Goal: Communication & Community: Answer question/provide support

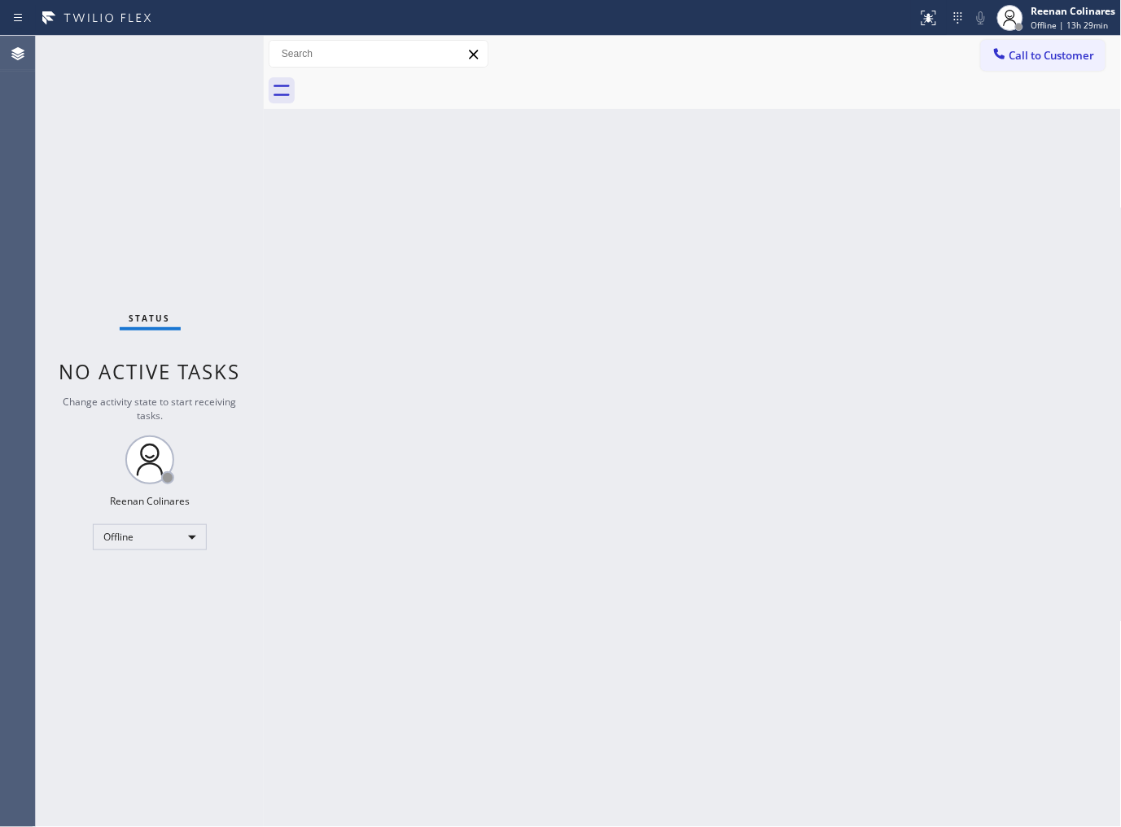
drag, startPoint x: 910, startPoint y: 709, endPoint x: 1014, endPoint y: 680, distance: 108.0
click at [1066, 29] on span "Offline | 13h 37min" at bounding box center [1069, 25] width 77 height 11
click at [998, 79] on button "Available" at bounding box center [1040, 86] width 163 height 21
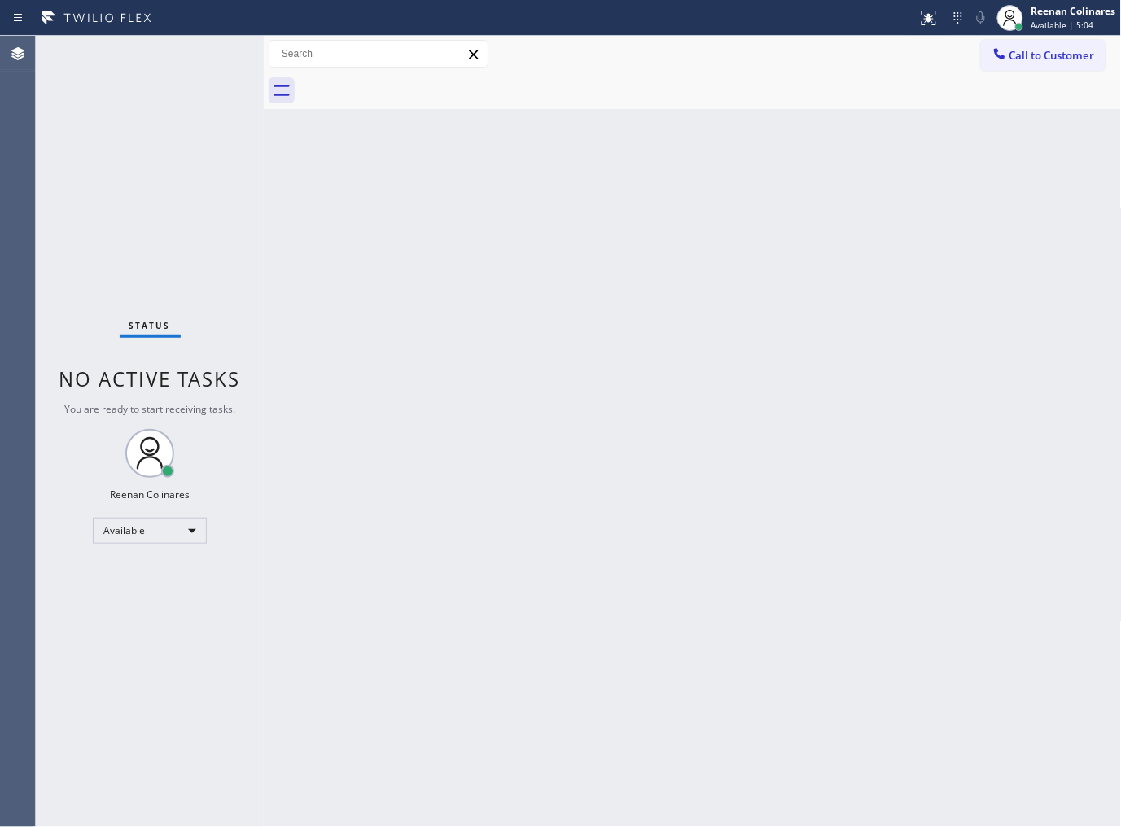
drag, startPoint x: 771, startPoint y: 190, endPoint x: 775, endPoint y: 183, distance: 8.4
click at [771, 189] on div "Back to Dashboard Change Sender ID Customers Technicians Select a contact Outbo…" at bounding box center [693, 431] width 858 height 791
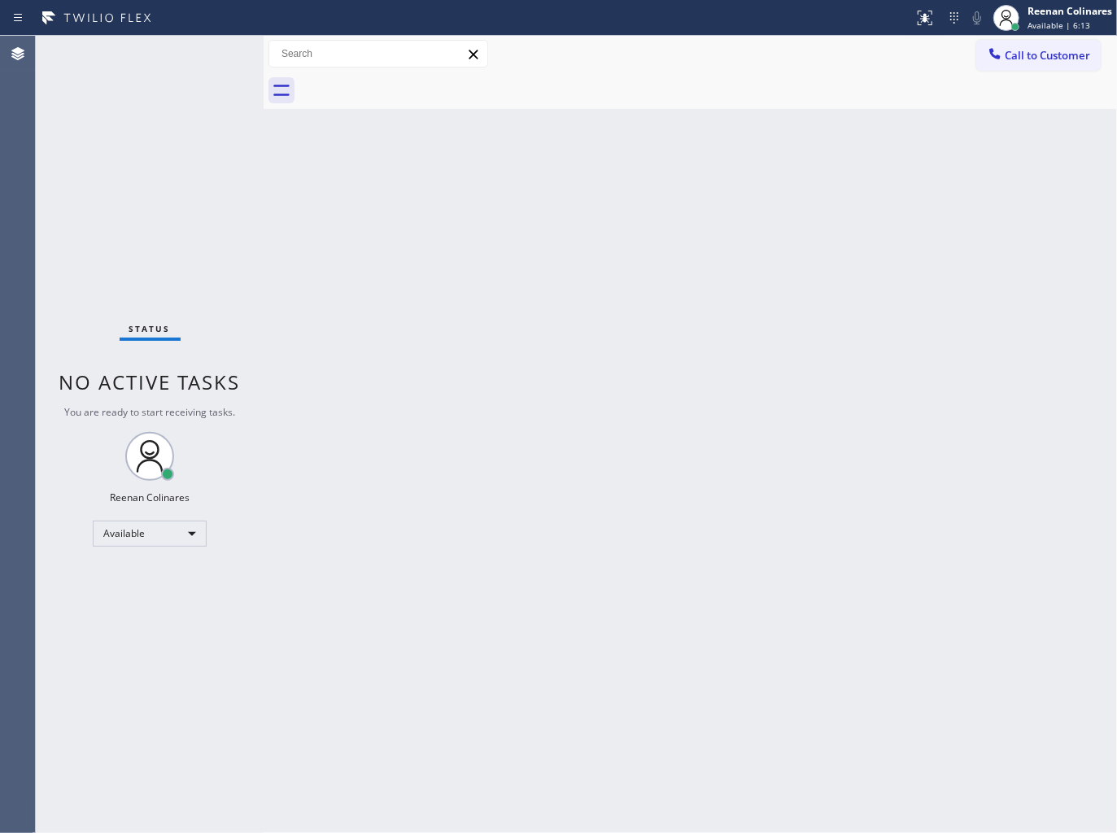
click at [662, 429] on div "Back to Dashboard Change Sender ID Customers Technicians Select a contact Outbo…" at bounding box center [691, 435] width 854 height 798
click at [741, 190] on div "Back to Dashboard Change Sender ID Customers Technicians Select a contact Outbo…" at bounding box center [691, 435] width 854 height 798
click at [743, 194] on div "Back to Dashboard Change Sender ID Customers Technicians Select a contact Outbo…" at bounding box center [691, 435] width 854 height 798
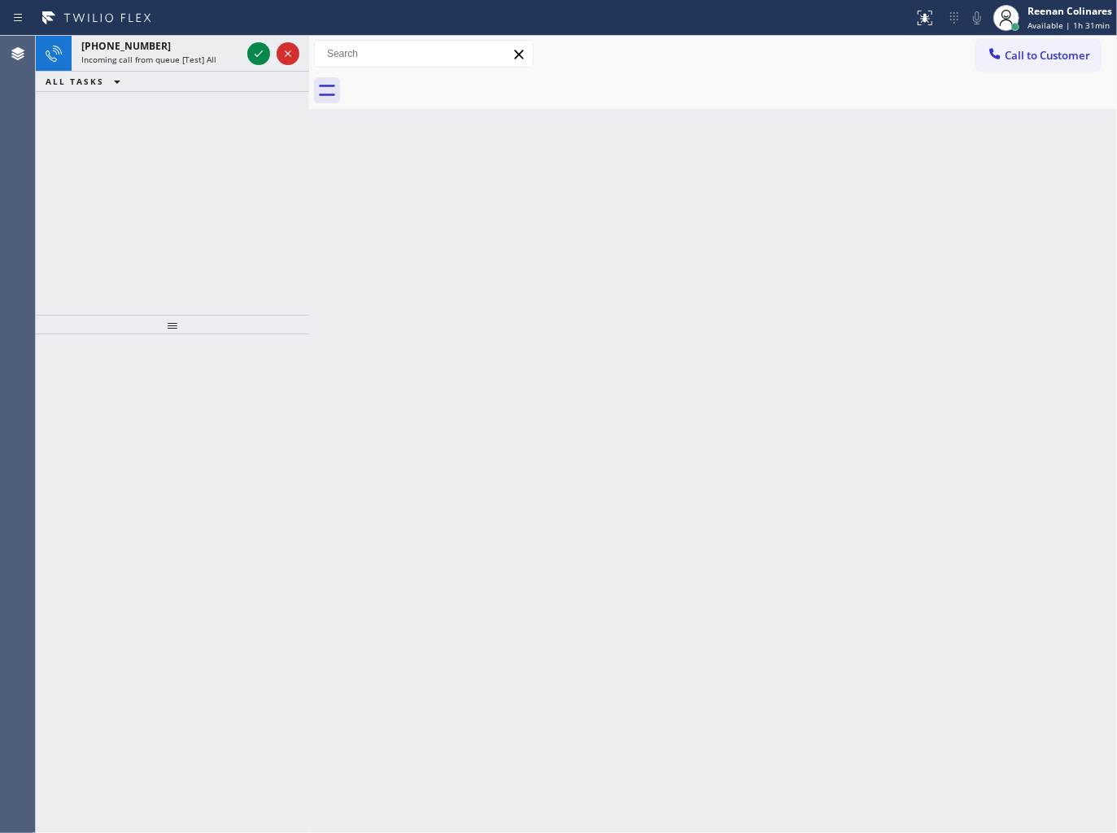
drag, startPoint x: 261, startPoint y: 52, endPoint x: 336, endPoint y: 71, distance: 77.2
click at [309, 71] on div at bounding box center [309, 435] width 0 height 798
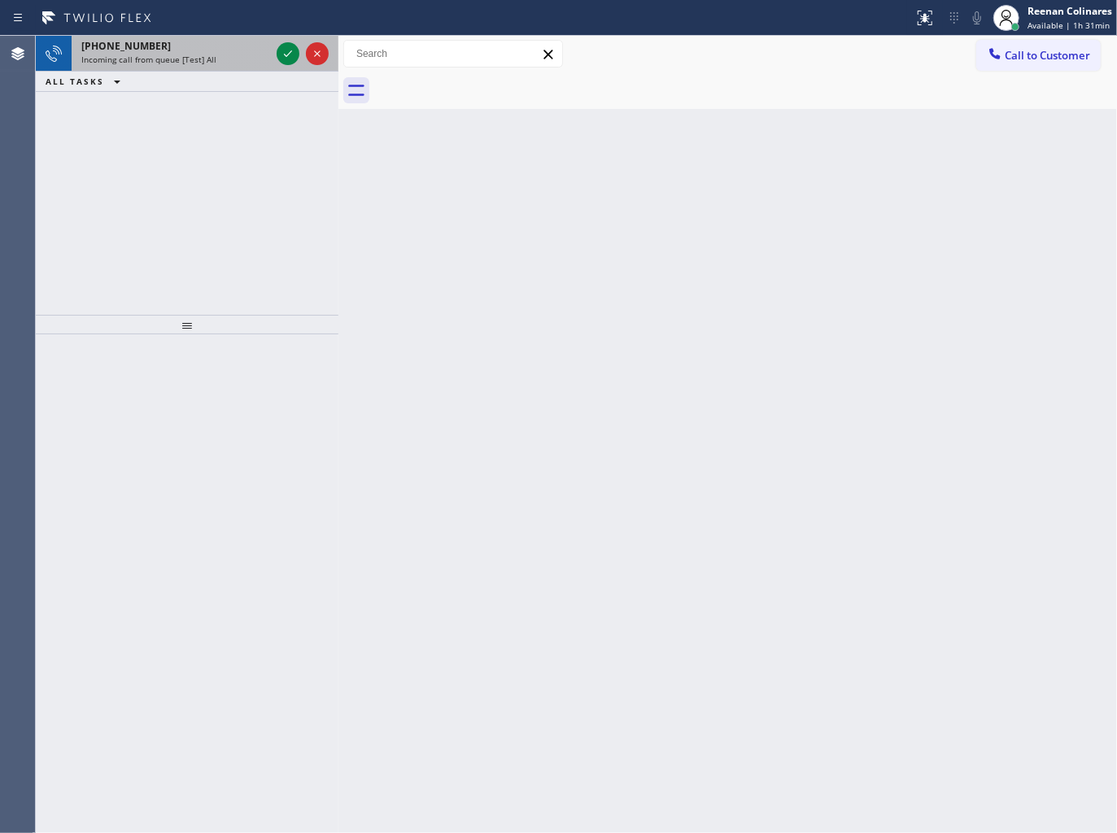
click at [200, 62] on span "Incoming call from queue [Test] All" at bounding box center [148, 59] width 135 height 11
click at [218, 52] on div "[PHONE_NUMBER]" at bounding box center [175, 46] width 189 height 14
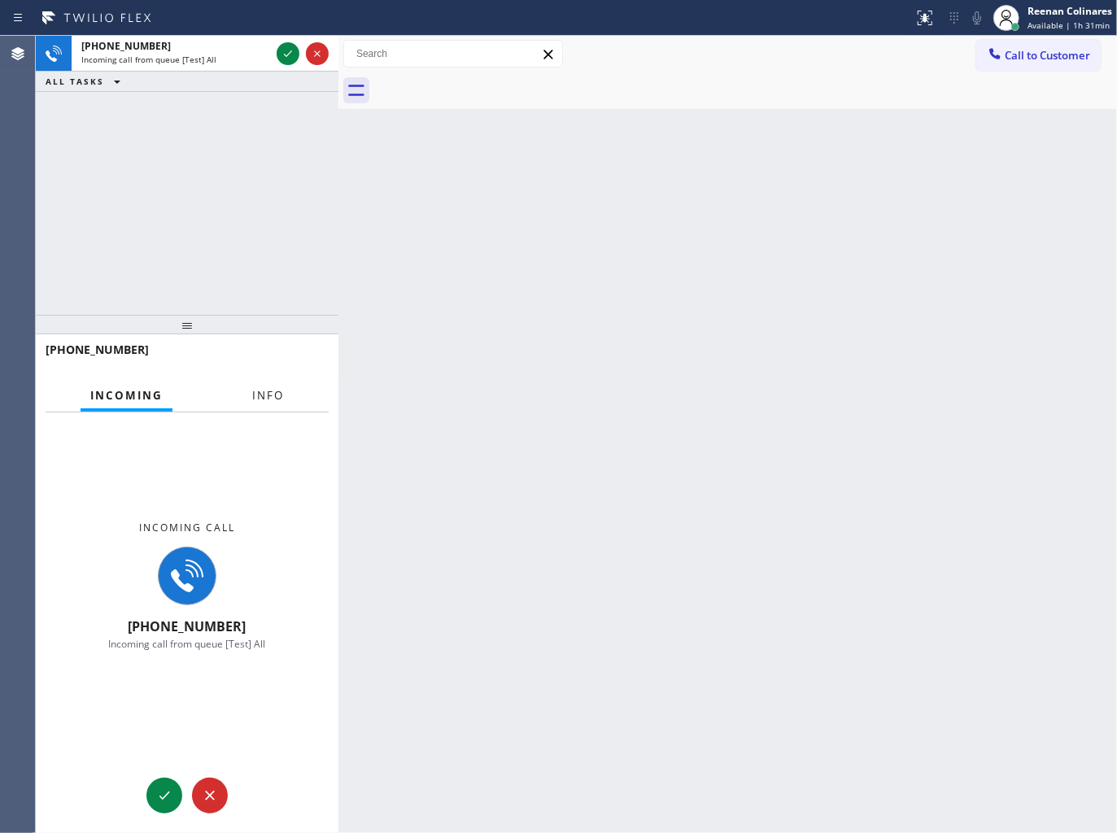
click at [273, 387] on button "Info" at bounding box center [268, 396] width 51 height 32
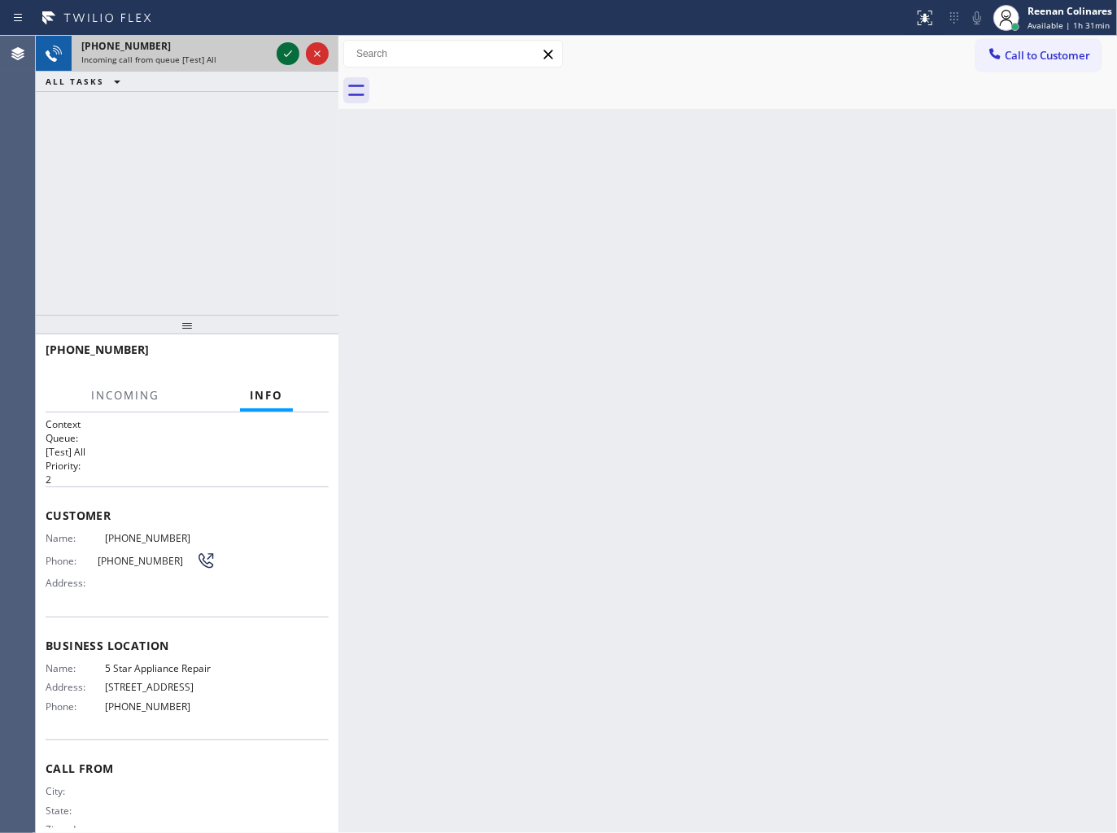
click at [281, 55] on icon at bounding box center [288, 54] width 20 height 20
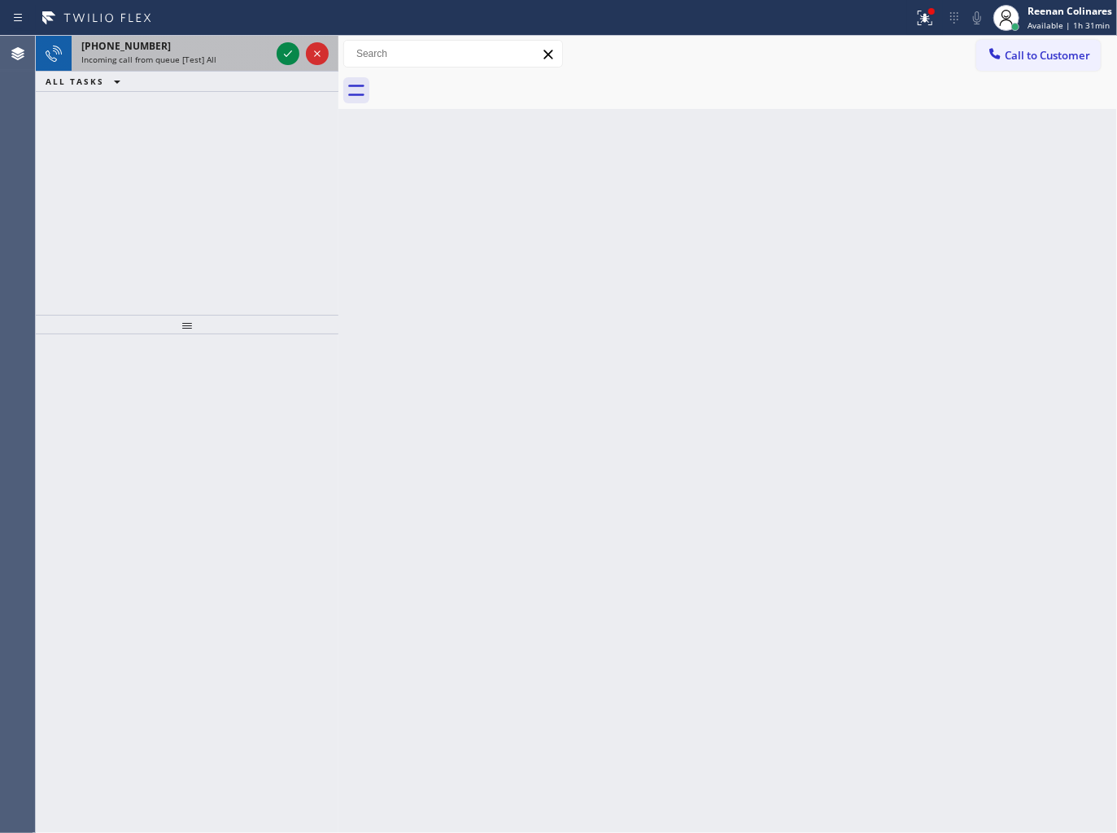
click at [184, 59] on span "Incoming call from queue [Test] All" at bounding box center [148, 59] width 135 height 11
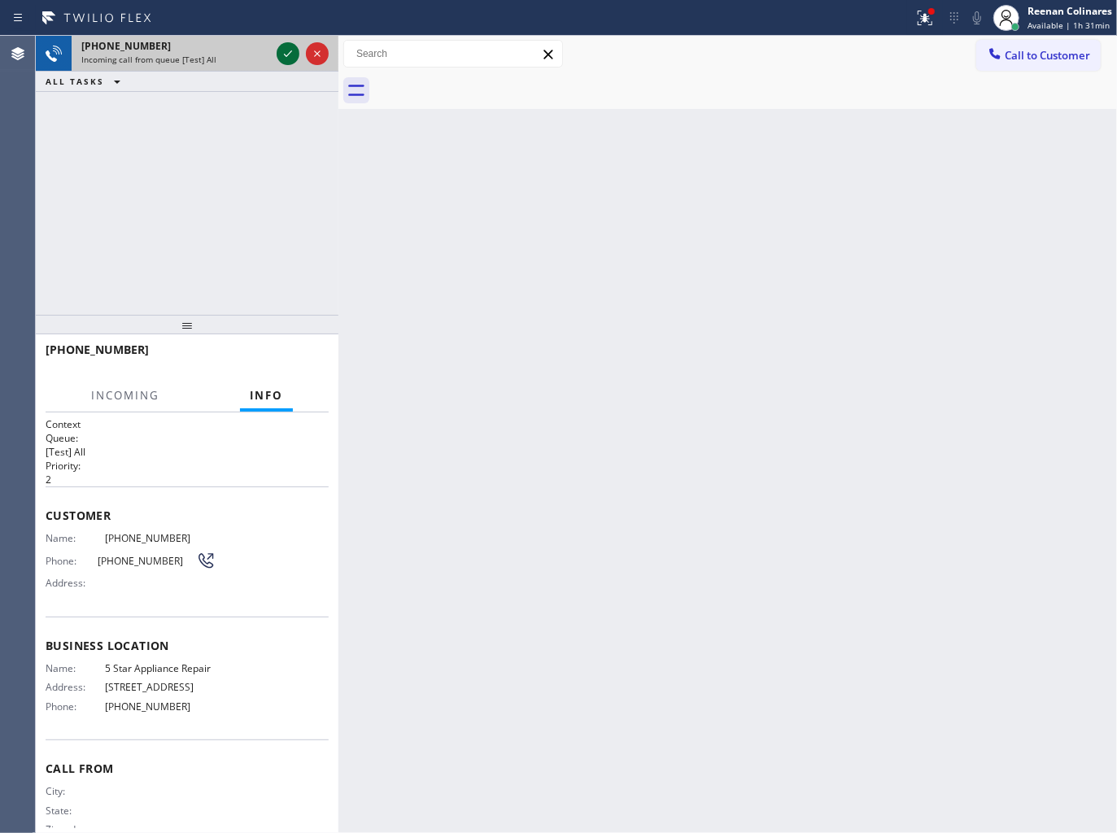
click at [288, 55] on icon at bounding box center [288, 54] width 20 height 20
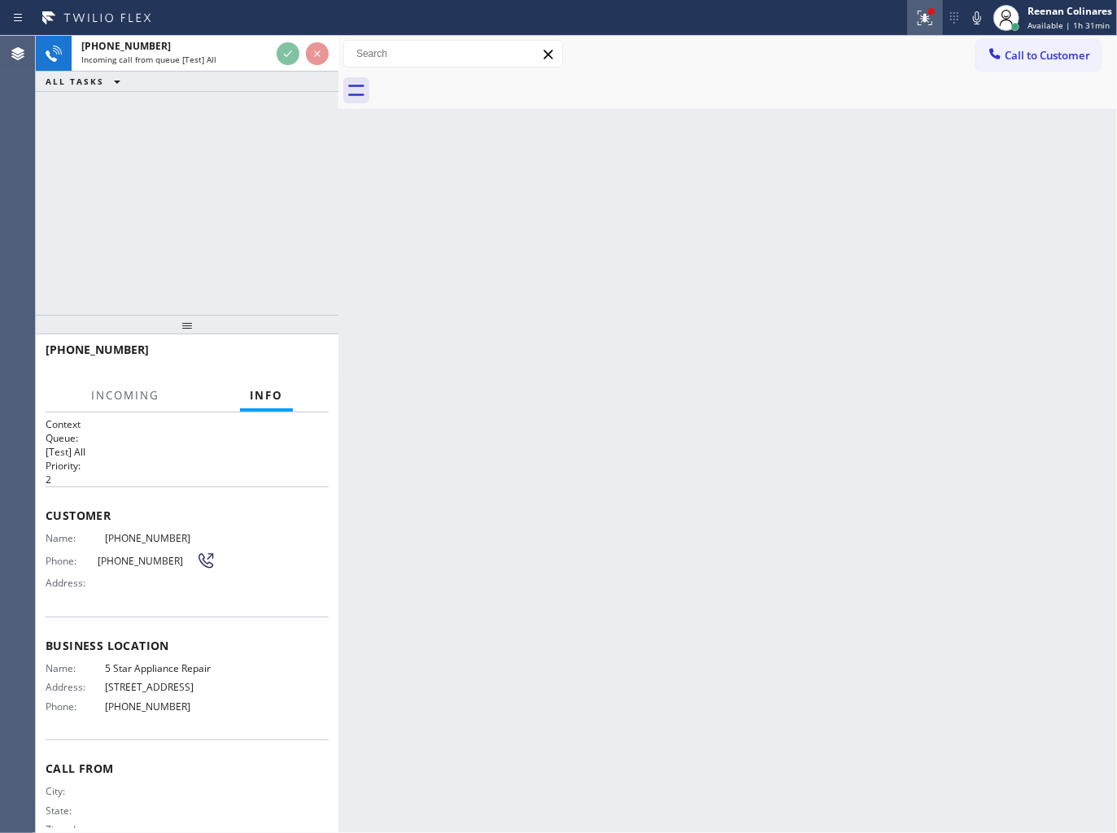
drag, startPoint x: 929, startPoint y: 28, endPoint x: 900, endPoint y: 90, distance: 68.1
click at [929, 28] on button at bounding box center [925, 18] width 36 height 36
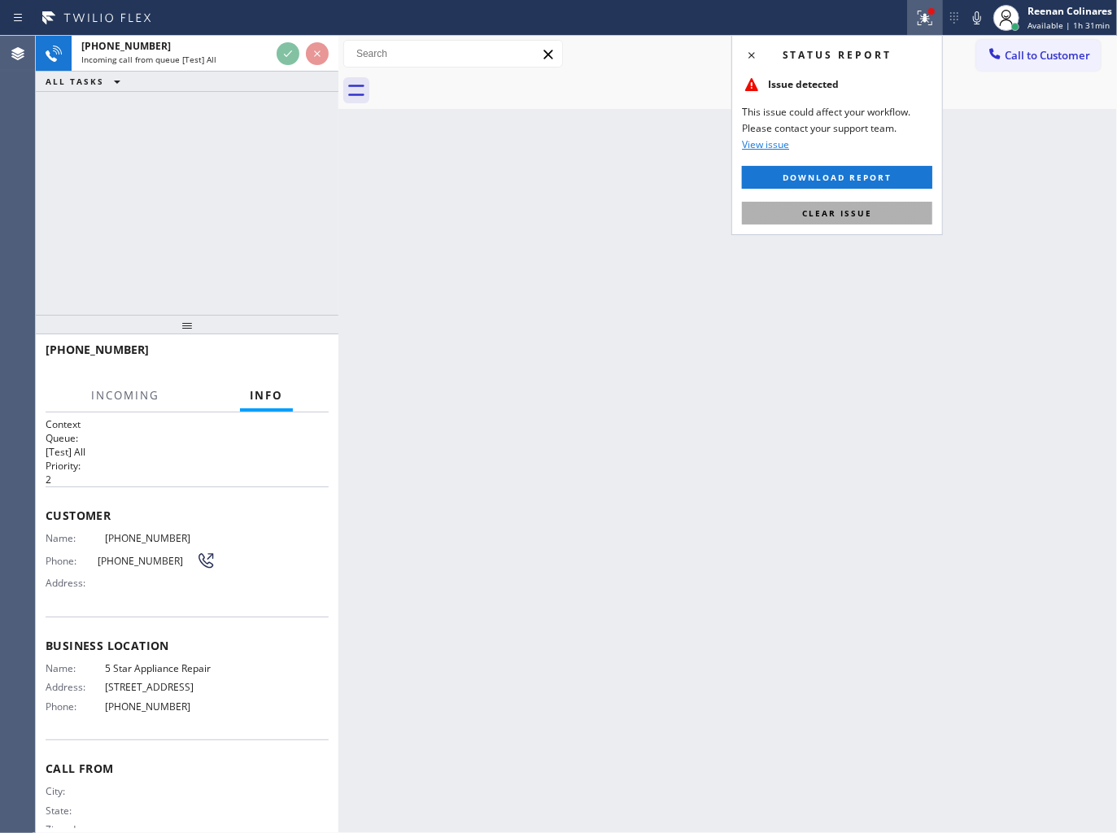
click at [820, 218] on span "Clear issue" at bounding box center [837, 213] width 70 height 11
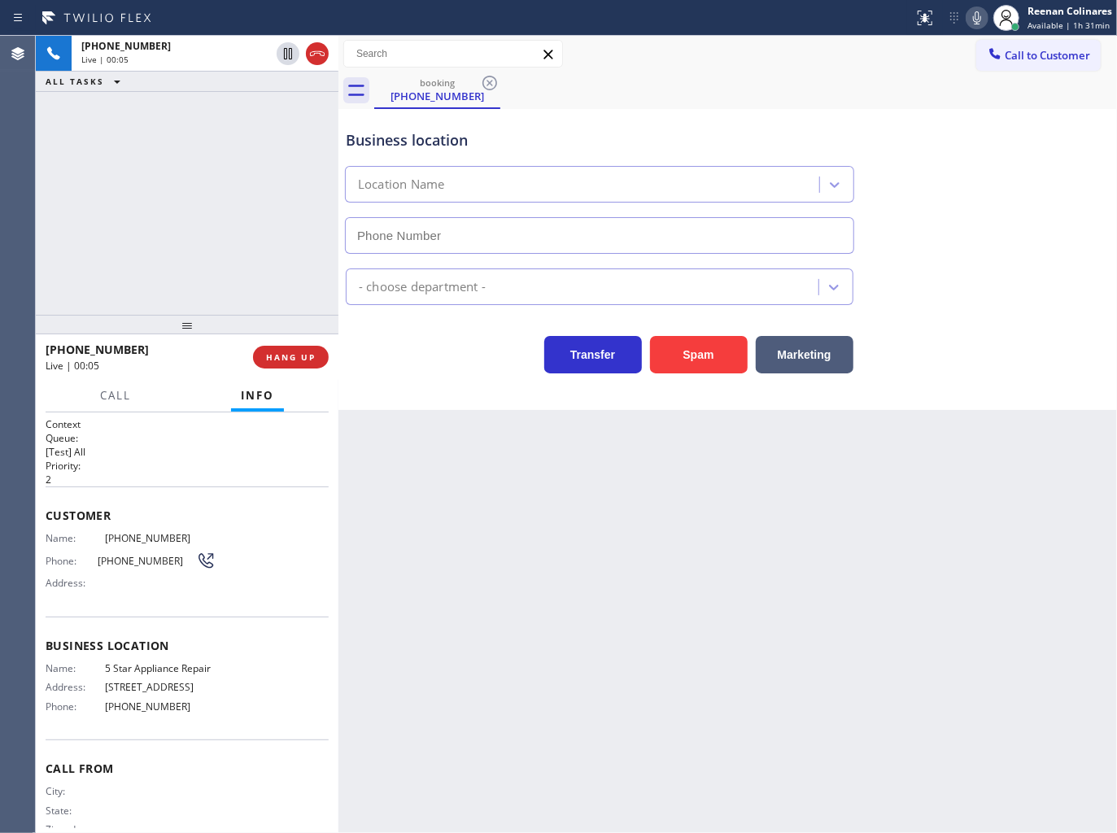
click at [982, 20] on icon at bounding box center [978, 18] width 20 height 20
click at [977, 19] on icon at bounding box center [977, 17] width 8 height 13
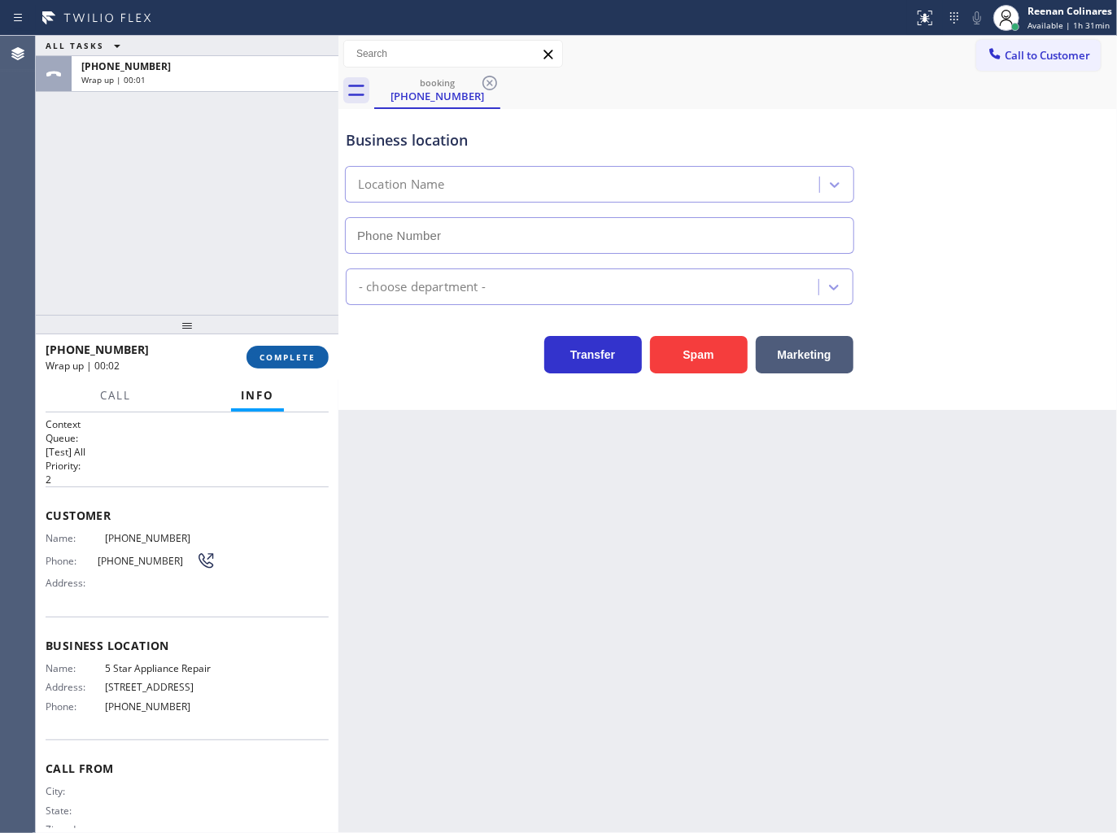
click at [309, 358] on span "COMPLETE" at bounding box center [288, 357] width 56 height 11
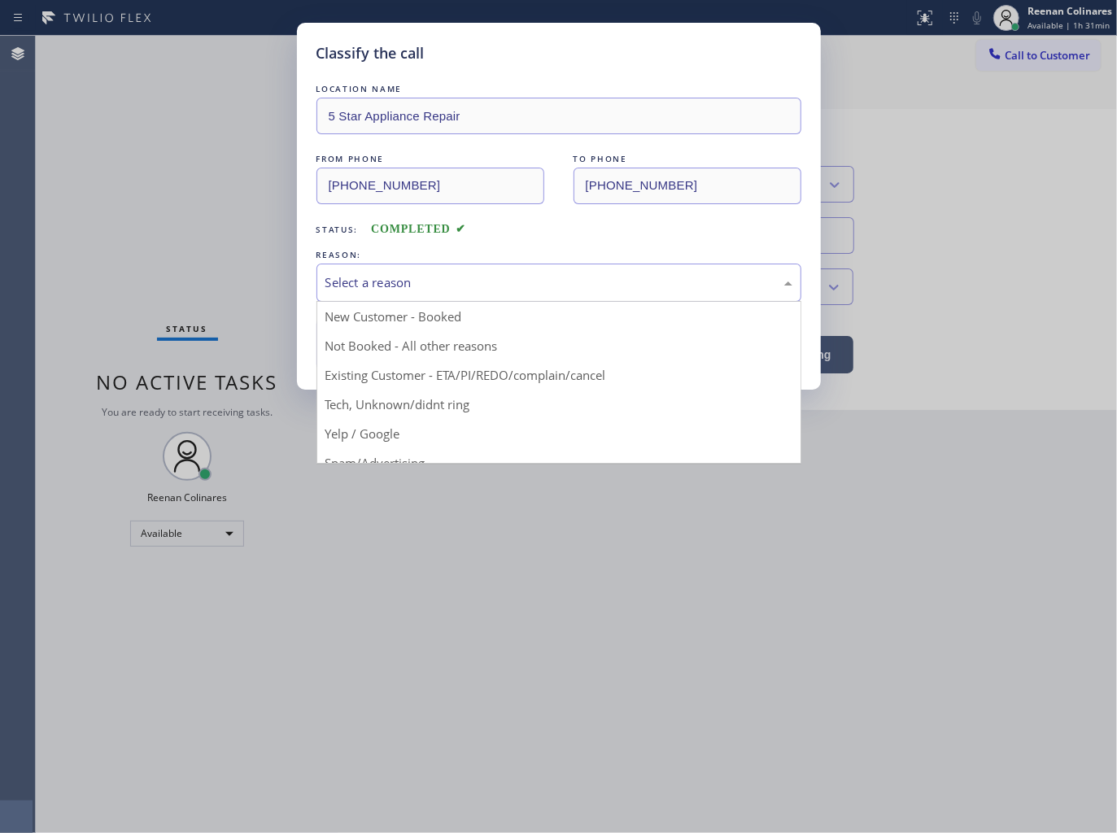
click at [448, 291] on div "Select a reason" at bounding box center [559, 282] width 467 height 19
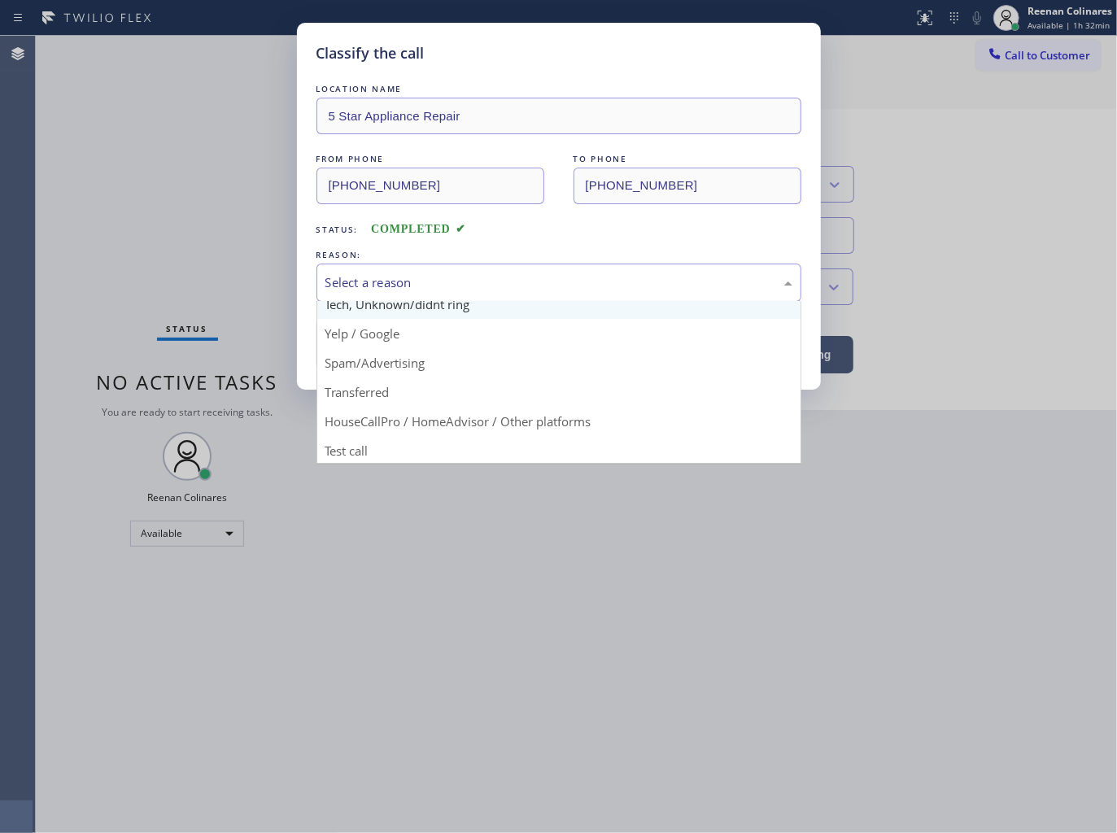
scroll to position [102, 0]
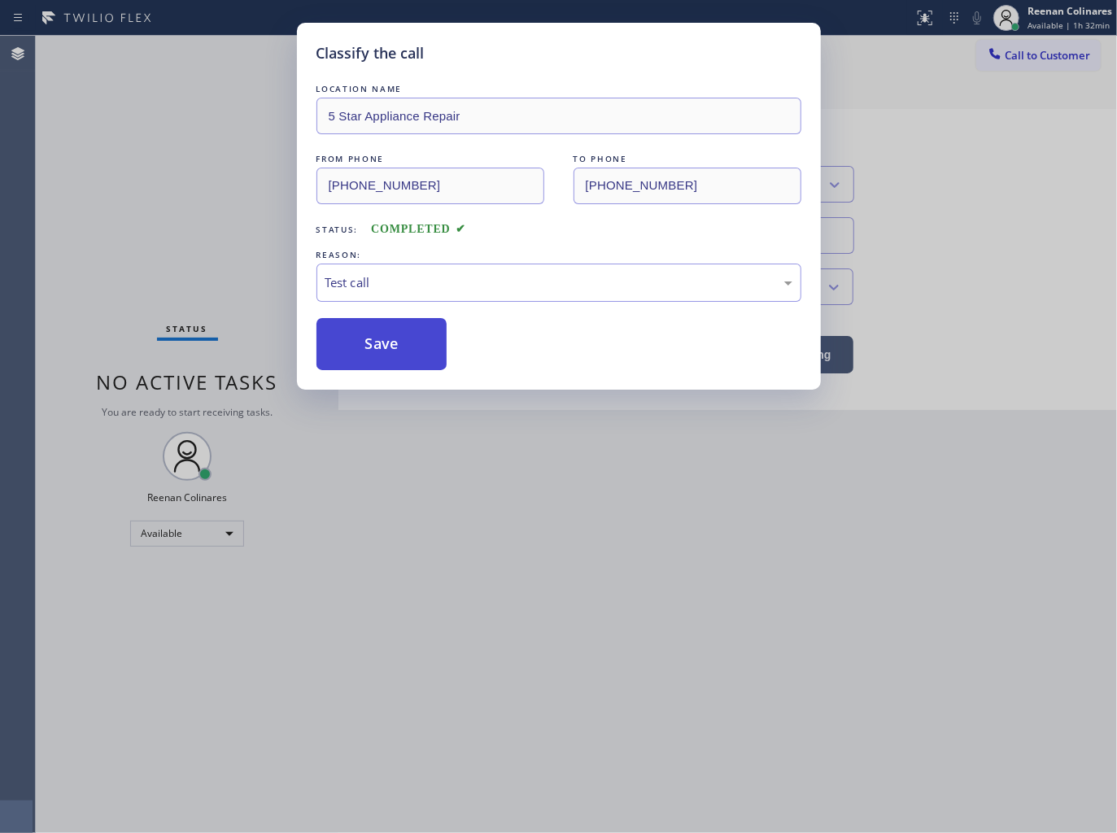
click at [365, 365] on button "Save" at bounding box center [382, 344] width 131 height 52
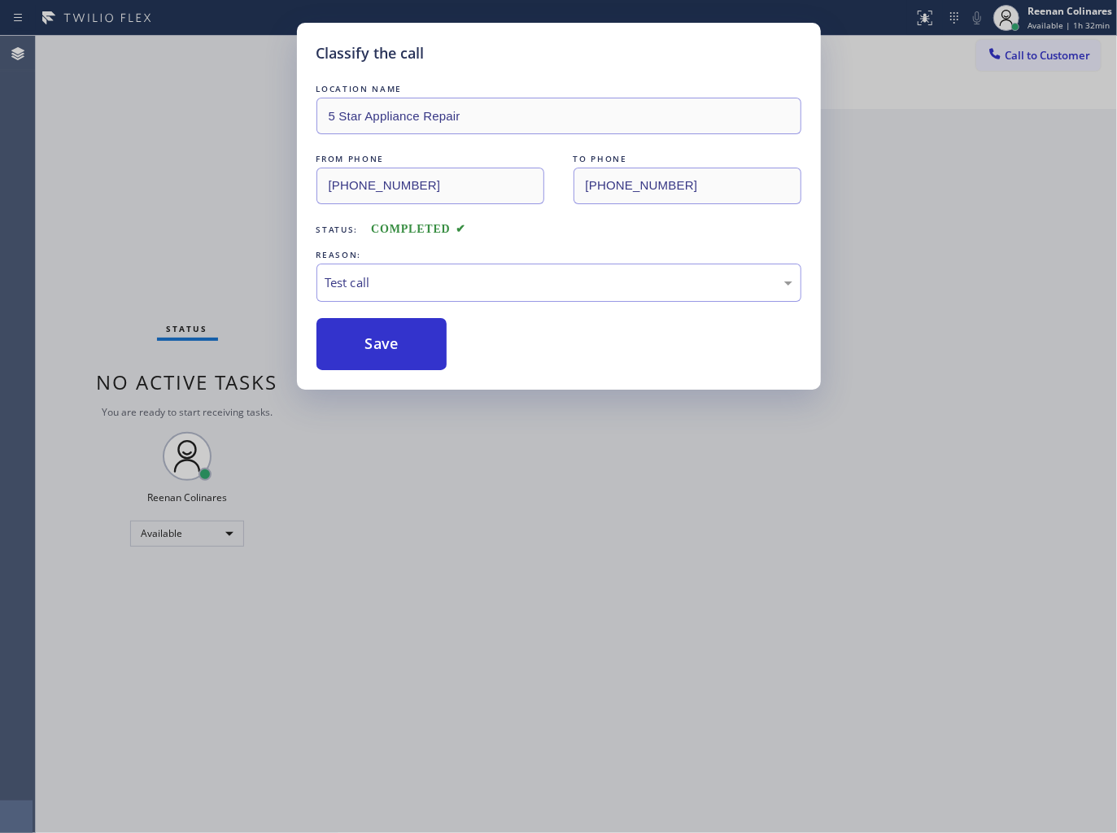
click at [241, 273] on div "Classify the call LOCATION NAME 5 Star Appliance Repair FROM PHONE [PHONE_NUMBE…" at bounding box center [558, 416] width 1117 height 833
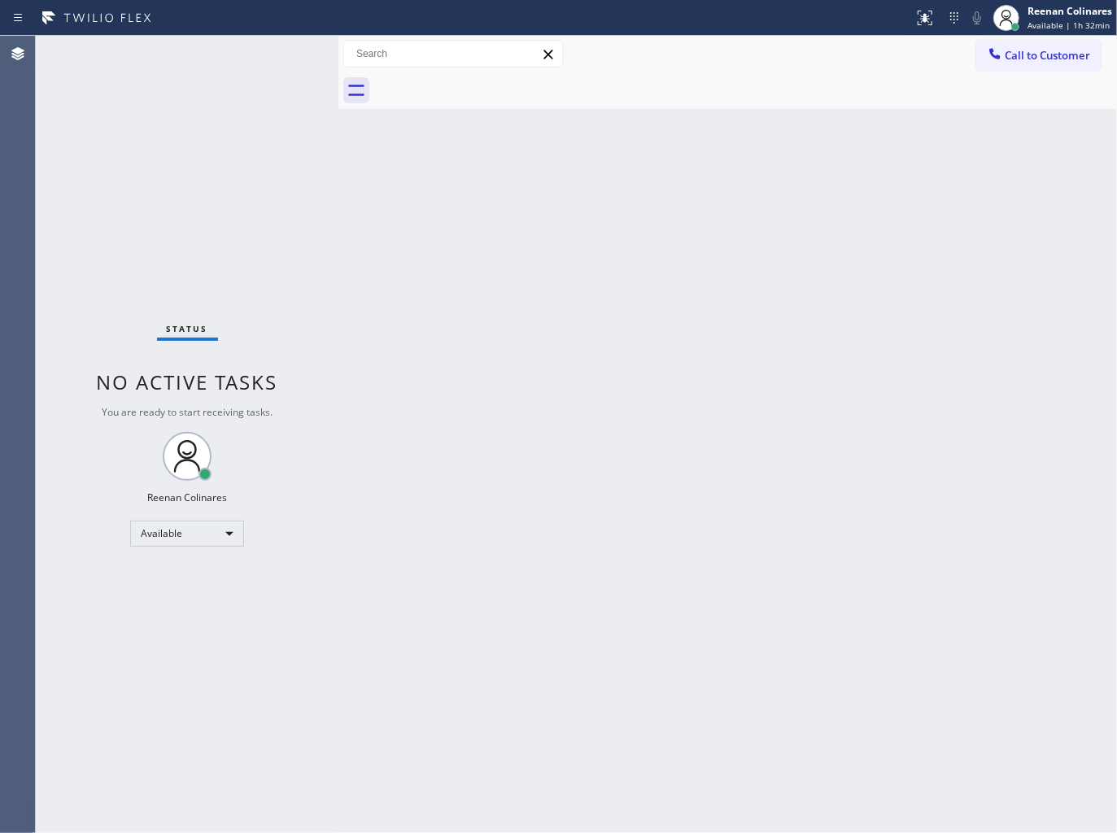
click at [672, 167] on div "Back to Dashboard Change Sender ID Customers Technicians Select a contact Outbo…" at bounding box center [728, 435] width 779 height 798
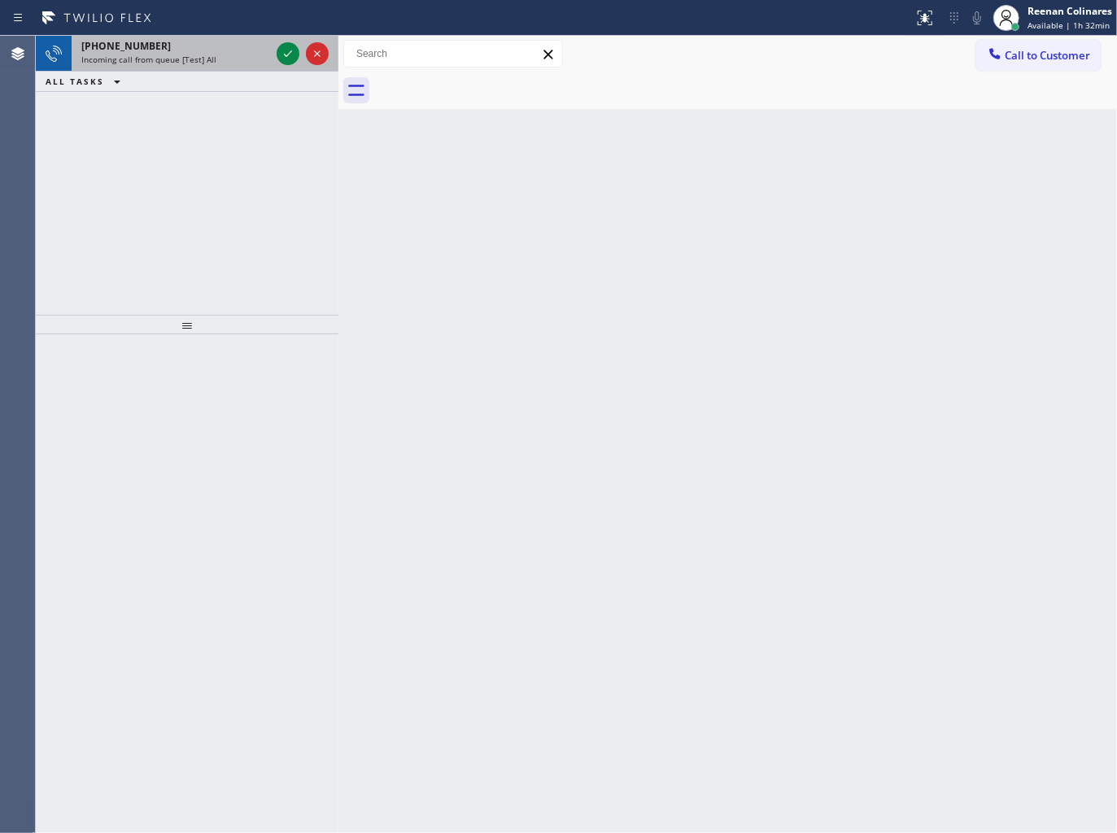
click at [212, 45] on div "[PHONE_NUMBER]" at bounding box center [175, 46] width 189 height 14
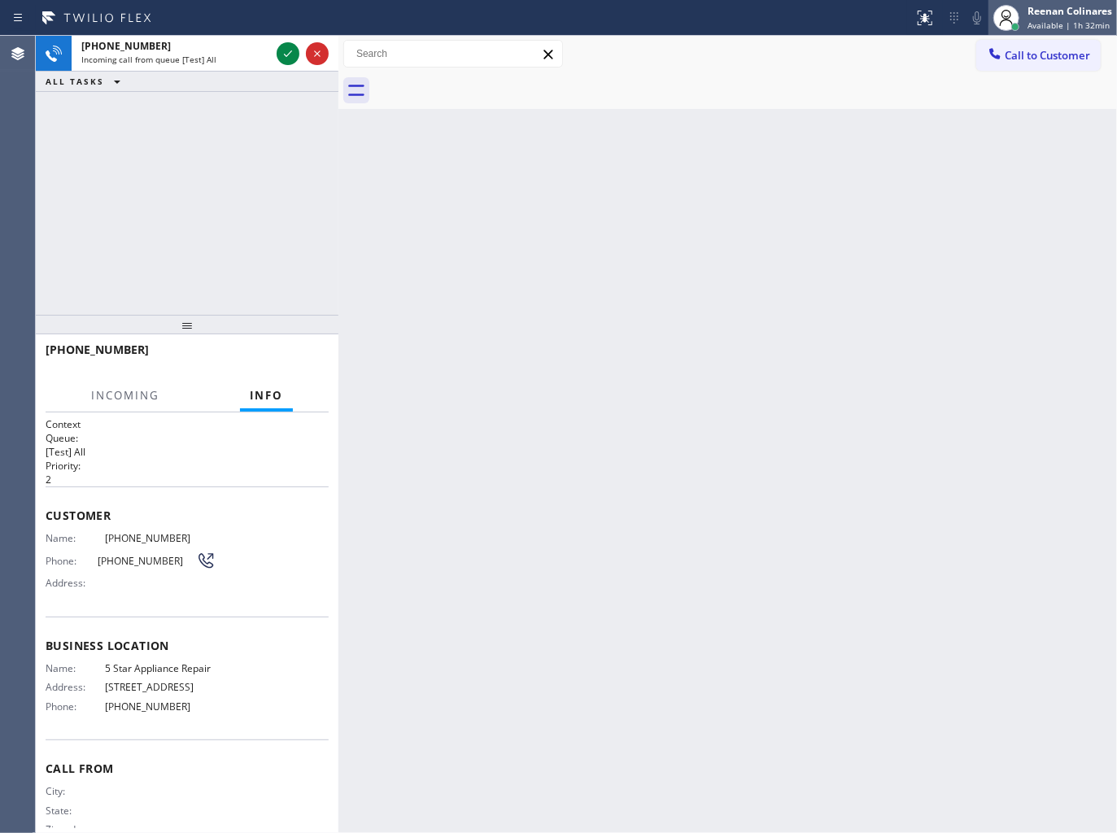
click at [1025, 21] on div "Reenan Colinares Available | 1h 32min" at bounding box center [1071, 17] width 93 height 28
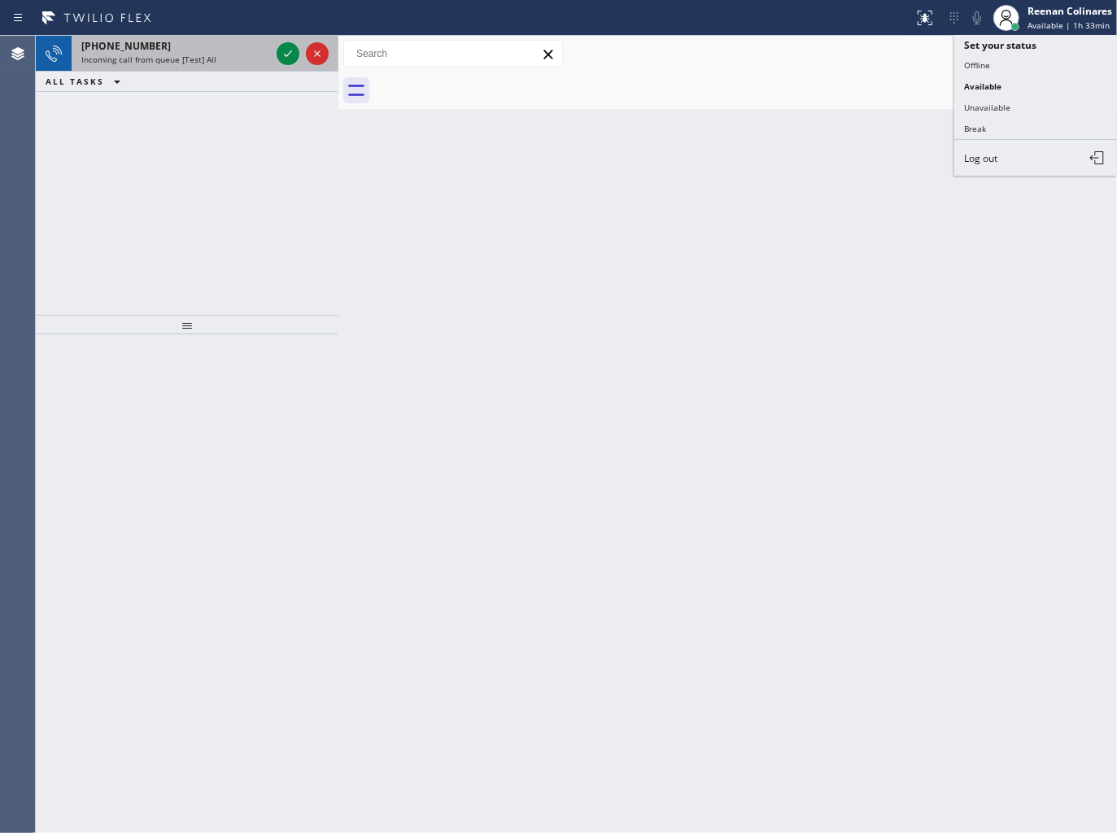
click at [216, 42] on div "[PHONE_NUMBER]" at bounding box center [175, 46] width 189 height 14
click at [201, 60] on span "Incoming call from queue [Test] All" at bounding box center [148, 59] width 135 height 11
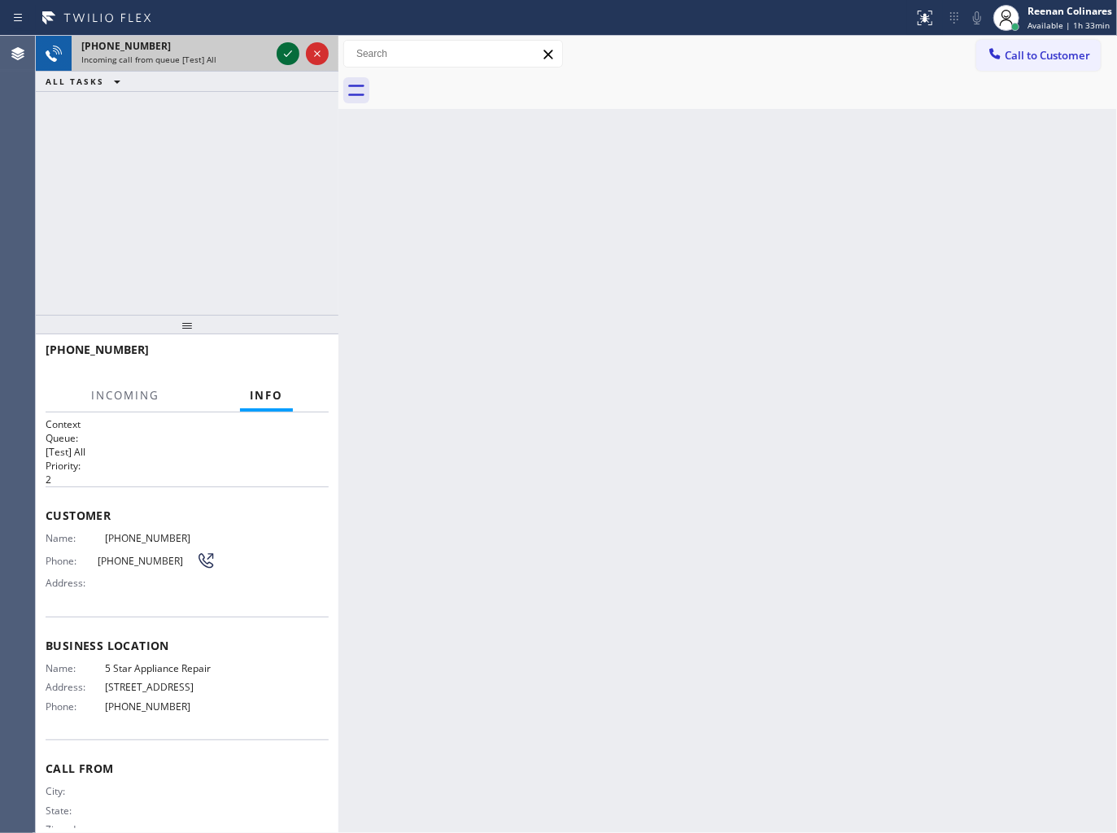
click at [283, 50] on icon at bounding box center [288, 54] width 20 height 20
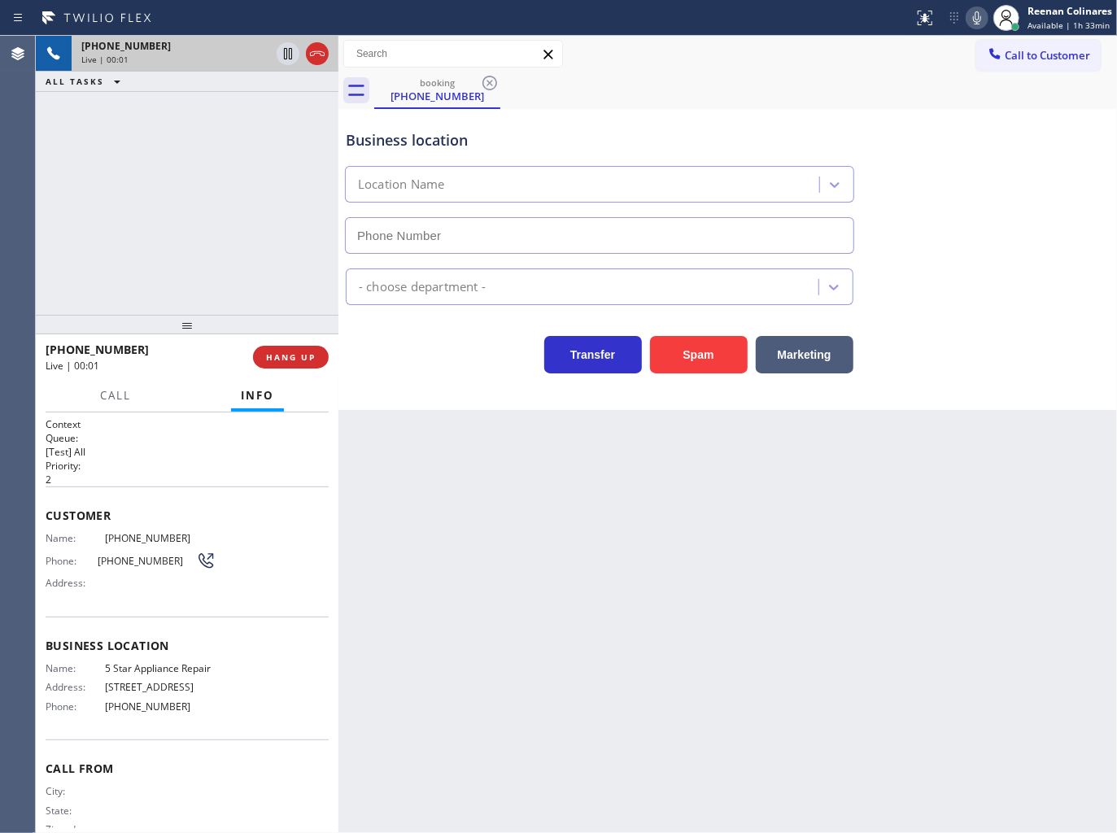
type input "[PHONE_NUMBER]"
click at [974, 23] on icon at bounding box center [977, 17] width 8 height 13
click at [977, 15] on icon at bounding box center [977, 17] width 8 height 13
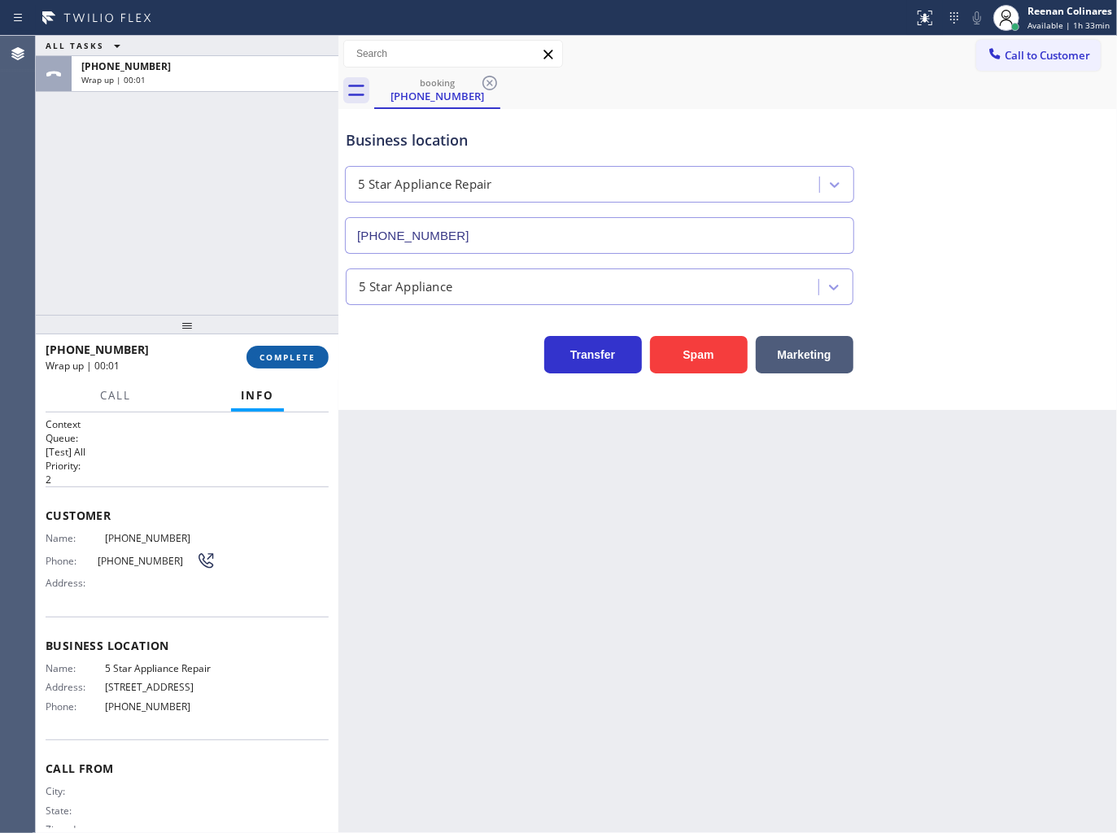
click at [286, 350] on button "COMPLETE" at bounding box center [288, 357] width 82 height 23
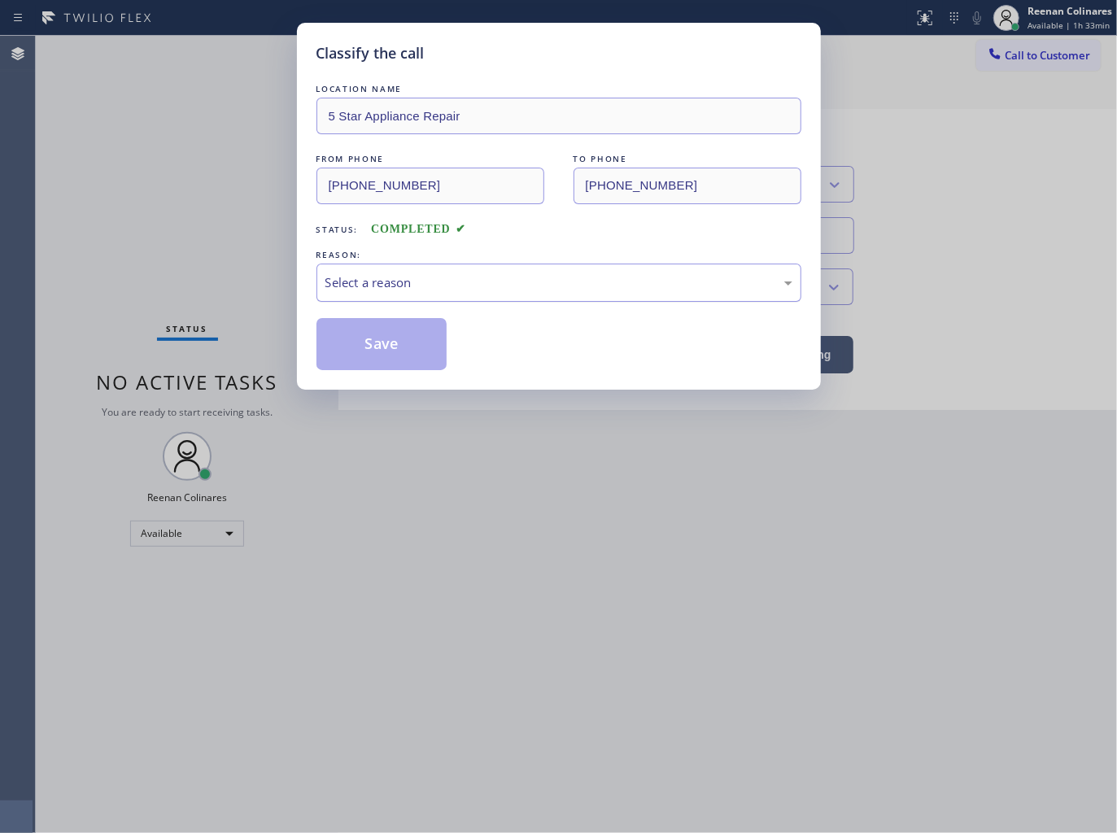
click at [404, 290] on div "Select a reason" at bounding box center [559, 282] width 467 height 19
click at [378, 340] on button "Save" at bounding box center [382, 344] width 131 height 52
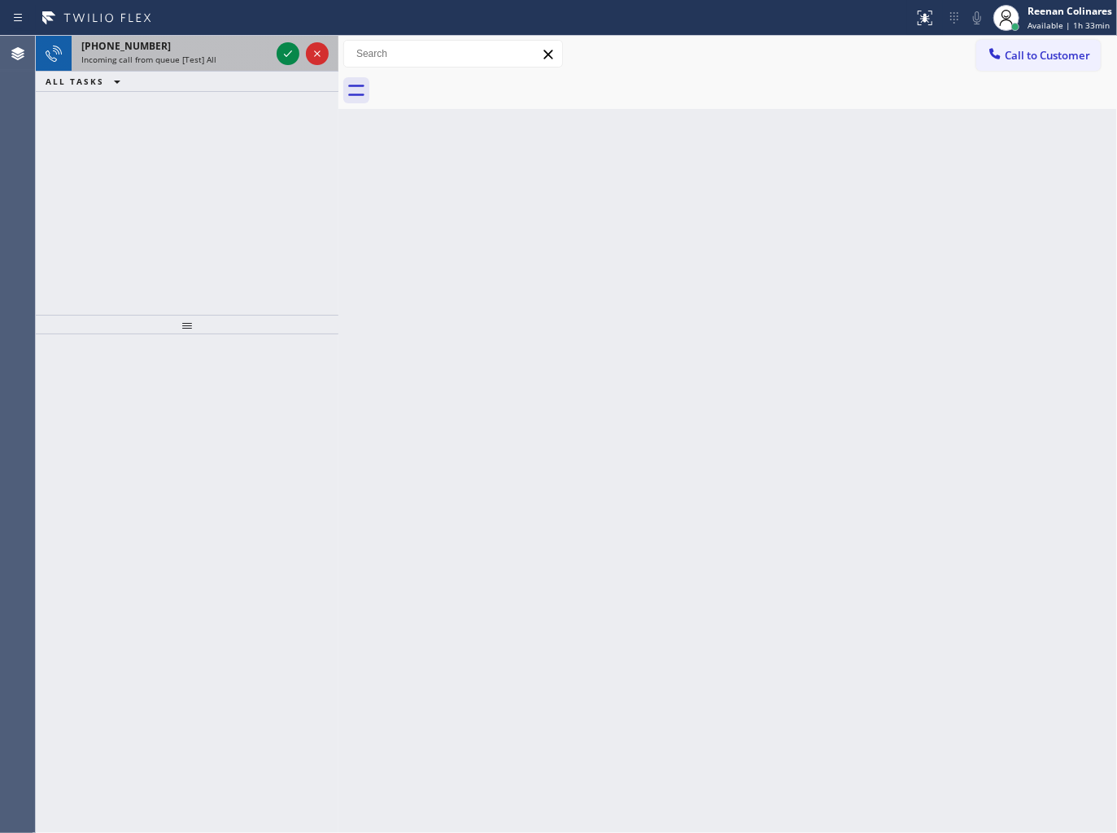
click at [138, 50] on span "[PHONE_NUMBER]" at bounding box center [126, 46] width 90 height 14
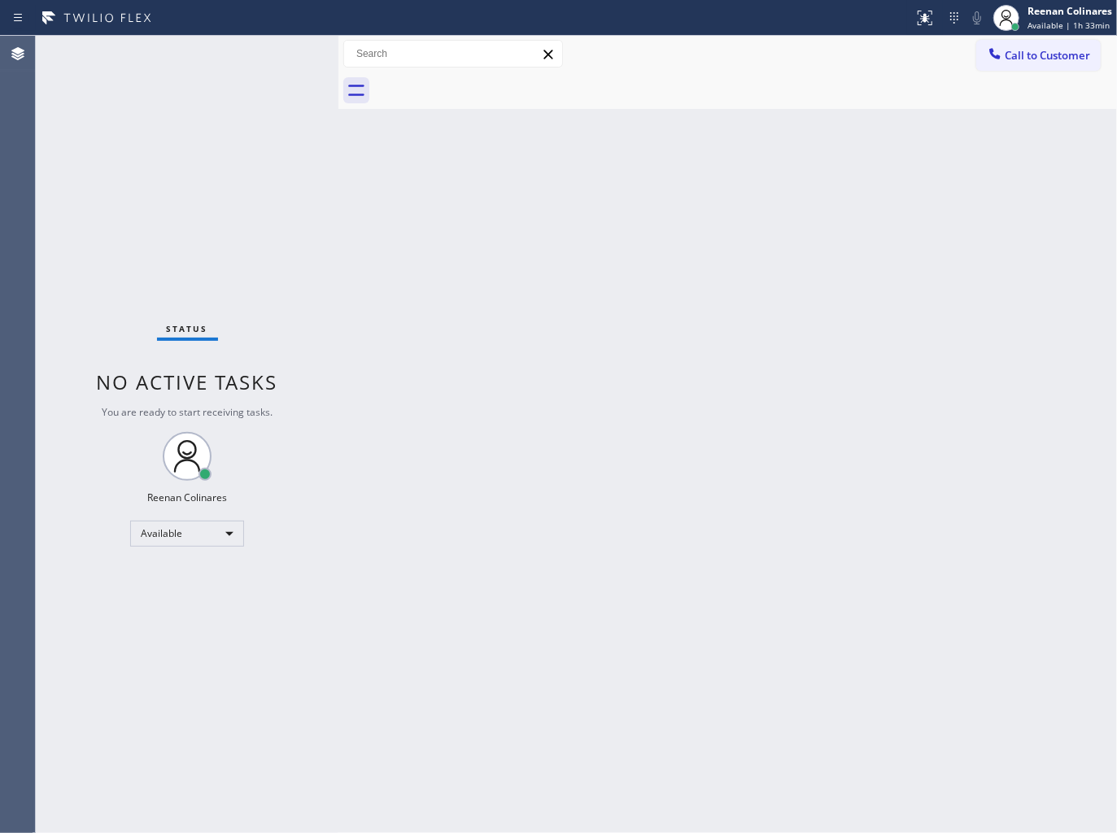
click at [224, 65] on div "Status No active tasks You are ready to start receiving tasks. Reenan Colinares…" at bounding box center [187, 435] width 303 height 798
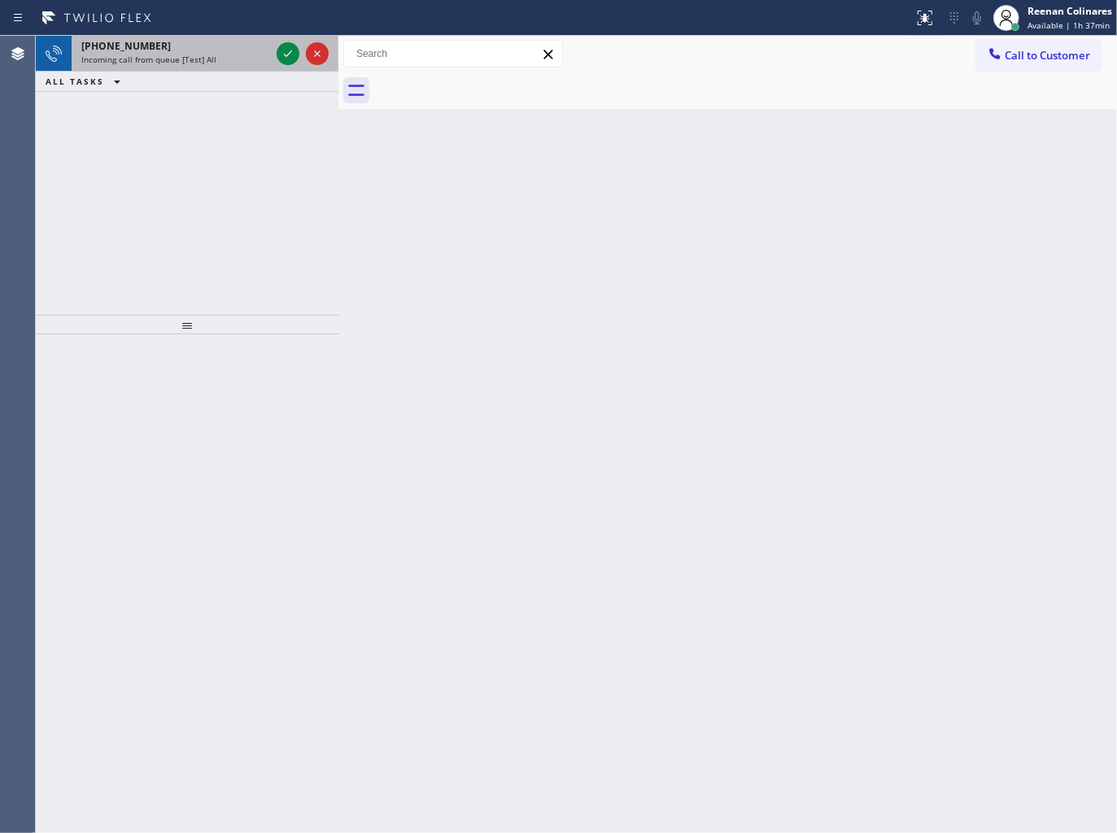
click at [201, 55] on span "Incoming call from queue [Test] All" at bounding box center [148, 59] width 135 height 11
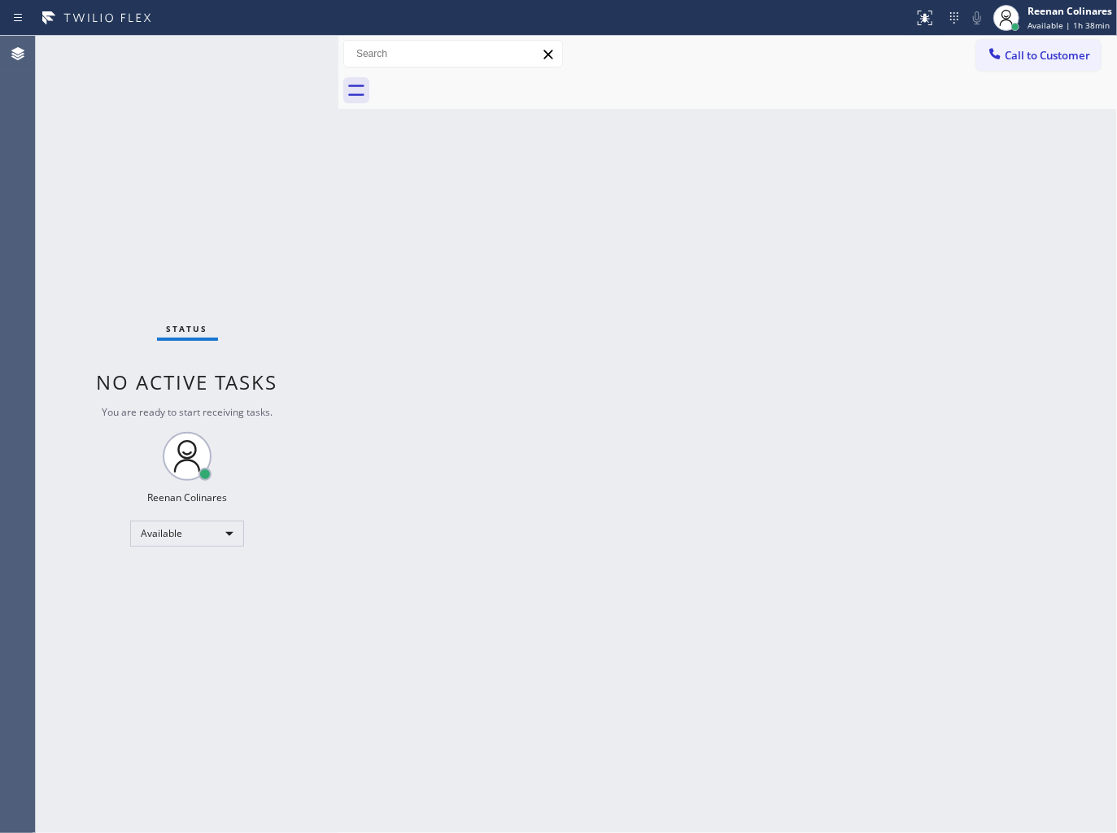
click at [286, 55] on div "Status No active tasks You are ready to start receiving tasks. Reenan Colinares…" at bounding box center [187, 435] width 303 height 798
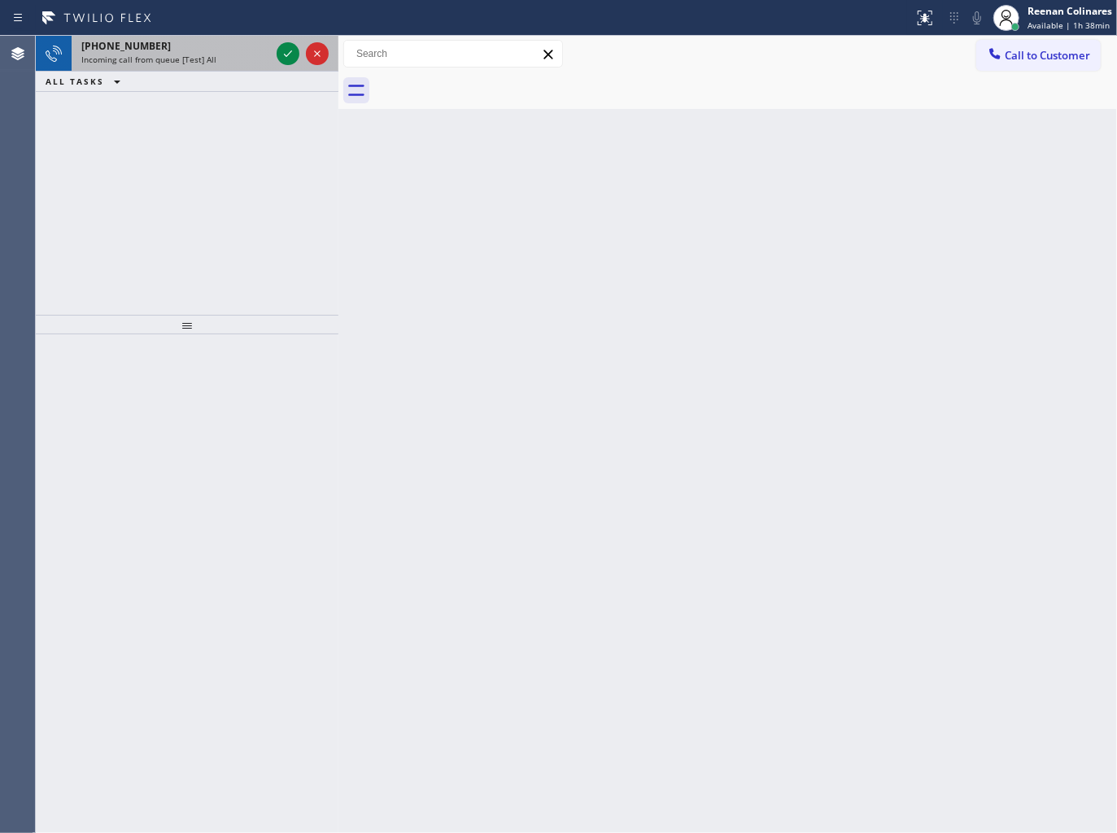
click at [234, 59] on div "Incoming call from queue [Test] All" at bounding box center [175, 59] width 189 height 11
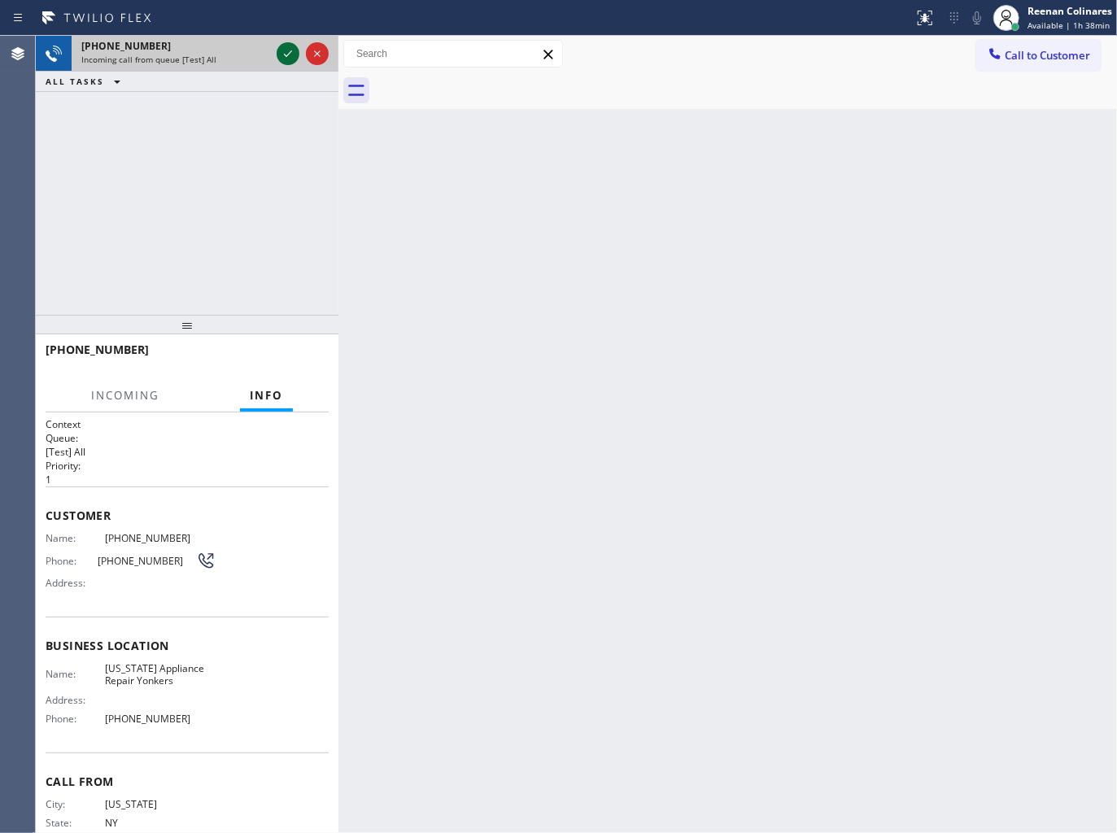
click at [286, 57] on icon at bounding box center [288, 54] width 20 height 20
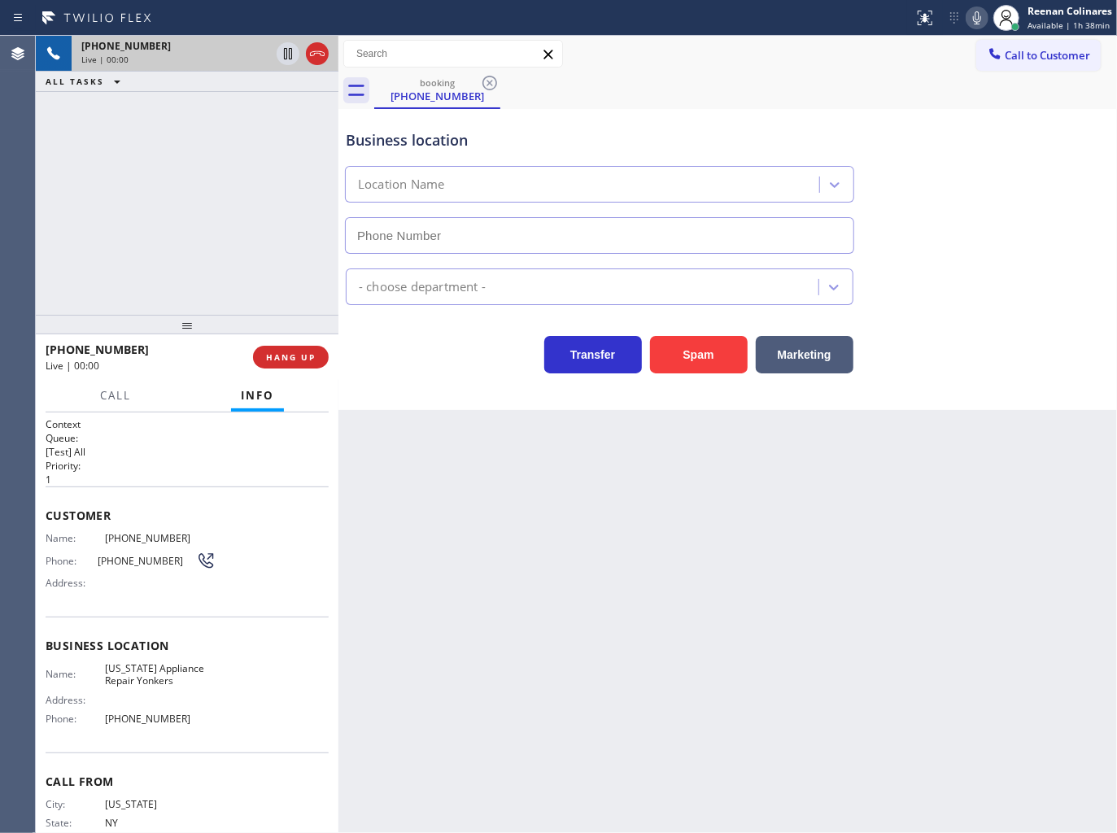
type input "[PHONE_NUMBER]"
click at [982, 18] on icon at bounding box center [978, 18] width 20 height 20
click at [979, 19] on icon at bounding box center [977, 17] width 8 height 13
click at [977, 14] on icon at bounding box center [978, 18] width 20 height 20
click at [975, 14] on icon at bounding box center [977, 17] width 8 height 13
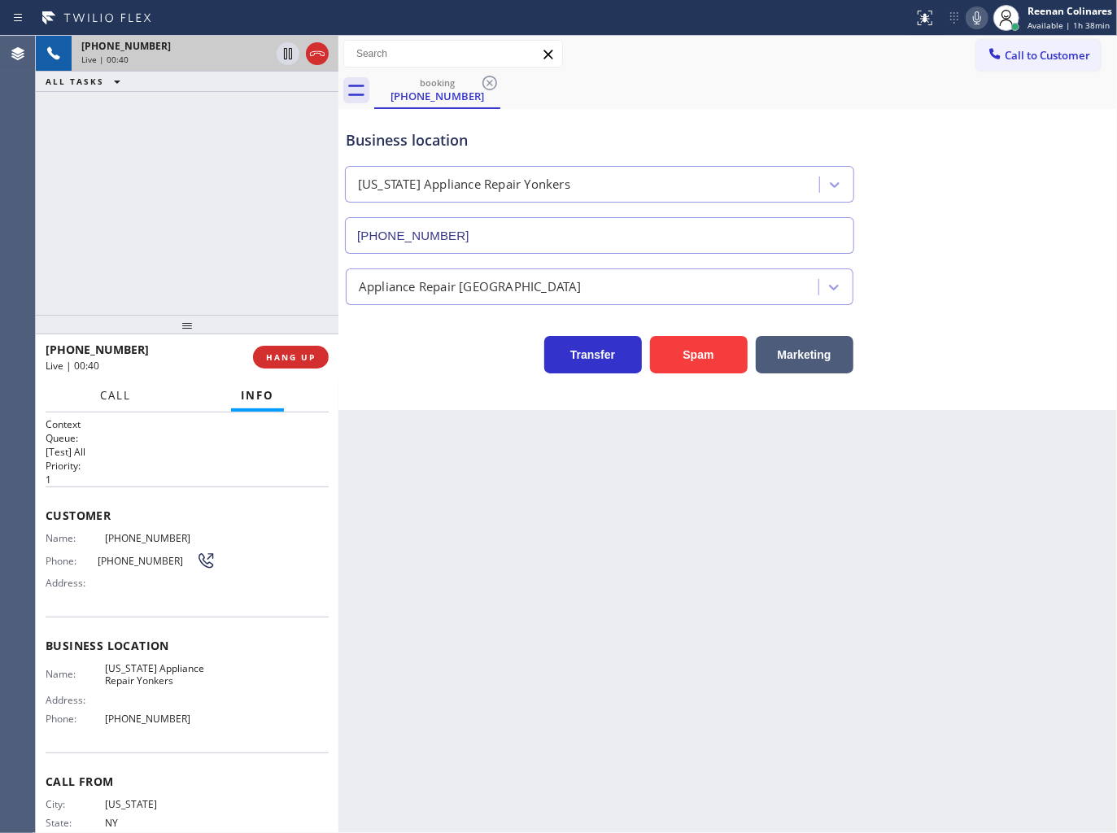
click at [125, 392] on span "Call" at bounding box center [115, 395] width 31 height 15
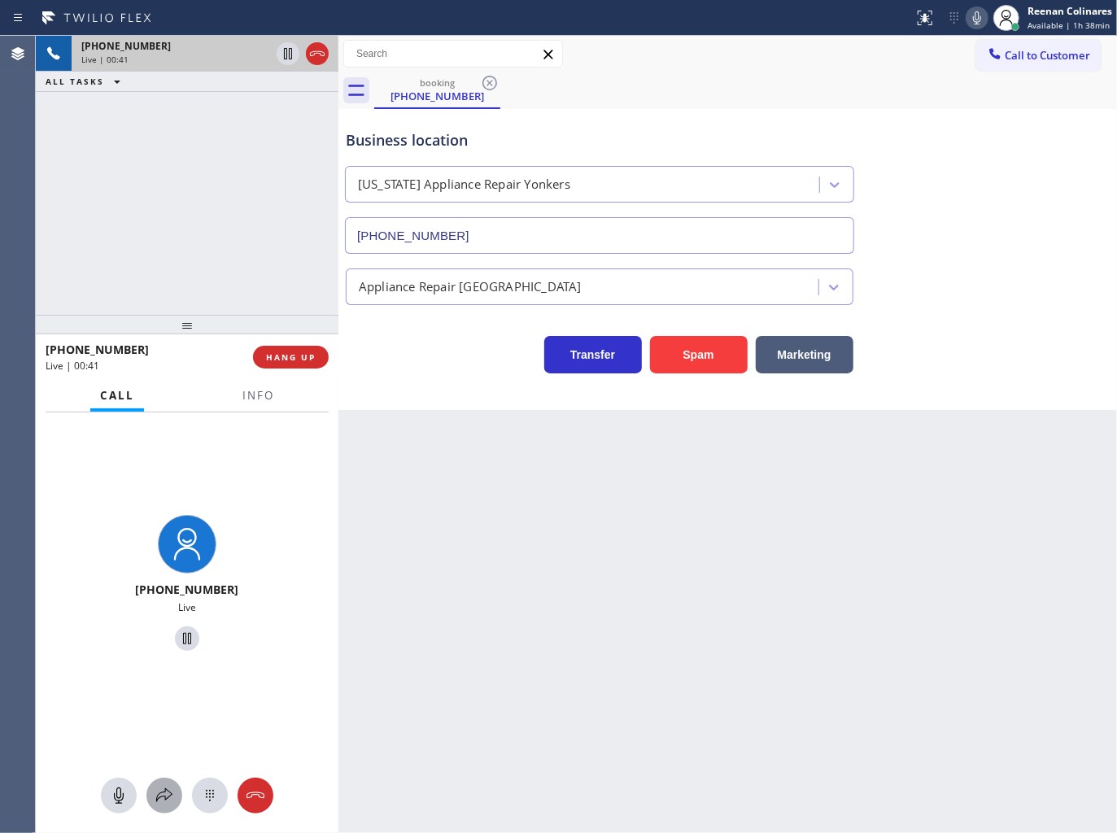
click at [160, 783] on button at bounding box center [164, 796] width 36 height 36
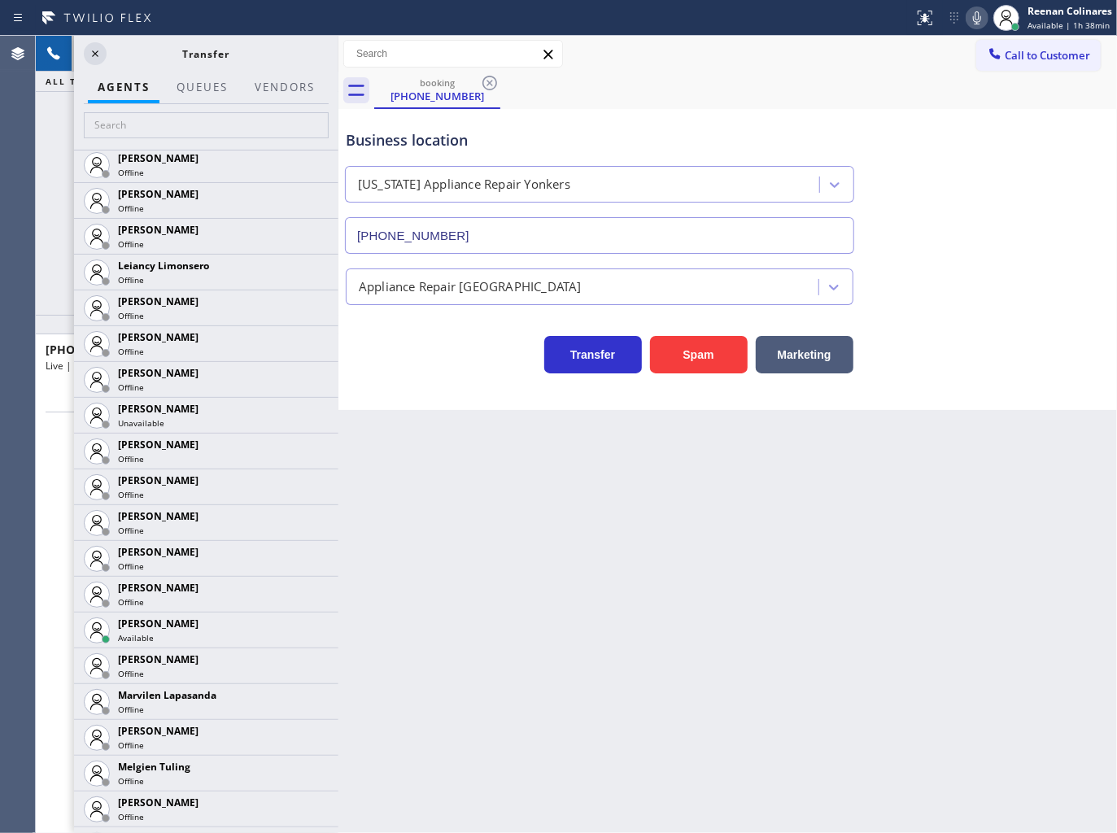
scroll to position [2228, 0]
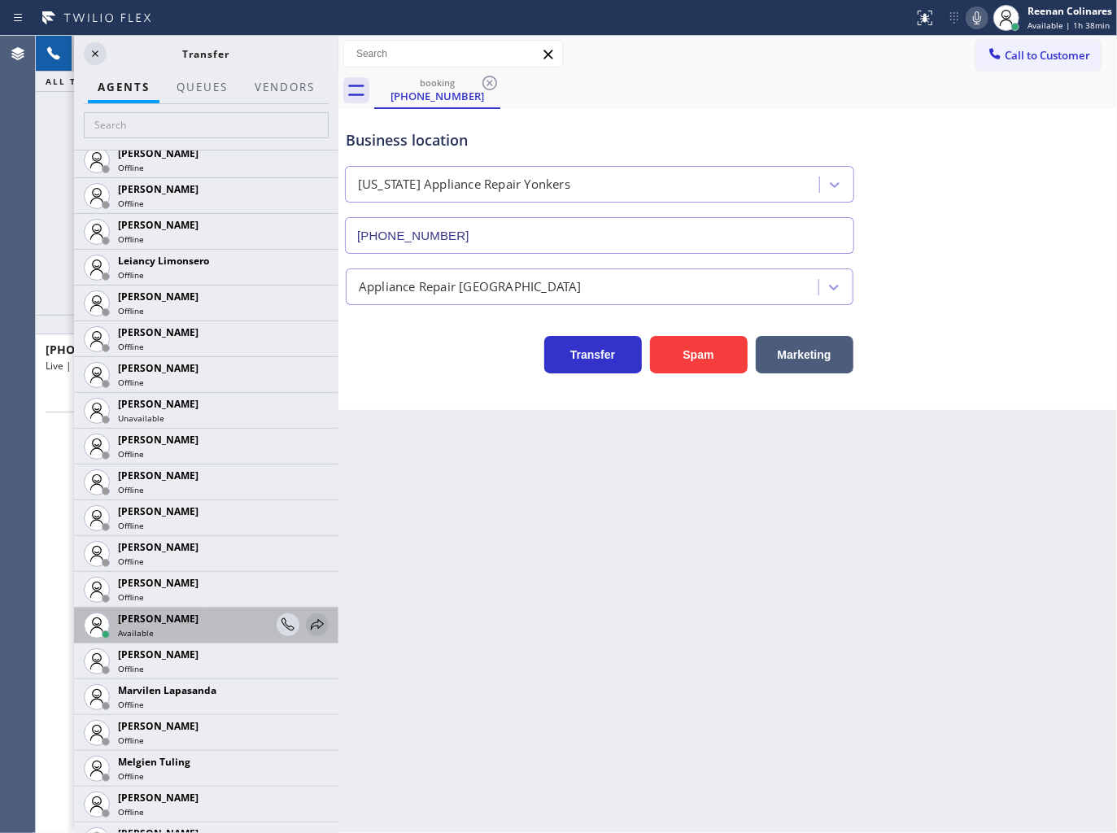
click at [308, 615] on icon at bounding box center [318, 625] width 20 height 20
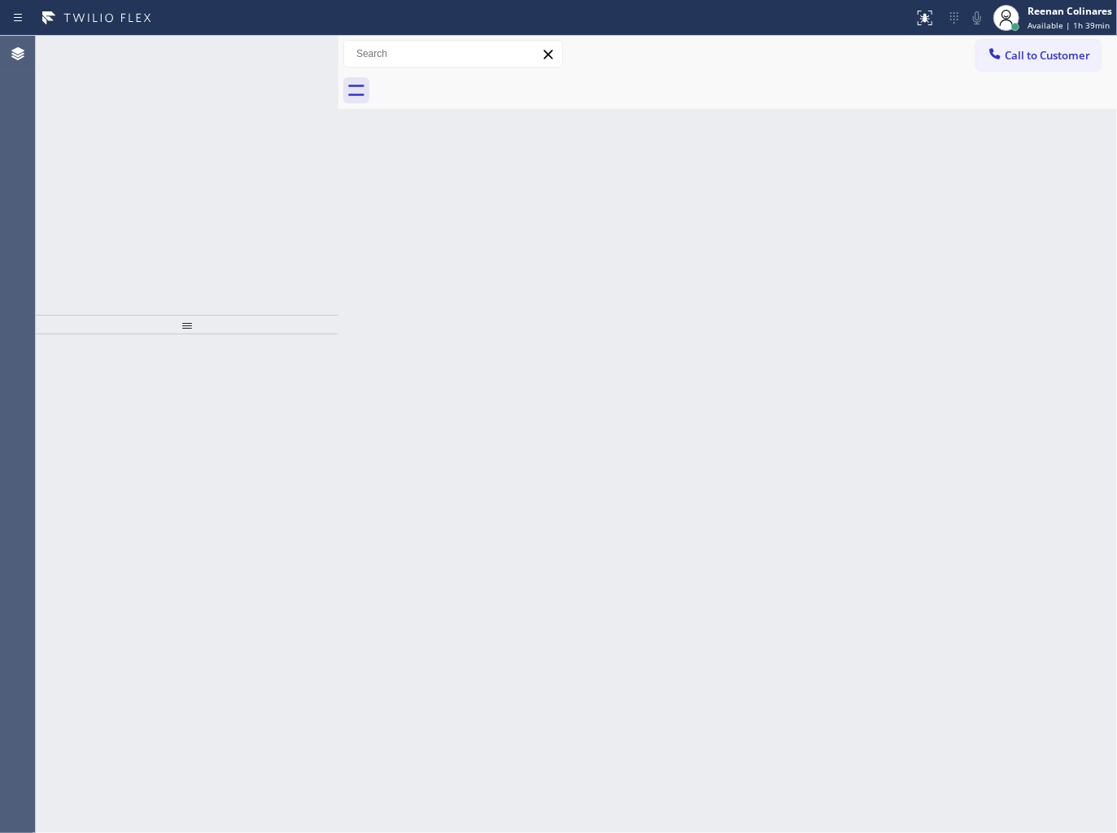
click at [226, 68] on div "[PHONE_NUMBER] Incoming call from queue [Test] All" at bounding box center [173, 54] width 202 height 36
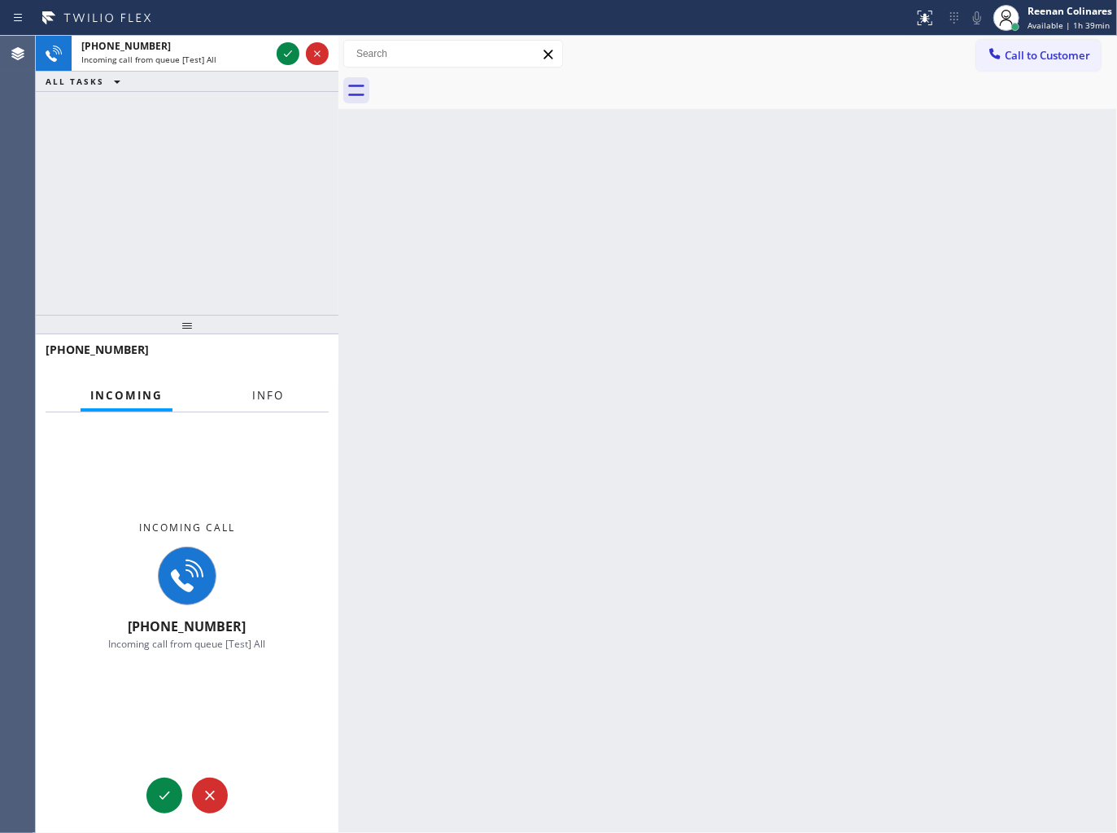
click at [290, 396] on button "Info" at bounding box center [268, 396] width 51 height 32
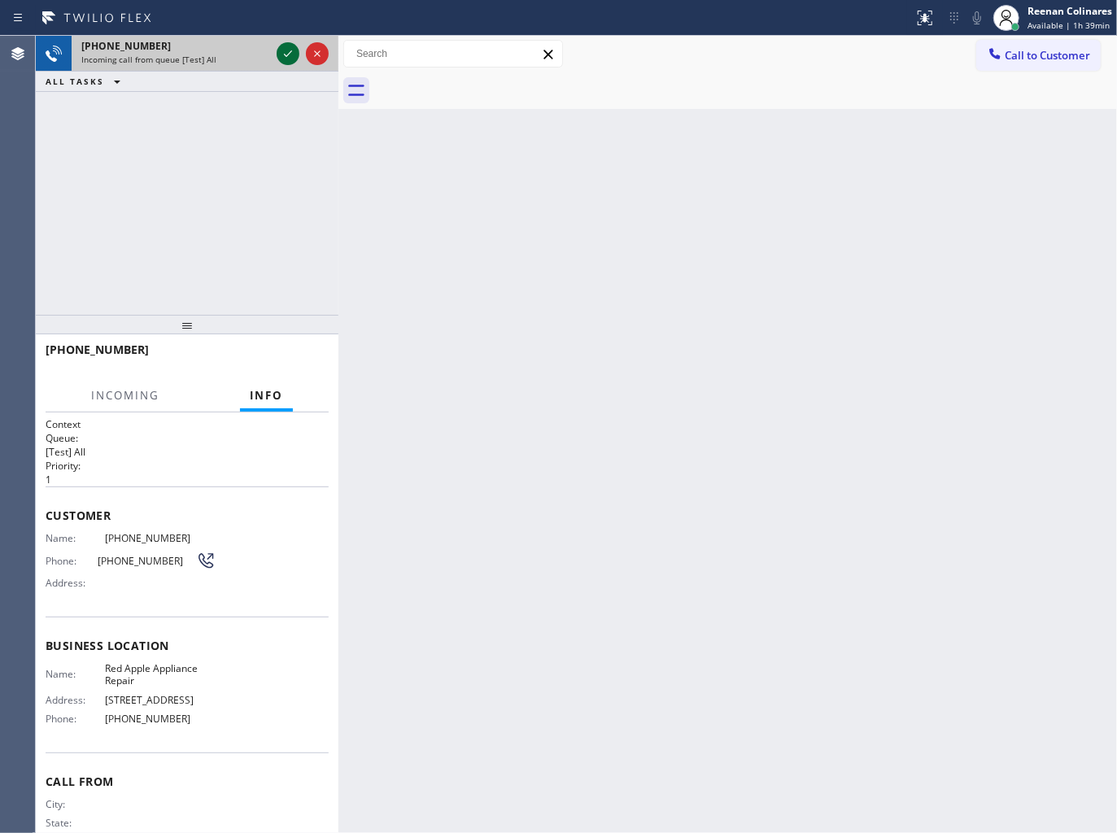
click at [286, 53] on icon at bounding box center [288, 54] width 20 height 20
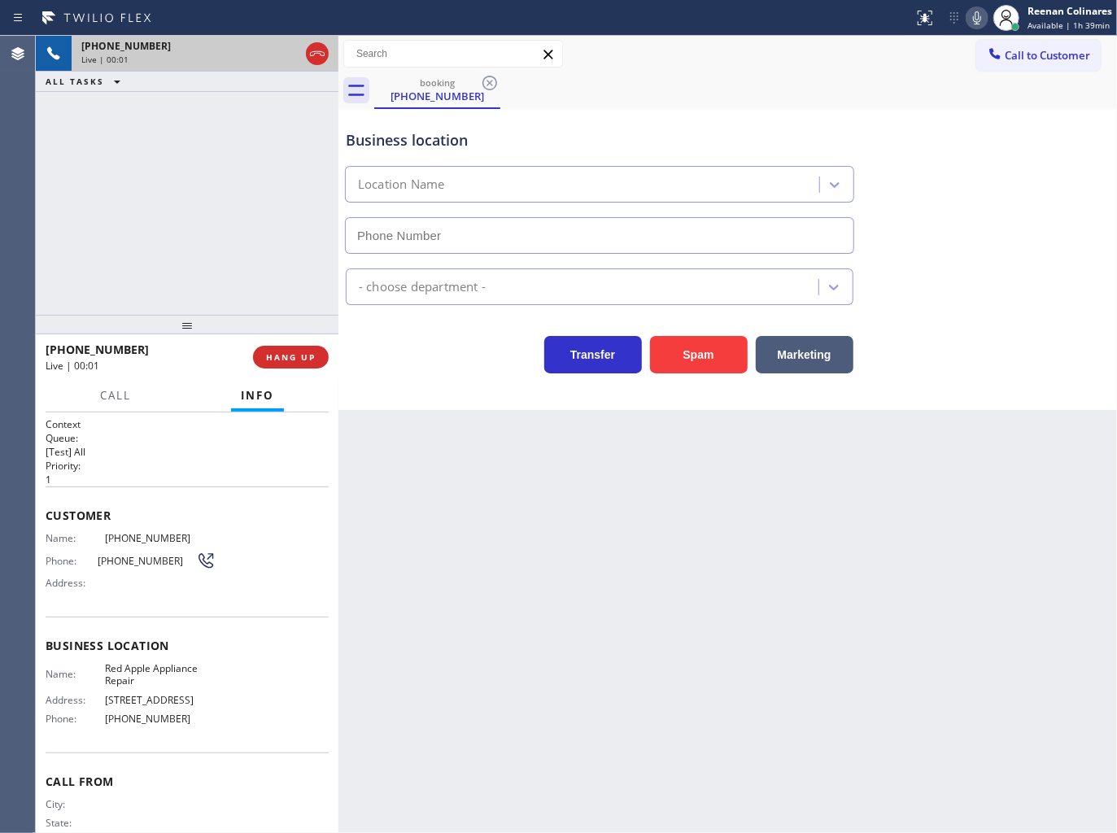
type input "[PHONE_NUMBER]"
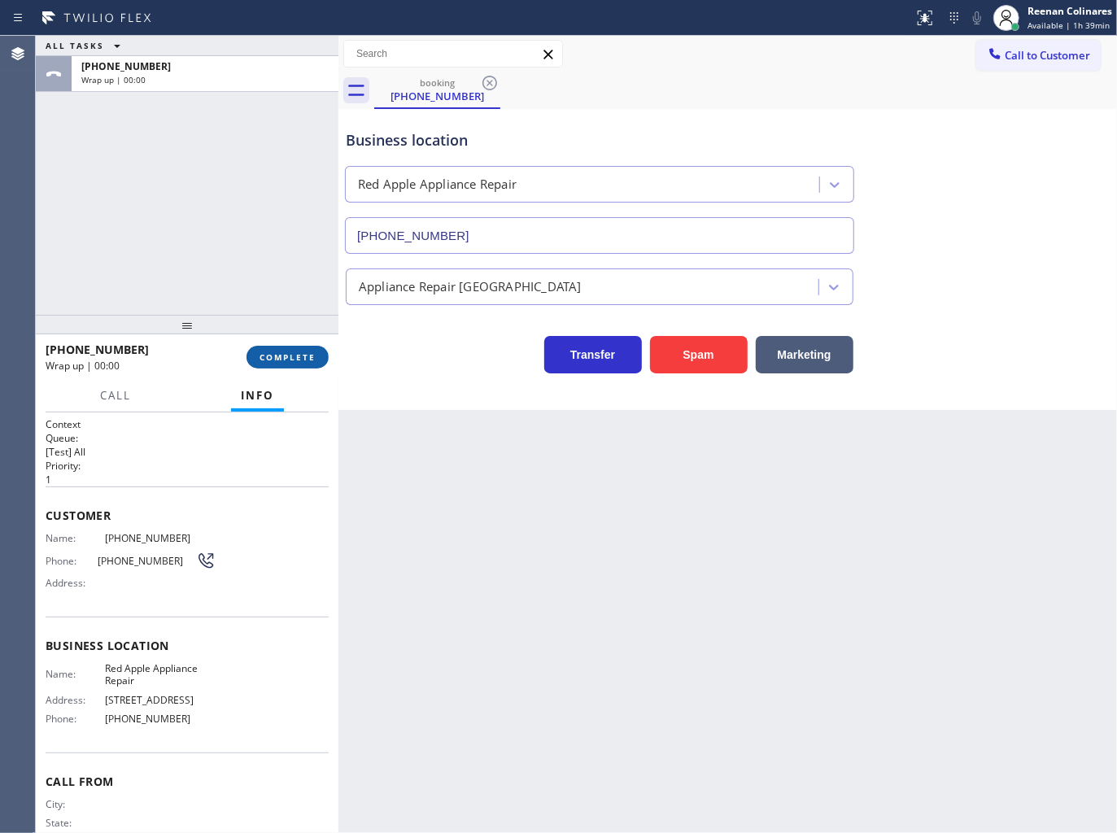
click at [278, 352] on span "COMPLETE" at bounding box center [288, 357] width 56 height 11
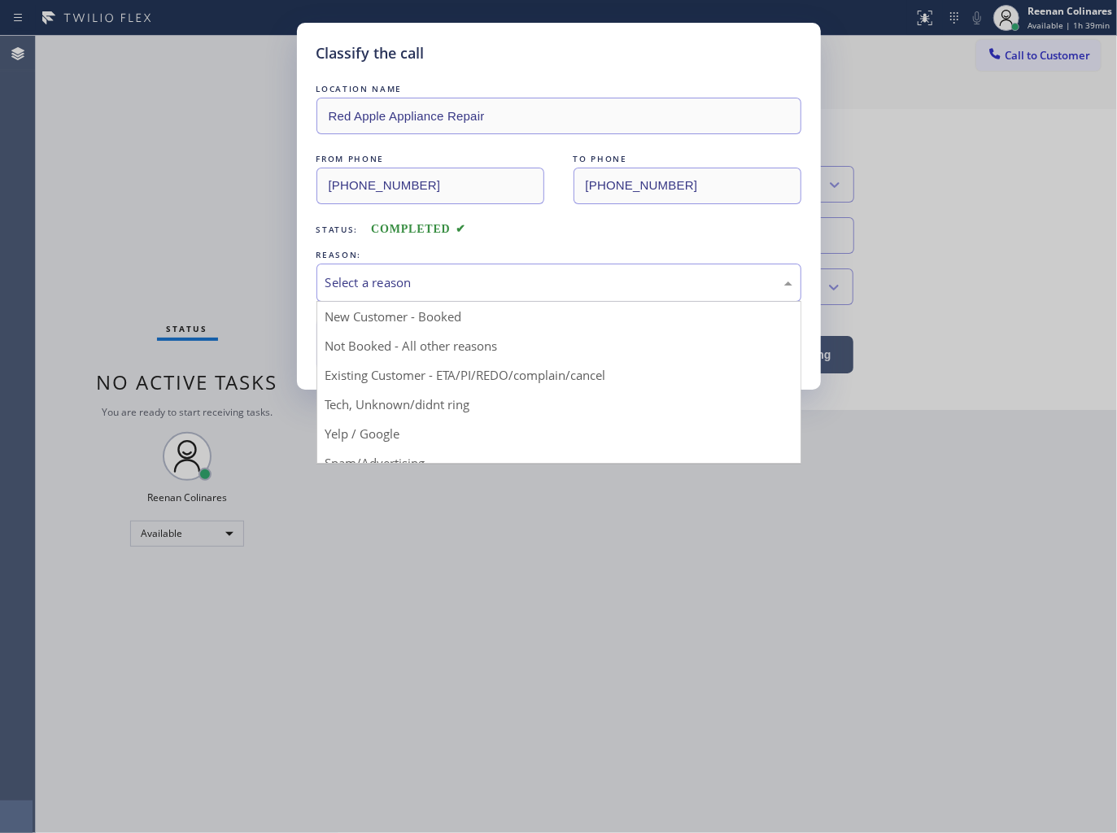
click at [453, 287] on div "Select a reason" at bounding box center [559, 282] width 467 height 19
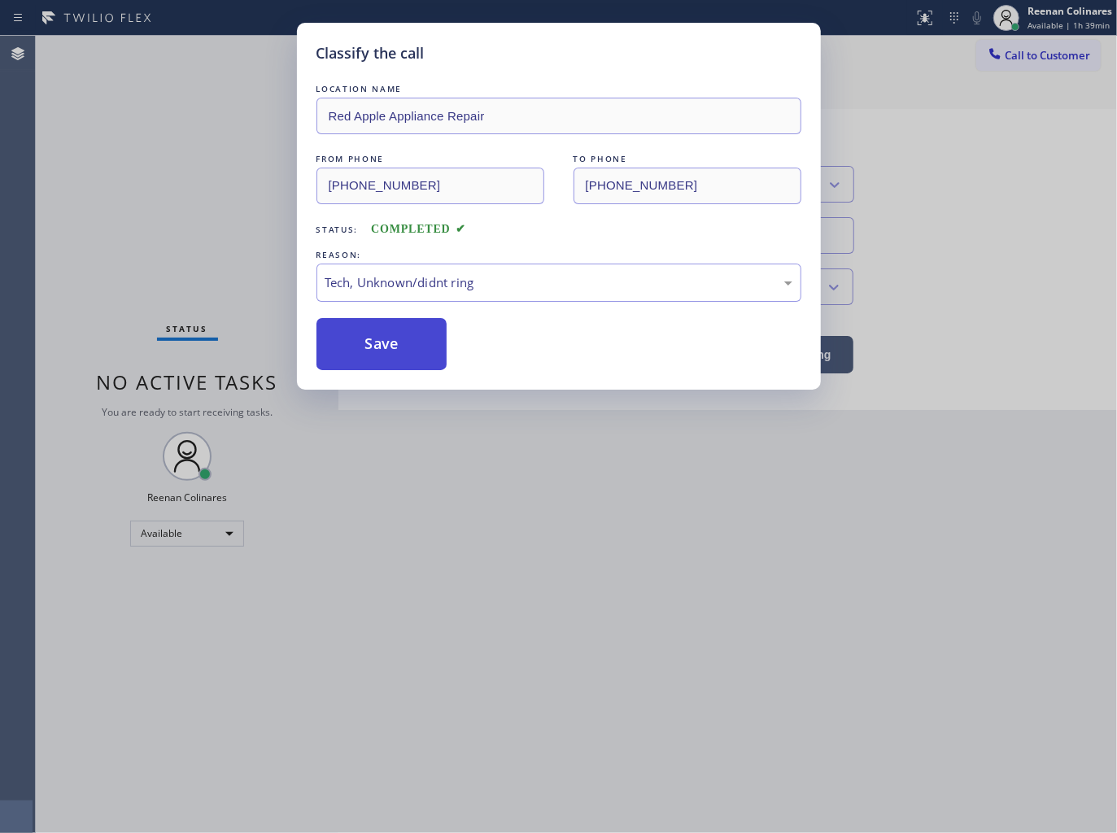
drag, startPoint x: 379, startPoint y: 347, endPoint x: 1099, endPoint y: 42, distance: 781.9
click at [380, 347] on button "Save" at bounding box center [382, 344] width 131 height 52
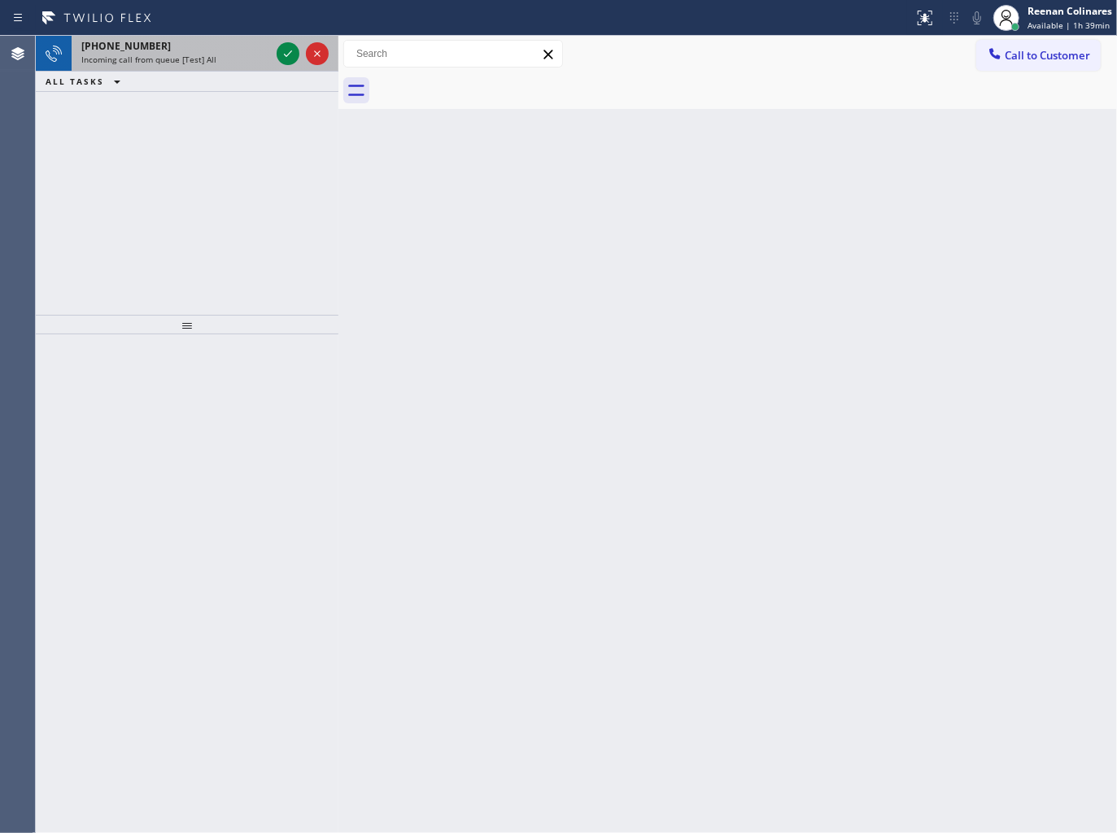
click at [199, 57] on span "Incoming call from queue [Test] All" at bounding box center [148, 59] width 135 height 11
click at [260, 50] on div "[PHONE_NUMBER]" at bounding box center [175, 46] width 189 height 14
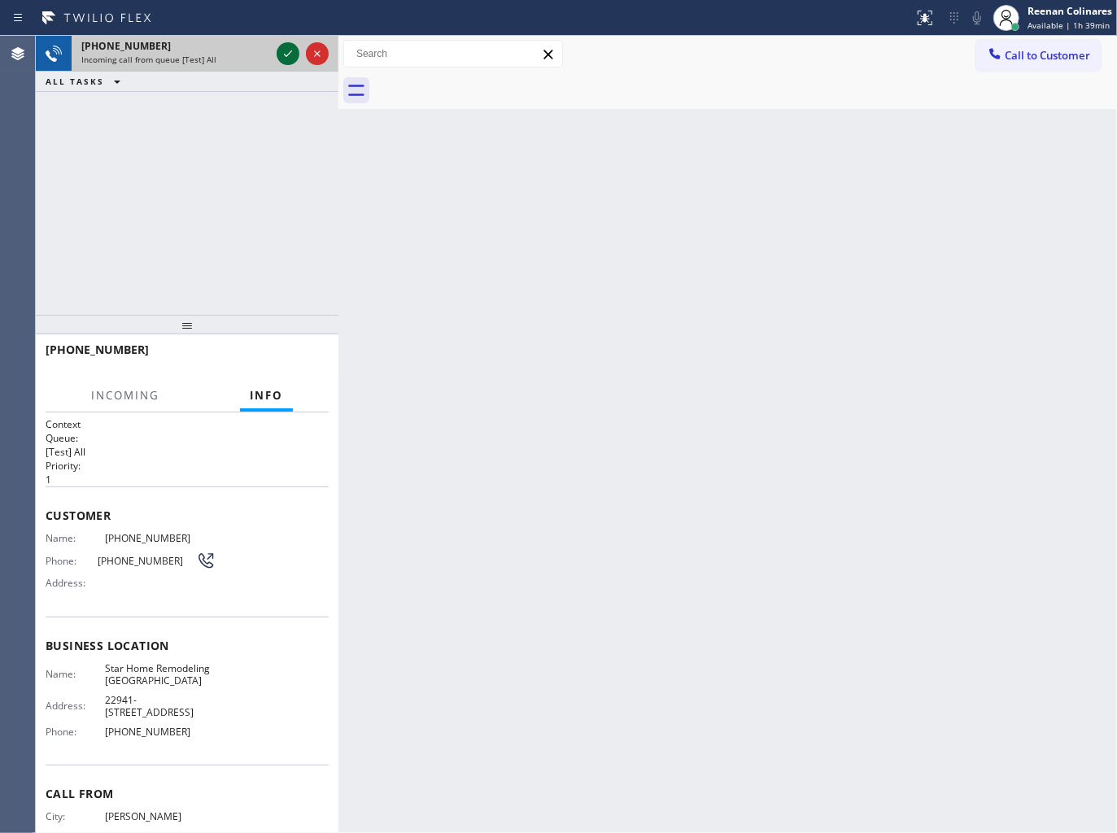
click at [282, 50] on icon at bounding box center [288, 54] width 20 height 20
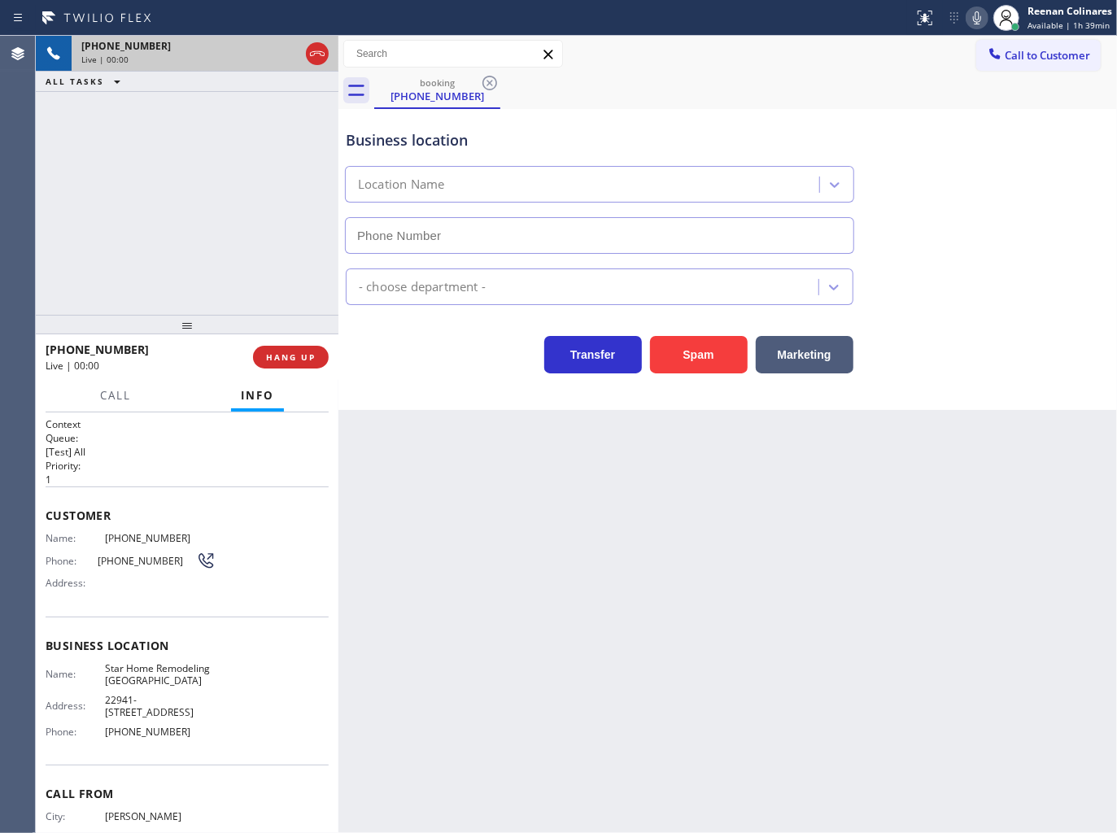
type input "[PHONE_NUMBER]"
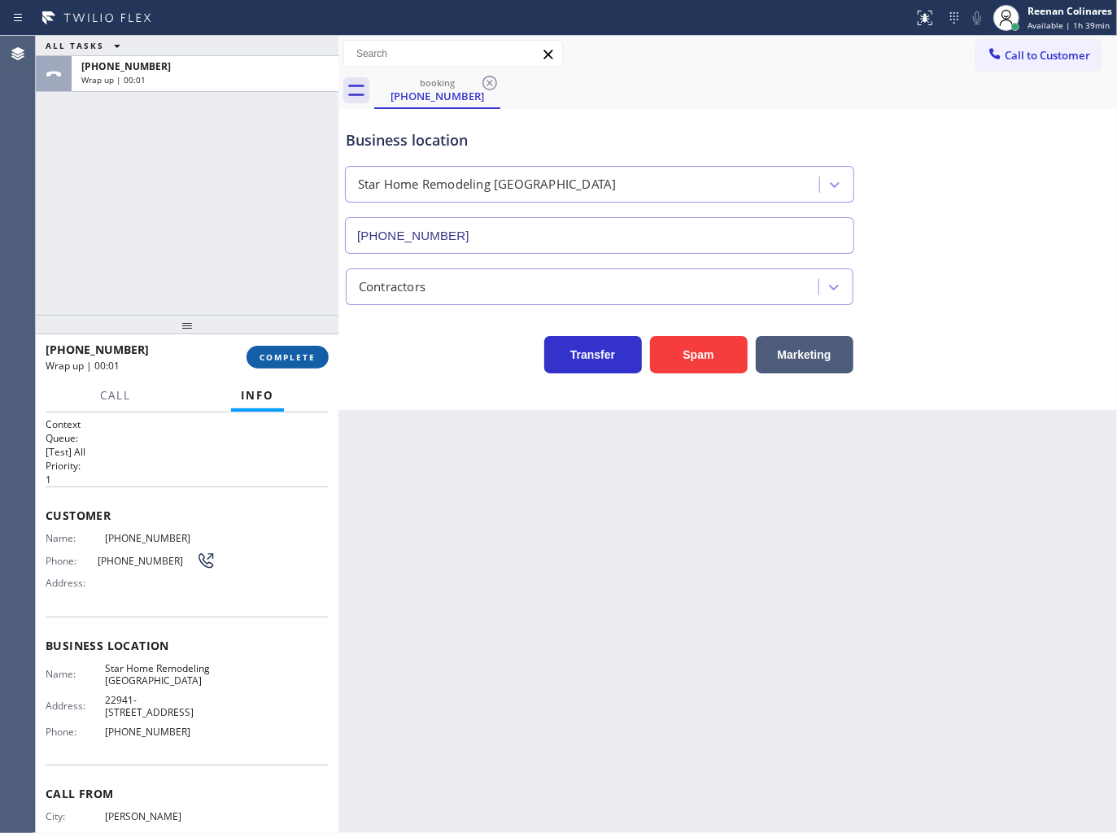
click at [308, 351] on button "COMPLETE" at bounding box center [288, 357] width 82 height 23
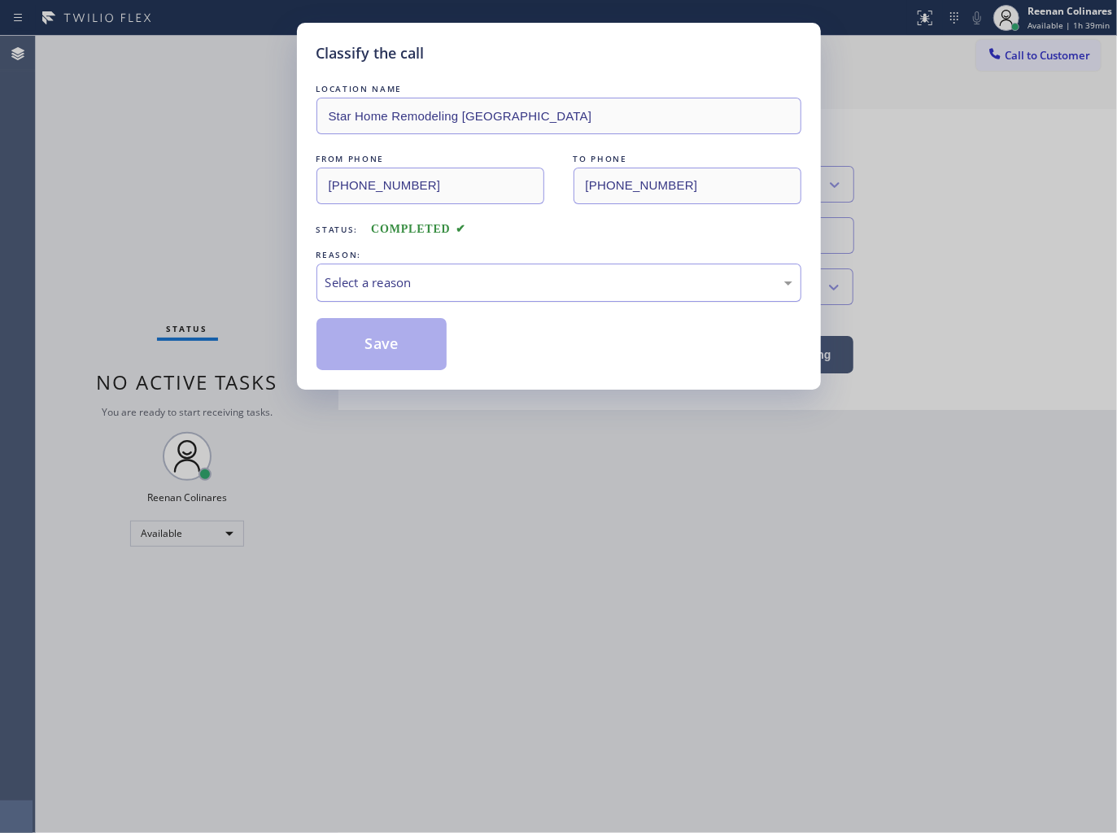
click at [394, 294] on div "Select a reason" at bounding box center [559, 283] width 485 height 38
click at [361, 356] on button "Save" at bounding box center [382, 344] width 131 height 52
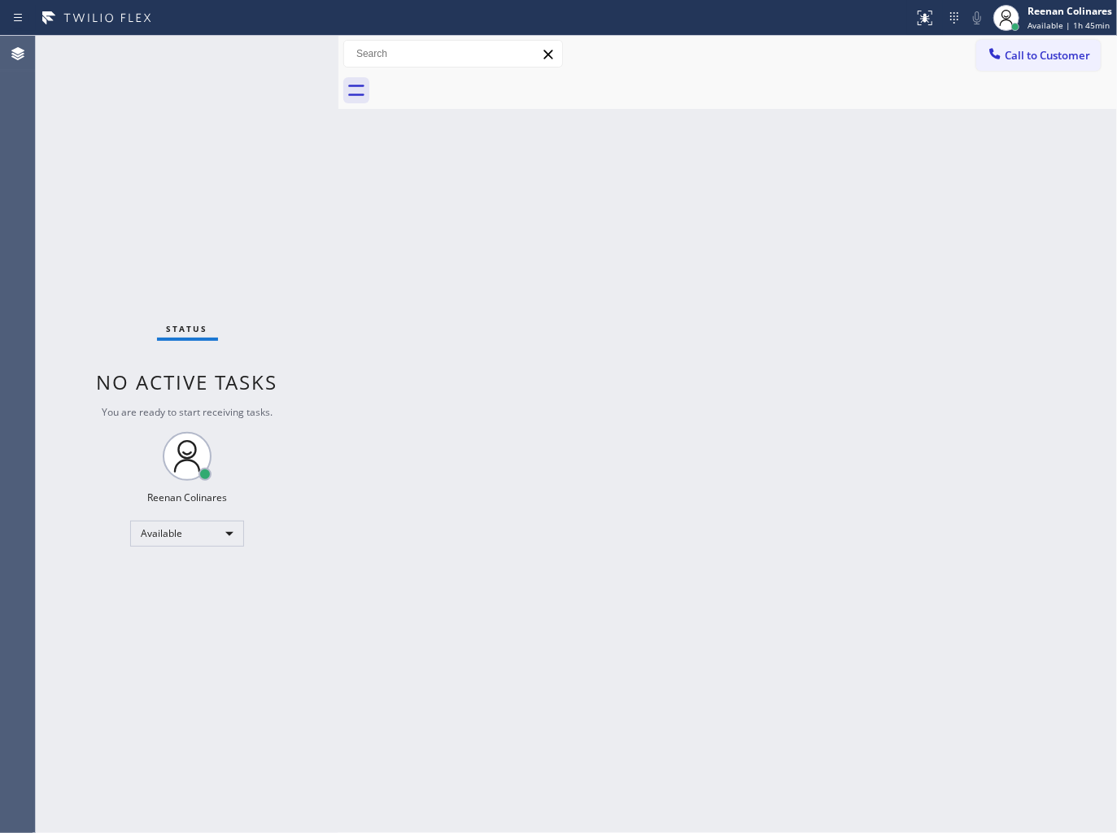
click at [179, 42] on div "Status No active tasks You are ready to start receiving tasks. Reenan Colinares…" at bounding box center [187, 435] width 303 height 798
click at [208, 53] on div "Status No active tasks You are ready to start receiving tasks. Reenan Colinares…" at bounding box center [187, 435] width 303 height 798
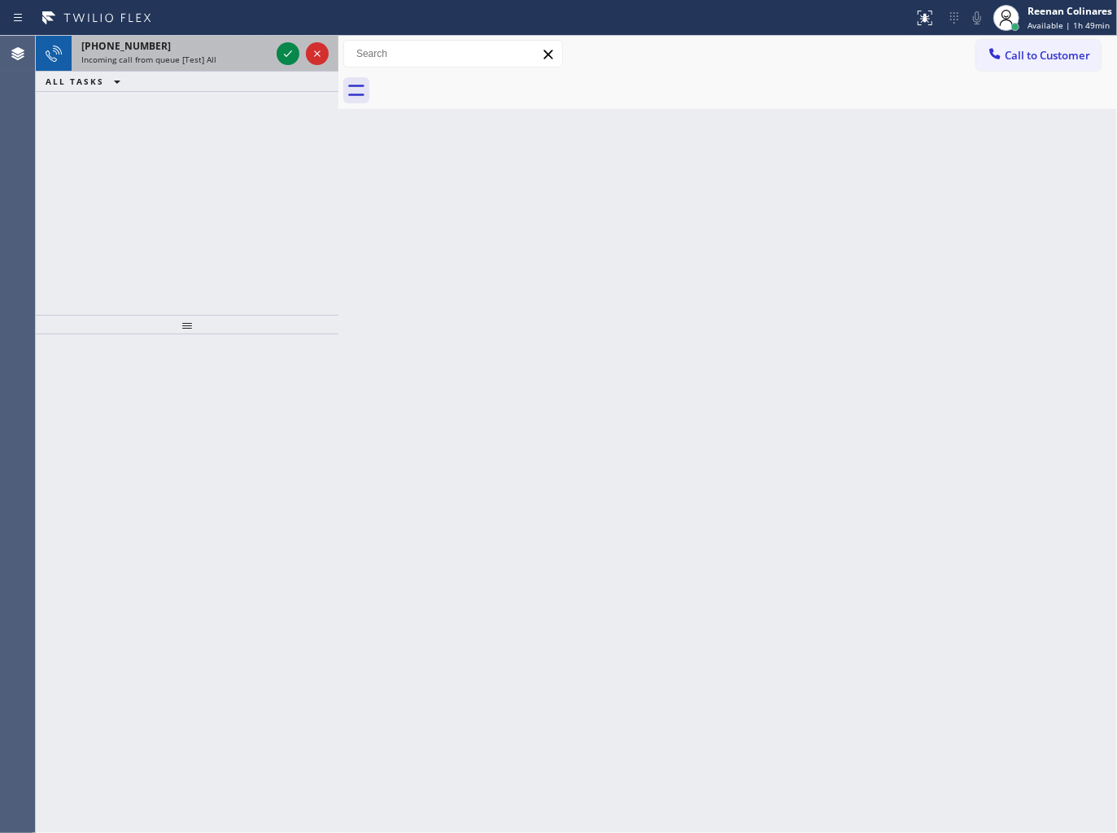
click at [164, 59] on span "Incoming call from queue [Test] All" at bounding box center [148, 59] width 135 height 11
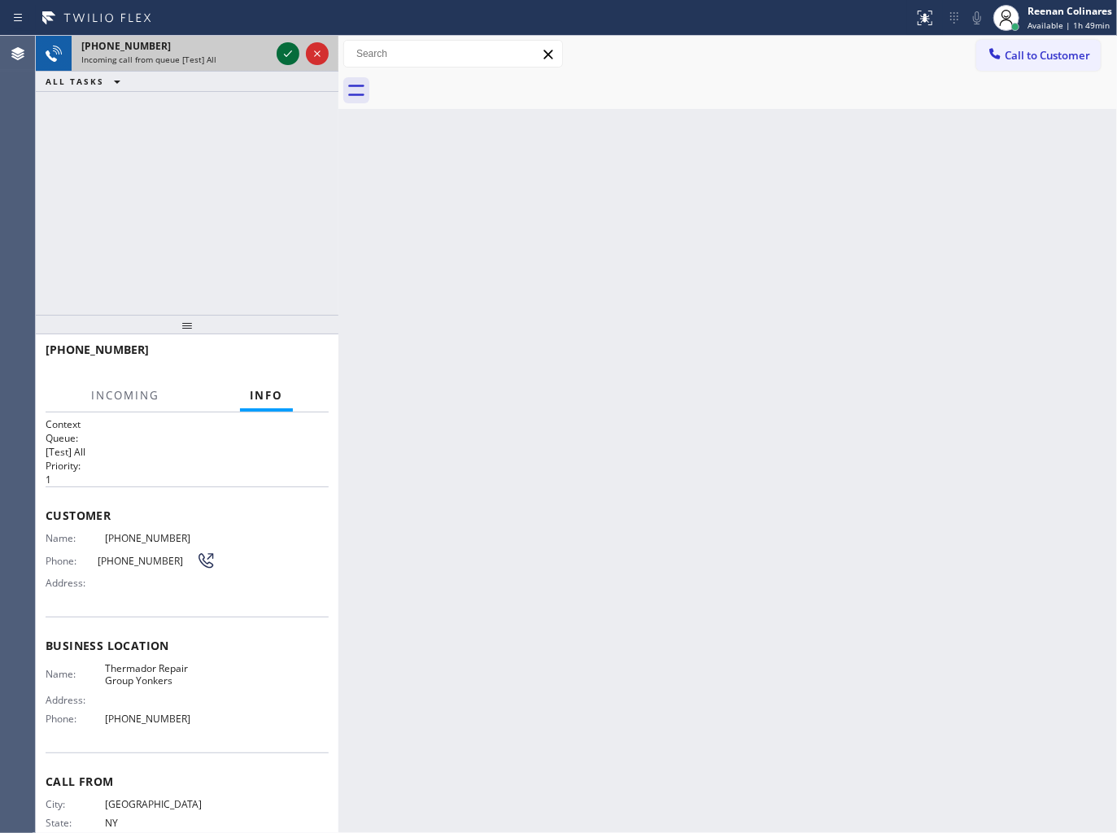
click at [281, 55] on icon at bounding box center [288, 54] width 20 height 20
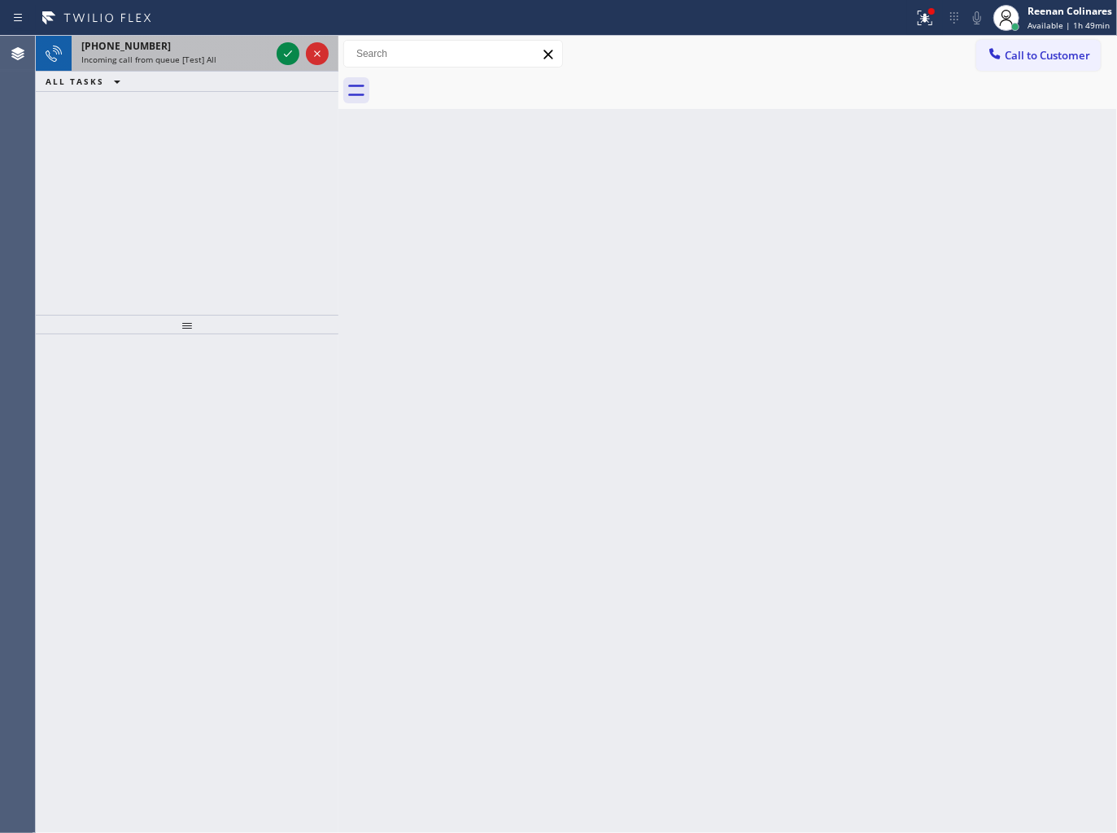
click at [231, 54] on div "Incoming call from queue [Test] All" at bounding box center [175, 59] width 189 height 11
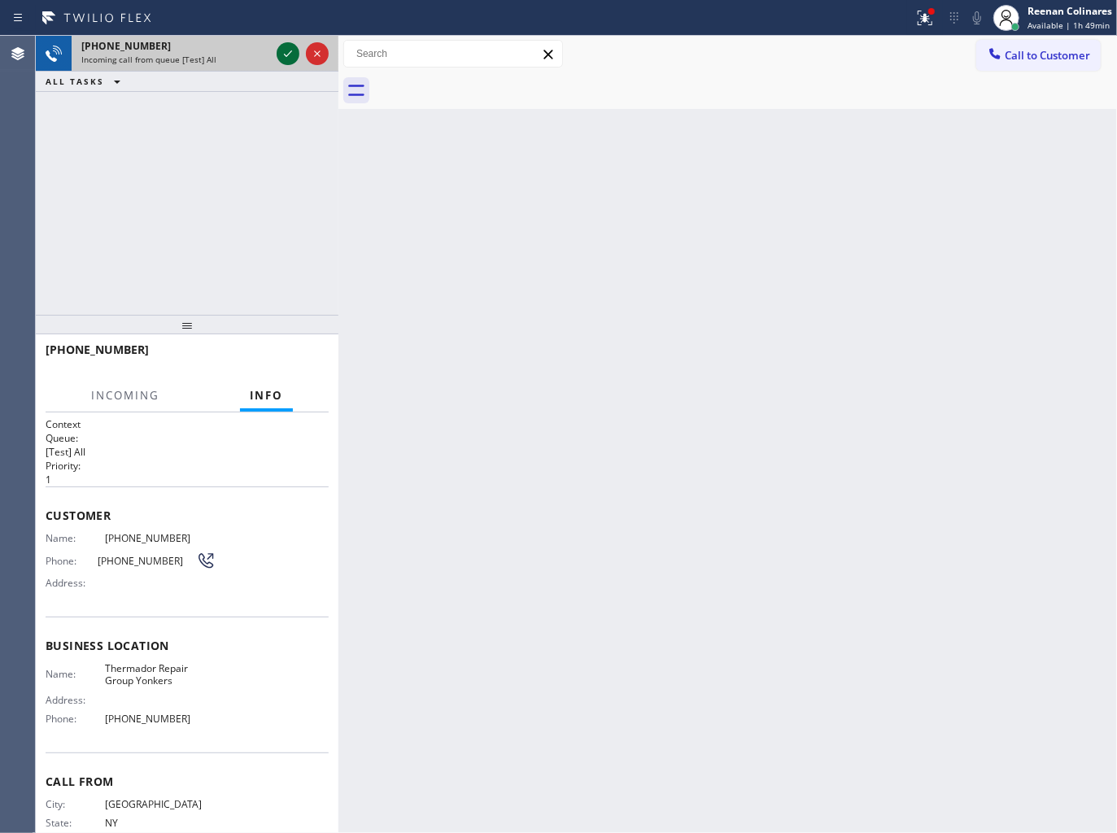
click at [282, 54] on icon at bounding box center [288, 54] width 20 height 20
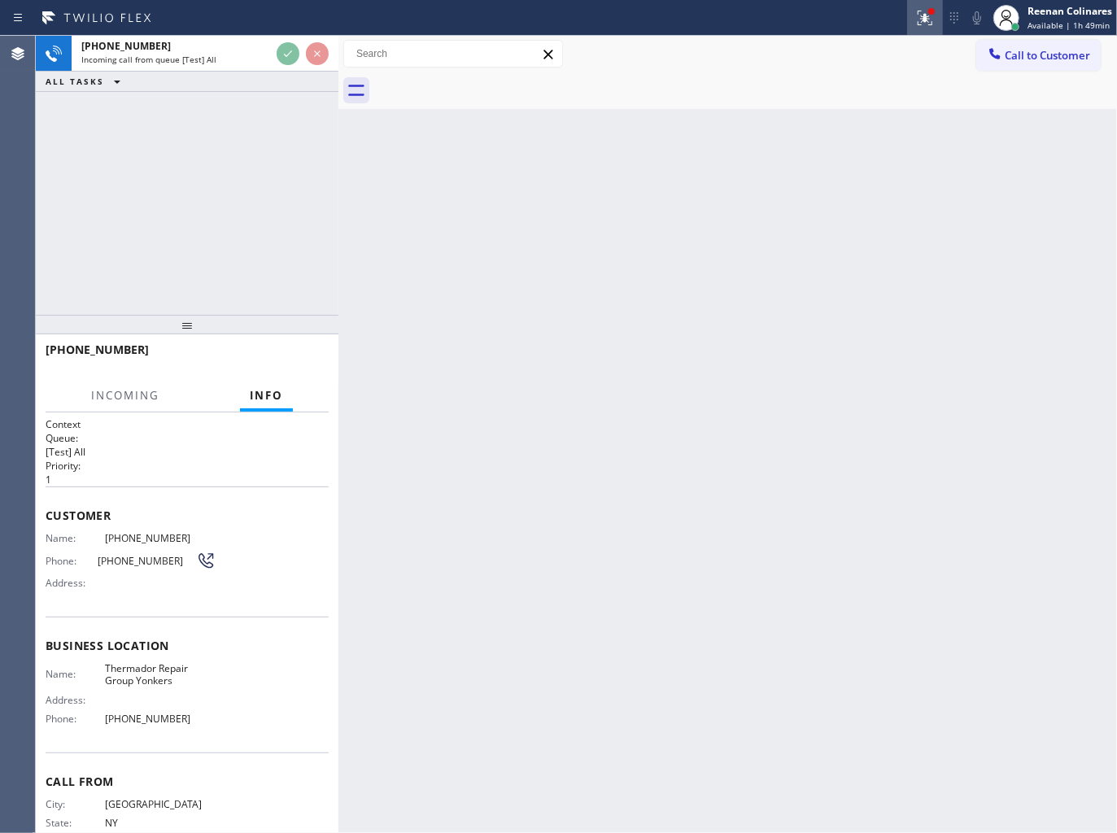
click at [926, 20] on icon at bounding box center [923, 16] width 10 height 11
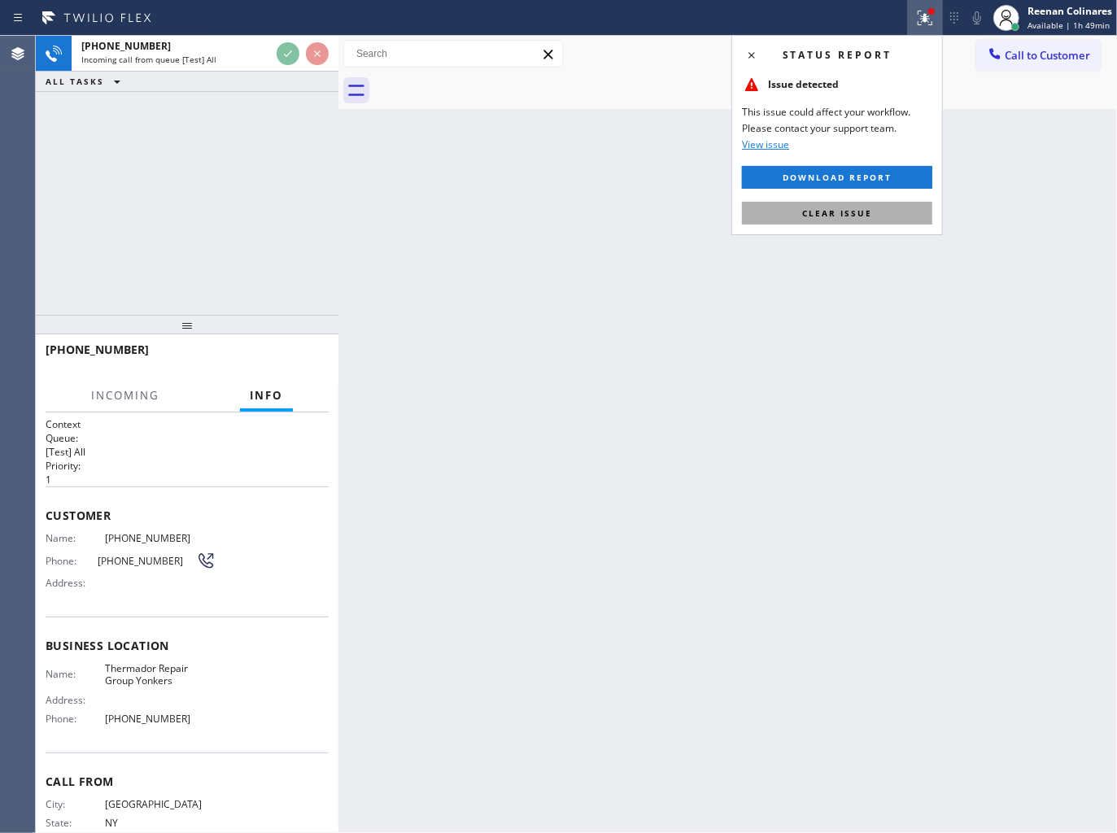
click at [852, 217] on span "Clear issue" at bounding box center [837, 213] width 70 height 11
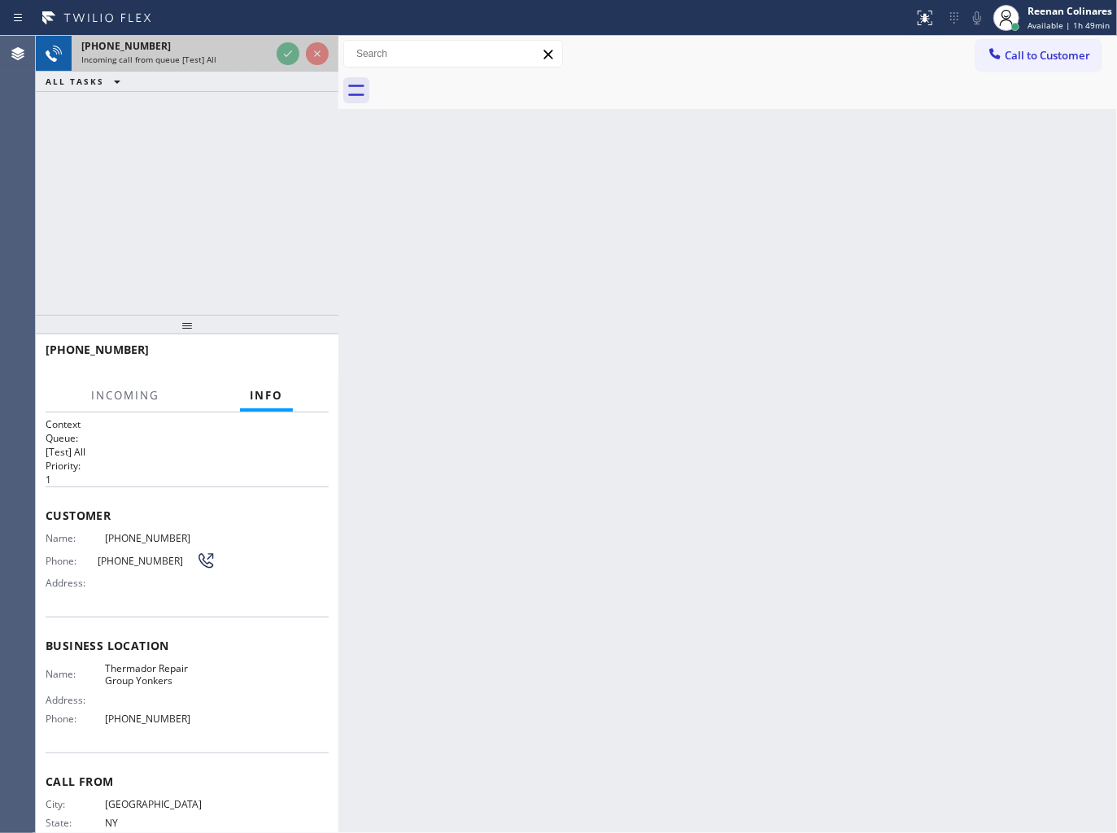
click at [251, 54] on div "Incoming call from queue [Test] All" at bounding box center [175, 59] width 189 height 11
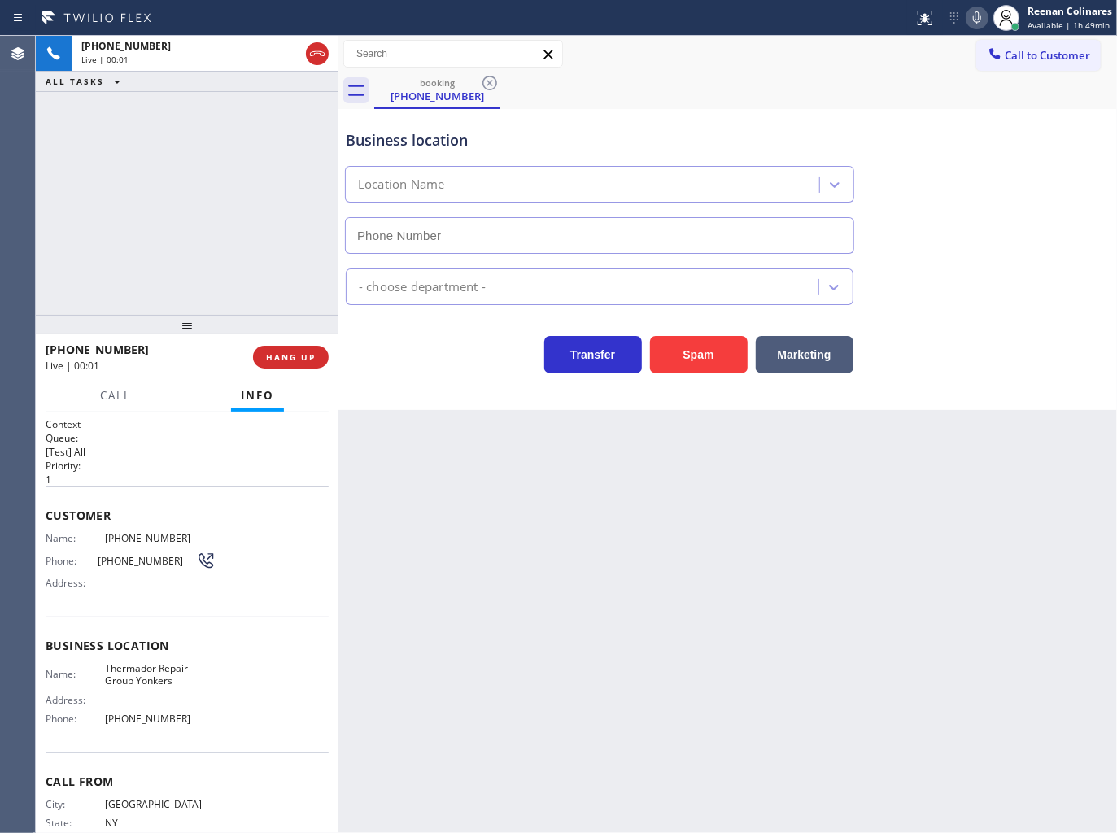
type input "[PHONE_NUMBER]"
click at [974, 20] on icon at bounding box center [978, 18] width 20 height 20
click at [112, 405] on button "Call" at bounding box center [115, 396] width 50 height 32
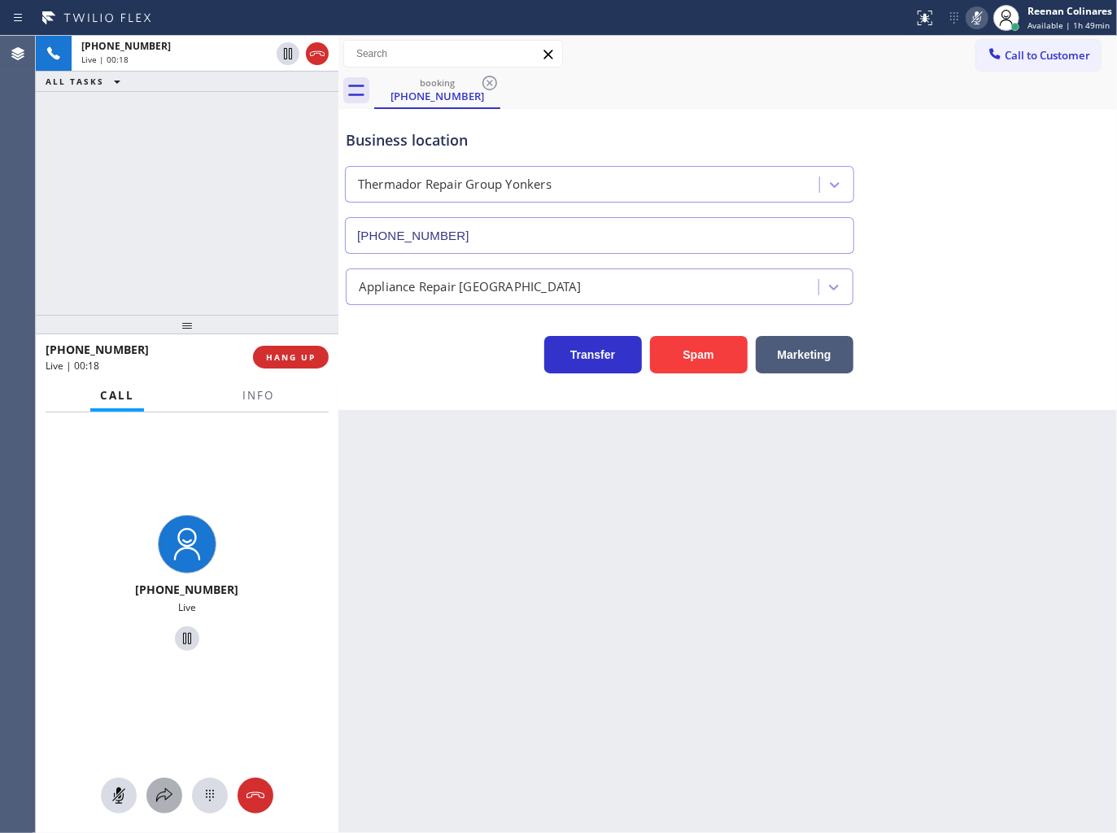
click at [160, 793] on icon at bounding box center [165, 796] width 20 height 20
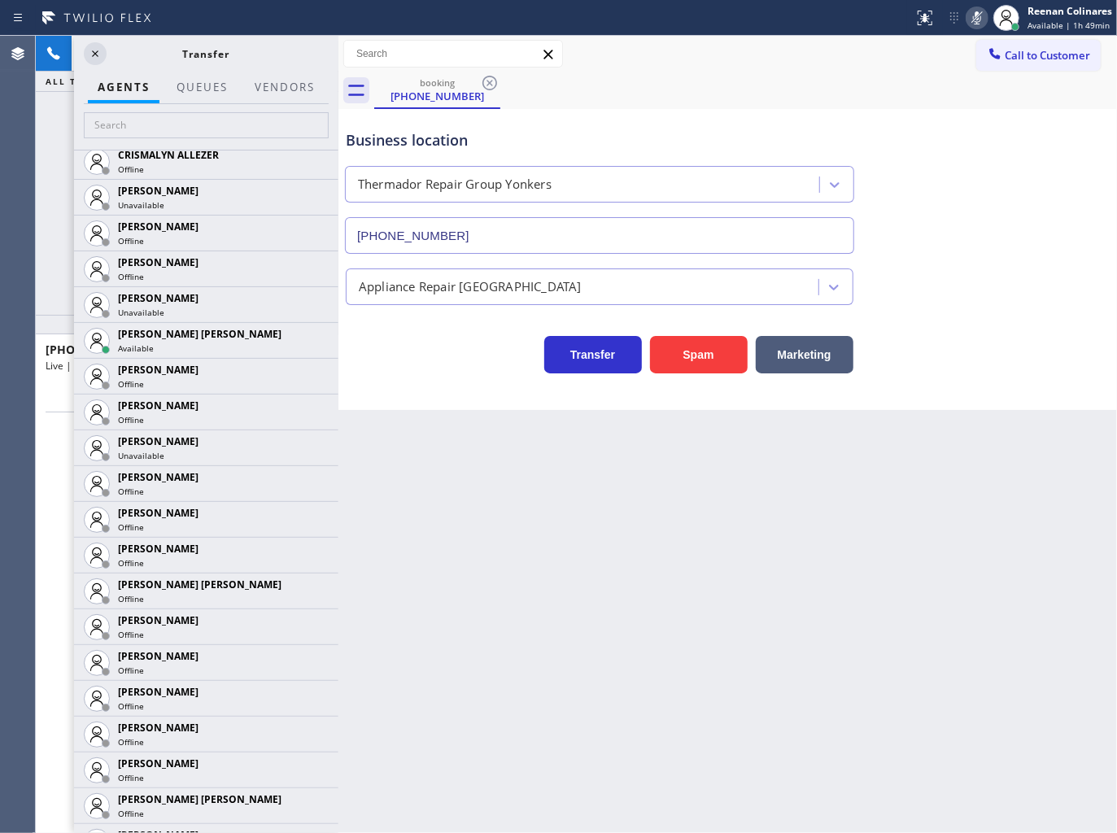
scroll to position [835, 0]
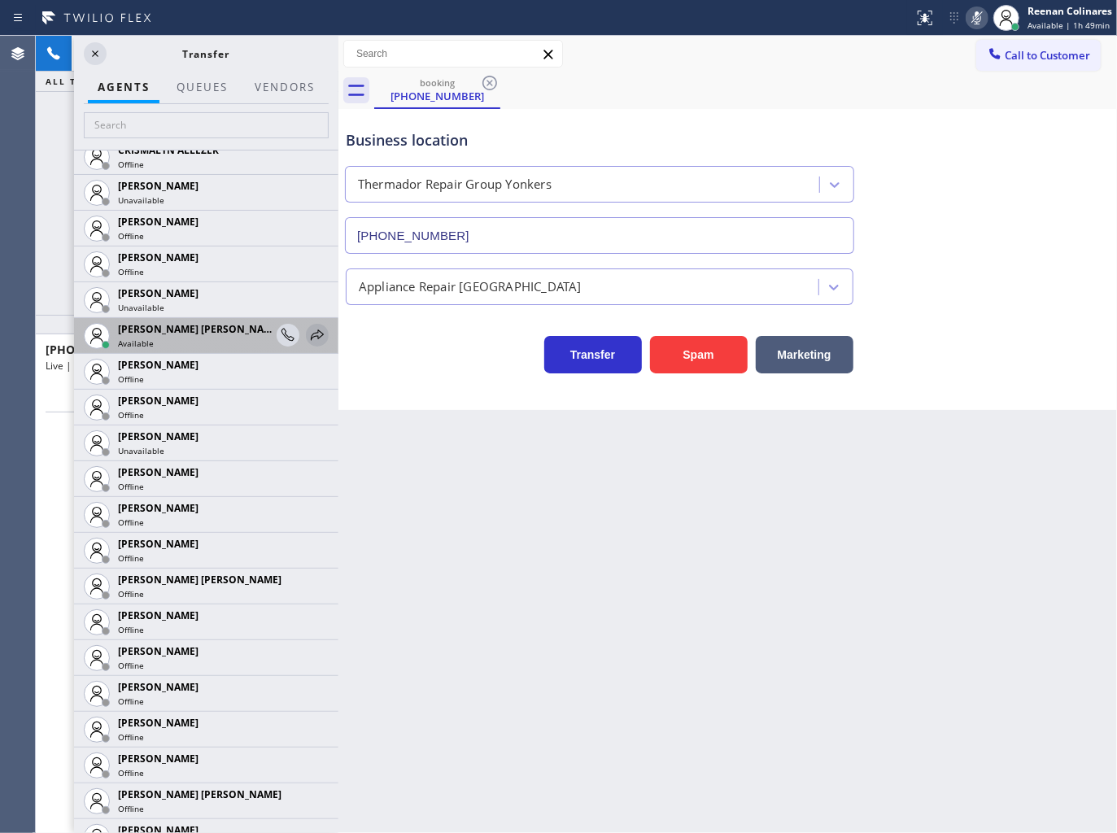
click at [308, 330] on icon at bounding box center [318, 336] width 20 height 20
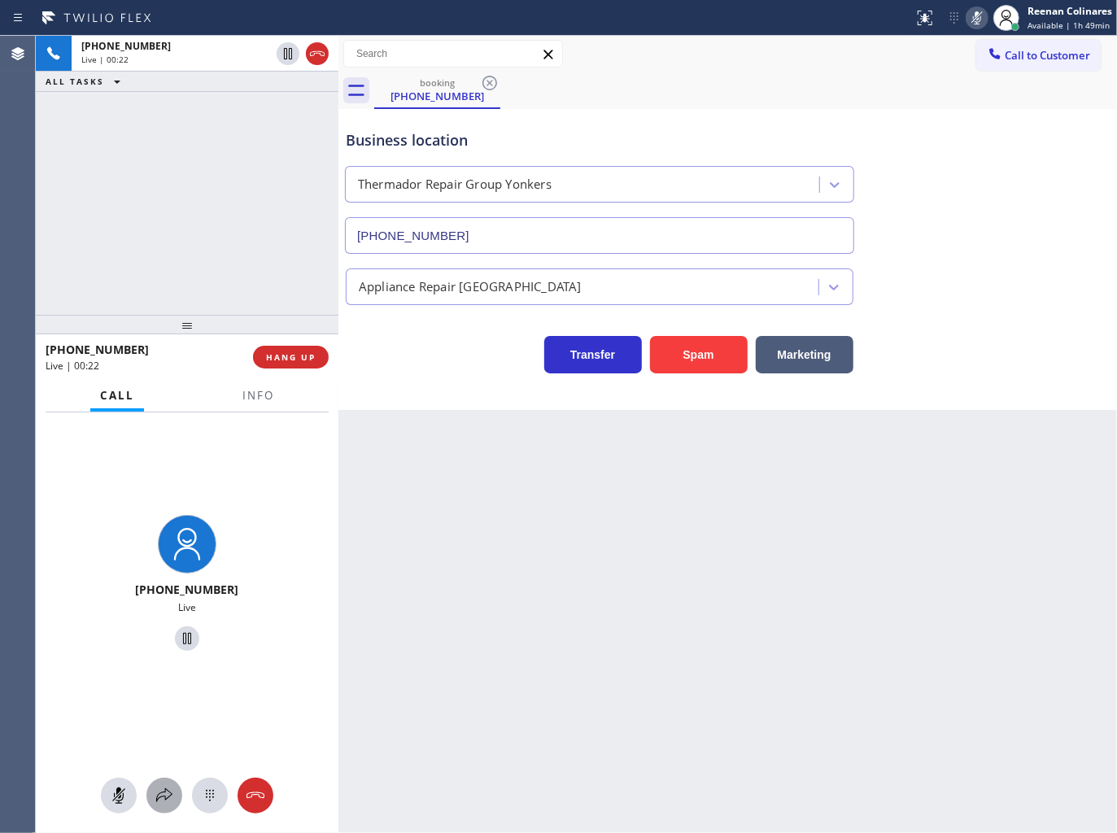
click at [161, 781] on button at bounding box center [164, 796] width 36 height 36
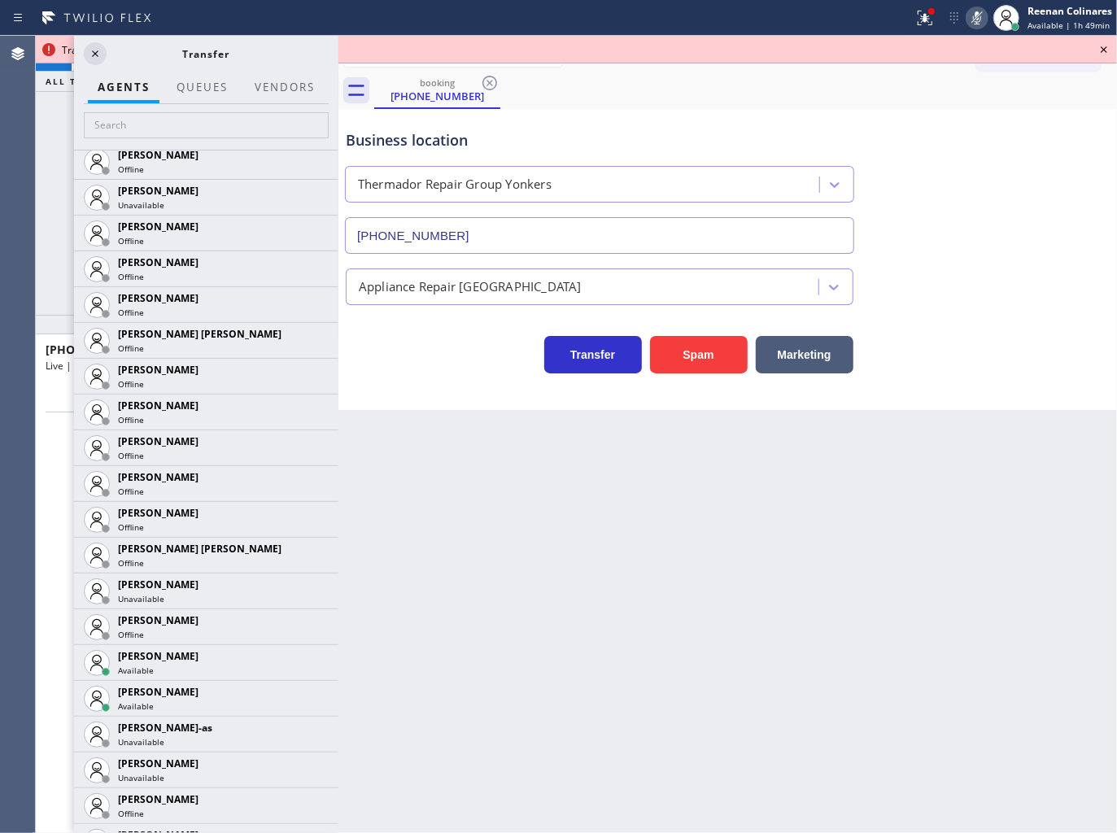
scroll to position [1304, 0]
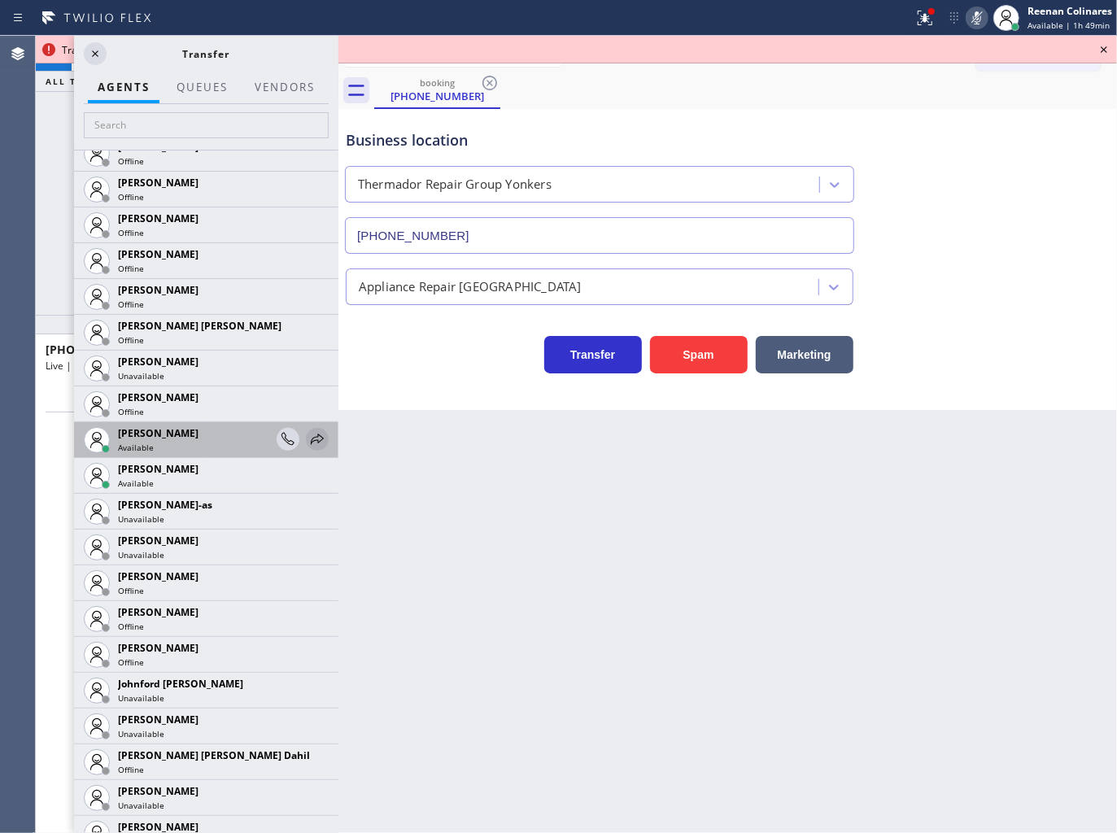
click at [308, 434] on icon at bounding box center [318, 440] width 20 height 20
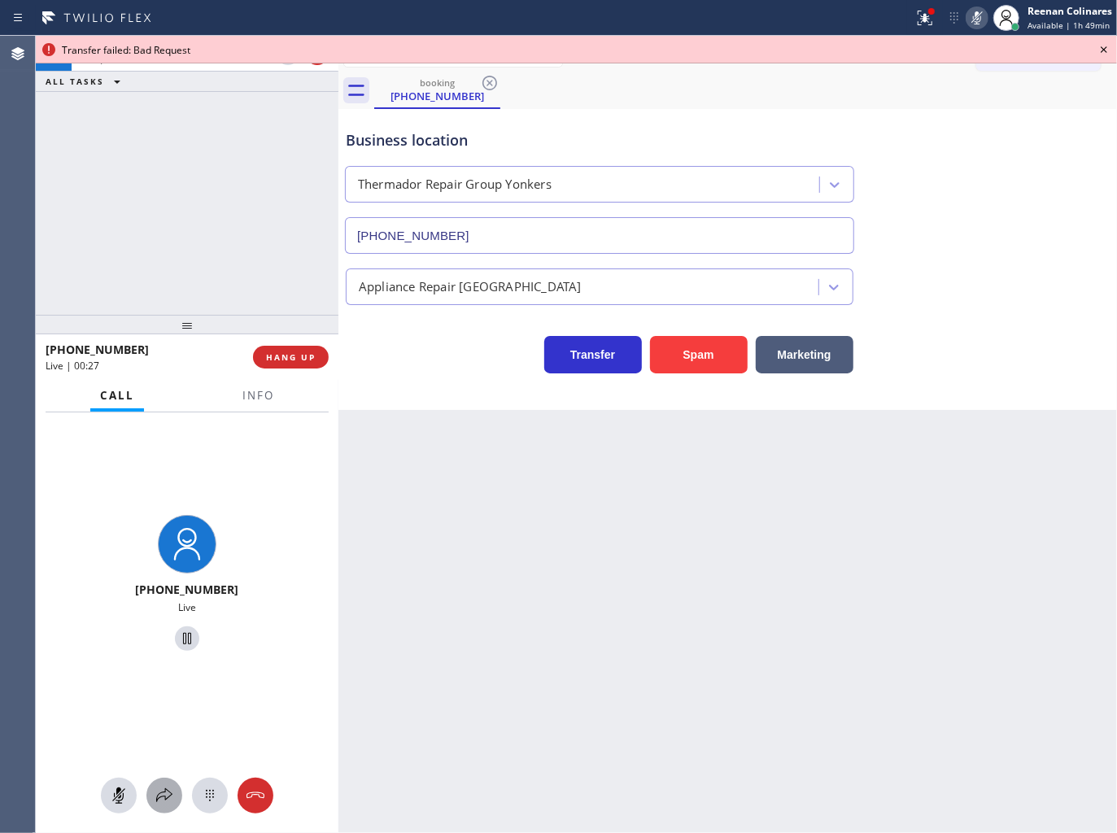
click at [160, 811] on button at bounding box center [164, 796] width 36 height 36
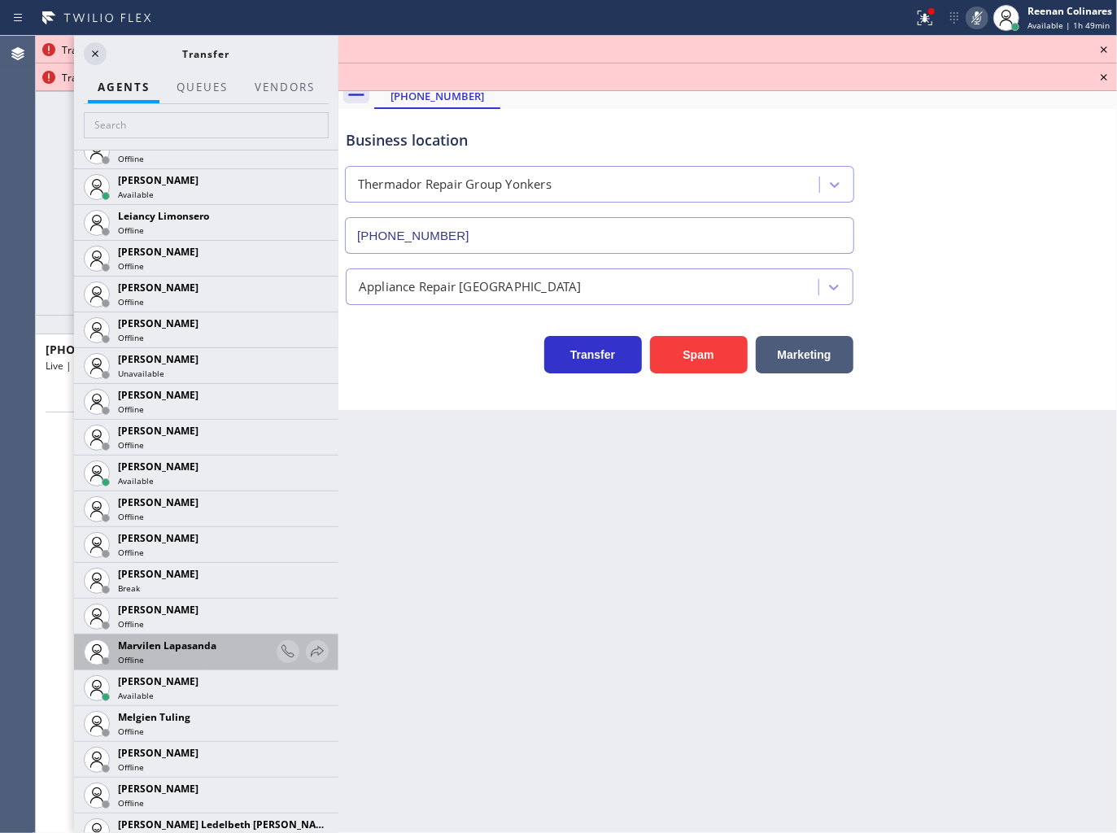
scroll to position [2279, 0]
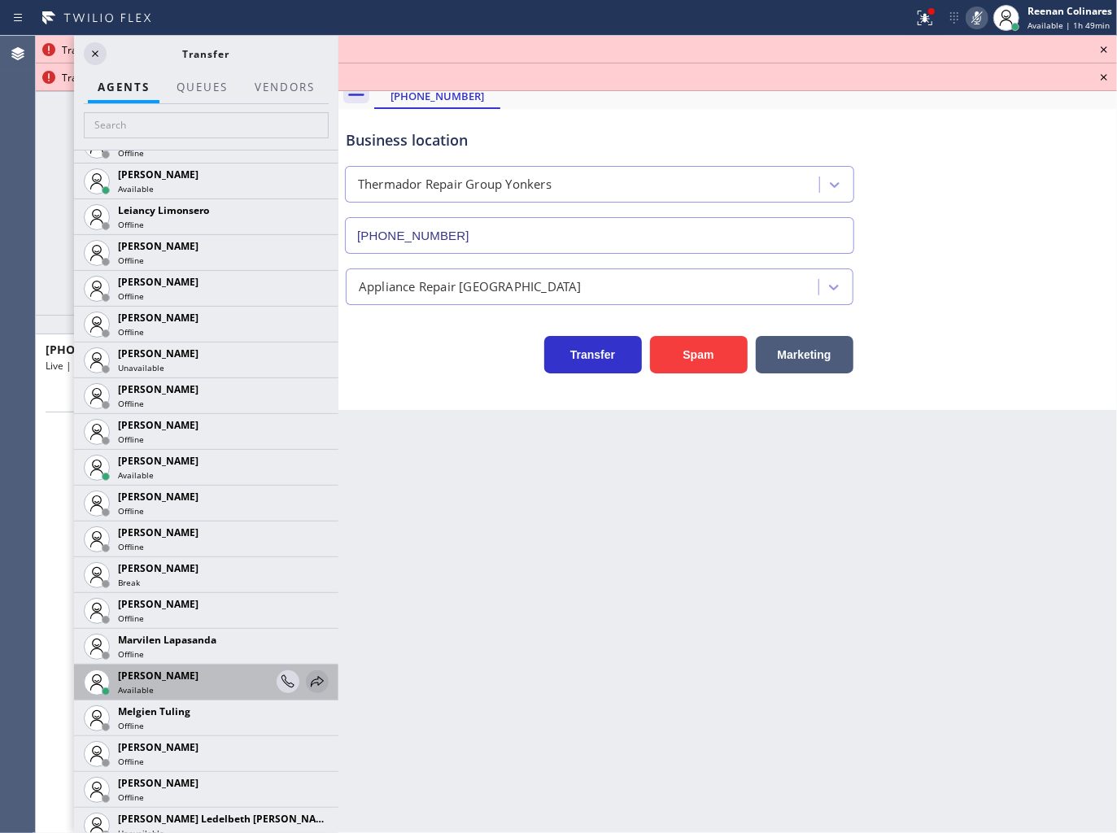
drag, startPoint x: 302, startPoint y: 680, endPoint x: 245, endPoint y: 733, distance: 77.7
click at [0, 0] on icon at bounding box center [0, 0] width 0 height 0
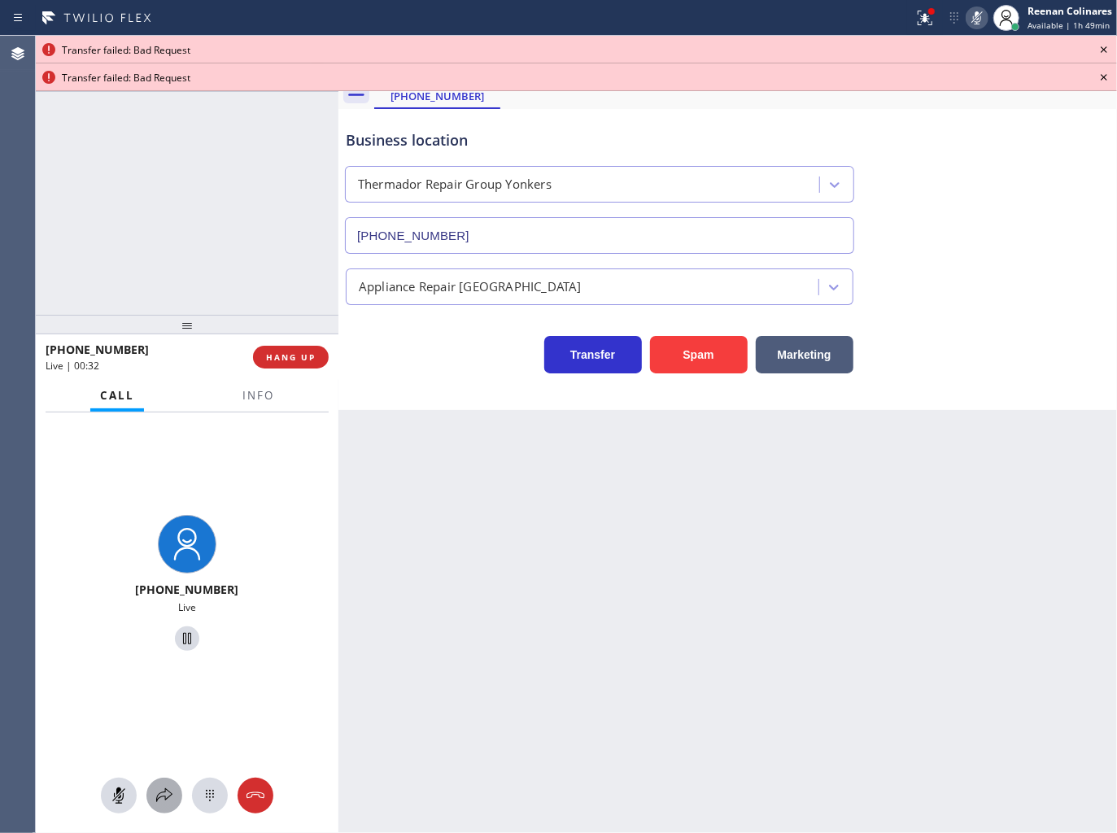
click at [168, 794] on icon at bounding box center [165, 796] width 20 height 20
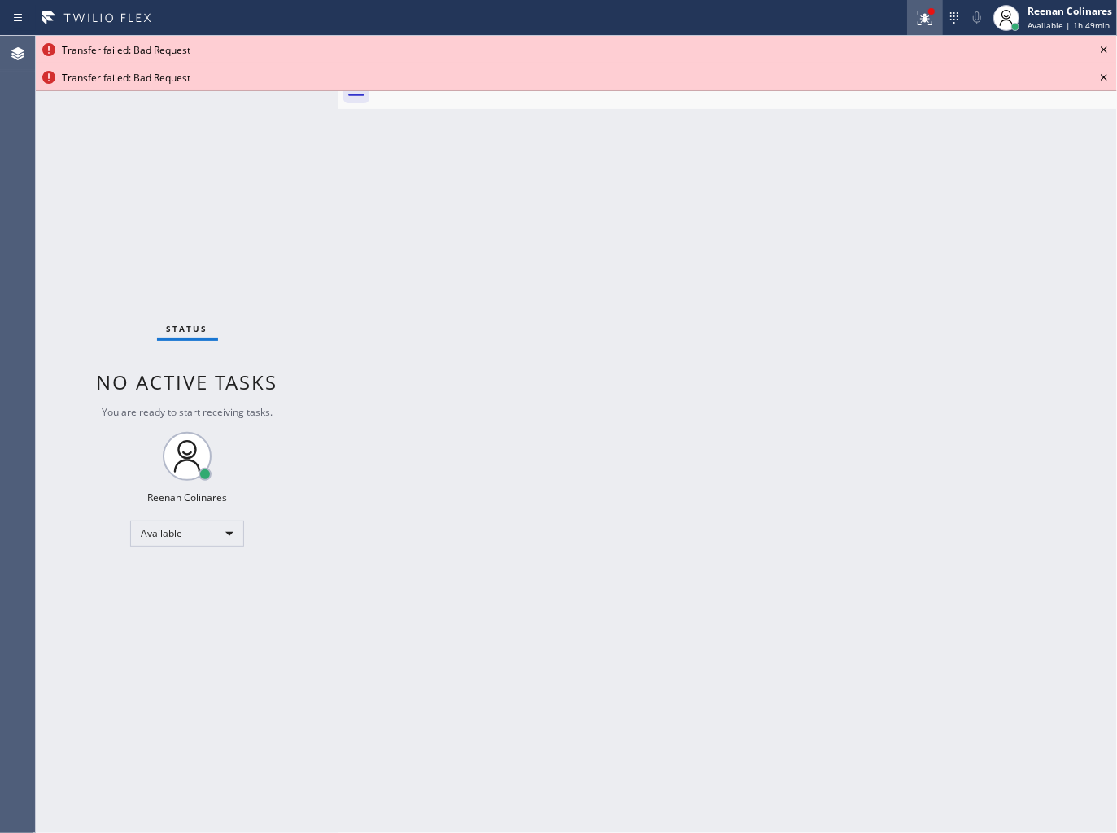
drag, startPoint x: 922, startPoint y: 18, endPoint x: 917, endPoint y: 31, distance: 13.9
click at [922, 18] on icon at bounding box center [925, 16] width 10 height 6
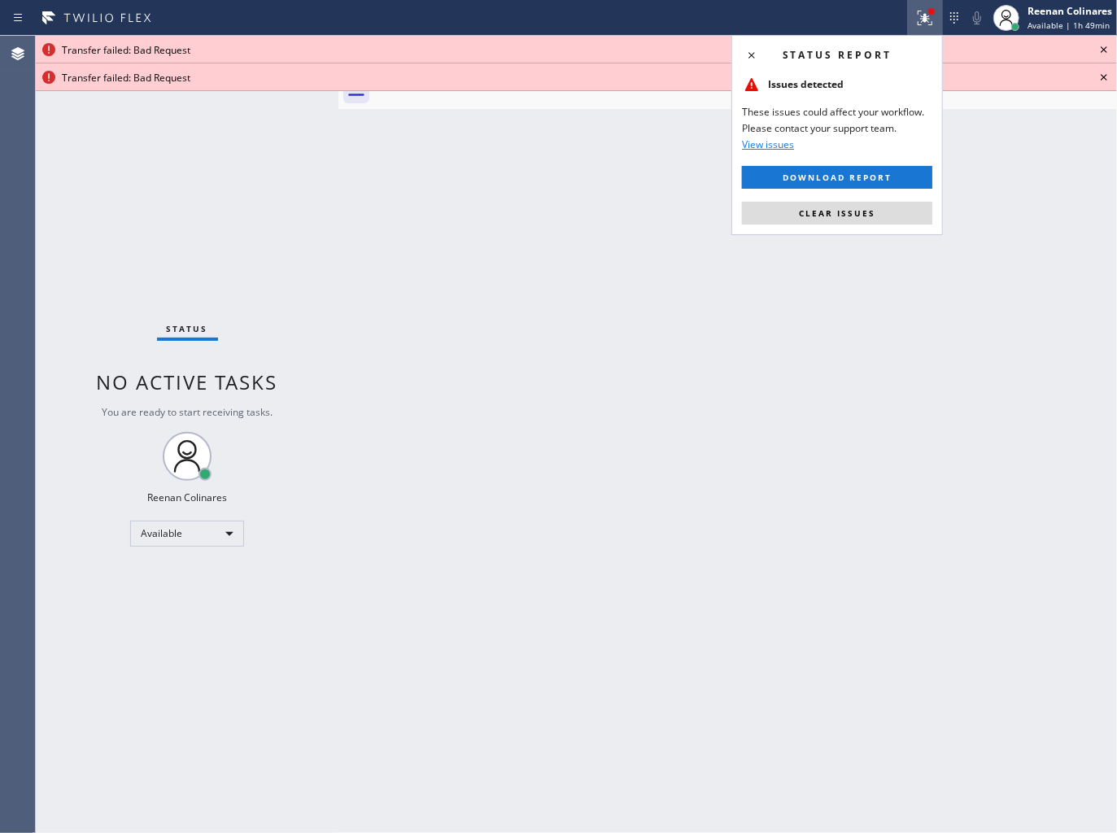
click at [851, 216] on span "Clear issues" at bounding box center [837, 213] width 77 height 11
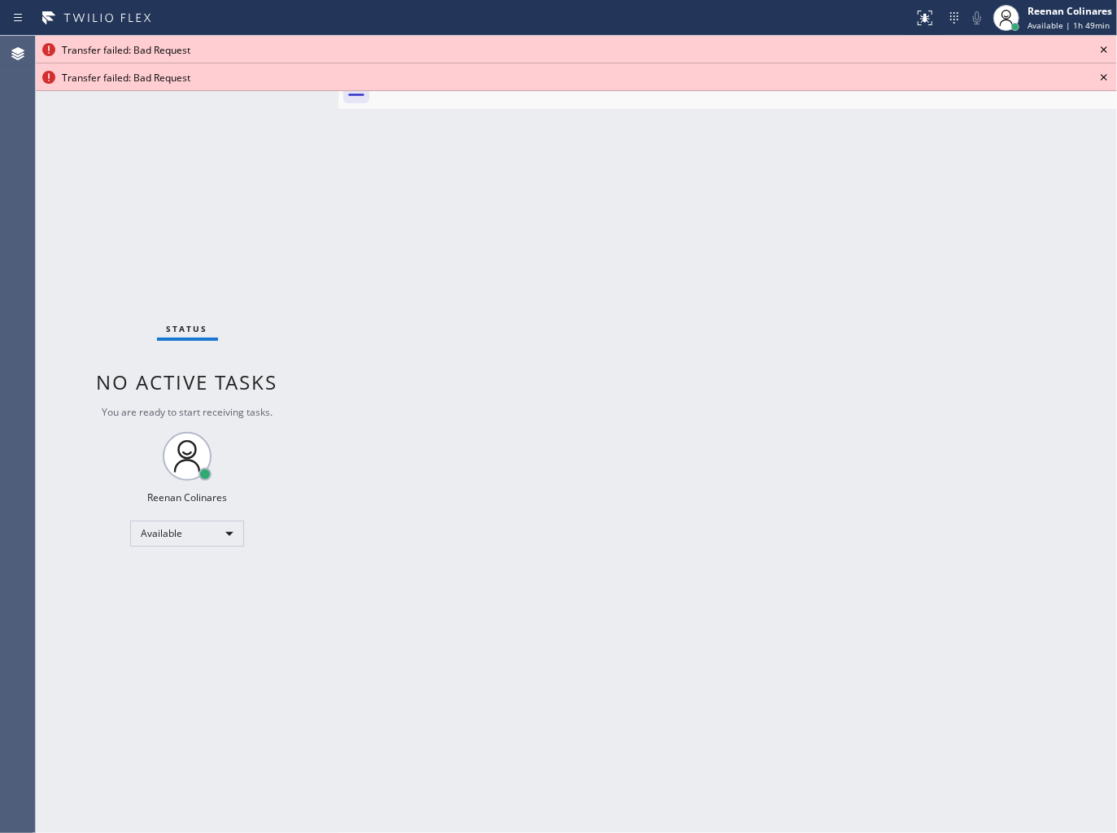
click at [1104, 50] on icon at bounding box center [1104, 49] width 7 height 7
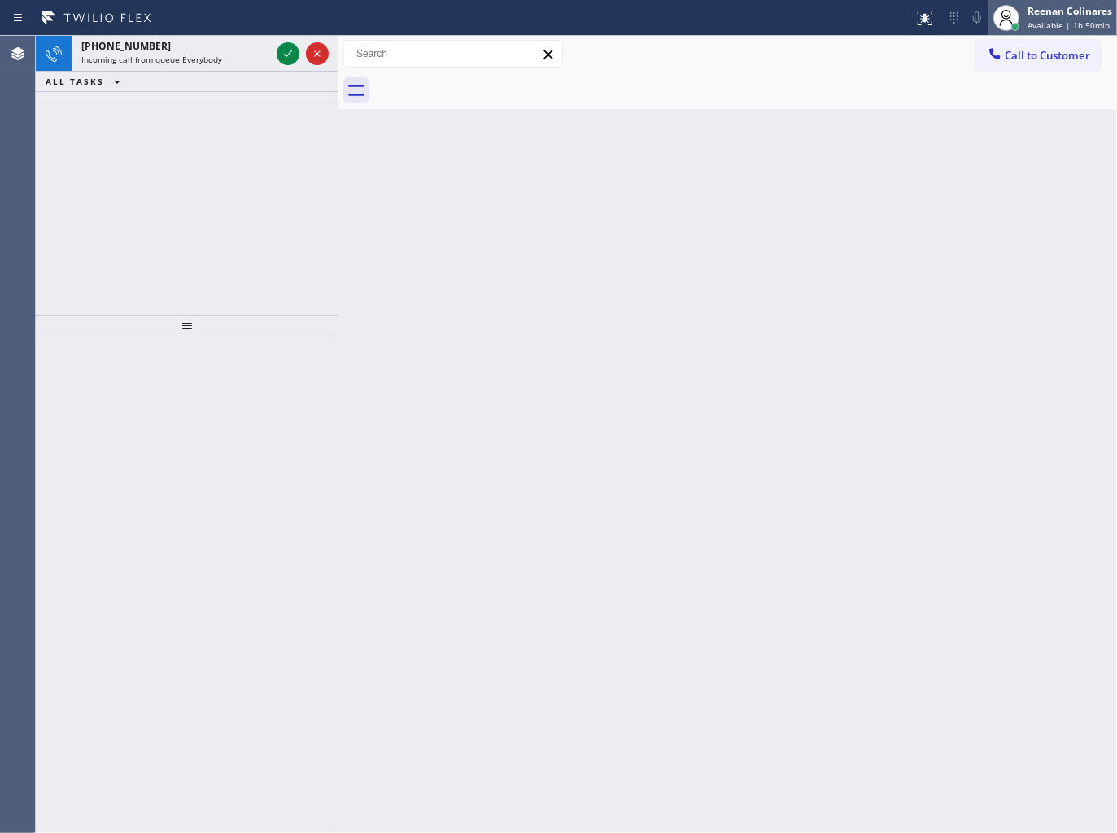
click at [1073, 20] on span "Available | 1h 50min" at bounding box center [1069, 25] width 82 height 11
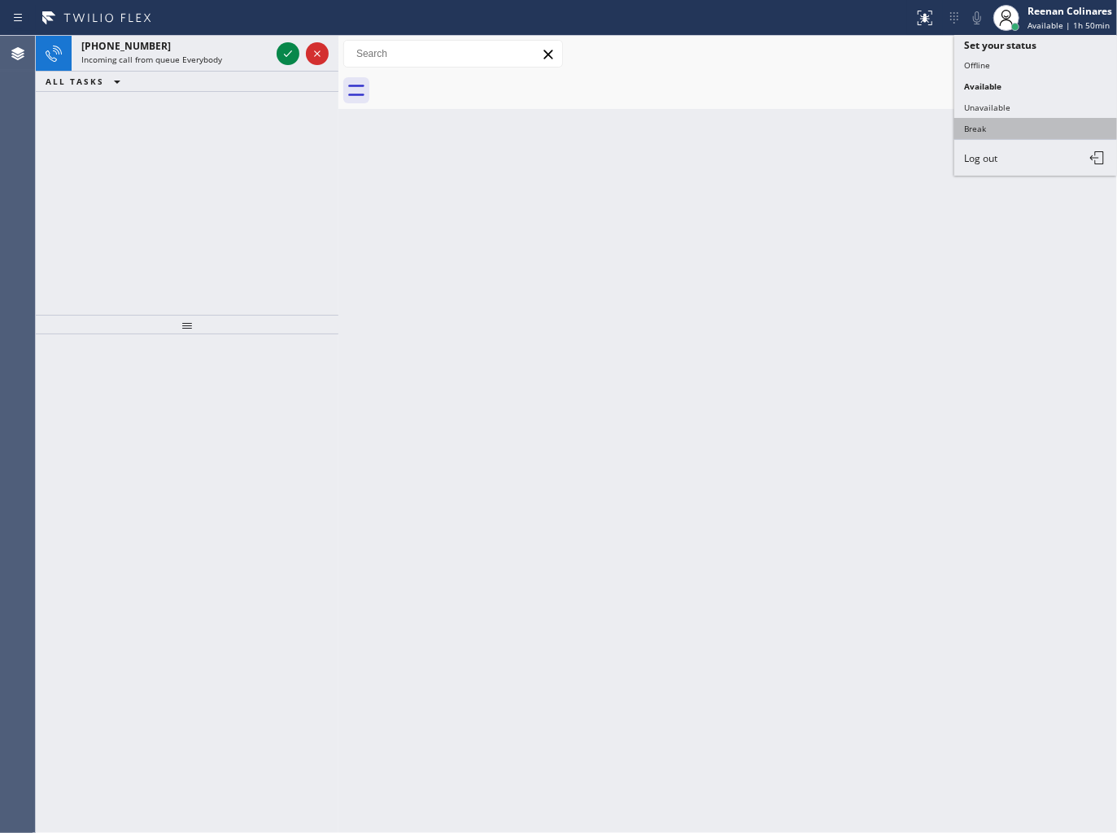
click at [986, 125] on button "Break" at bounding box center [1036, 128] width 163 height 21
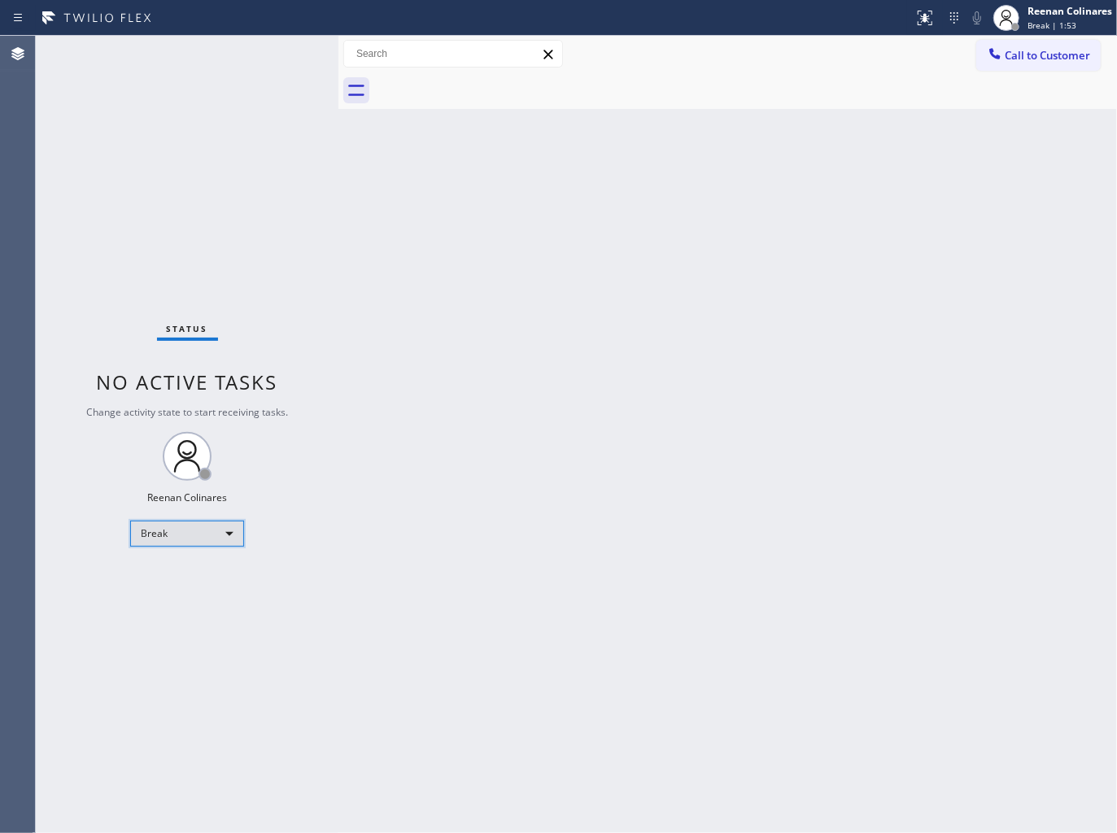
click at [215, 529] on div "Break" at bounding box center [187, 534] width 114 height 26
click at [189, 575] on li "Available" at bounding box center [186, 576] width 111 height 20
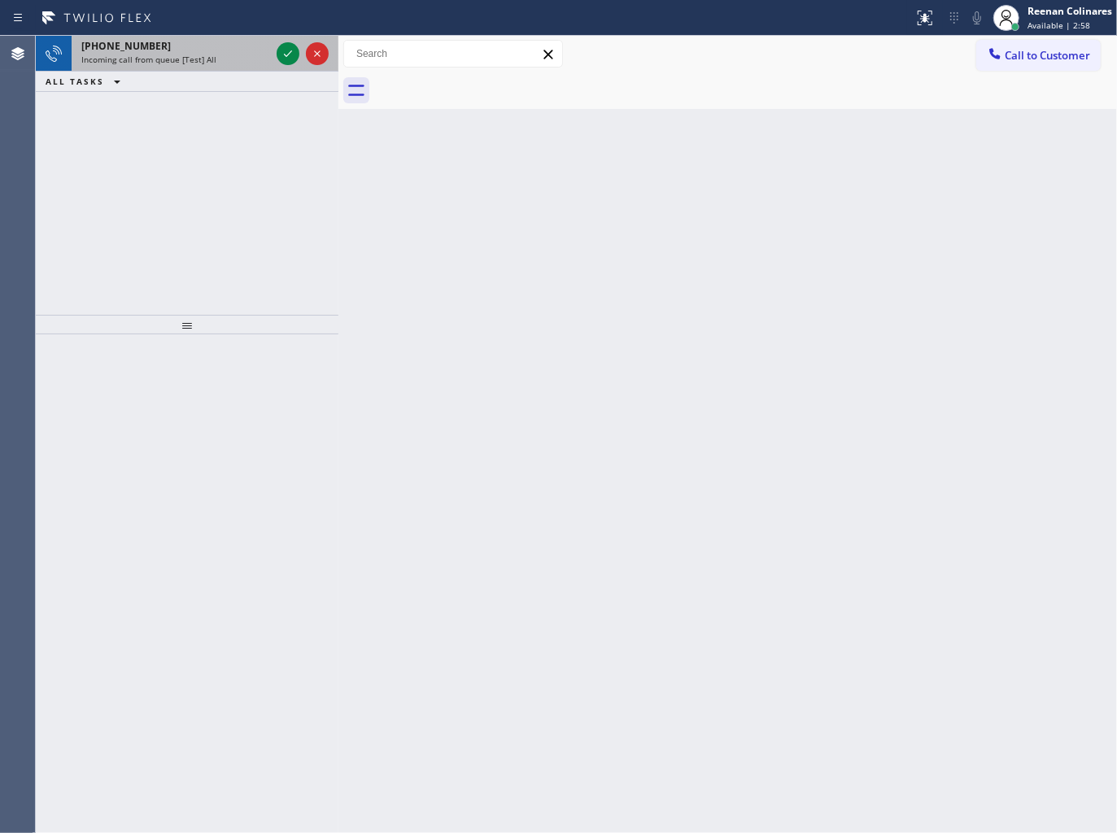
click at [238, 49] on div "[PHONE_NUMBER]" at bounding box center [175, 46] width 189 height 14
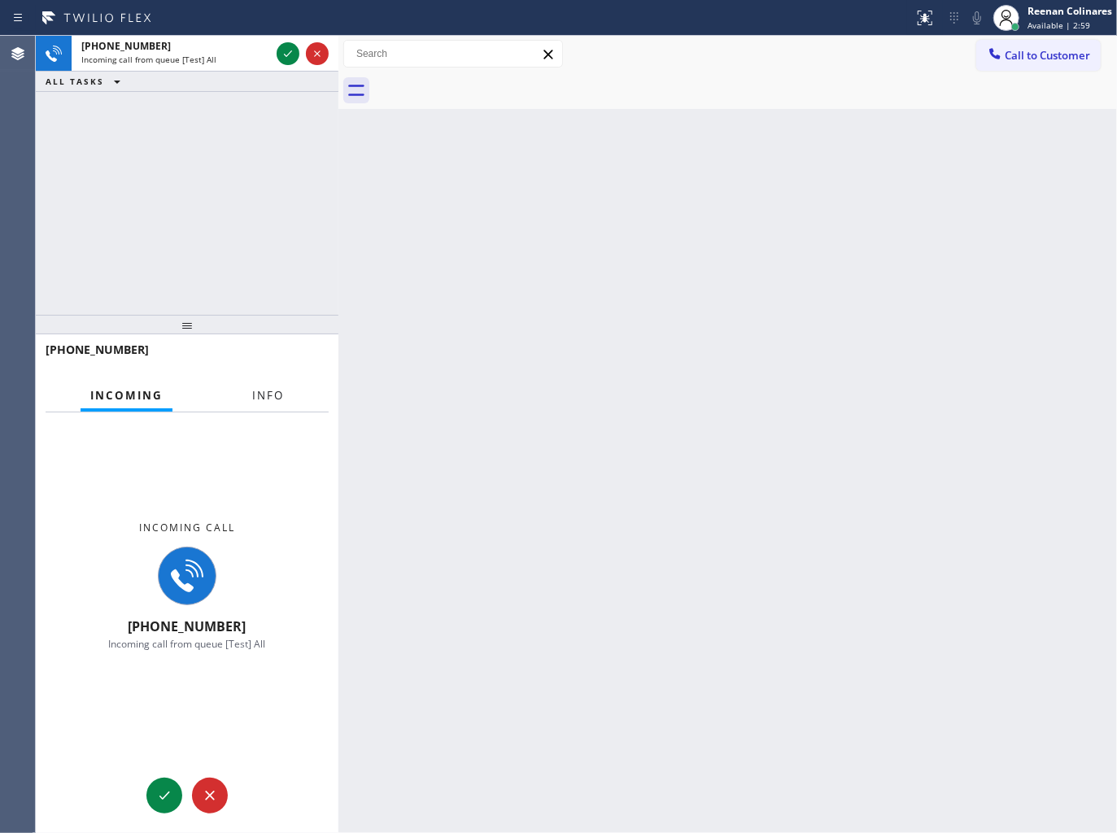
click at [261, 397] on span "Info" at bounding box center [268, 395] width 32 height 15
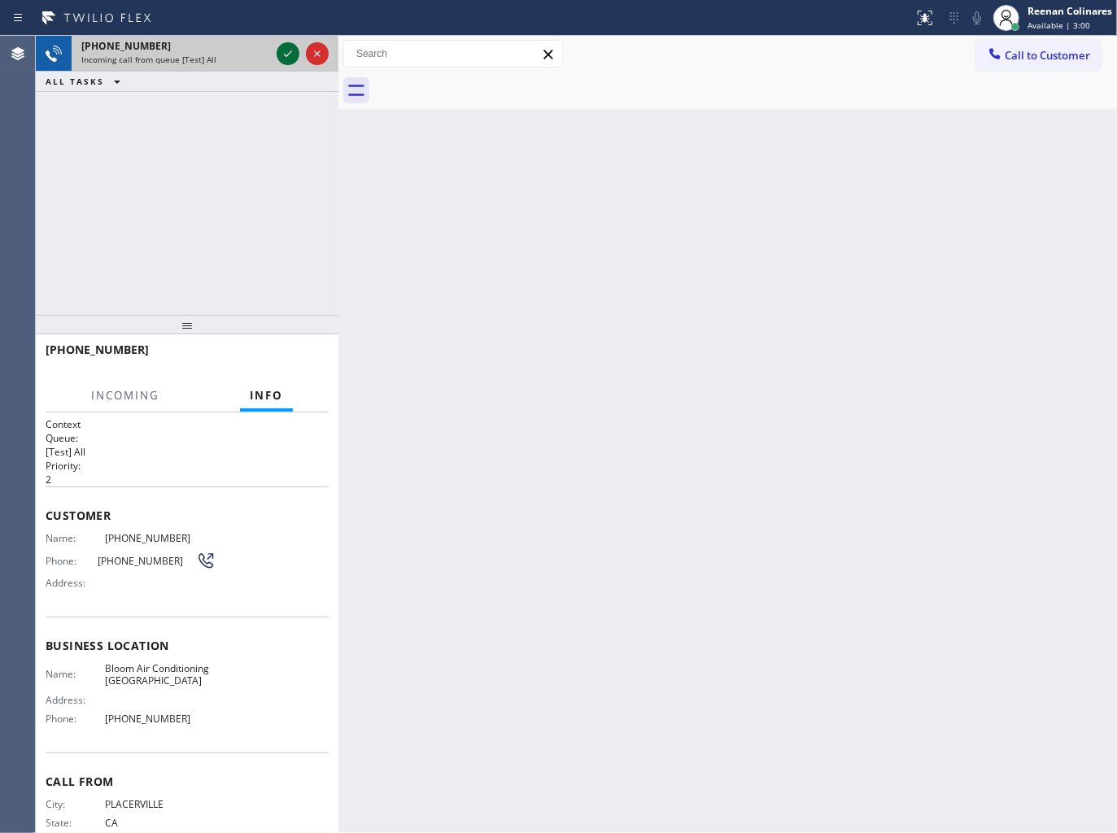
click at [286, 55] on icon at bounding box center [288, 54] width 20 height 20
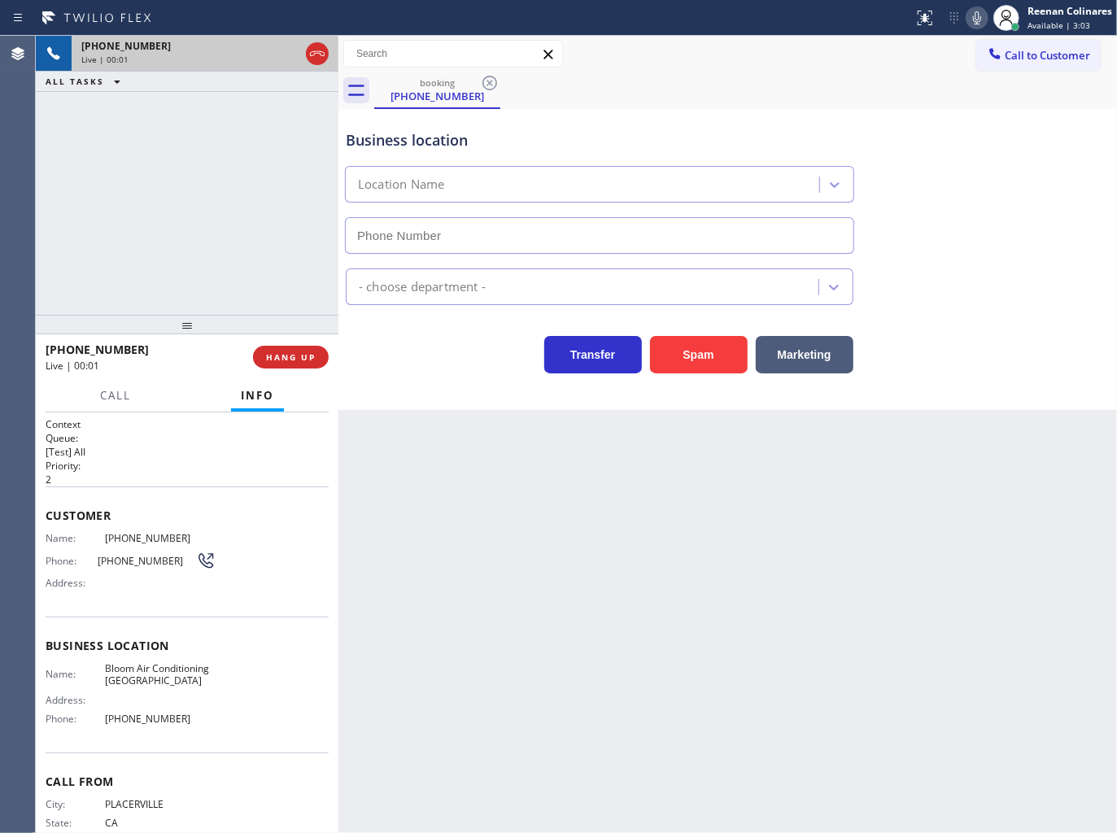
type input "[PHONE_NUMBER]"
drag, startPoint x: 714, startPoint y: 351, endPoint x: 1101, endPoint y: 47, distance: 492.2
click at [715, 351] on button "Spam" at bounding box center [699, 354] width 98 height 37
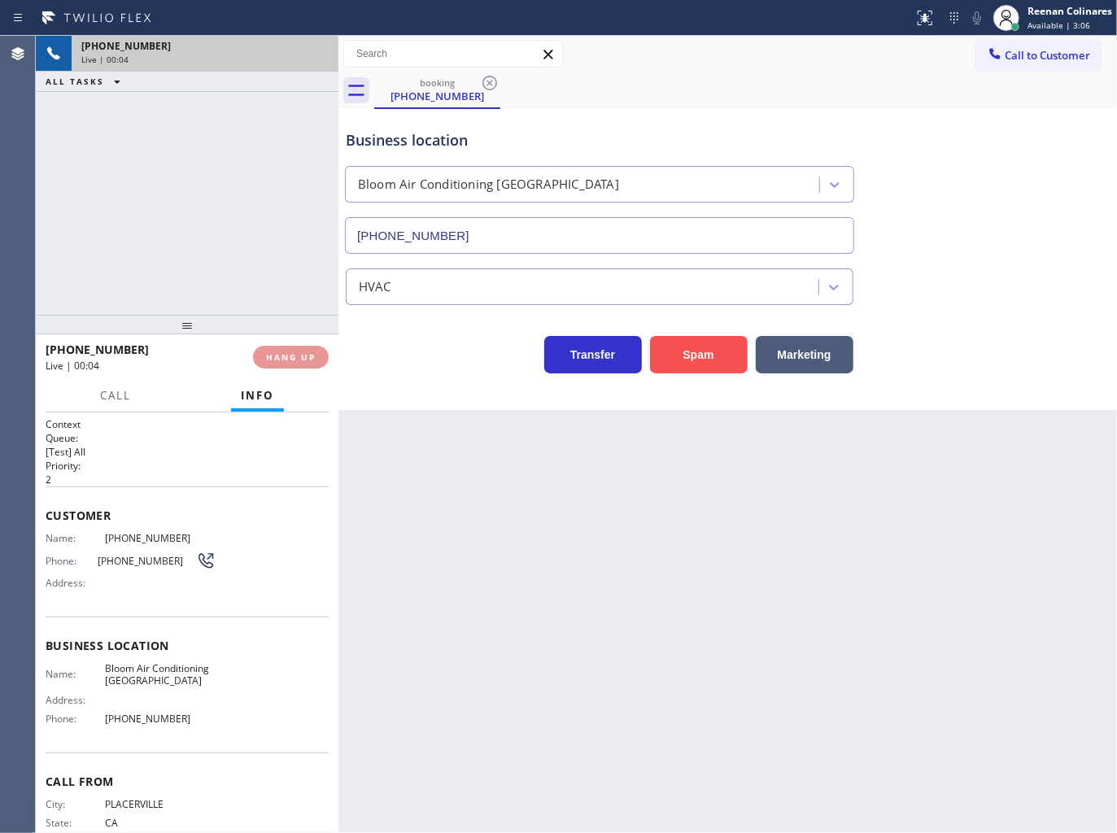
click at [702, 363] on button "Spam" at bounding box center [699, 354] width 98 height 37
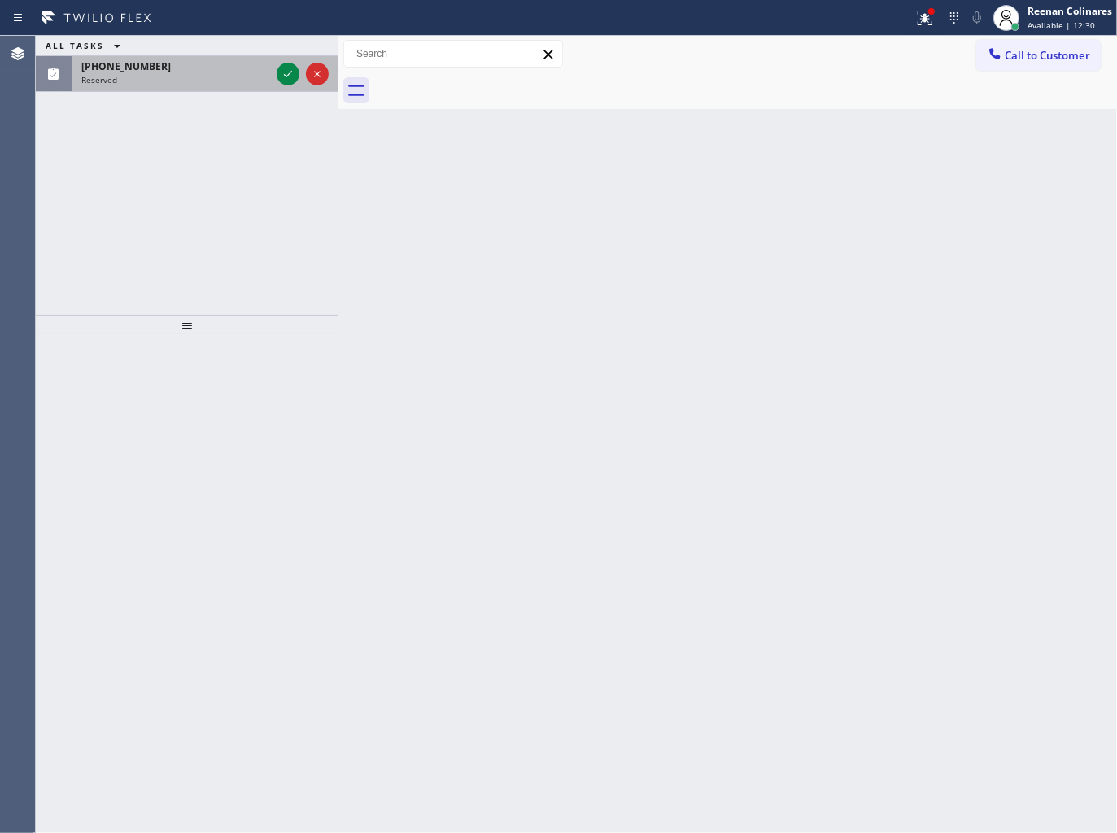
click at [177, 77] on div "Reserved" at bounding box center [175, 79] width 189 height 11
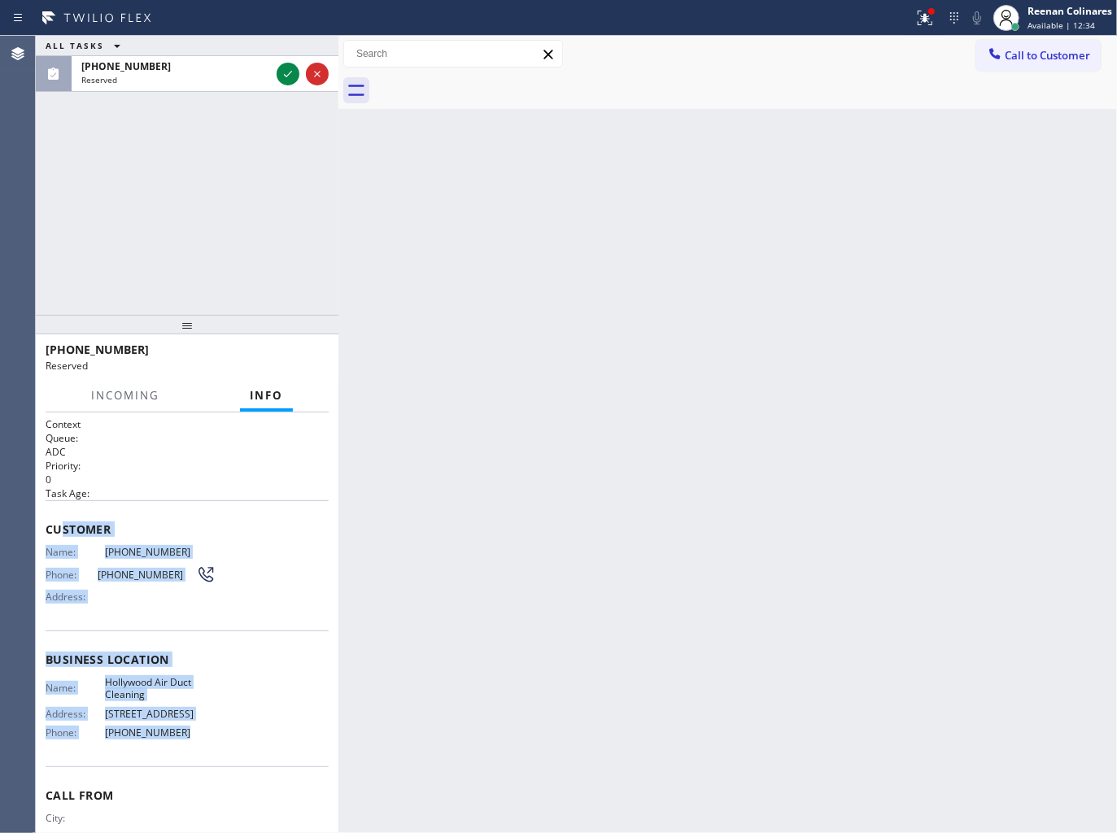
copy div "stomer Name: [PHONE_NUMBER] Phone: [PHONE_NUMBER] Address: Business location Na…"
drag, startPoint x: 59, startPoint y: 525, endPoint x: 215, endPoint y: 734, distance: 260.6
click at [215, 734] on div "Context Queue: ADC Priority: 0 Task Age: Customer Name: [PHONE_NUMBER] Phone: […" at bounding box center [187, 653] width 283 height 472
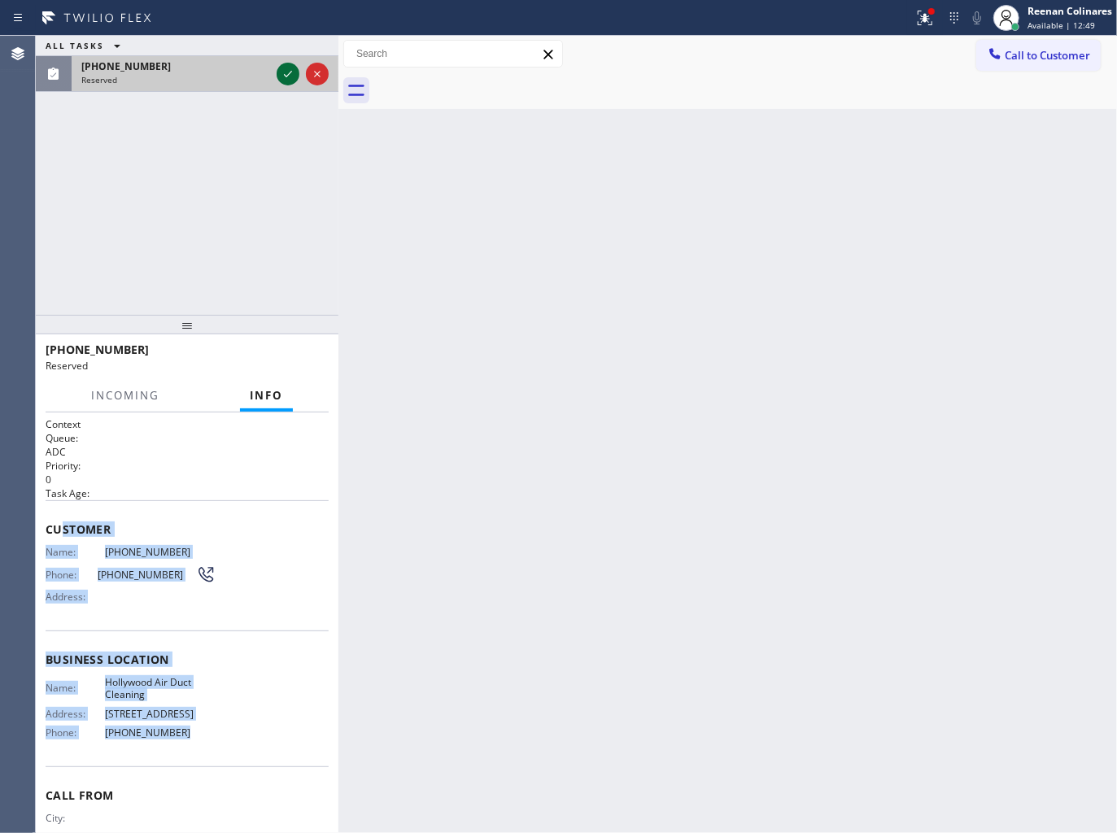
click at [283, 76] on icon at bounding box center [288, 74] width 20 height 20
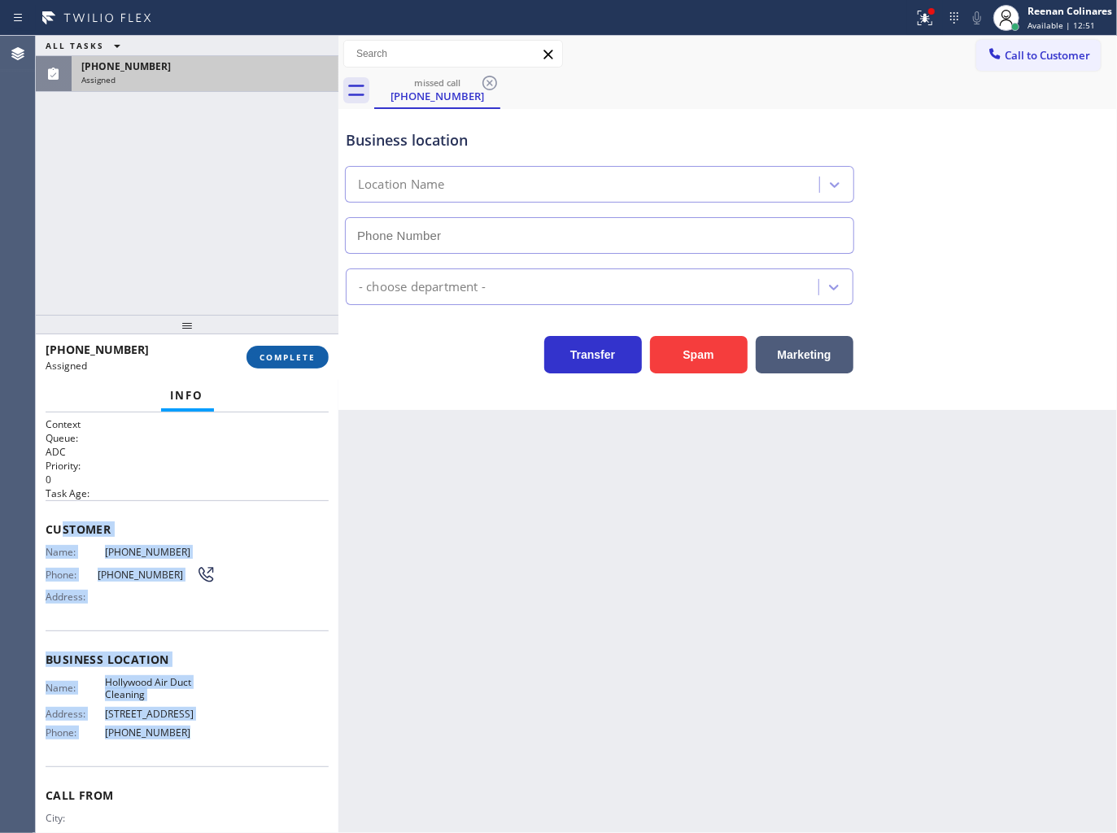
type input "[PHONE_NUMBER]"
click at [304, 364] on button "COMPLETE" at bounding box center [288, 357] width 82 height 23
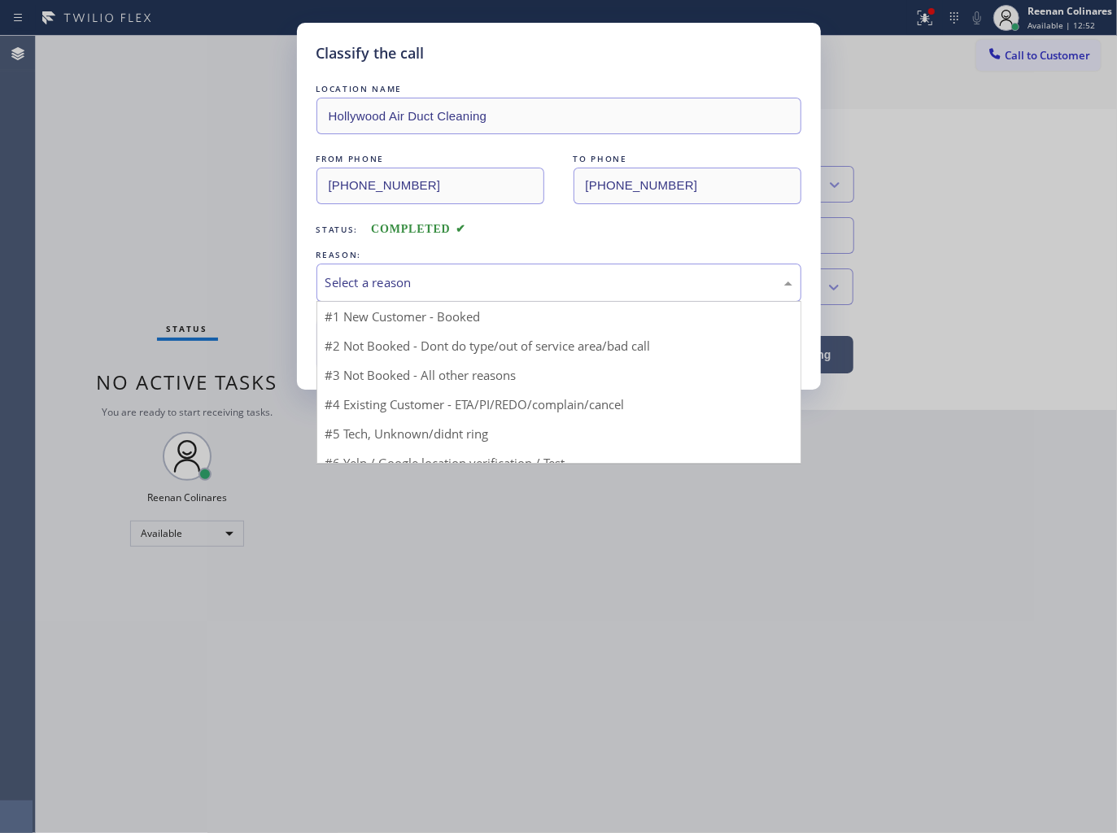
click at [395, 282] on div "Select a reason" at bounding box center [559, 282] width 467 height 19
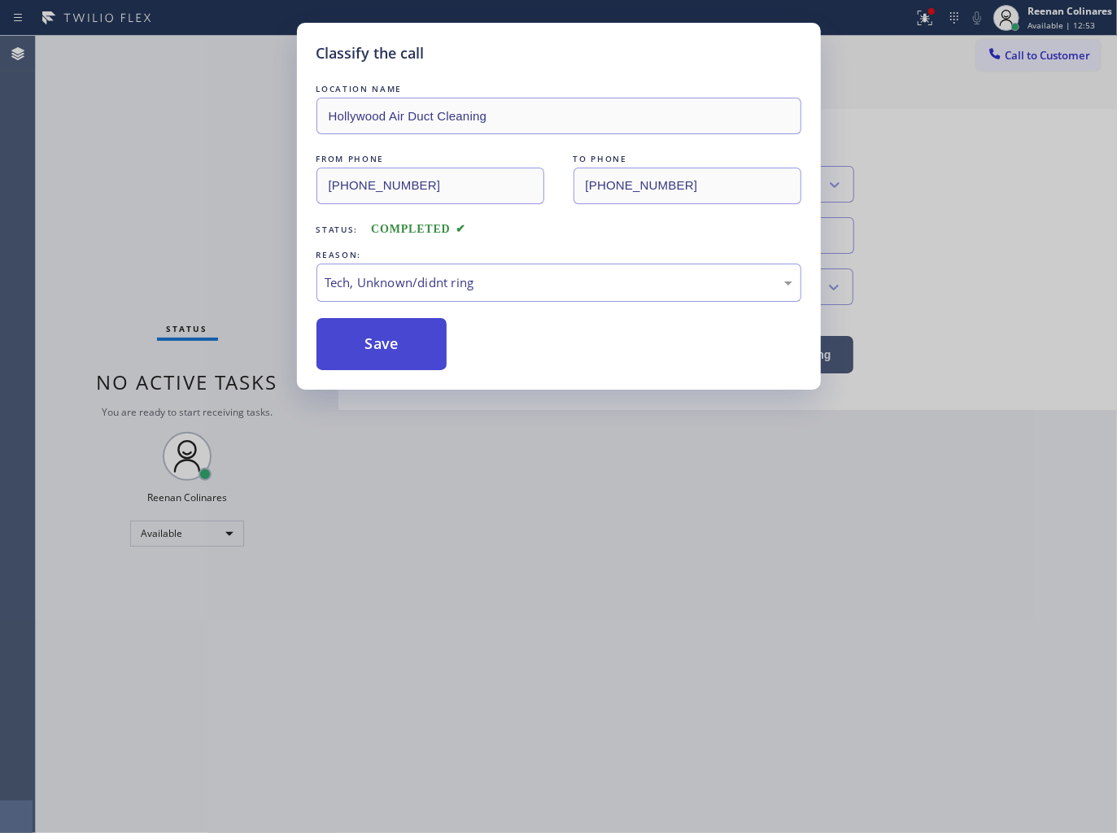
click at [379, 364] on button "Save" at bounding box center [382, 344] width 131 height 52
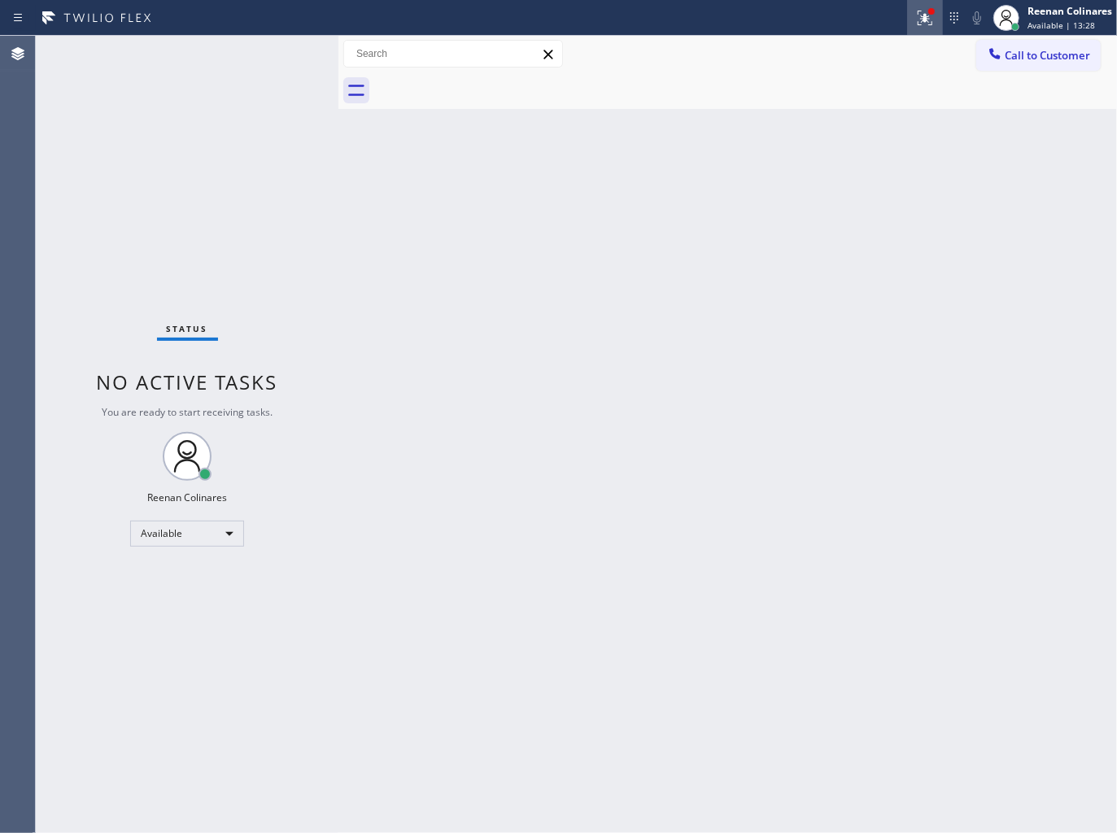
click at [929, 24] on icon at bounding box center [925, 18] width 15 height 15
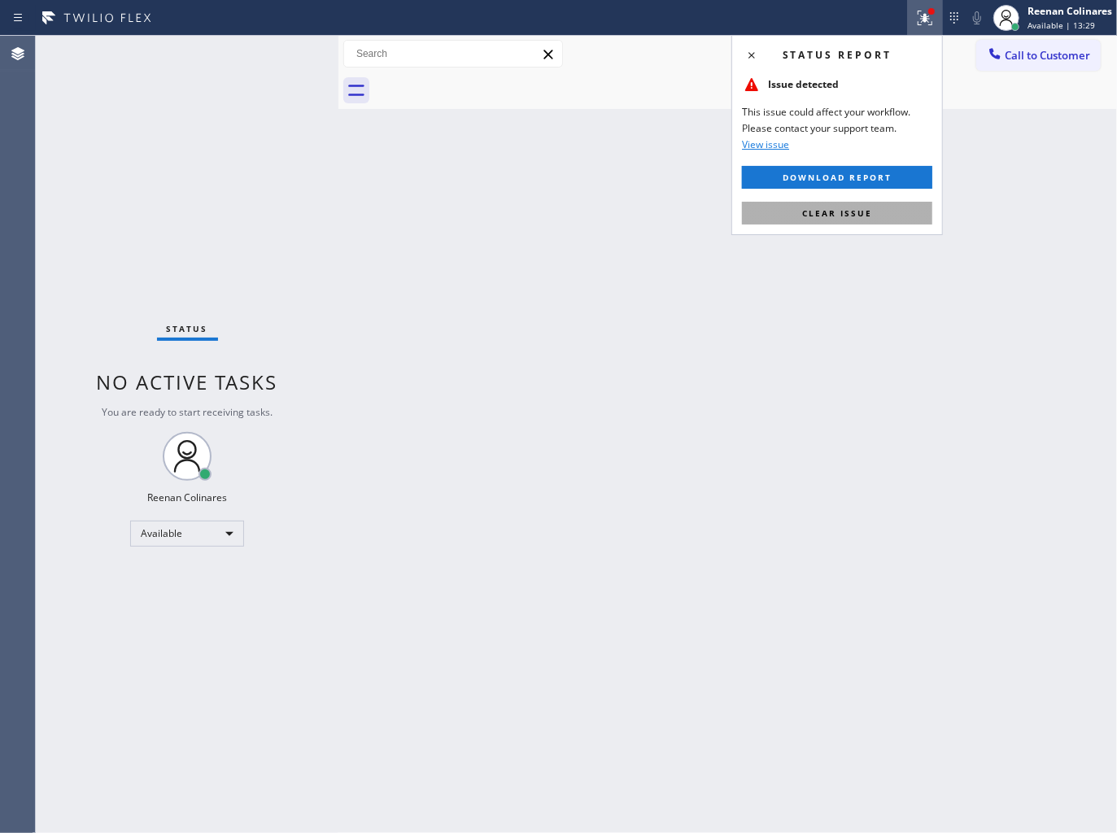
click at [845, 212] on span "Clear issue" at bounding box center [837, 213] width 70 height 11
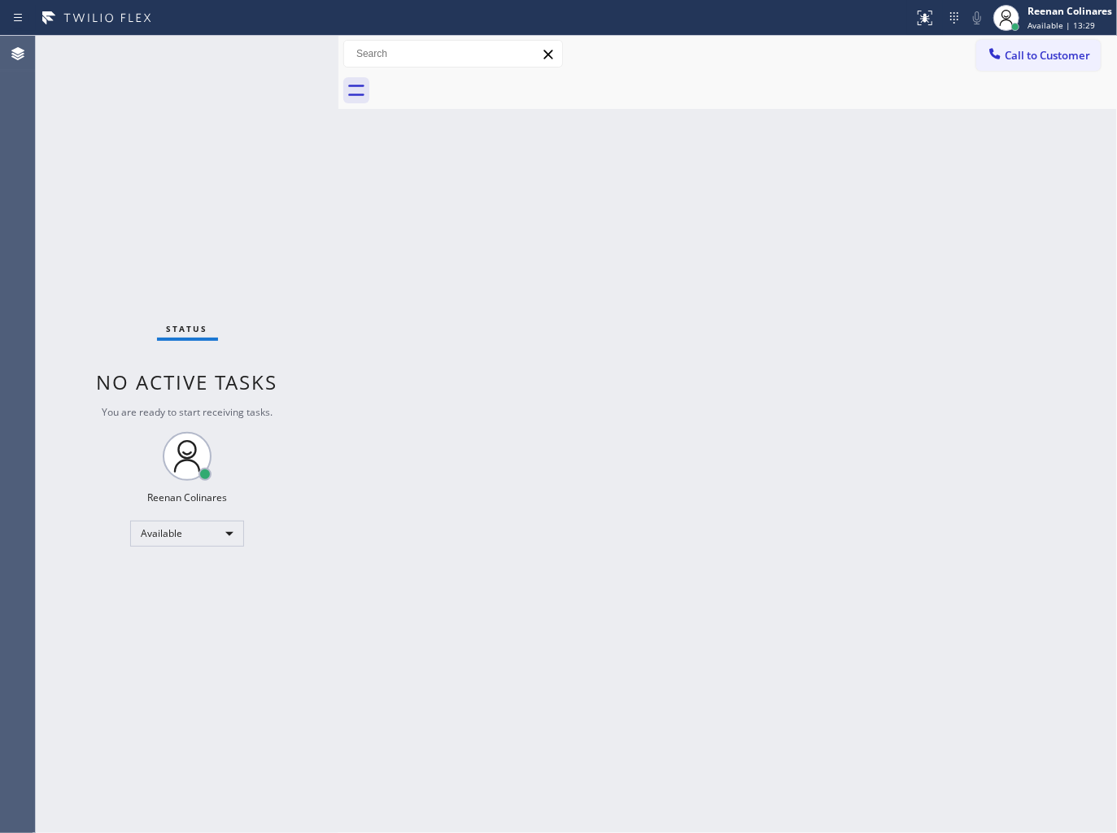
click at [694, 225] on div "Back to Dashboard Change Sender ID Customers Technicians Select a contact Outbo…" at bounding box center [728, 435] width 779 height 798
click at [158, 538] on div "Available" at bounding box center [187, 534] width 114 height 26
click at [155, 617] on li "Break" at bounding box center [186, 617] width 111 height 20
click at [1034, 17] on div "Reenan Colinares" at bounding box center [1070, 11] width 85 height 14
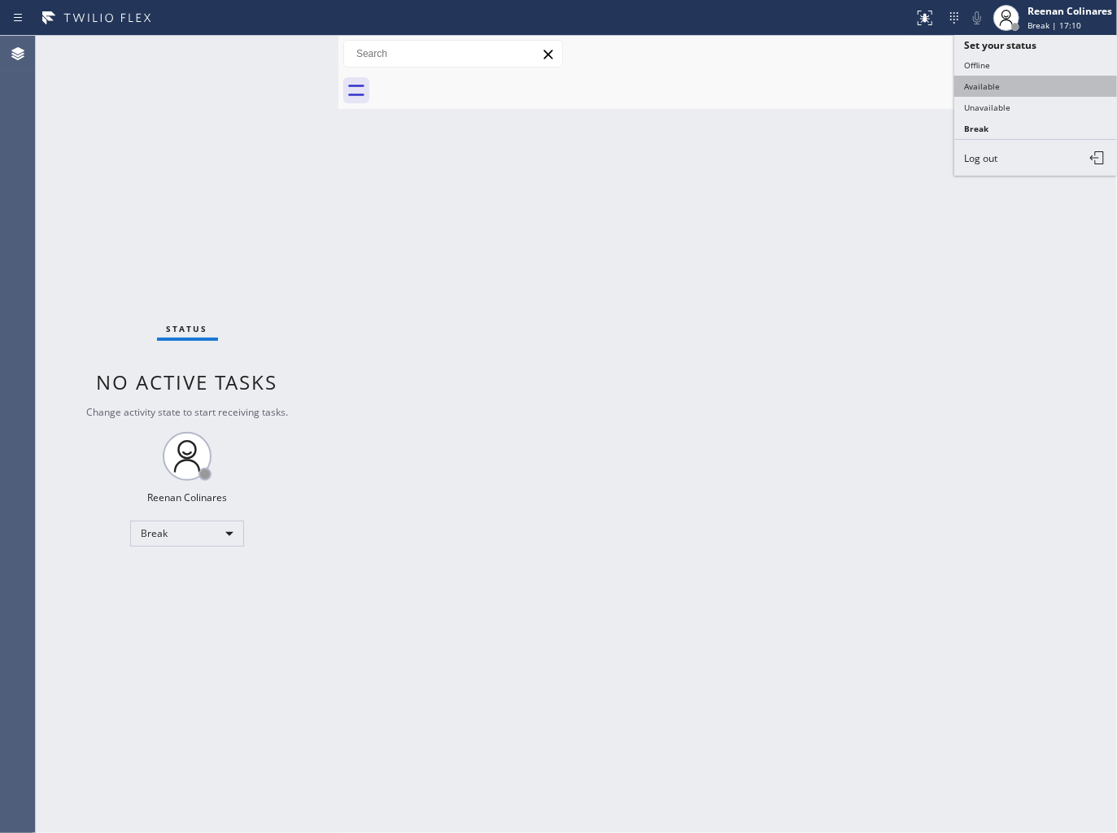
click at [981, 80] on button "Available" at bounding box center [1036, 86] width 163 height 21
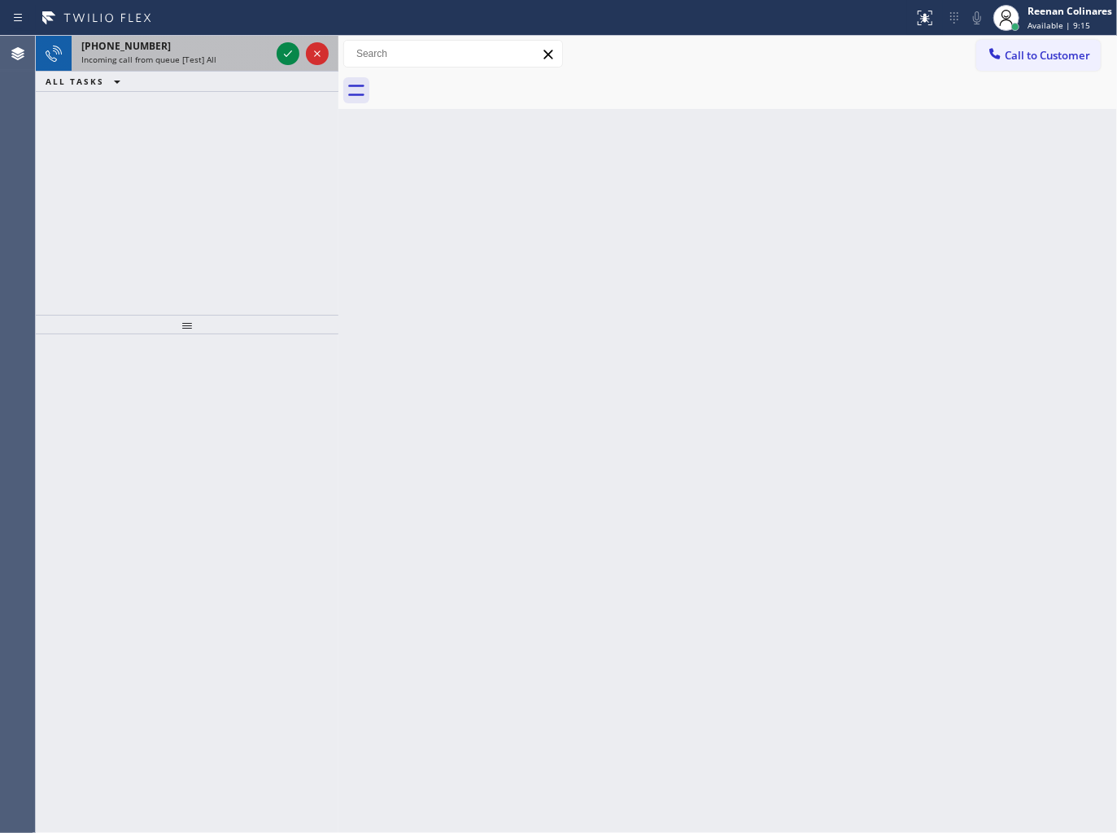
click at [165, 61] on span "Incoming call from queue [Test] All" at bounding box center [148, 59] width 135 height 11
click at [255, 55] on div "Incoming call from queue [Test] All" at bounding box center [175, 59] width 189 height 11
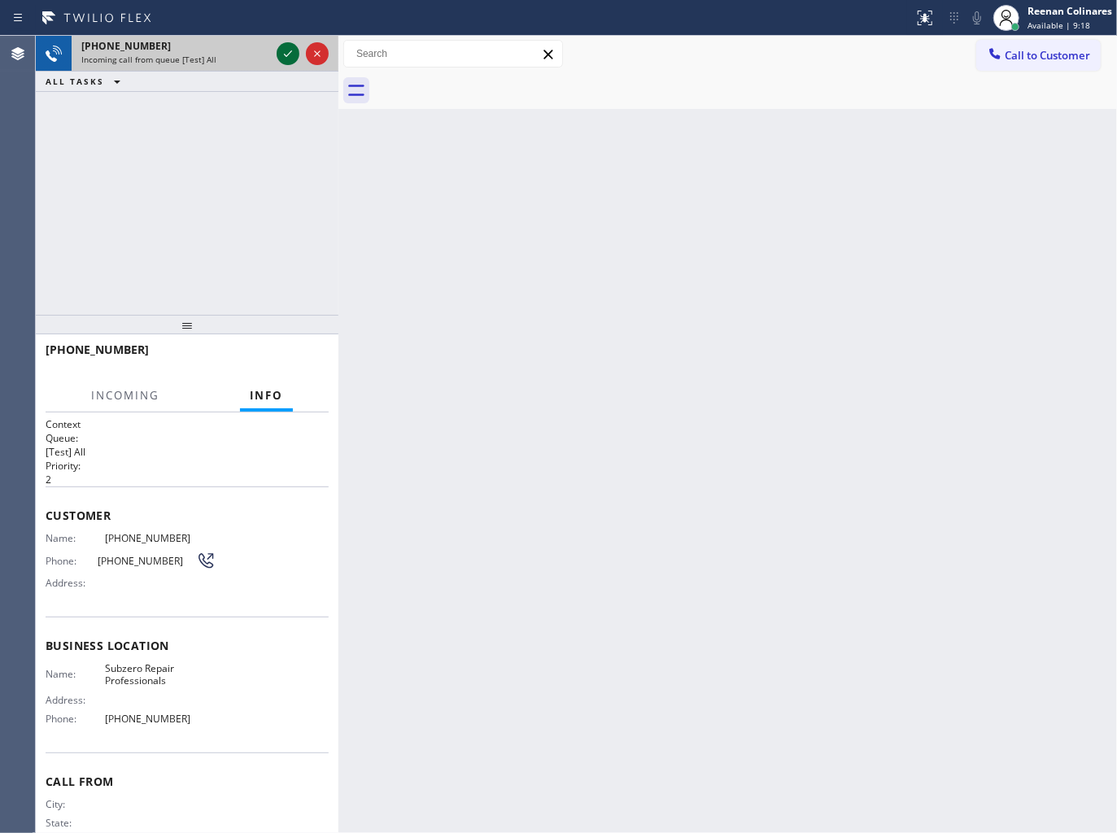
click at [285, 54] on icon at bounding box center [288, 53] width 8 height 7
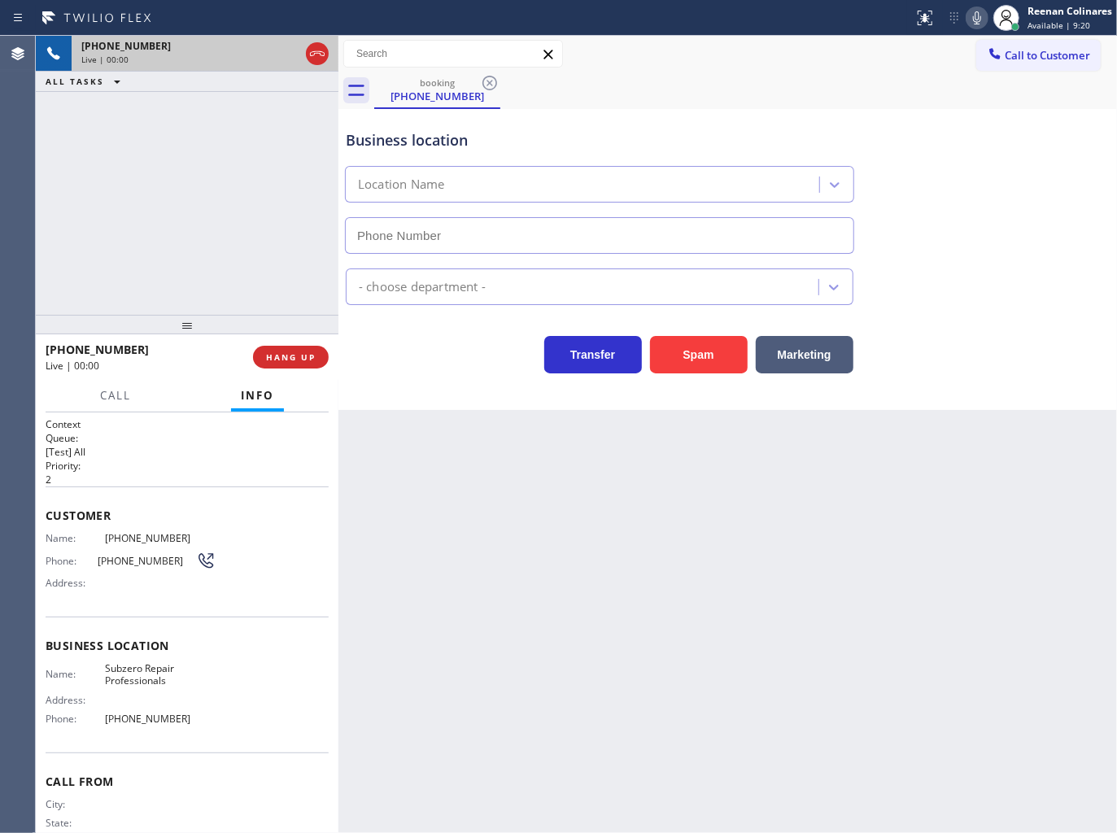
type input "[PHONE_NUMBER]"
click at [972, 17] on icon at bounding box center [978, 18] width 20 height 20
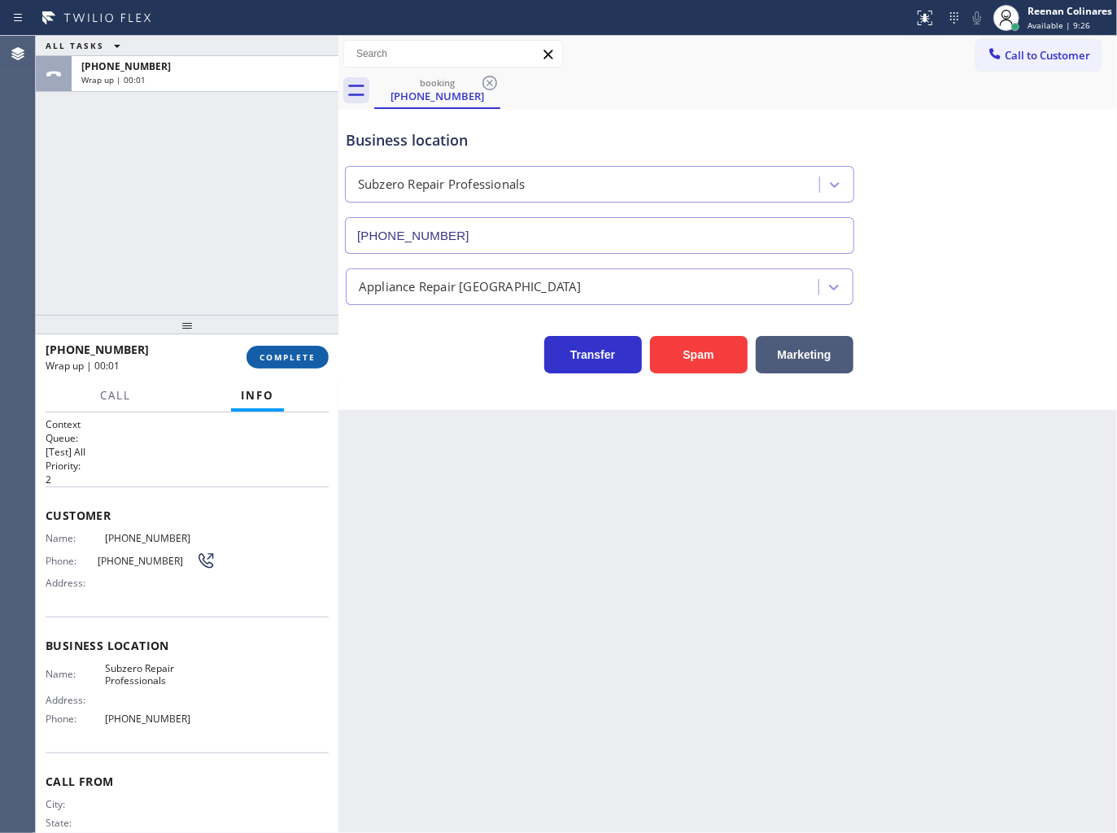
click at [316, 359] on button "COMPLETE" at bounding box center [288, 357] width 82 height 23
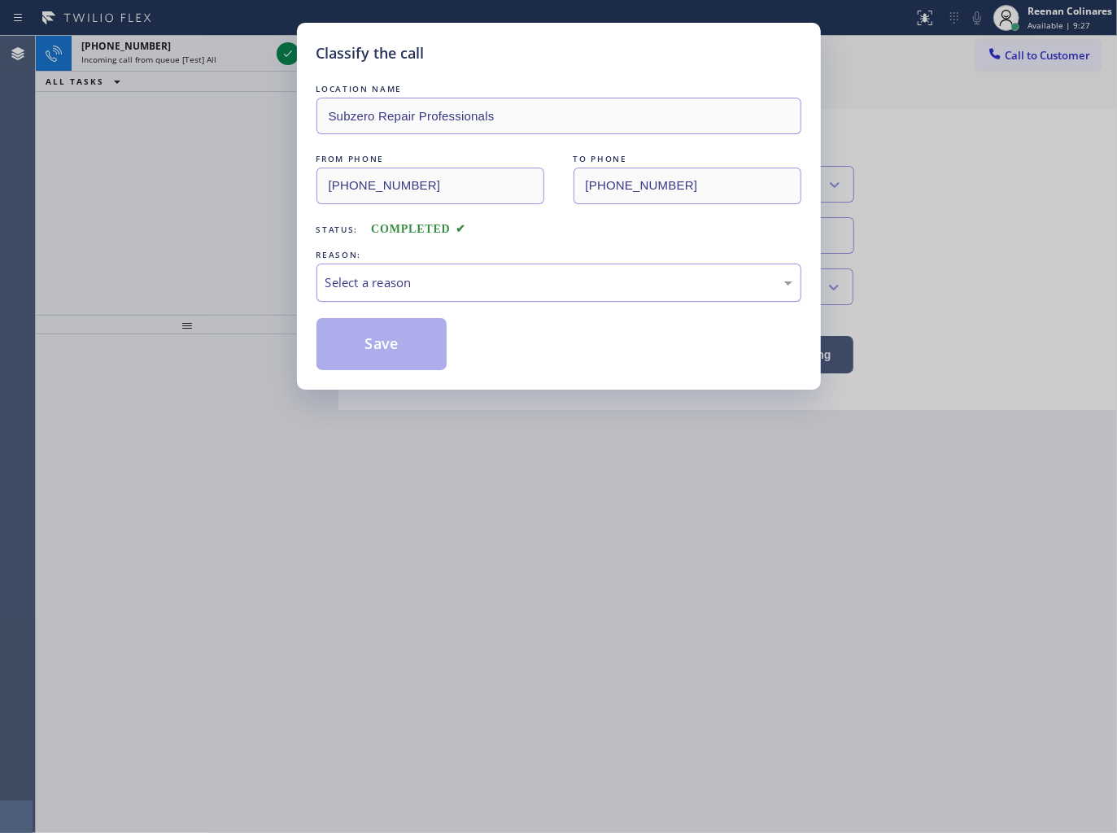
click at [426, 290] on div "Select a reason" at bounding box center [559, 282] width 467 height 19
click at [375, 340] on button "Save" at bounding box center [382, 344] width 131 height 52
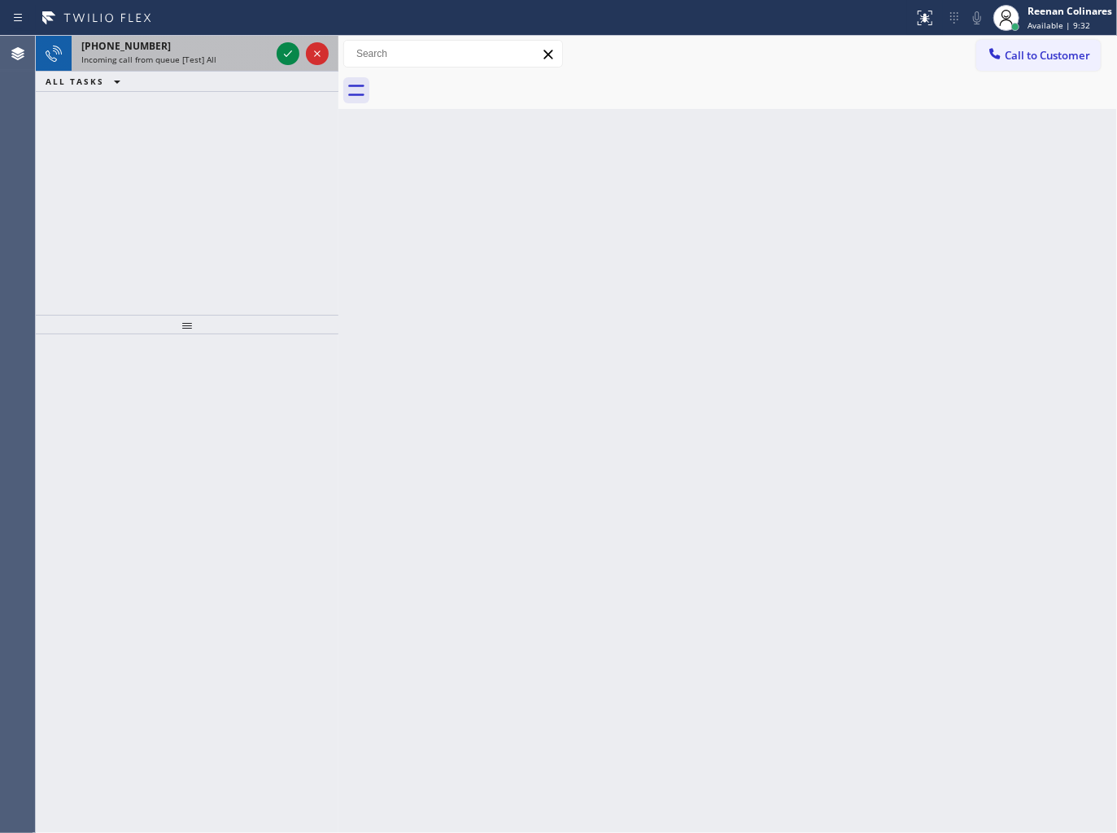
click at [232, 67] on div "[PHONE_NUMBER] Incoming call from queue [Test] All" at bounding box center [173, 54] width 202 height 36
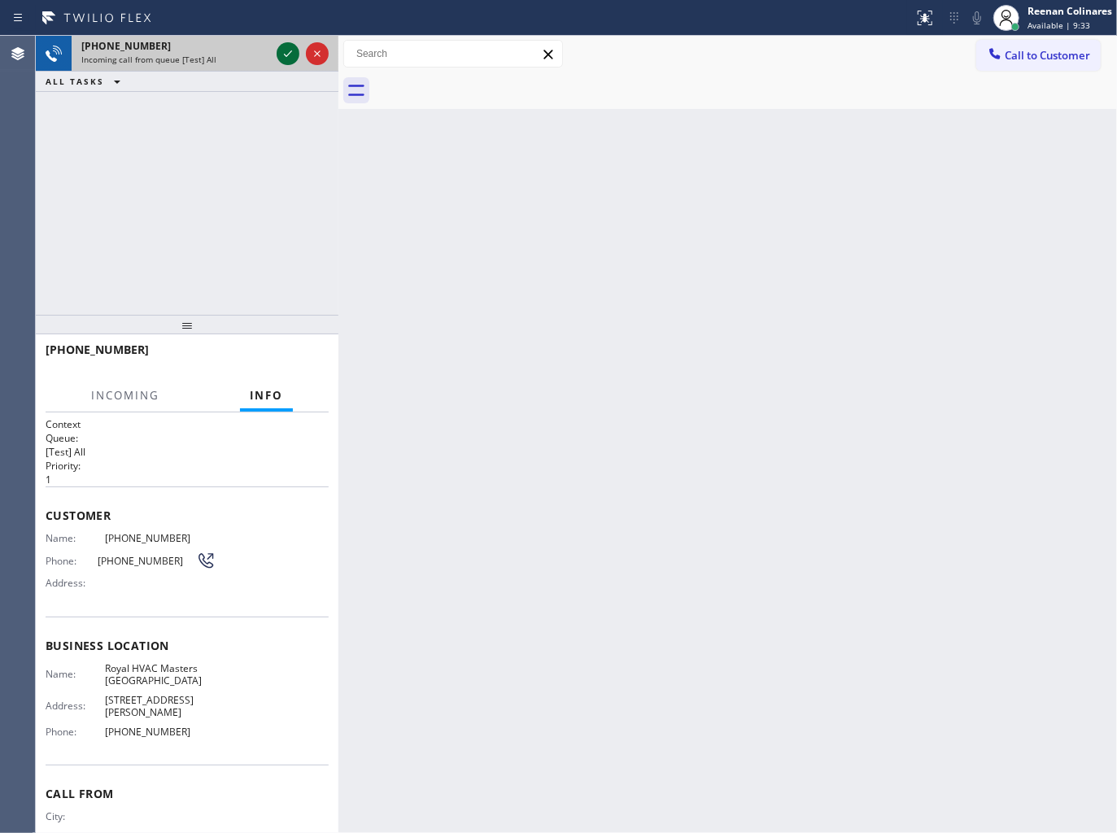
click at [285, 58] on icon at bounding box center [288, 54] width 20 height 20
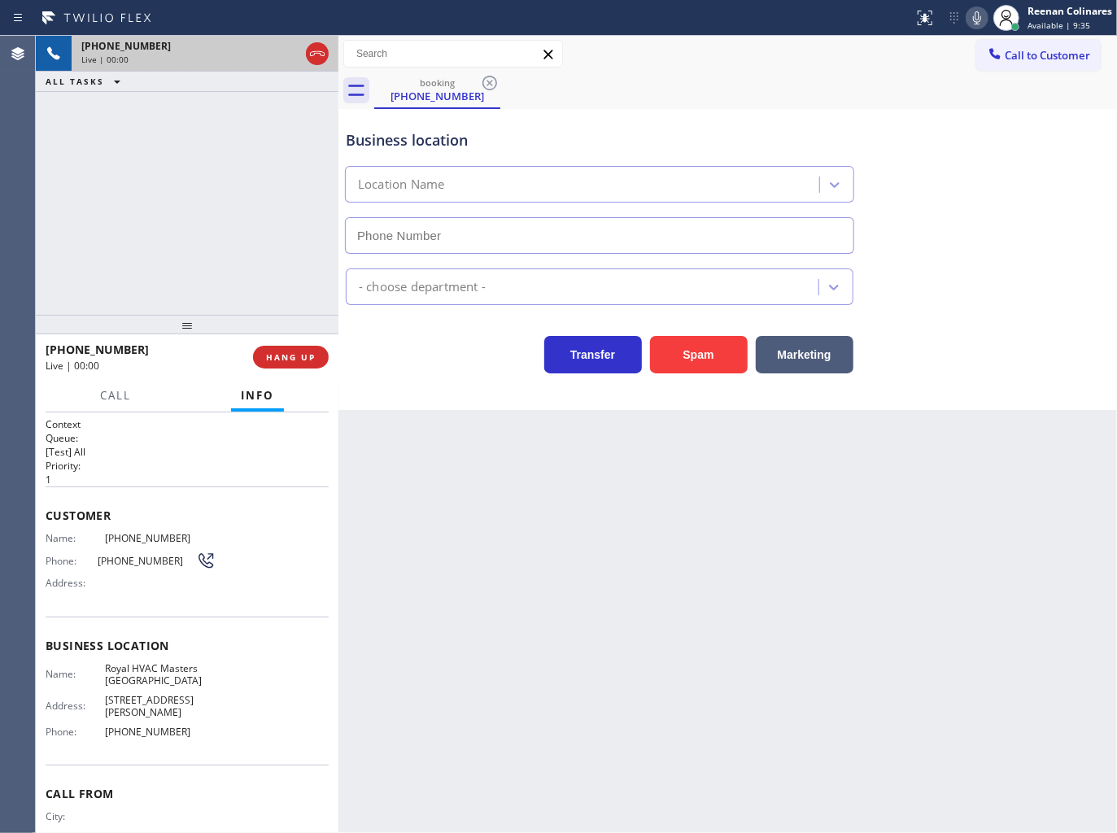
type input "[PHONE_NUMBER]"
click at [971, 19] on icon at bounding box center [978, 18] width 20 height 20
click at [977, 17] on rect at bounding box center [977, 16] width 11 height 11
click at [977, 18] on icon at bounding box center [978, 18] width 20 height 20
click at [973, 18] on icon at bounding box center [978, 18] width 20 height 20
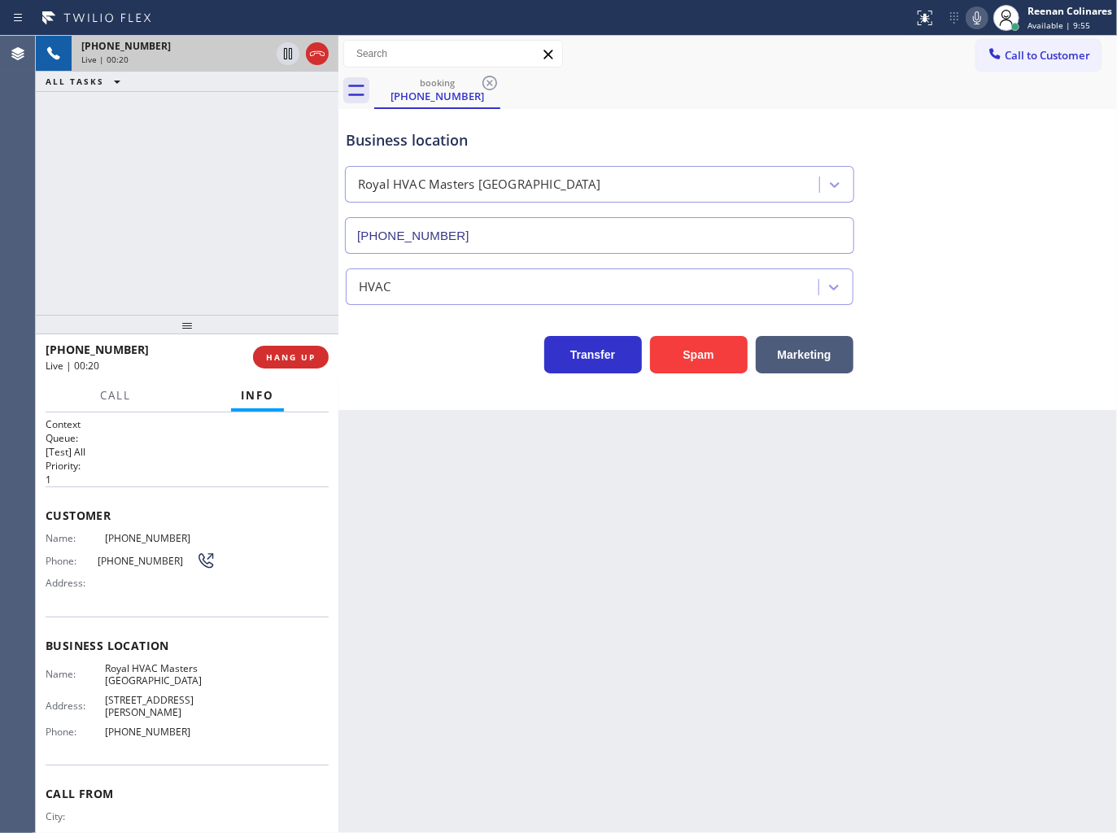
click at [974, 18] on icon at bounding box center [978, 18] width 20 height 20
drag, startPoint x: 798, startPoint y: 354, endPoint x: 1044, endPoint y: 125, distance: 336.9
click at [799, 354] on button "Marketing" at bounding box center [805, 354] width 98 height 37
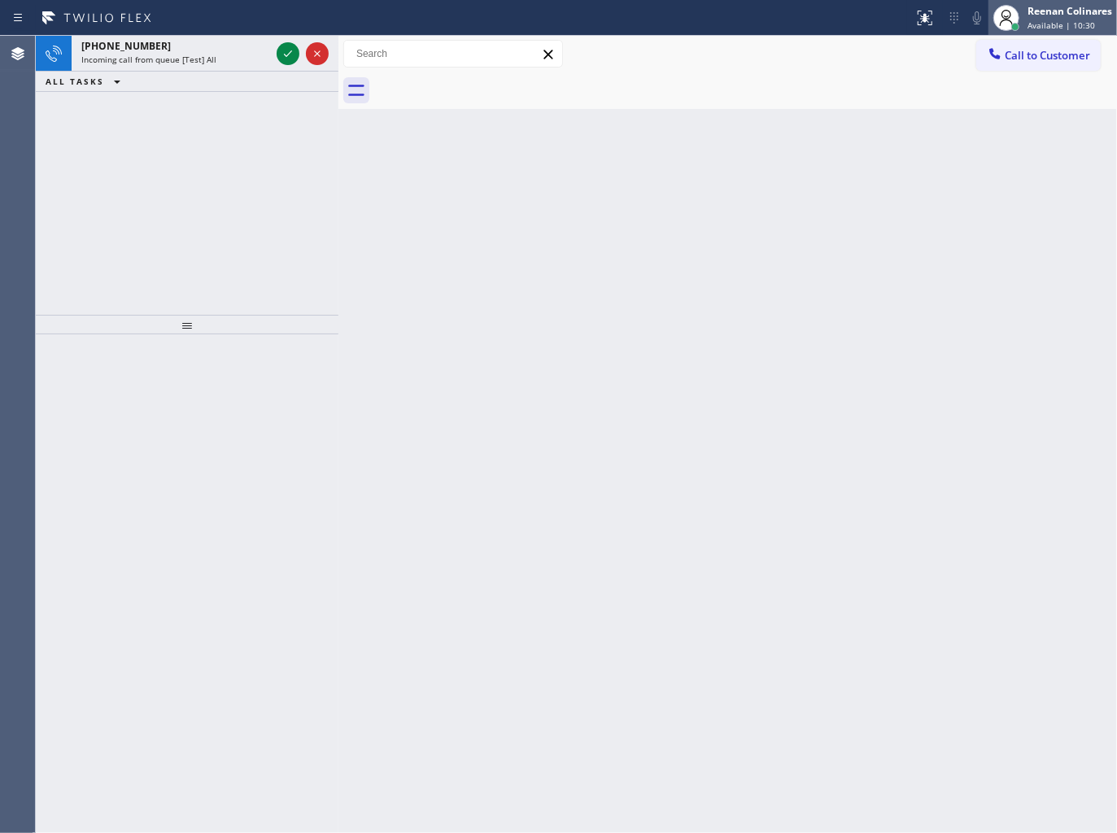
click at [1064, 11] on div "Reenan Colinares" at bounding box center [1070, 11] width 85 height 14
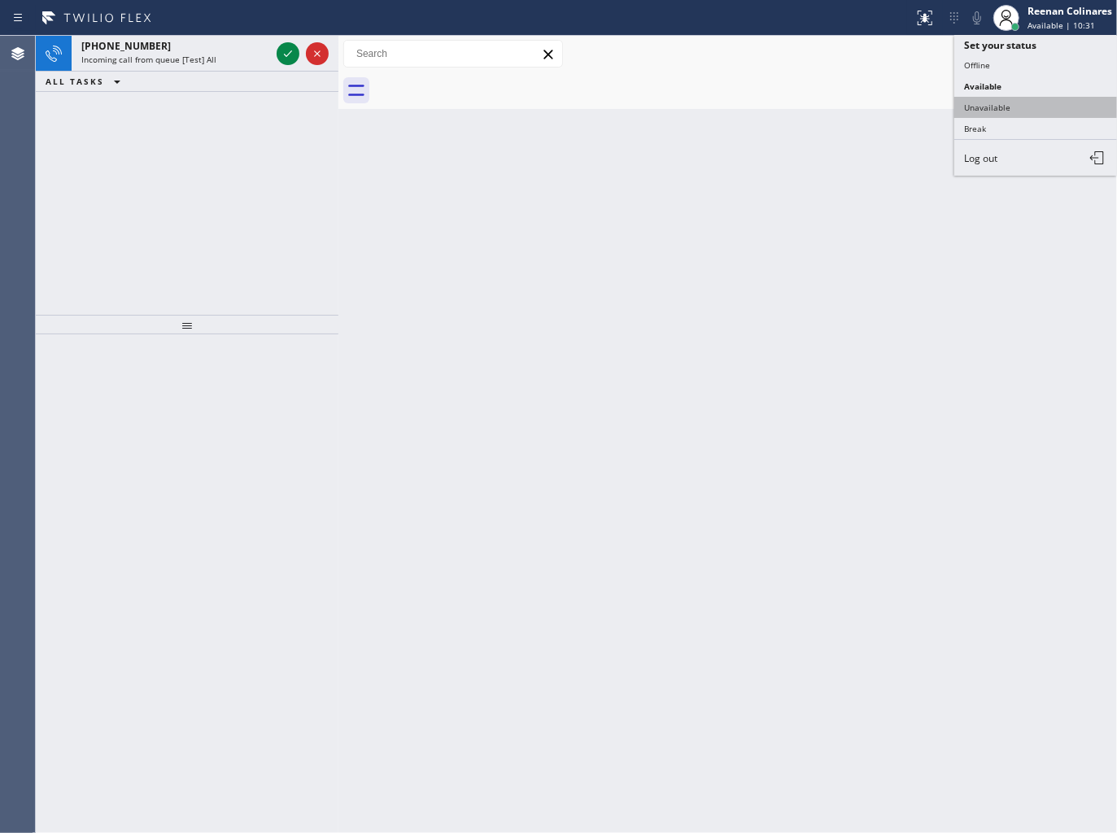
click at [998, 100] on button "Unavailable" at bounding box center [1036, 107] width 163 height 21
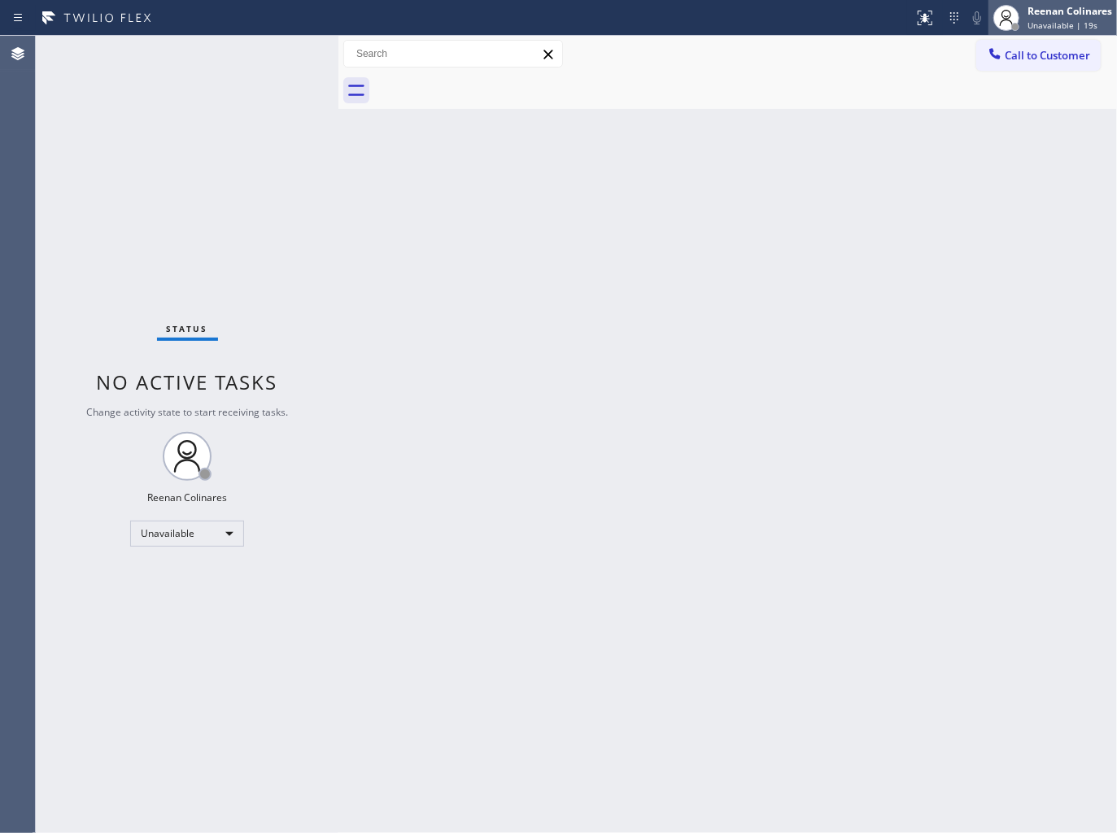
click at [1046, 15] on div "Reenan Colinares" at bounding box center [1070, 11] width 85 height 14
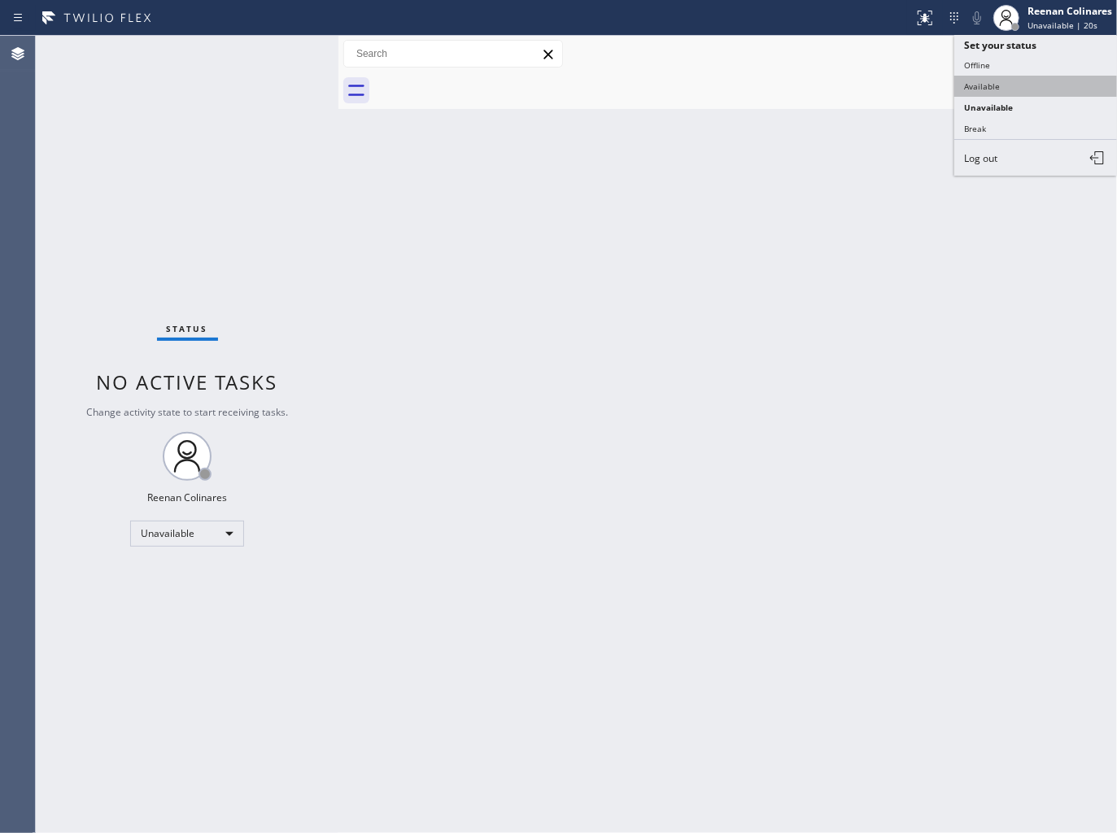
click at [974, 91] on button "Available" at bounding box center [1036, 86] width 163 height 21
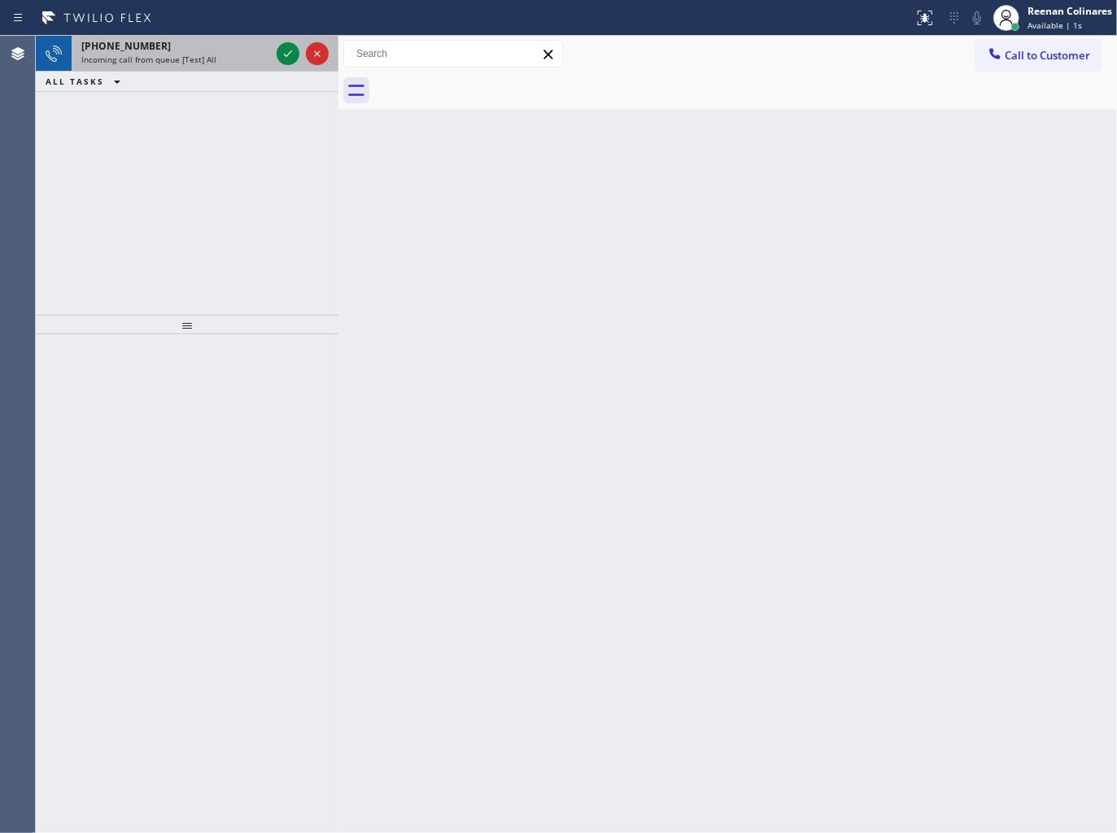
click at [242, 55] on div "Incoming call from queue [Test] All" at bounding box center [175, 59] width 189 height 11
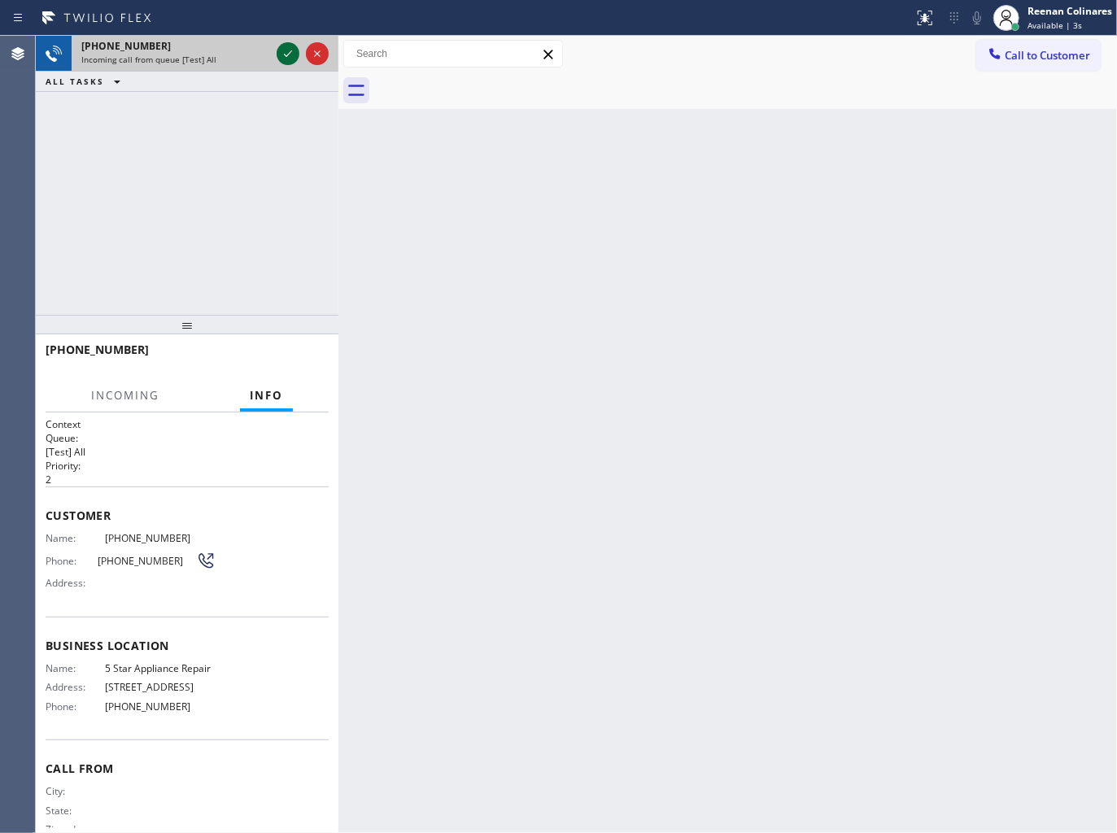
click at [286, 50] on icon at bounding box center [288, 54] width 20 height 20
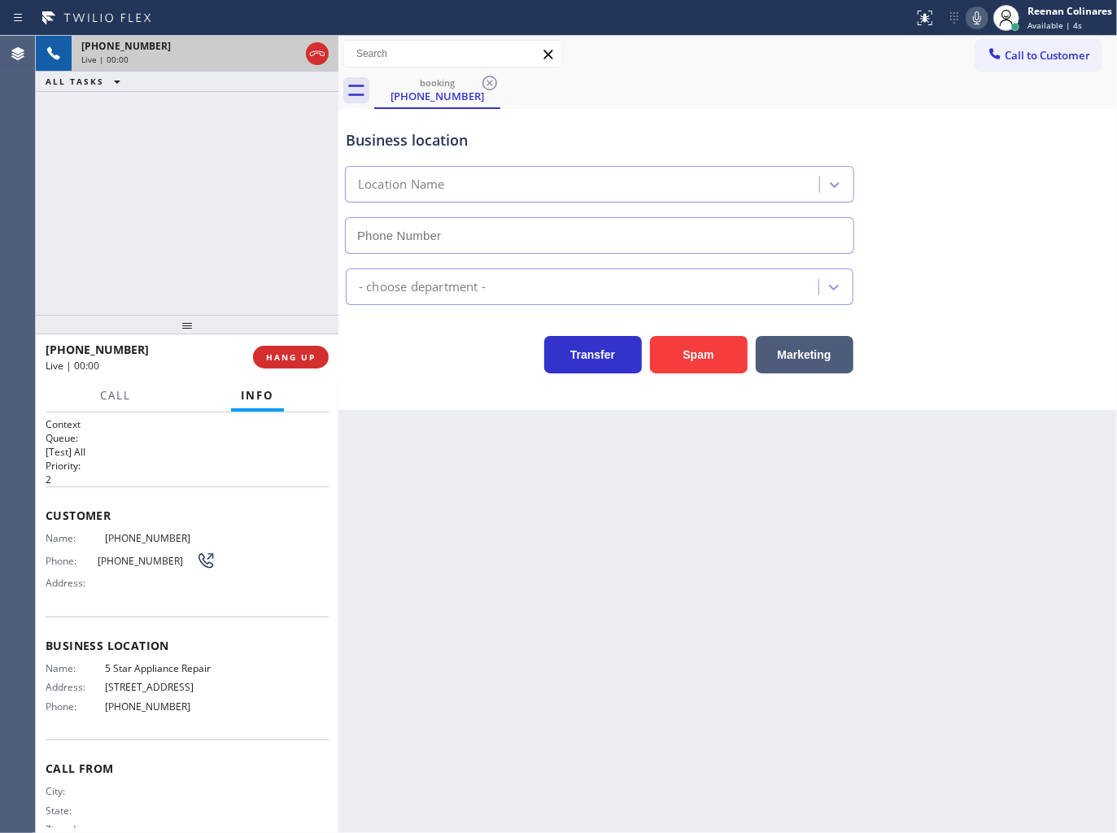
type input "[PHONE_NUMBER]"
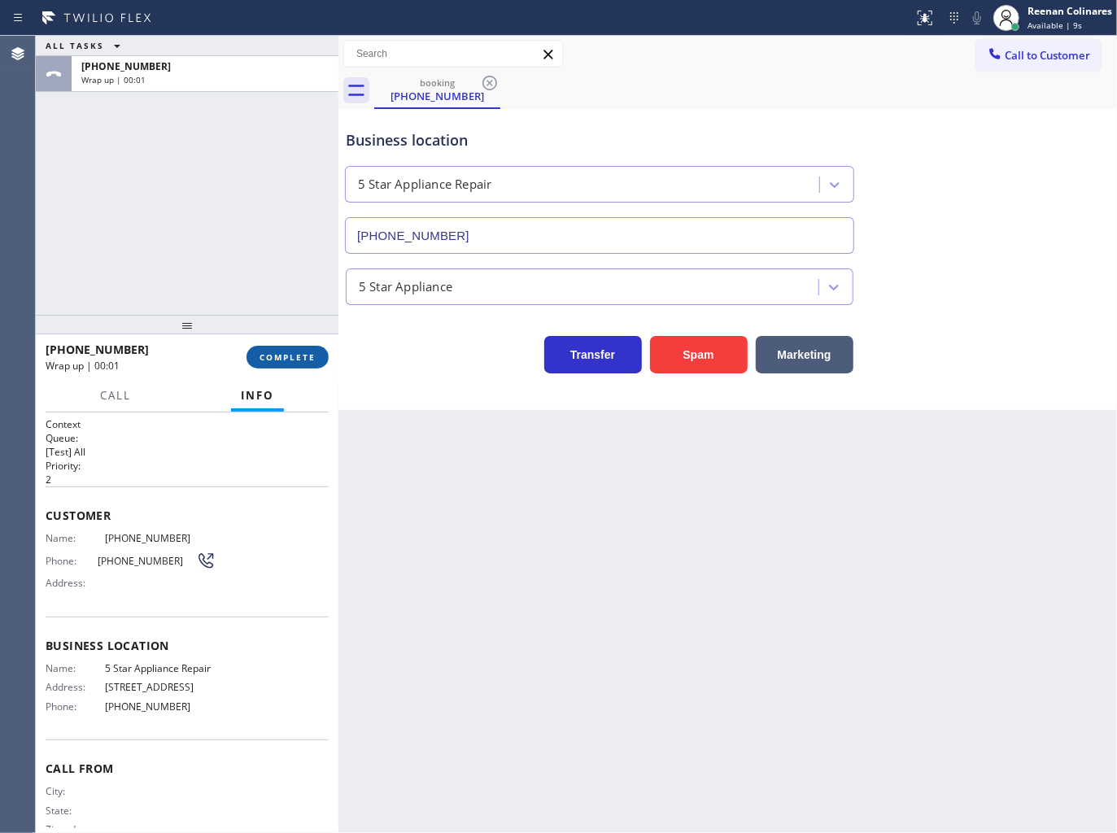
click at [295, 348] on button "COMPLETE" at bounding box center [288, 357] width 82 height 23
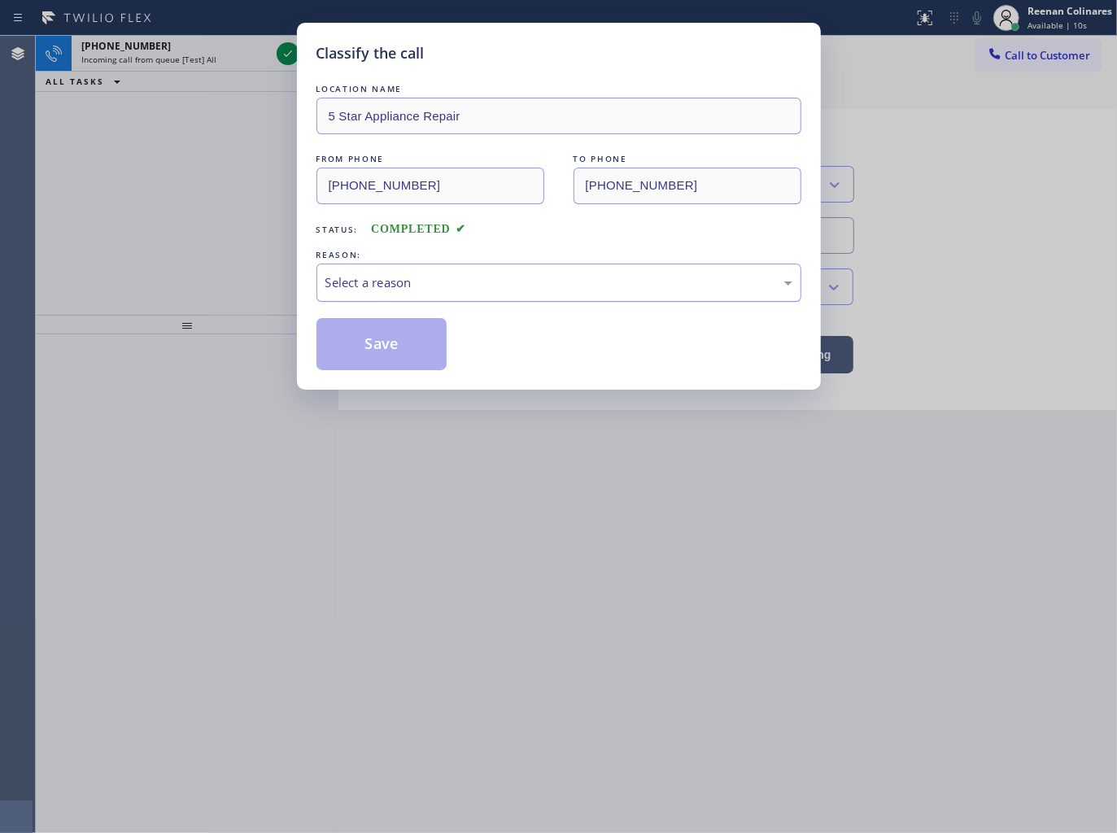
click at [407, 281] on div "Select a reason" at bounding box center [559, 282] width 467 height 19
click at [358, 365] on button "Save" at bounding box center [382, 344] width 131 height 52
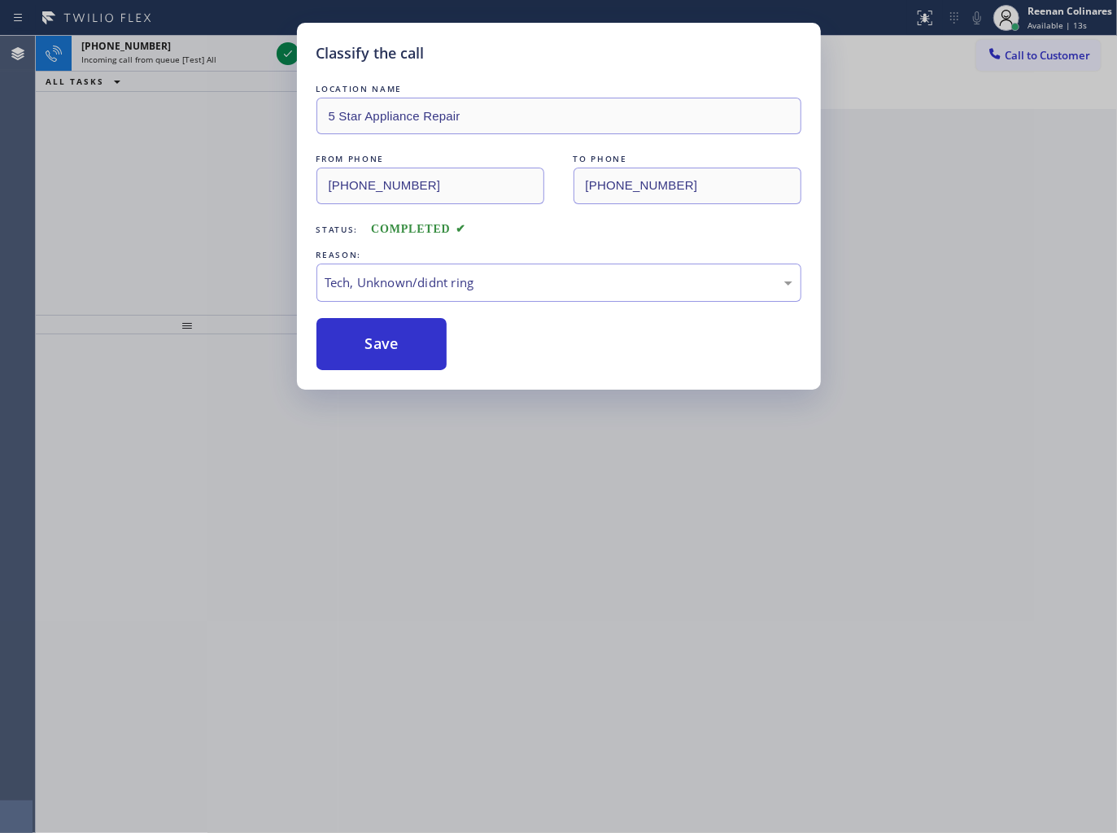
click at [212, 52] on div "Classify the call LOCATION NAME 5 Star Appliance Repair FROM PHONE [PHONE_NUMBE…" at bounding box center [558, 416] width 1117 height 833
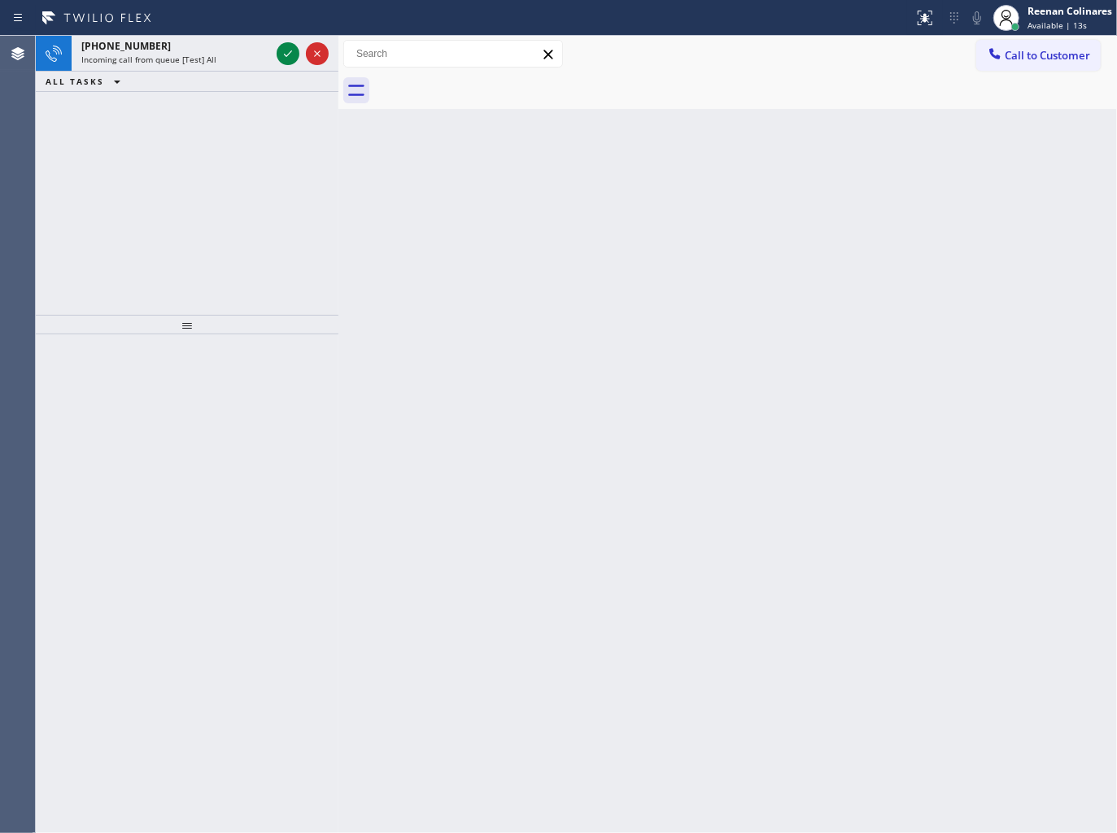
click at [212, 52] on div "[PHONE_NUMBER]" at bounding box center [175, 46] width 189 height 14
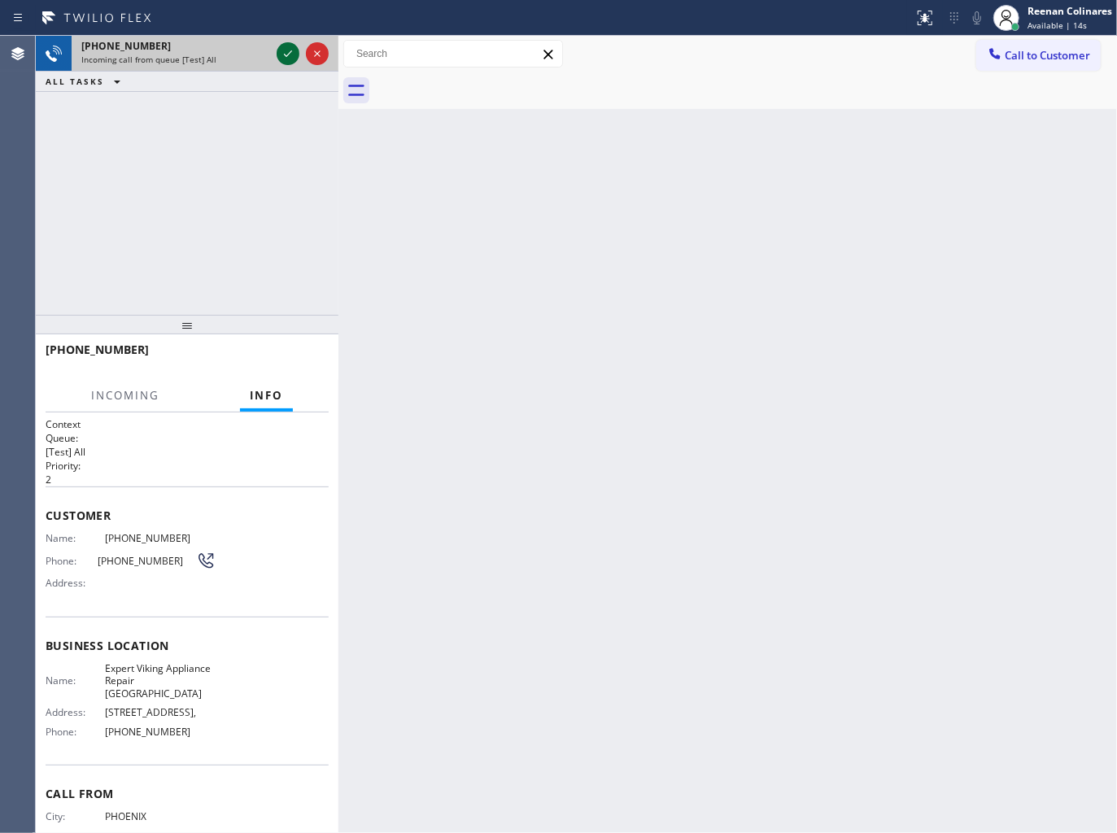
click at [281, 45] on icon at bounding box center [288, 54] width 20 height 20
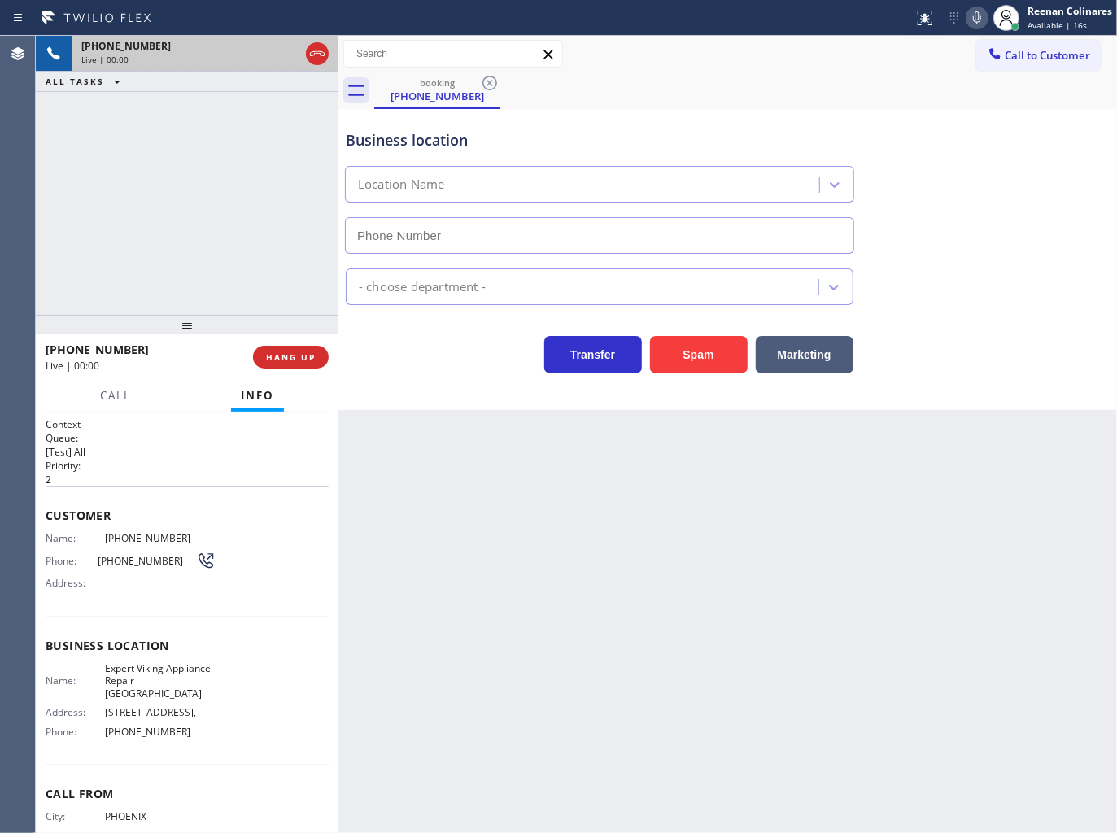
type input "[PHONE_NUMBER]"
click at [975, 25] on icon at bounding box center [978, 18] width 20 height 20
drag, startPoint x: 975, startPoint y: 18, endPoint x: 1048, endPoint y: 204, distance: 200.2
click at [975, 18] on rect at bounding box center [977, 16] width 11 height 11
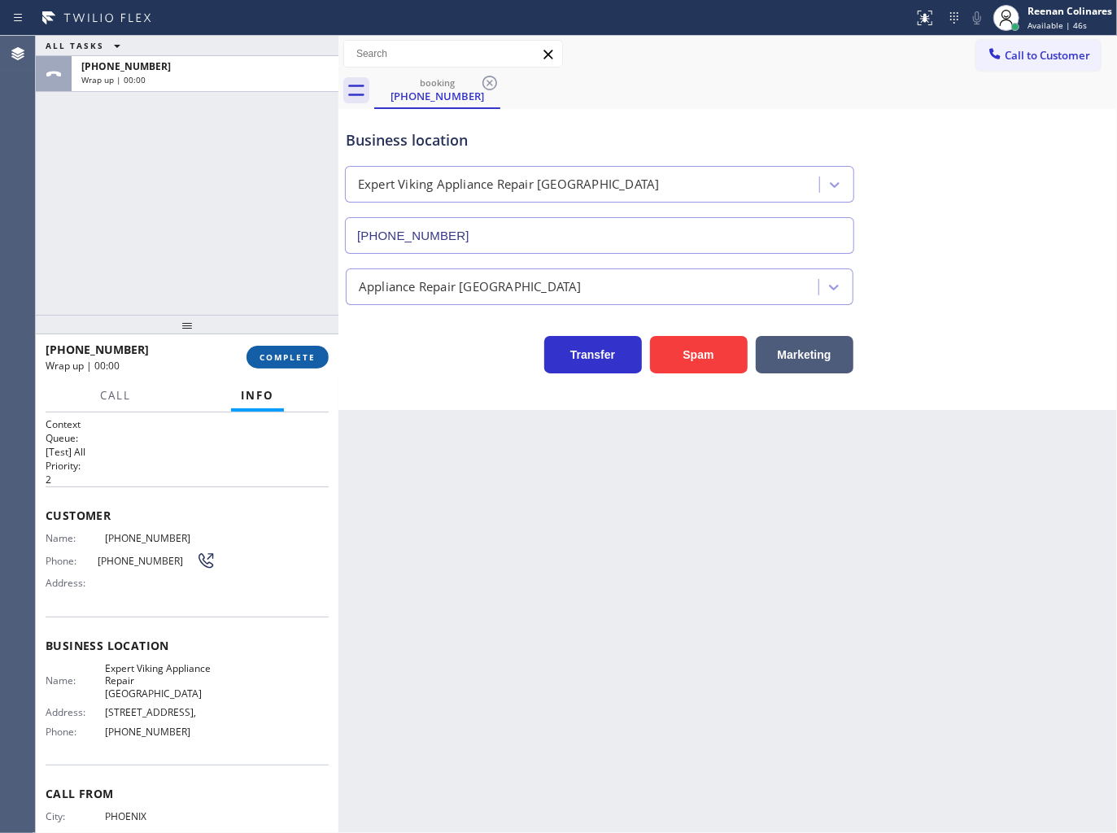
click at [299, 353] on span "COMPLETE" at bounding box center [288, 357] width 56 height 11
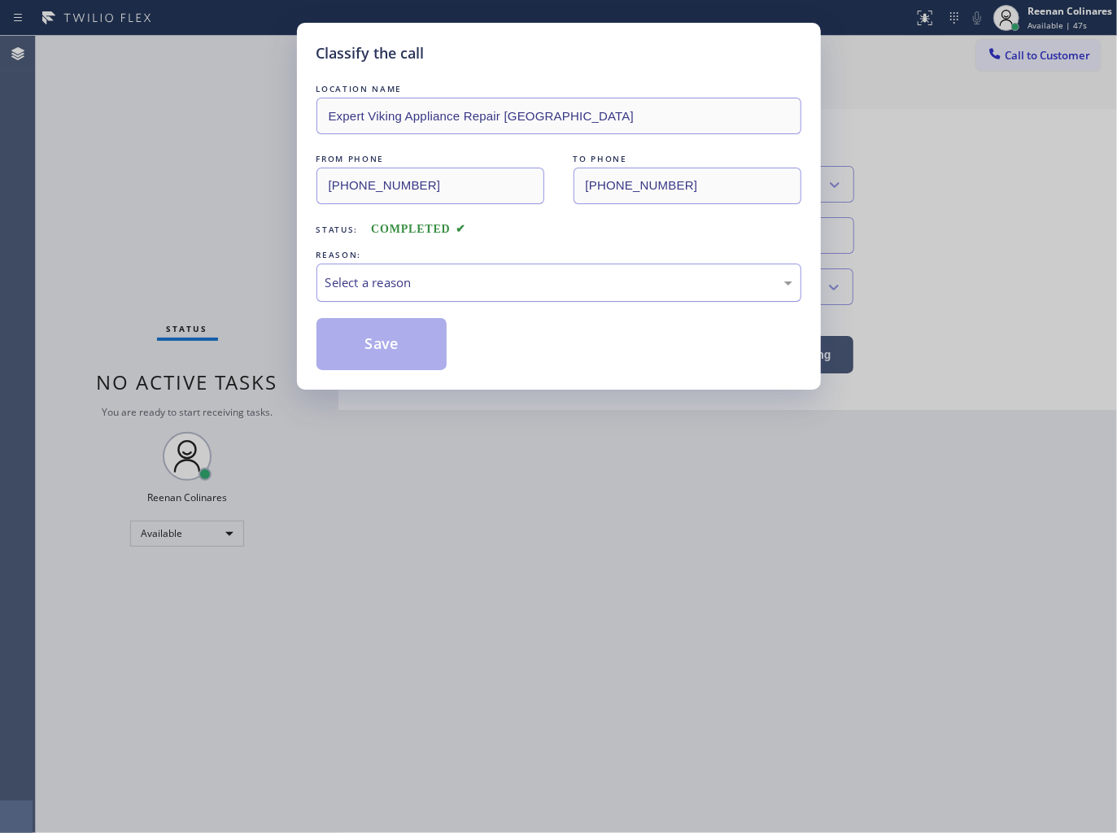
click at [392, 281] on div "Select a reason" at bounding box center [559, 282] width 467 height 19
click at [380, 352] on button "Save" at bounding box center [382, 344] width 131 height 52
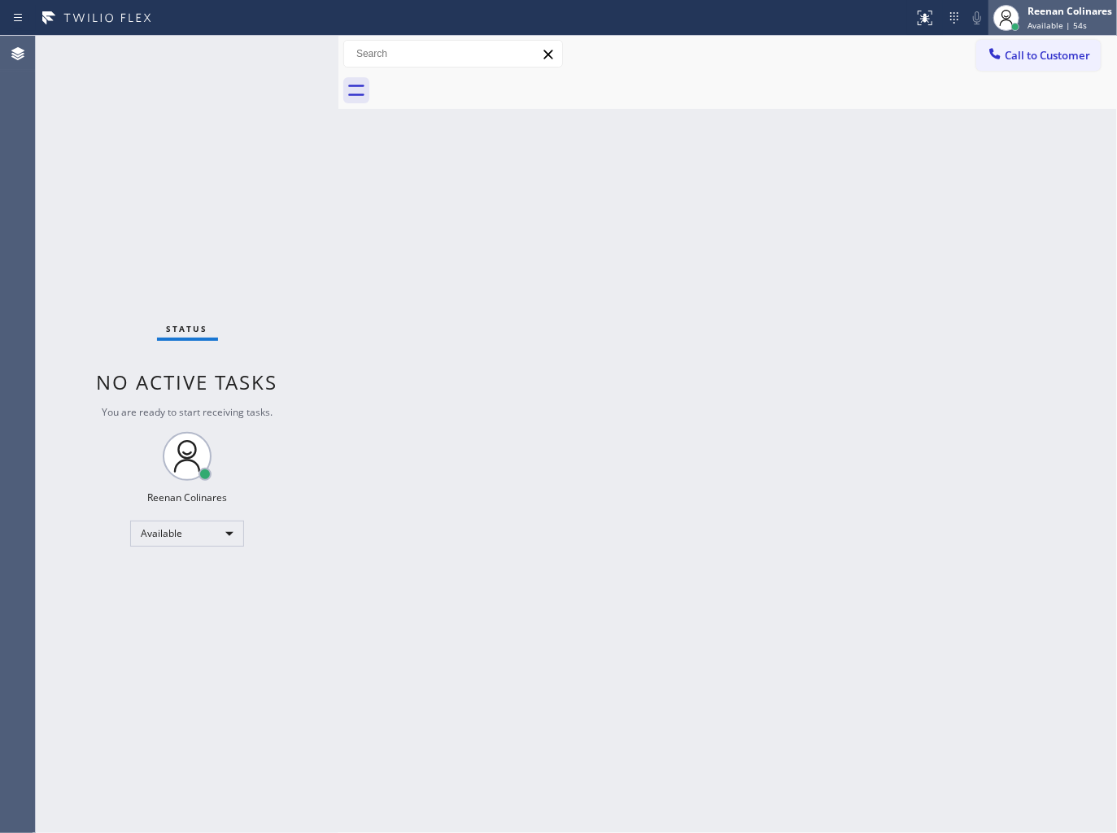
click at [1058, 28] on span "Available | 54s" at bounding box center [1057, 25] width 59 height 11
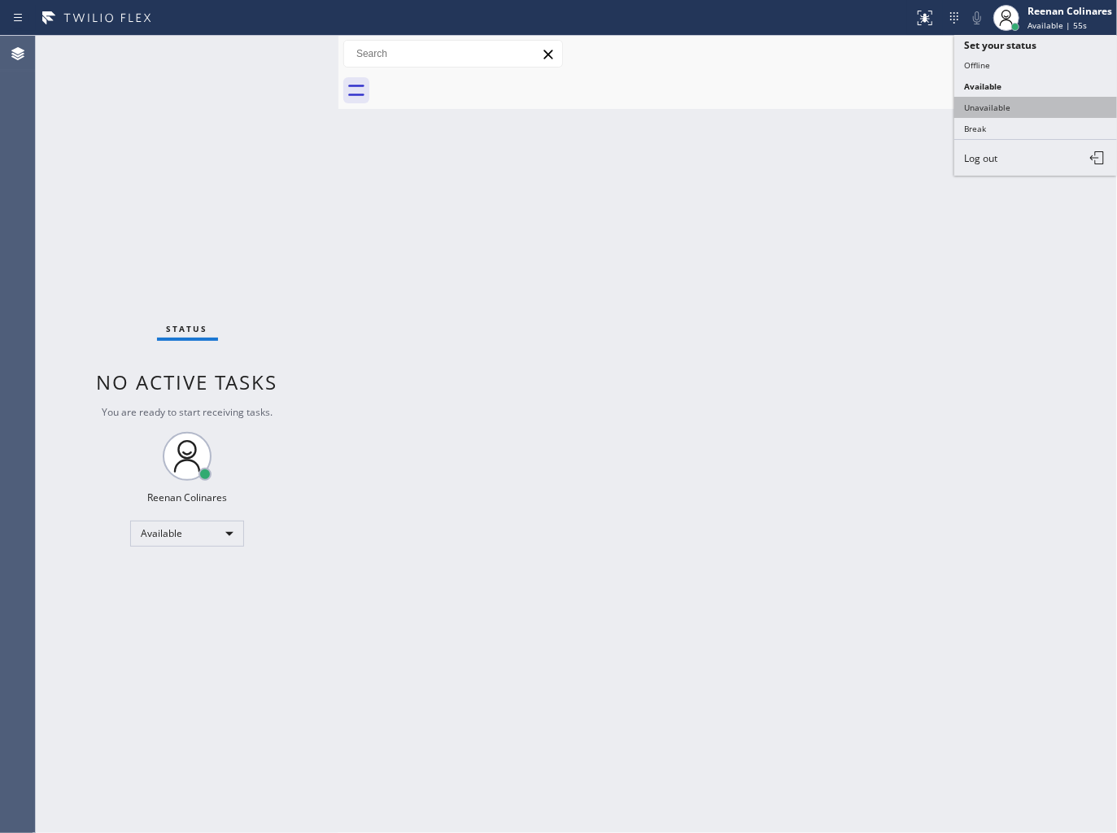
click at [990, 100] on button "Unavailable" at bounding box center [1036, 107] width 163 height 21
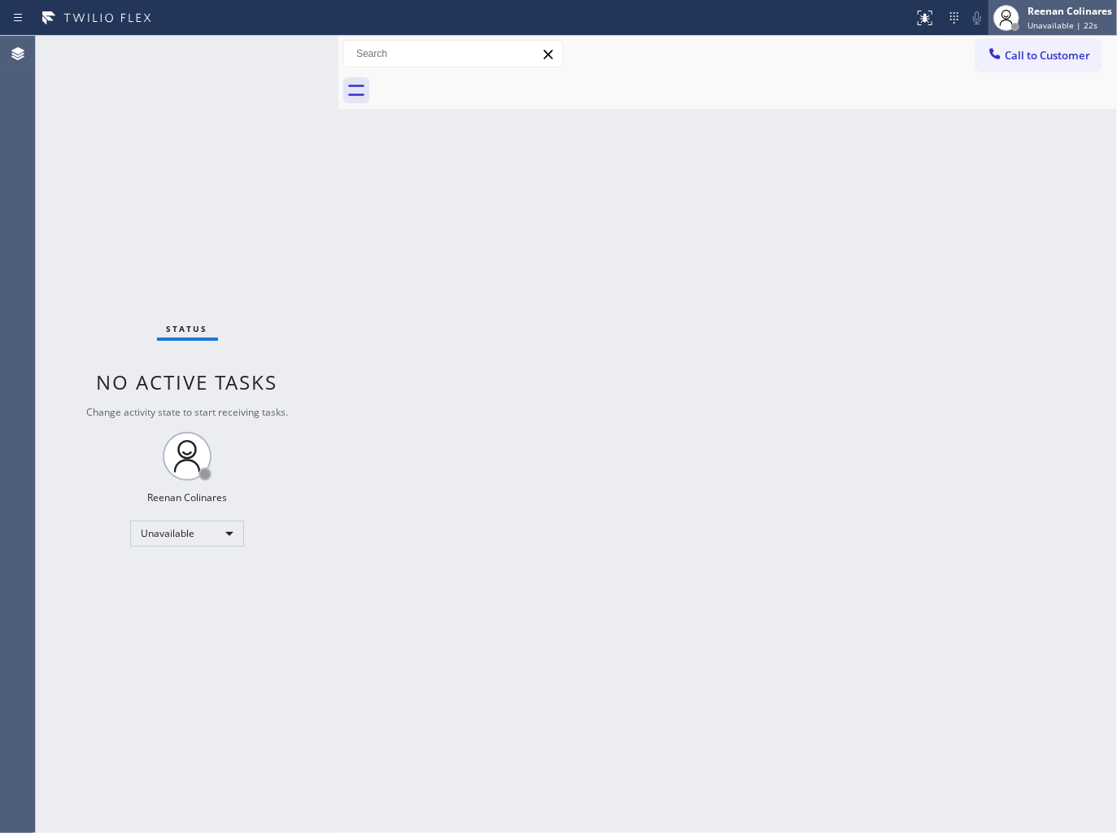
click at [1051, 22] on span "Unavailable | 22s" at bounding box center [1063, 25] width 70 height 11
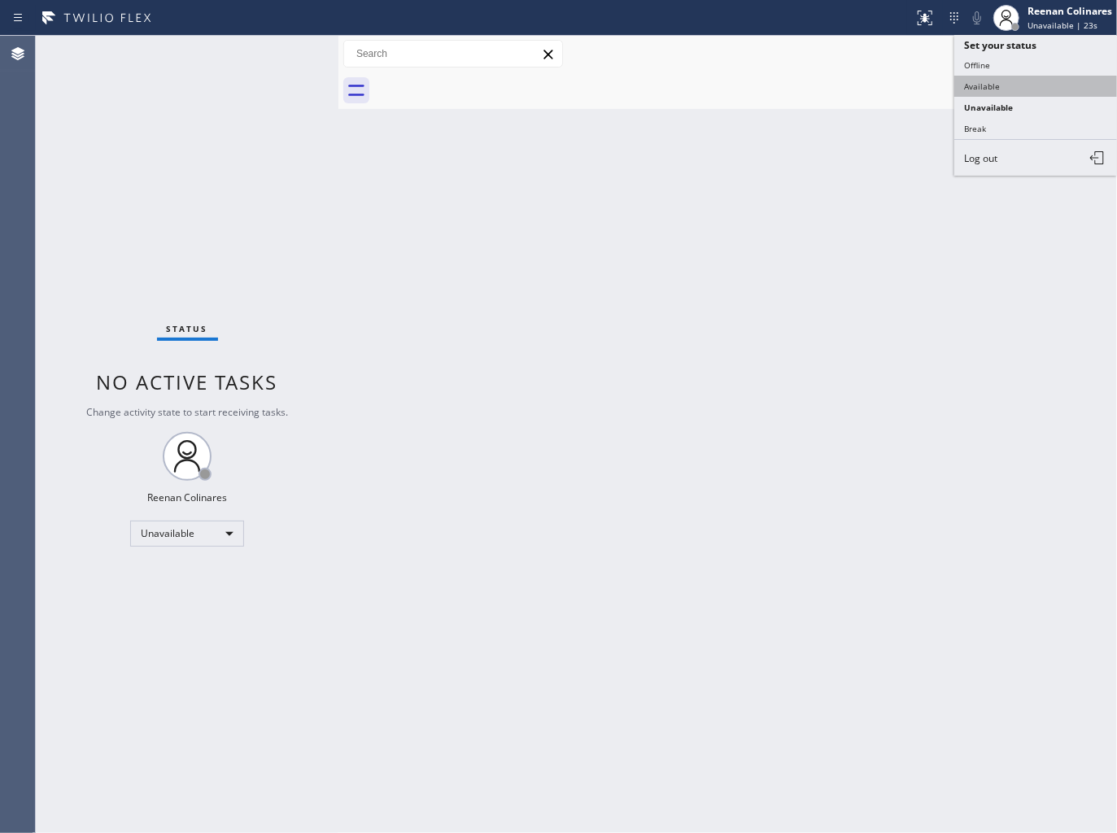
click at [979, 83] on button "Available" at bounding box center [1036, 86] width 163 height 21
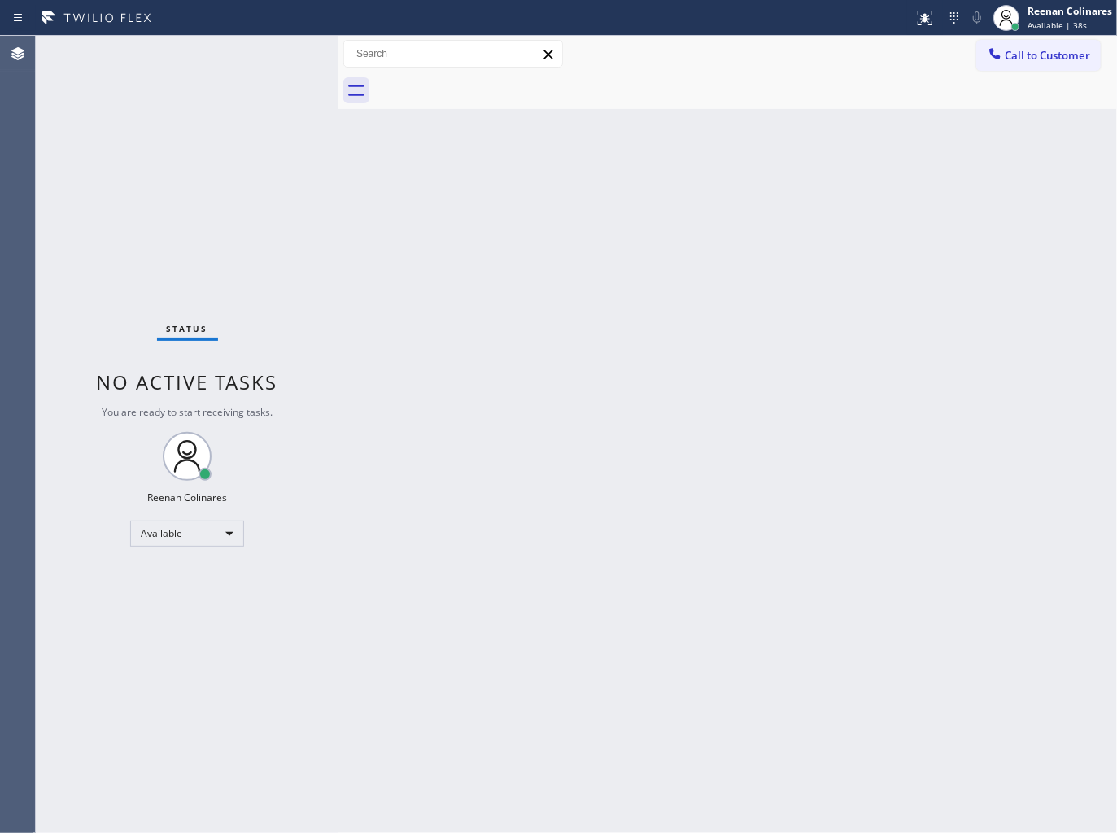
click at [564, 533] on div "Back to Dashboard Change Sender ID Customers Technicians Select a contact Outbo…" at bounding box center [728, 435] width 779 height 798
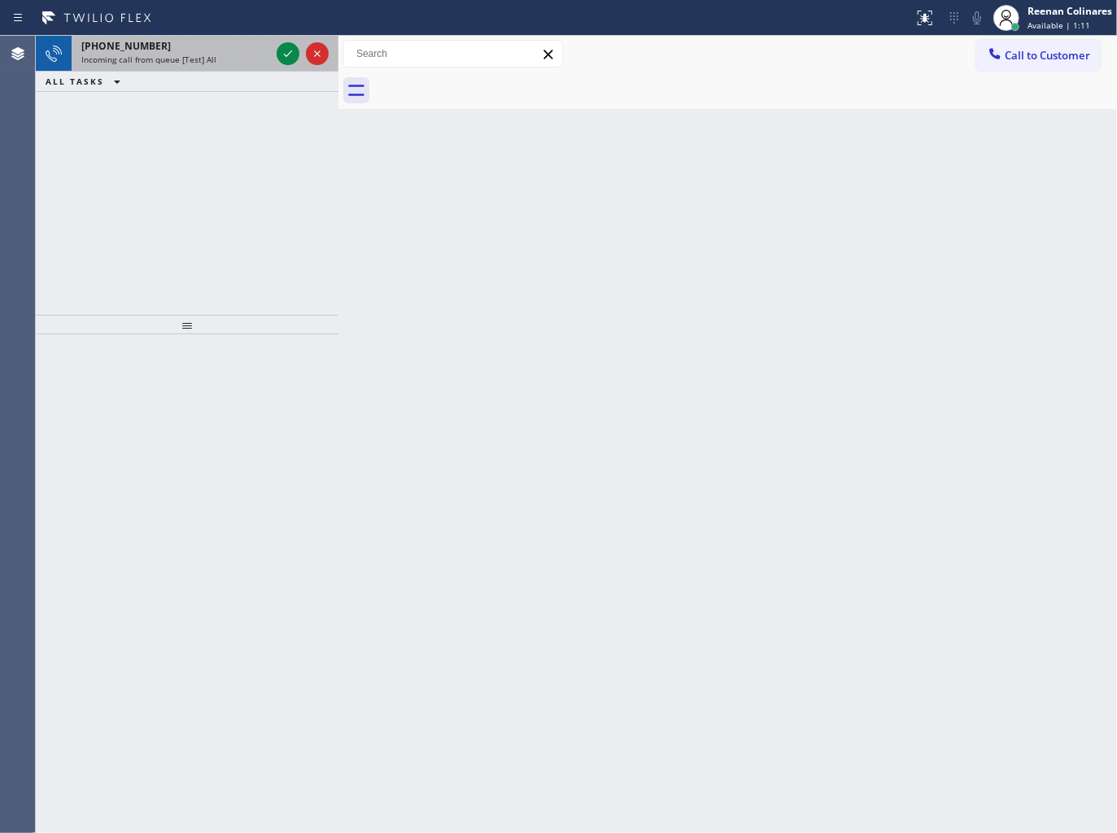
click at [207, 39] on div "[PHONE_NUMBER]" at bounding box center [175, 46] width 189 height 14
click at [242, 54] on div "Incoming call from queue [Test] All" at bounding box center [175, 59] width 189 height 11
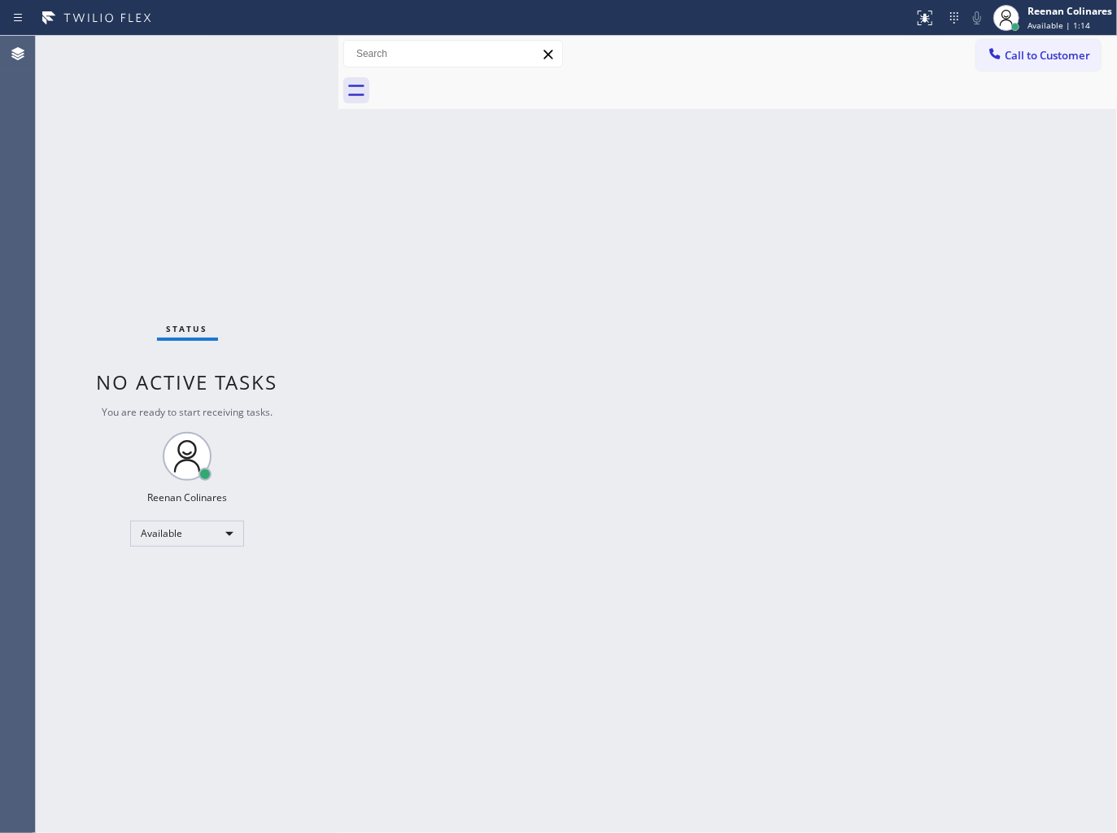
click at [274, 50] on div "Status No active tasks You are ready to start receiving tasks. Reenan Colinares…" at bounding box center [187, 435] width 303 height 798
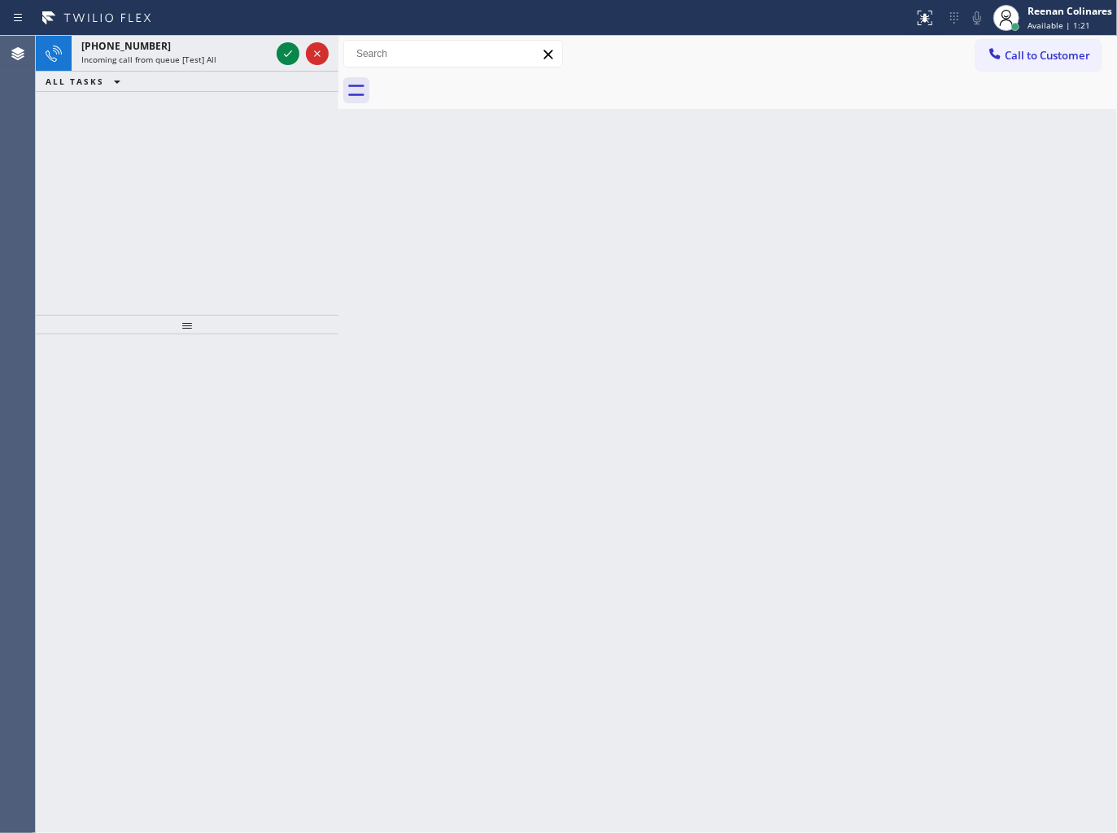
click at [261, 52] on div "[PHONE_NUMBER]" at bounding box center [175, 46] width 189 height 14
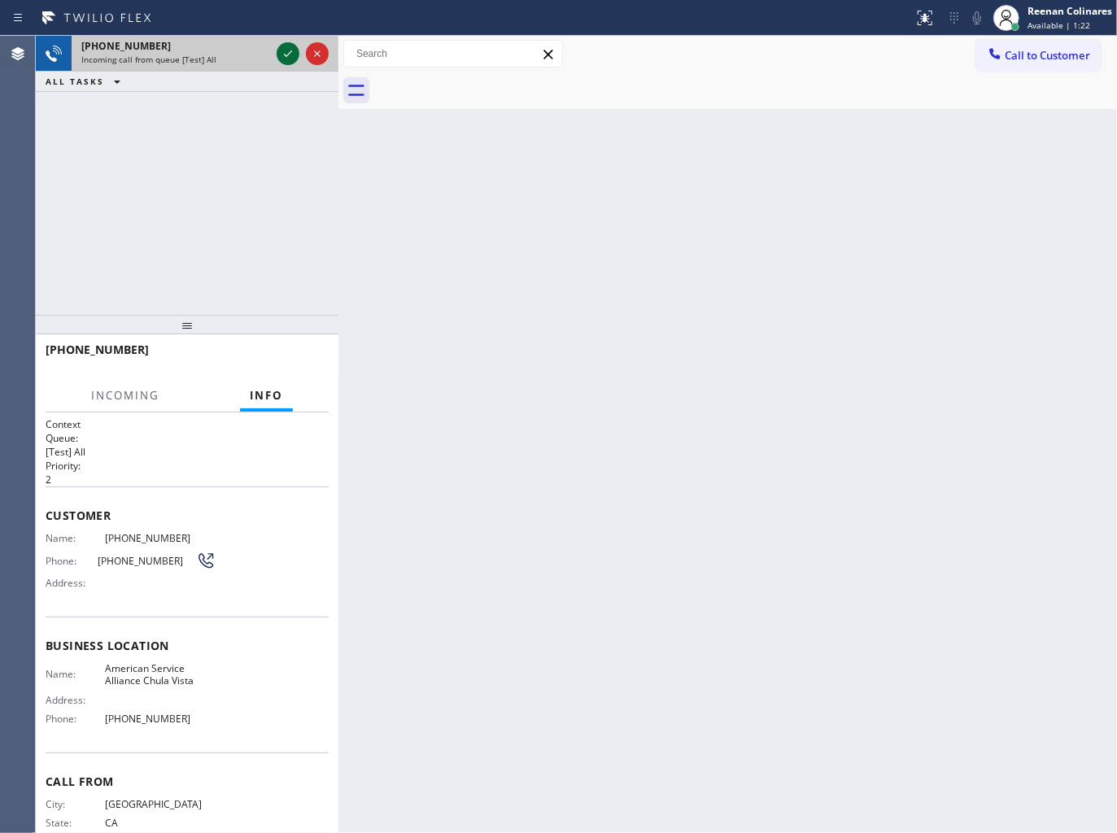
click at [286, 53] on icon at bounding box center [288, 54] width 20 height 20
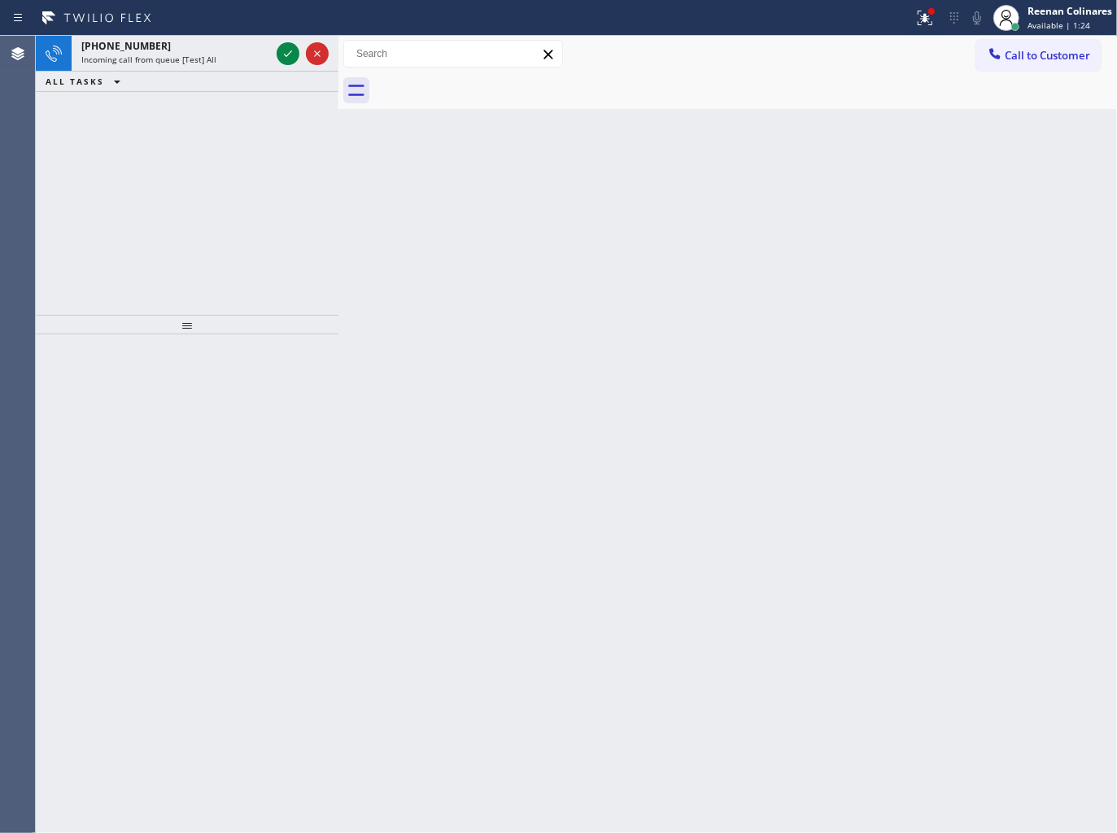
click at [215, 33] on div "Status report Issue detected This issue could affect your workflow. Please cont…" at bounding box center [558, 18] width 1117 height 36
click at [222, 50] on div "[PHONE_NUMBER]" at bounding box center [175, 46] width 189 height 14
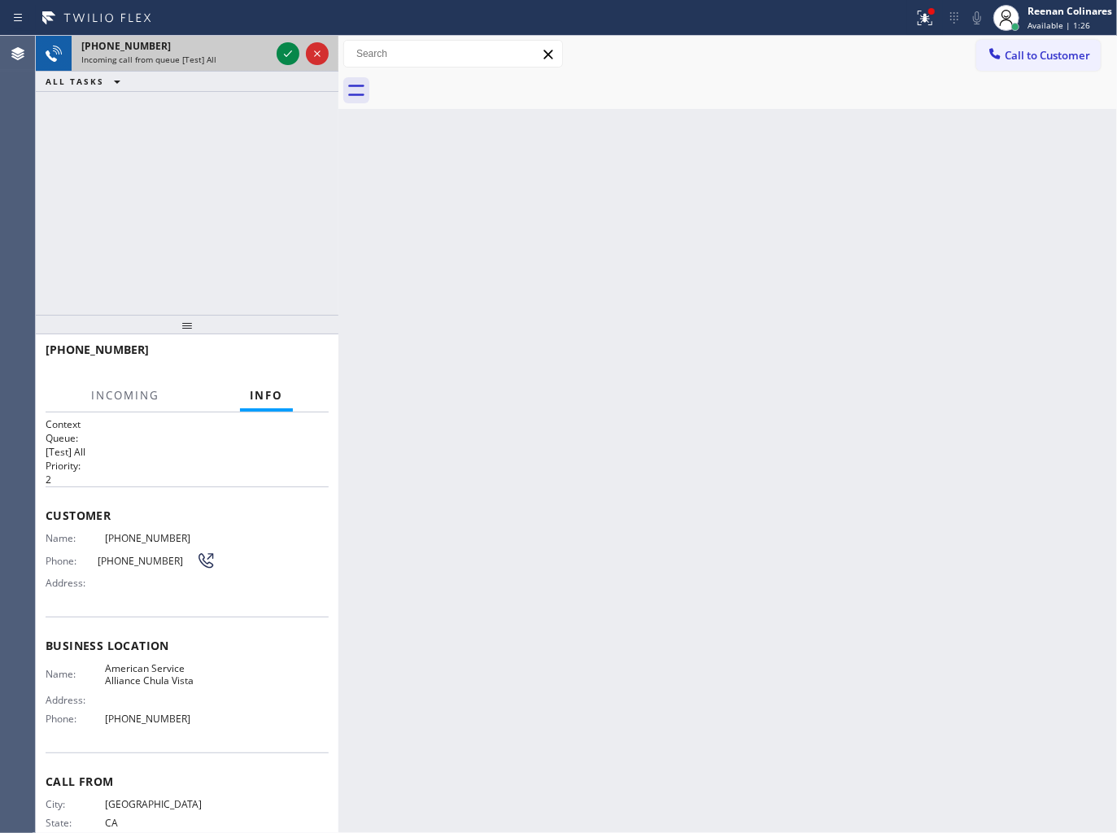
click at [288, 39] on div at bounding box center [302, 54] width 59 height 36
click at [286, 45] on icon at bounding box center [288, 54] width 20 height 20
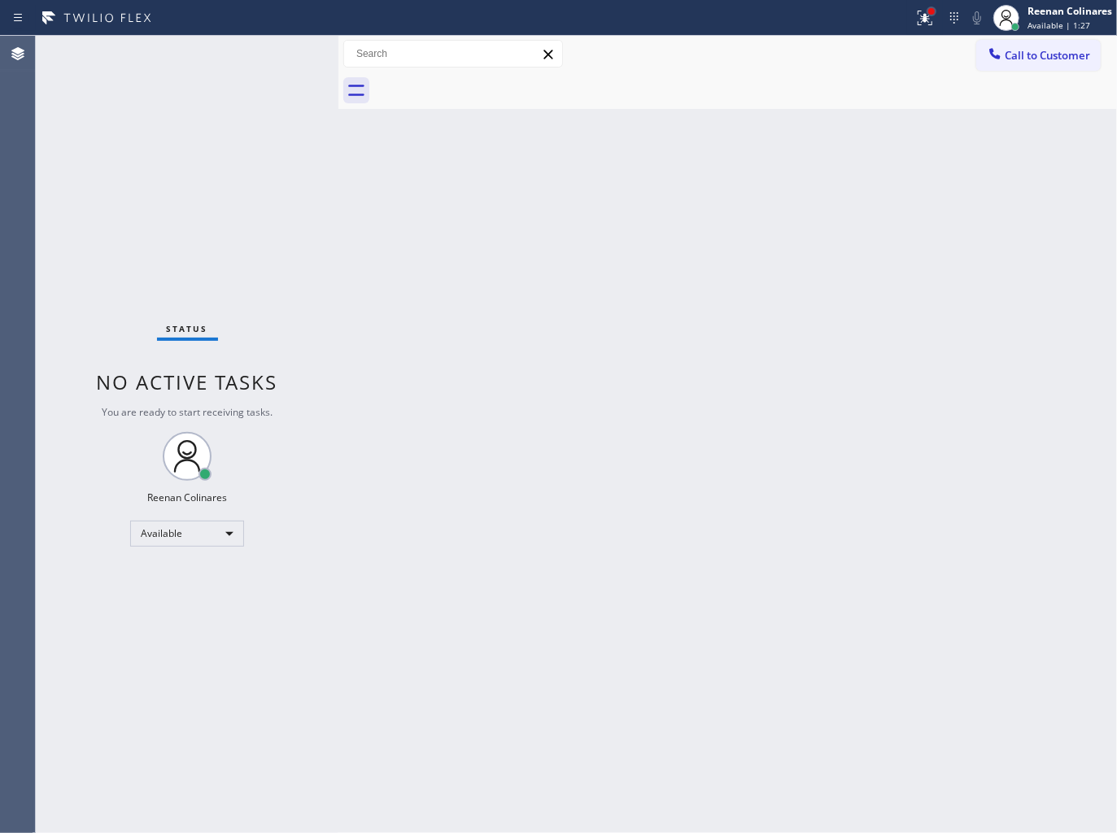
click at [934, 14] on div at bounding box center [932, 12] width 10 height 10
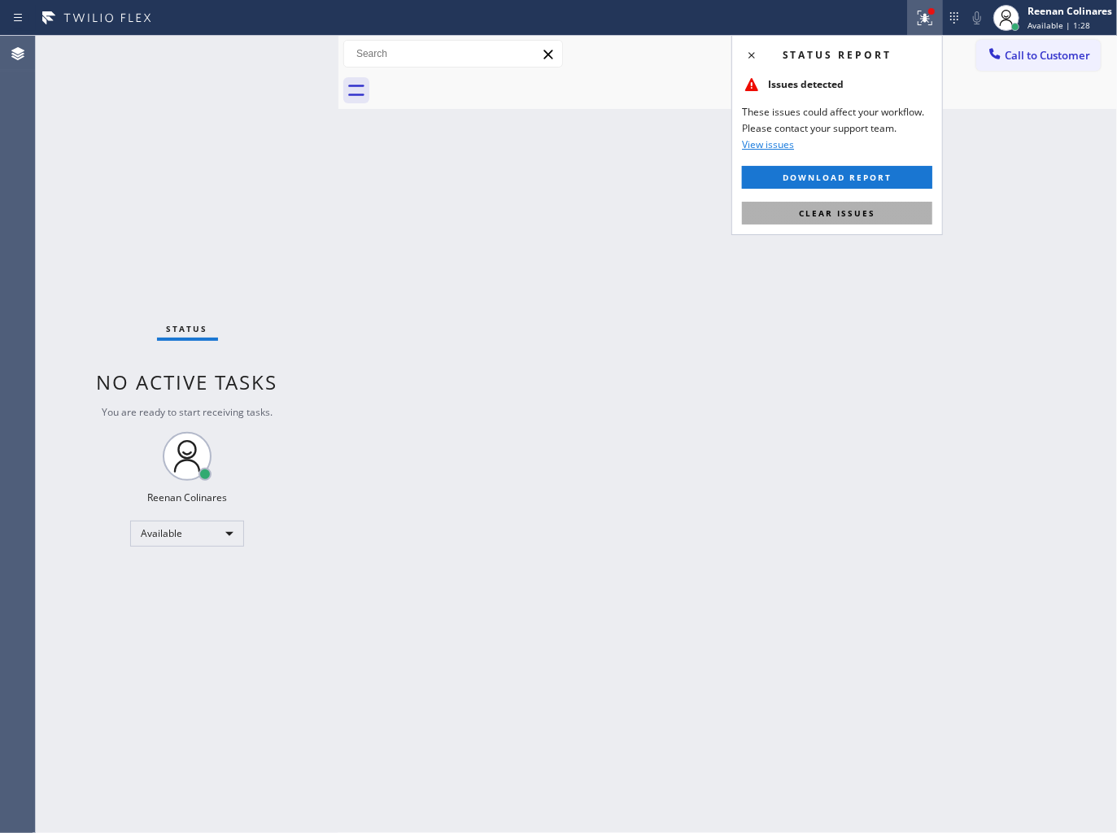
click at [841, 212] on span "Clear issues" at bounding box center [837, 213] width 77 height 11
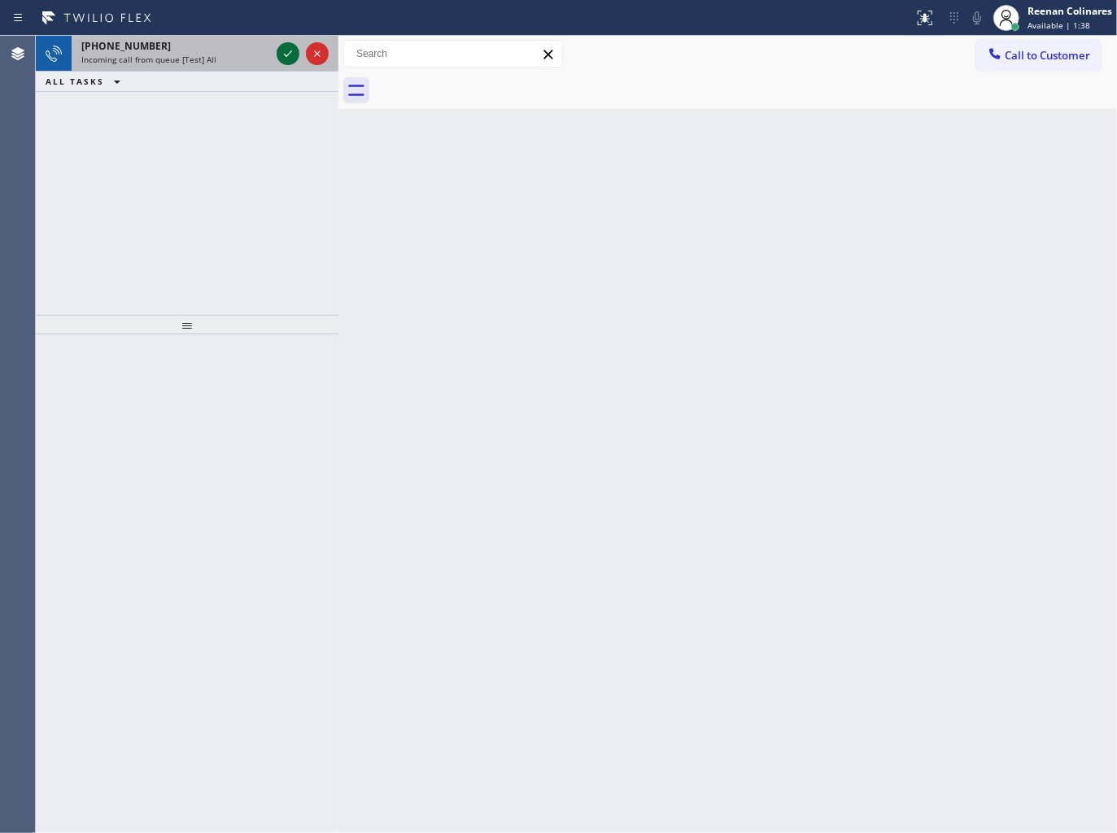
drag, startPoint x: 188, startPoint y: 43, endPoint x: 285, endPoint y: 49, distance: 97.0
click at [207, 42] on div "[PHONE_NUMBER]" at bounding box center [175, 46] width 189 height 14
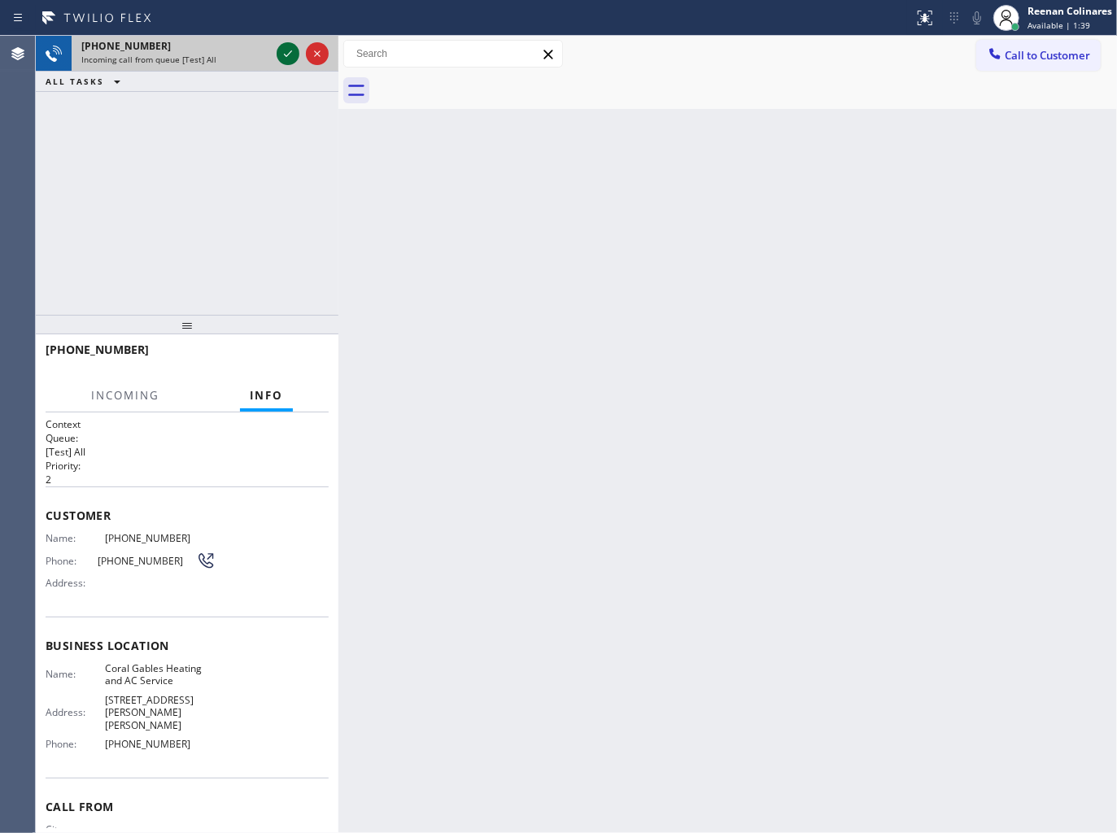
click at [286, 49] on icon at bounding box center [288, 54] width 20 height 20
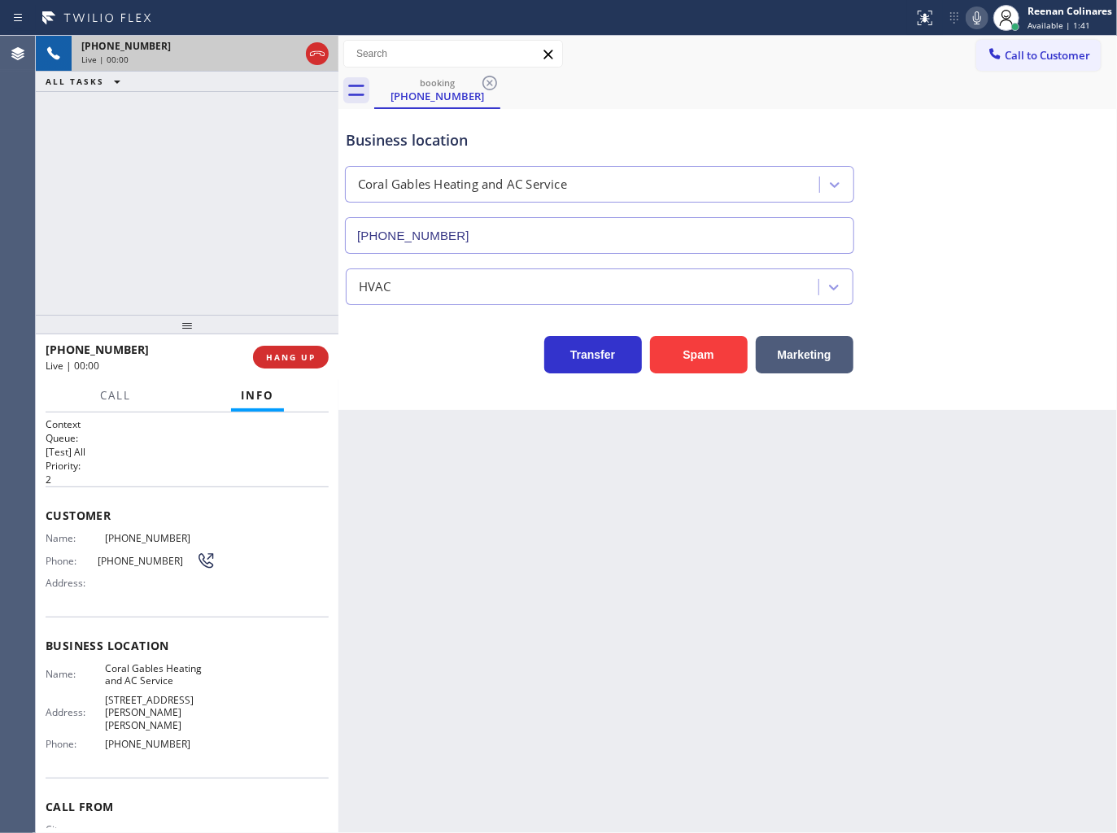
type input "[PHONE_NUMBER]"
click at [315, 360] on span "HANG UP" at bounding box center [291, 357] width 50 height 11
click at [317, 359] on button "HANG UP" at bounding box center [291, 357] width 76 height 23
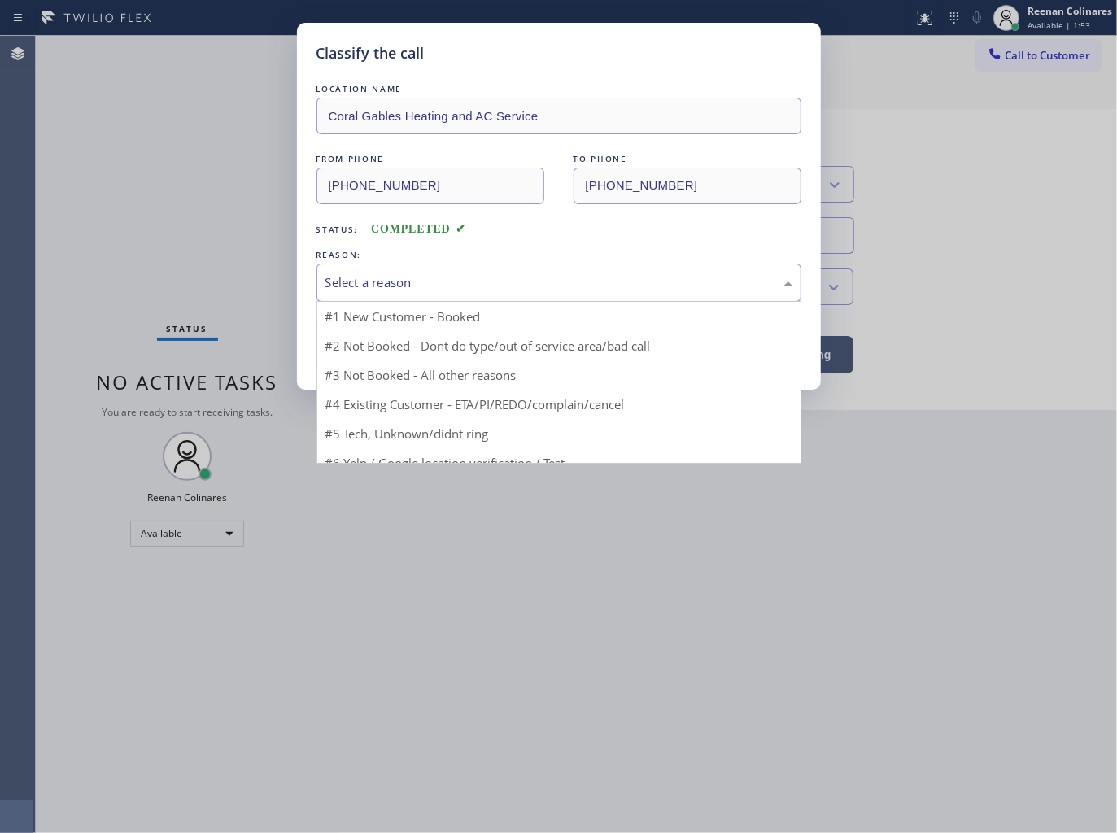
click at [412, 277] on div "Select a reason" at bounding box center [559, 282] width 467 height 19
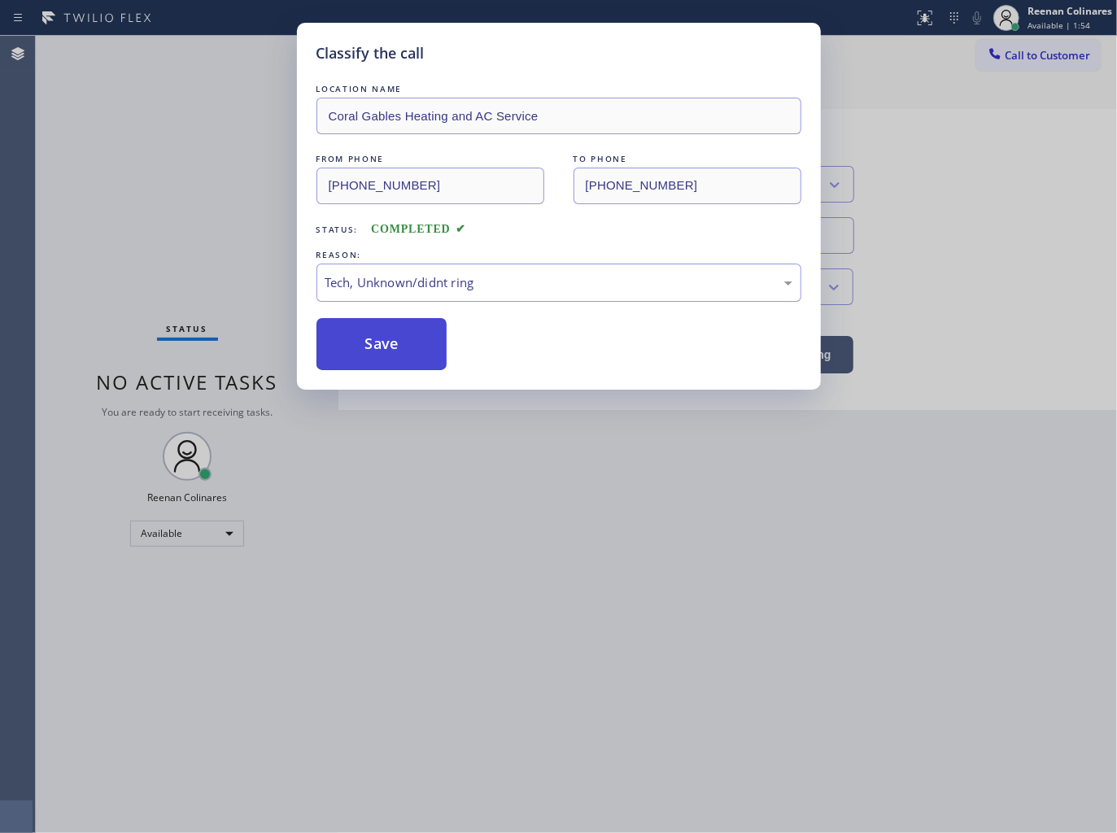
click at [387, 348] on button "Save" at bounding box center [382, 344] width 131 height 52
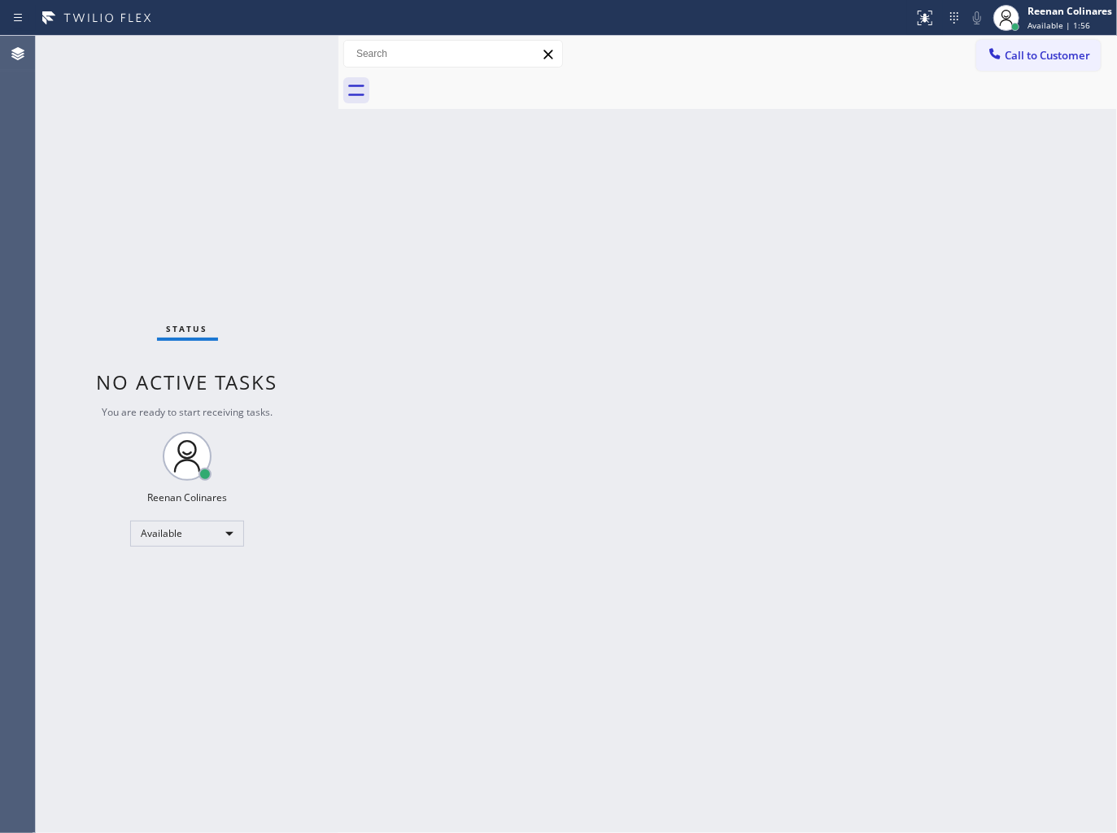
click at [731, 461] on div "Back to Dashboard Change Sender ID Customers Technicians Select a contact Outbo…" at bounding box center [728, 435] width 779 height 798
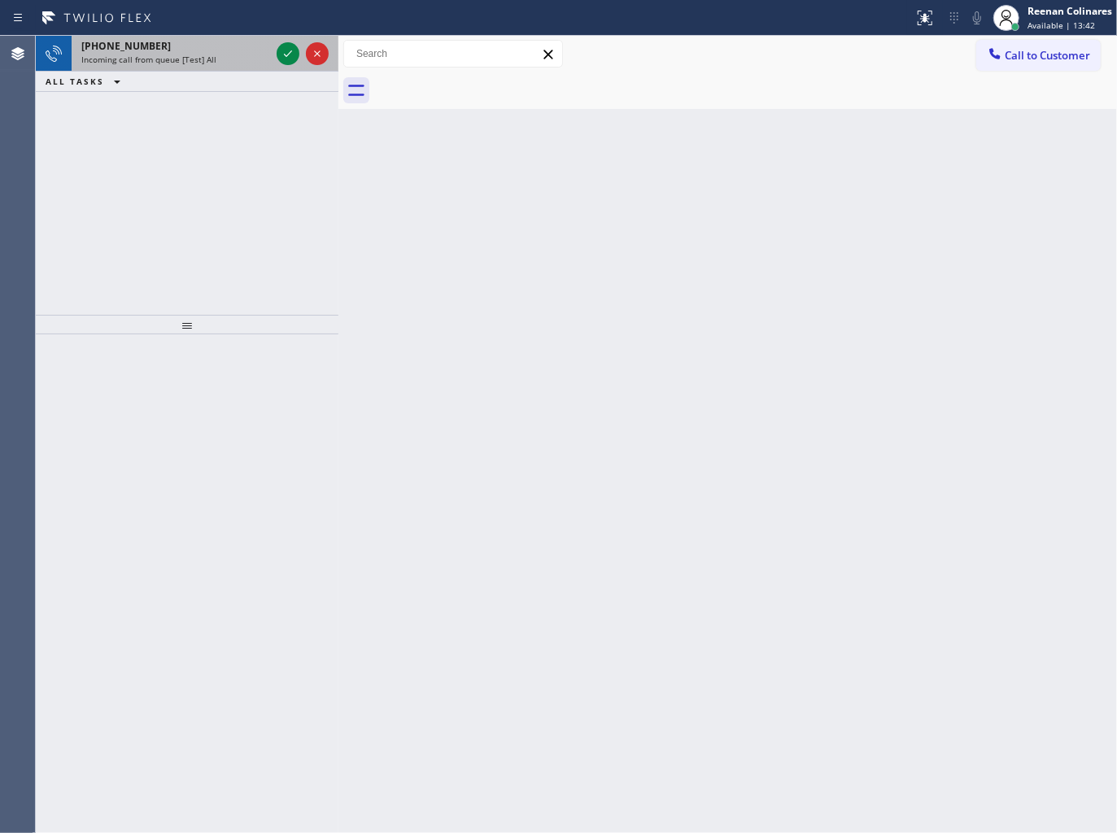
click at [234, 62] on div "Incoming call from queue [Test] All" at bounding box center [175, 59] width 189 height 11
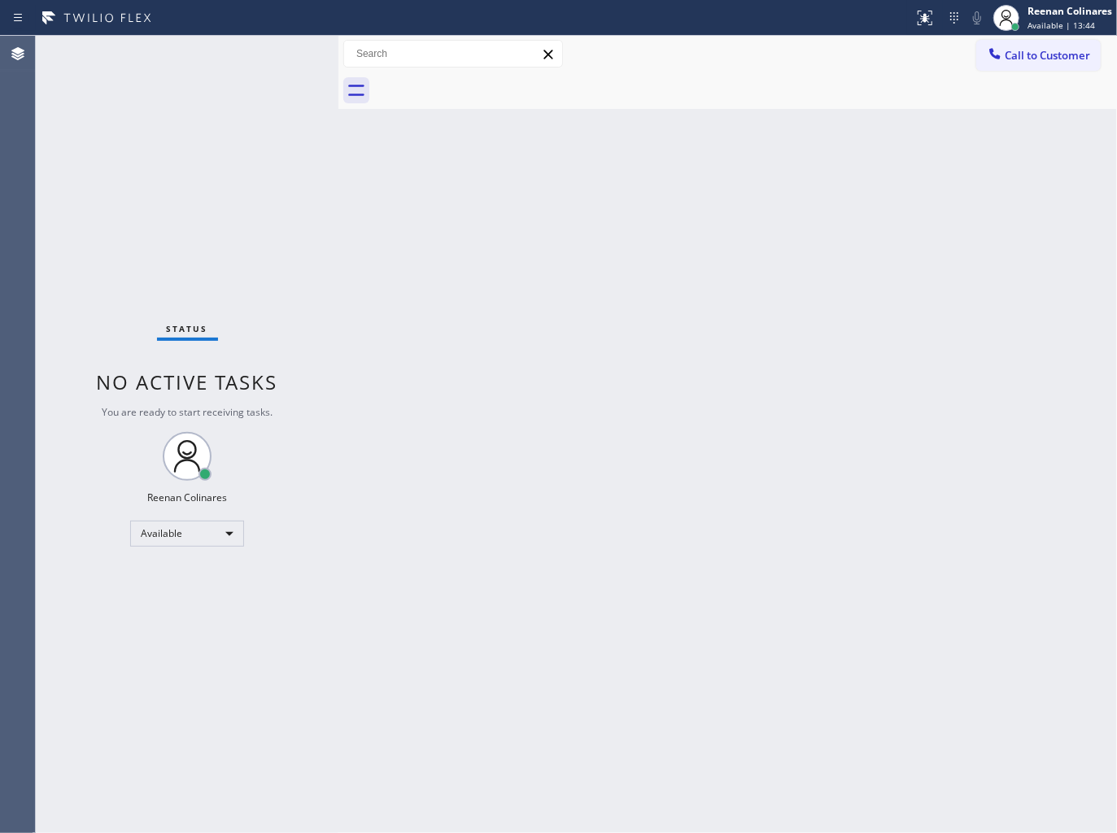
click at [242, 51] on div "Status No active tasks You are ready to start receiving tasks. Reenan Colinares…" at bounding box center [187, 435] width 303 height 798
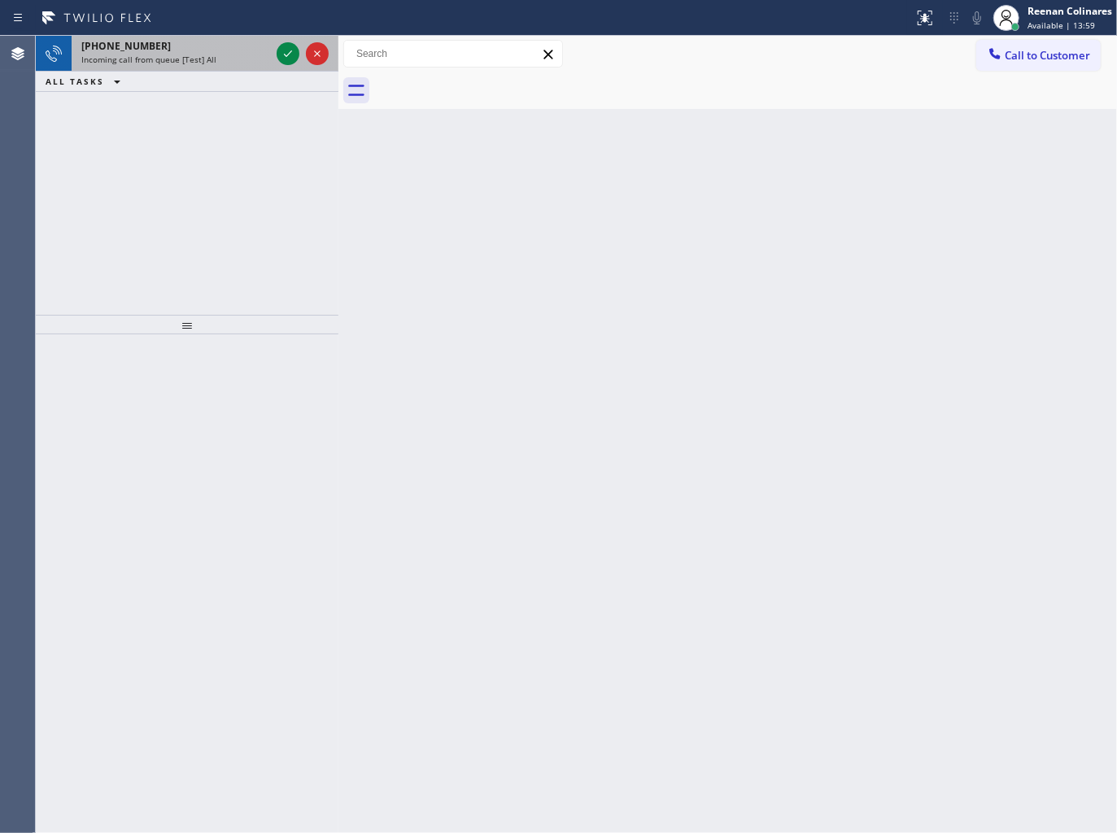
click at [181, 59] on span "Incoming call from queue [Test] All" at bounding box center [148, 59] width 135 height 11
click at [180, 54] on span "Incoming call from queue [Test] All" at bounding box center [148, 59] width 135 height 11
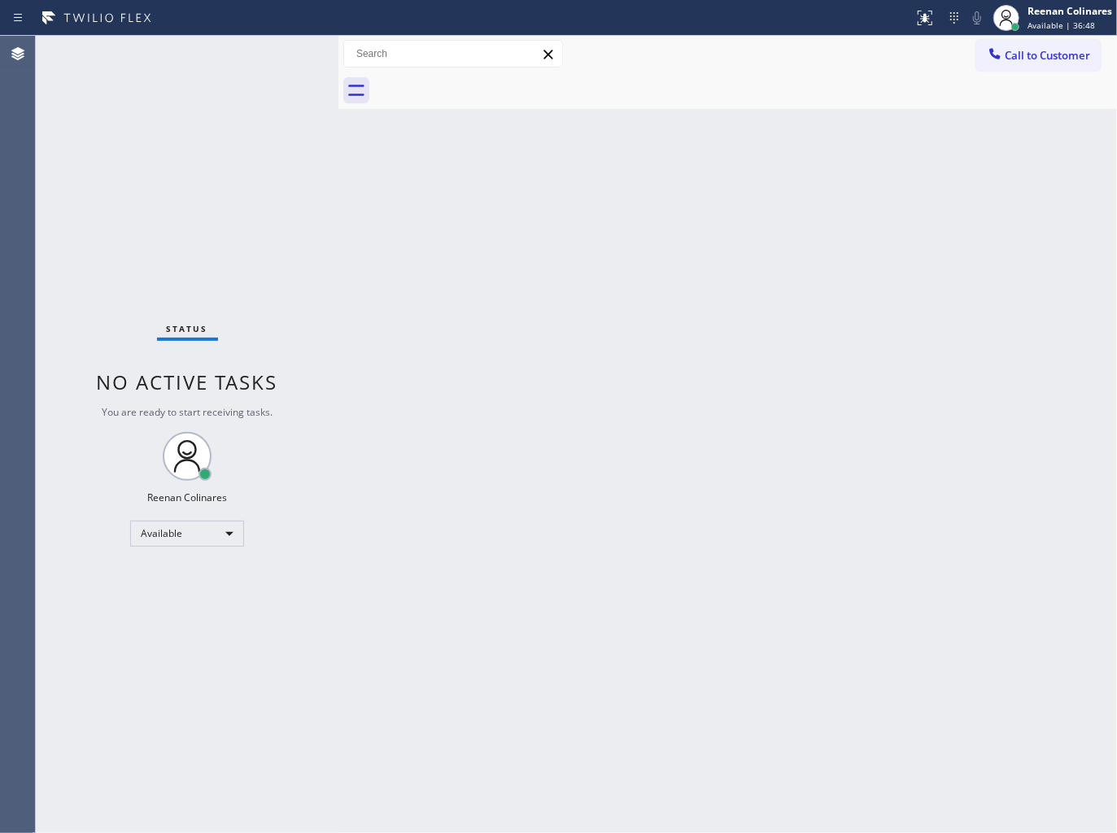
click at [282, 54] on div "Status No active tasks You are ready to start receiving tasks. Reenan Colinares…" at bounding box center [187, 435] width 303 height 798
click at [223, 85] on div "Status No active tasks You are ready to start receiving tasks. Reenan Colinares…" at bounding box center [187, 435] width 303 height 798
click at [857, 373] on div "Back to Dashboard Change Sender ID Customers Technicians Select a contact Outbo…" at bounding box center [728, 435] width 779 height 798
click at [222, 59] on div "Status No active tasks You are ready to start receiving tasks. Reenan Colinares…" at bounding box center [187, 435] width 303 height 798
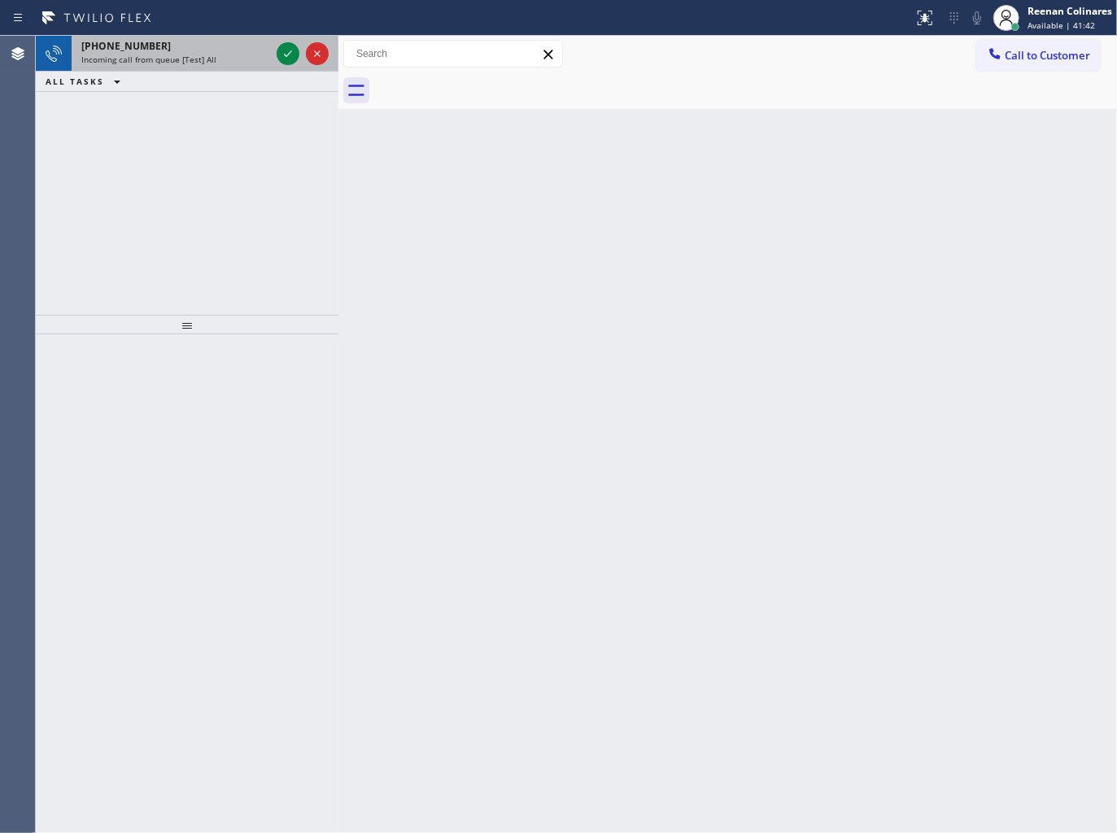
click at [218, 59] on div "Incoming call from queue [Test] All" at bounding box center [175, 59] width 189 height 11
click at [199, 55] on span "Incoming call from queue [Test] All" at bounding box center [148, 59] width 135 height 11
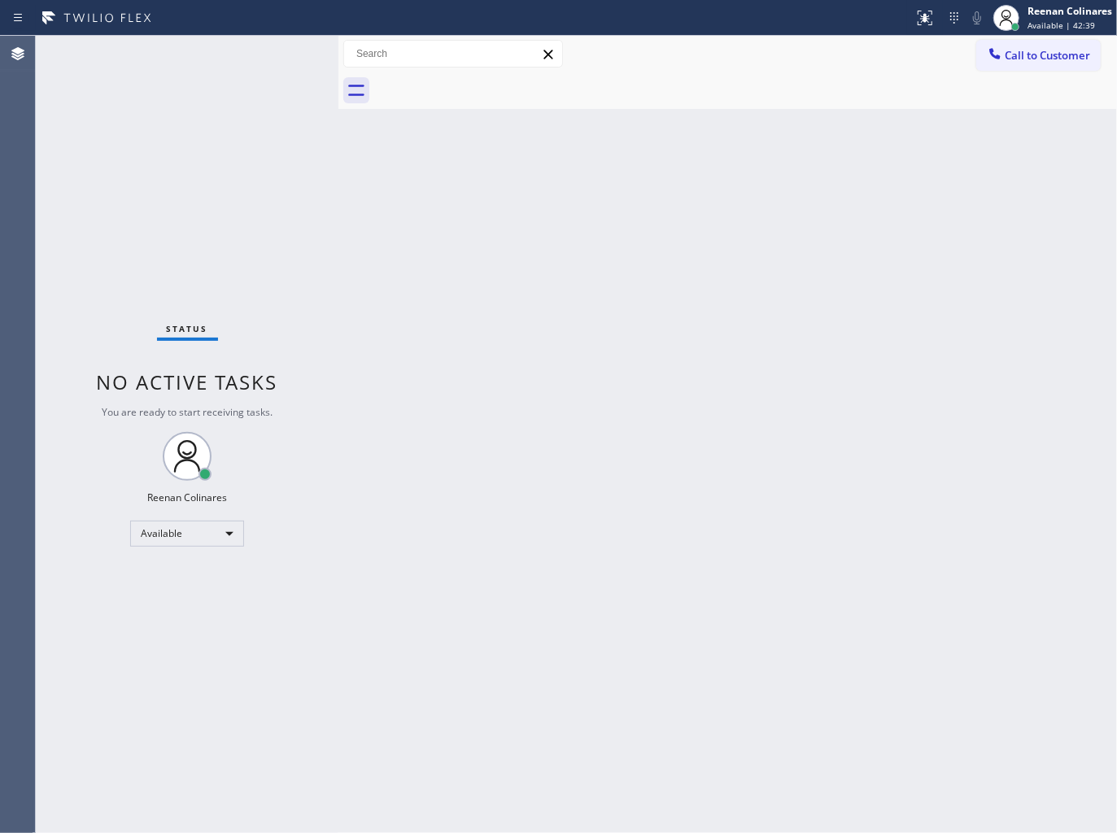
click at [228, 51] on div "Status No active tasks You are ready to start receiving tasks. Reenan Colinares…" at bounding box center [187, 435] width 303 height 798
click at [181, 57] on div "Status No active tasks You are ready to start receiving tasks. Reenan Colinares…" at bounding box center [187, 435] width 303 height 798
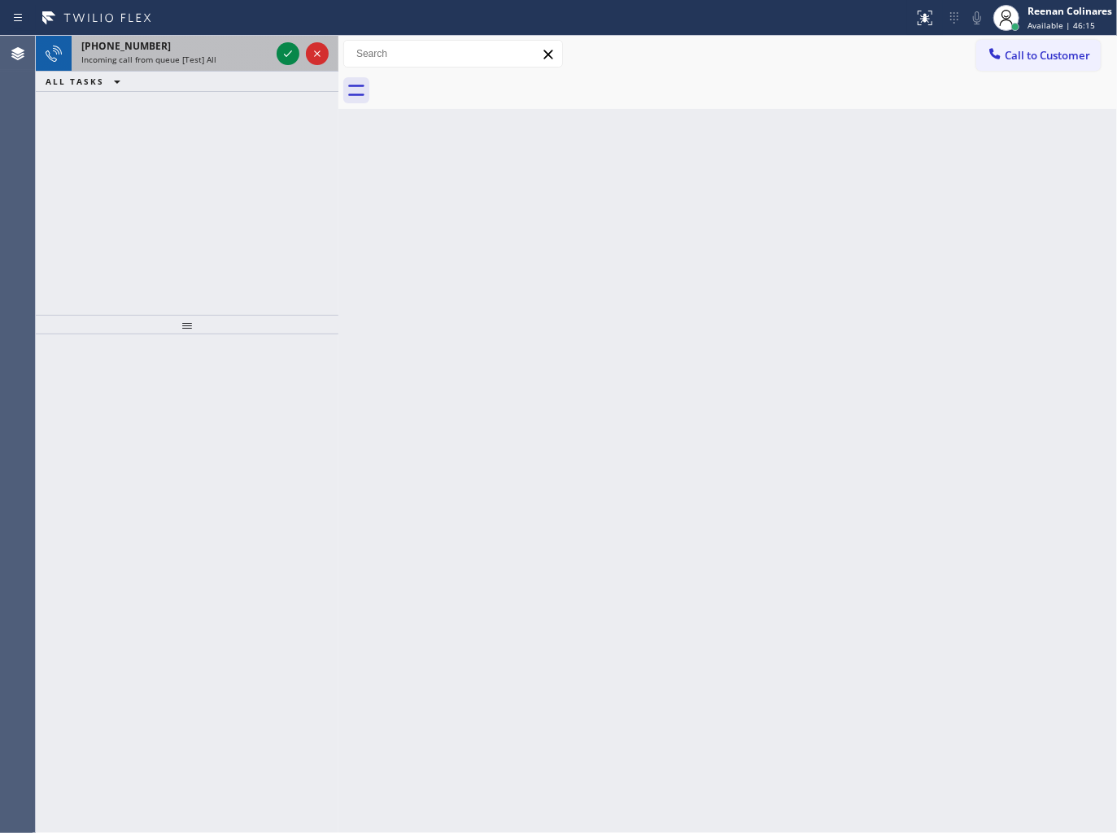
click at [212, 68] on div "[PHONE_NUMBER] Incoming call from queue [Test] All" at bounding box center [173, 54] width 202 height 36
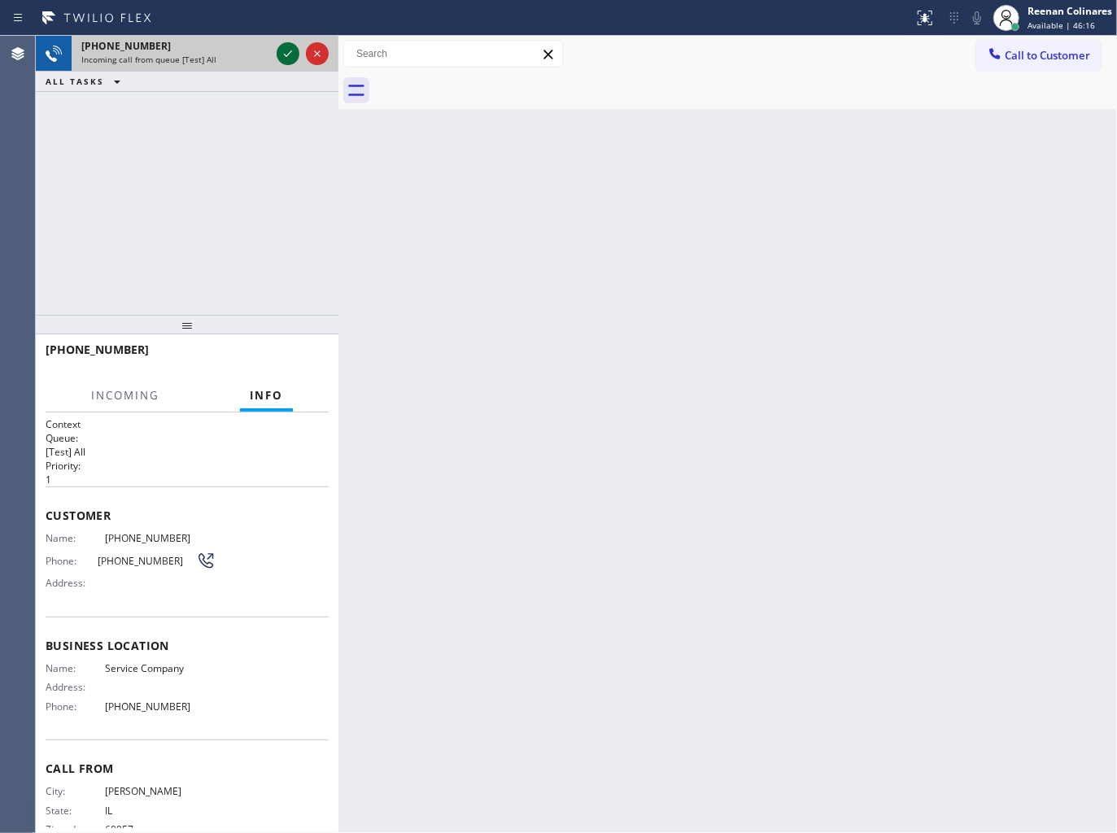
click at [278, 55] on icon at bounding box center [288, 54] width 20 height 20
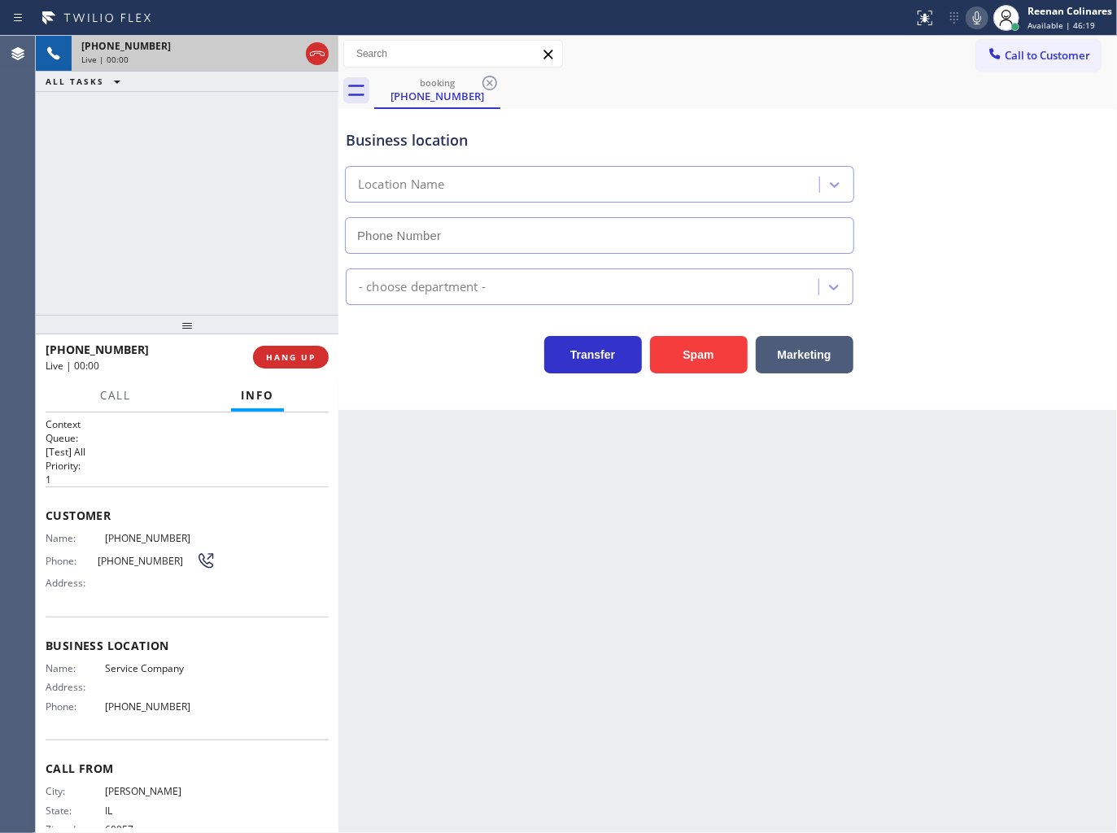
type input "[PHONE_NUMBER]"
click at [693, 339] on button "Spam" at bounding box center [699, 354] width 98 height 37
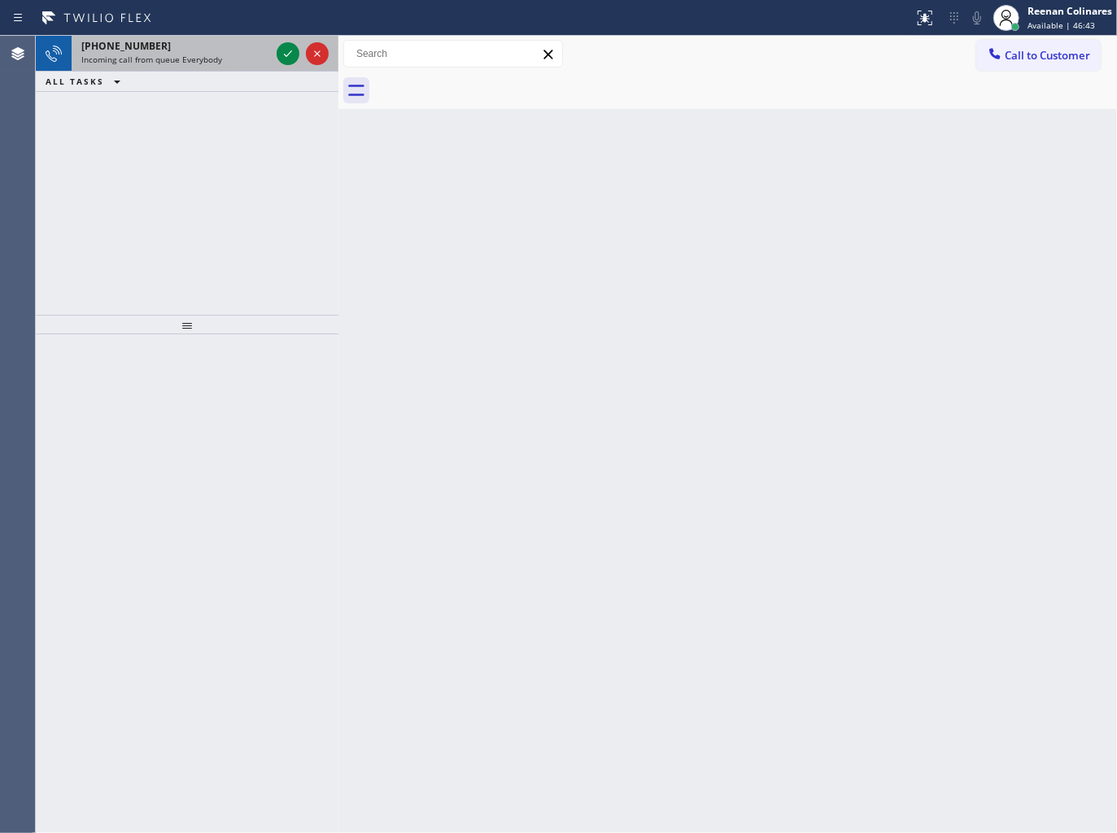
click at [218, 59] on span "Incoming call from queue Everybody" at bounding box center [151, 59] width 141 height 11
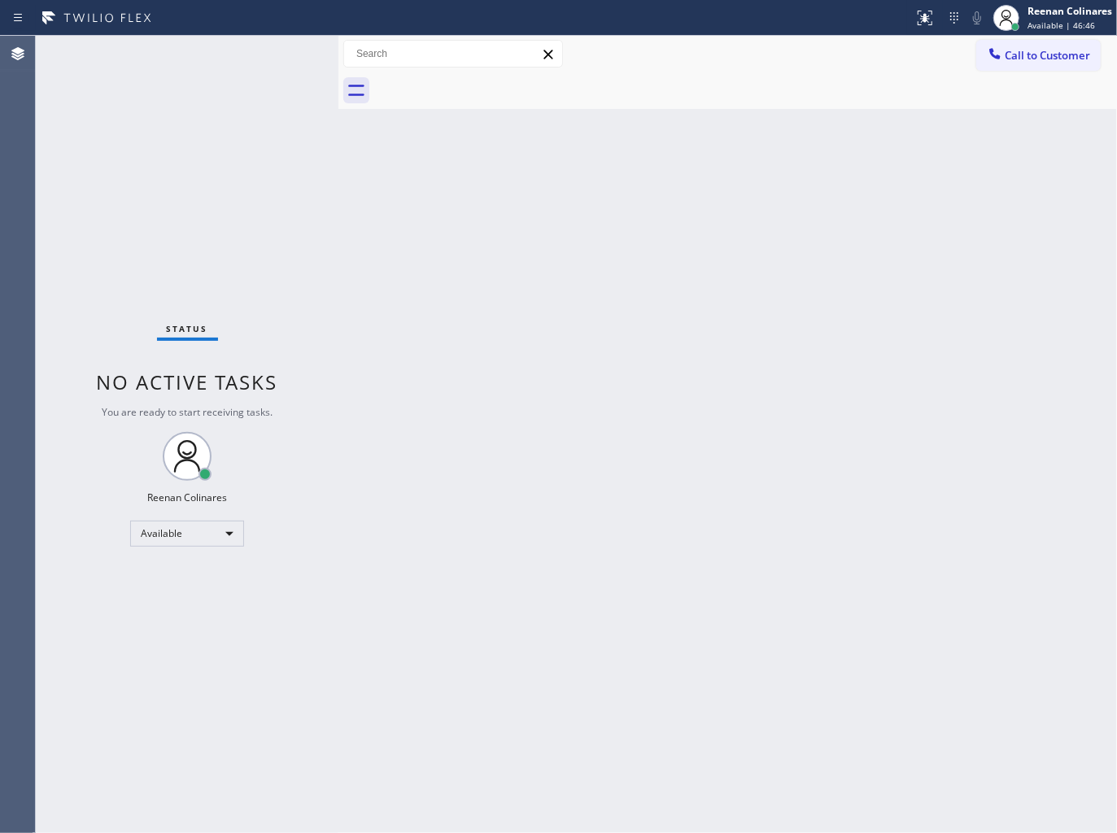
click at [250, 54] on div "Status No active tasks You are ready to start receiving tasks. Reenan Colinares…" at bounding box center [187, 435] width 303 height 798
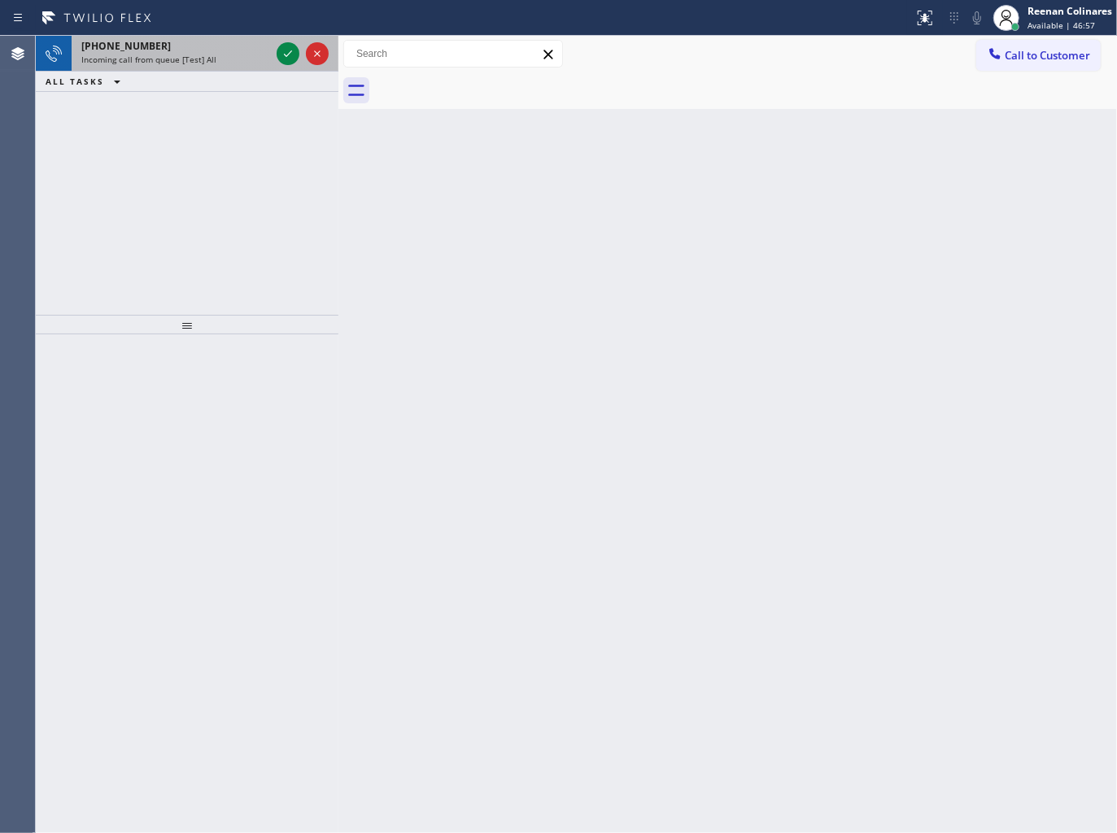
click at [240, 50] on div "[PHONE_NUMBER]" at bounding box center [175, 46] width 189 height 14
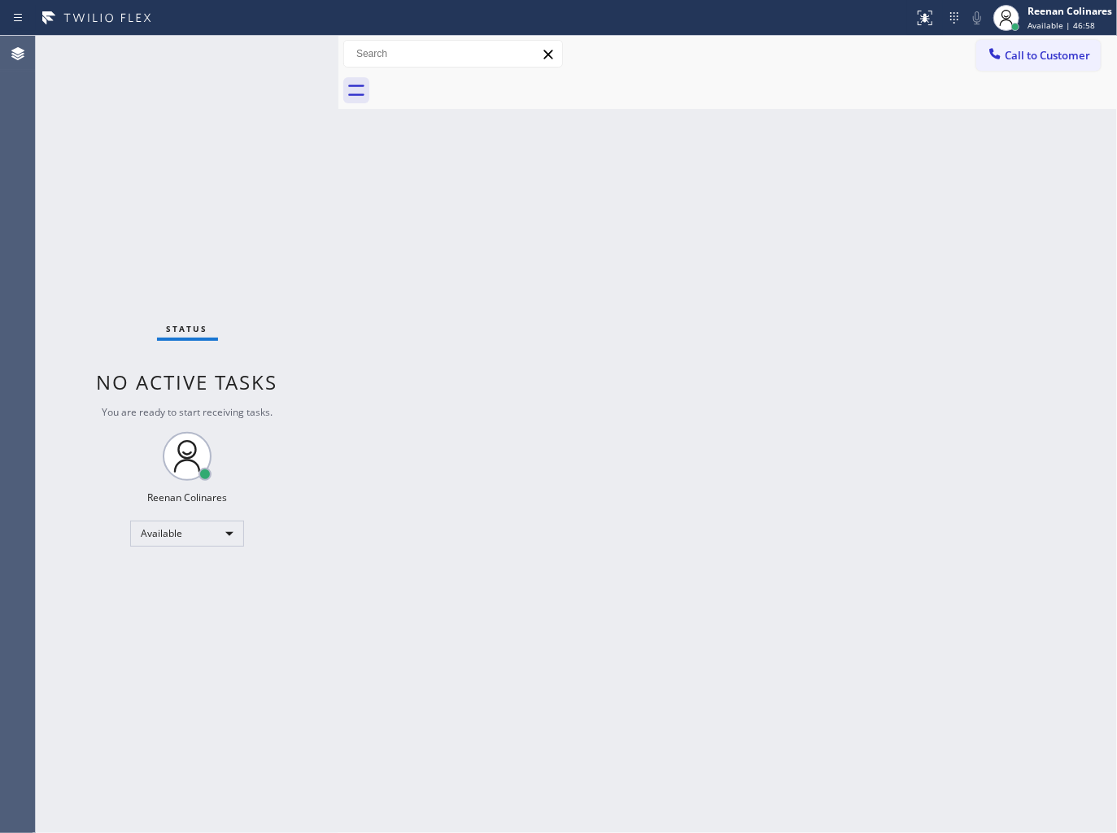
click at [250, 61] on div "Status No active tasks You are ready to start receiving tasks. Reenan Colinares…" at bounding box center [187, 435] width 303 height 798
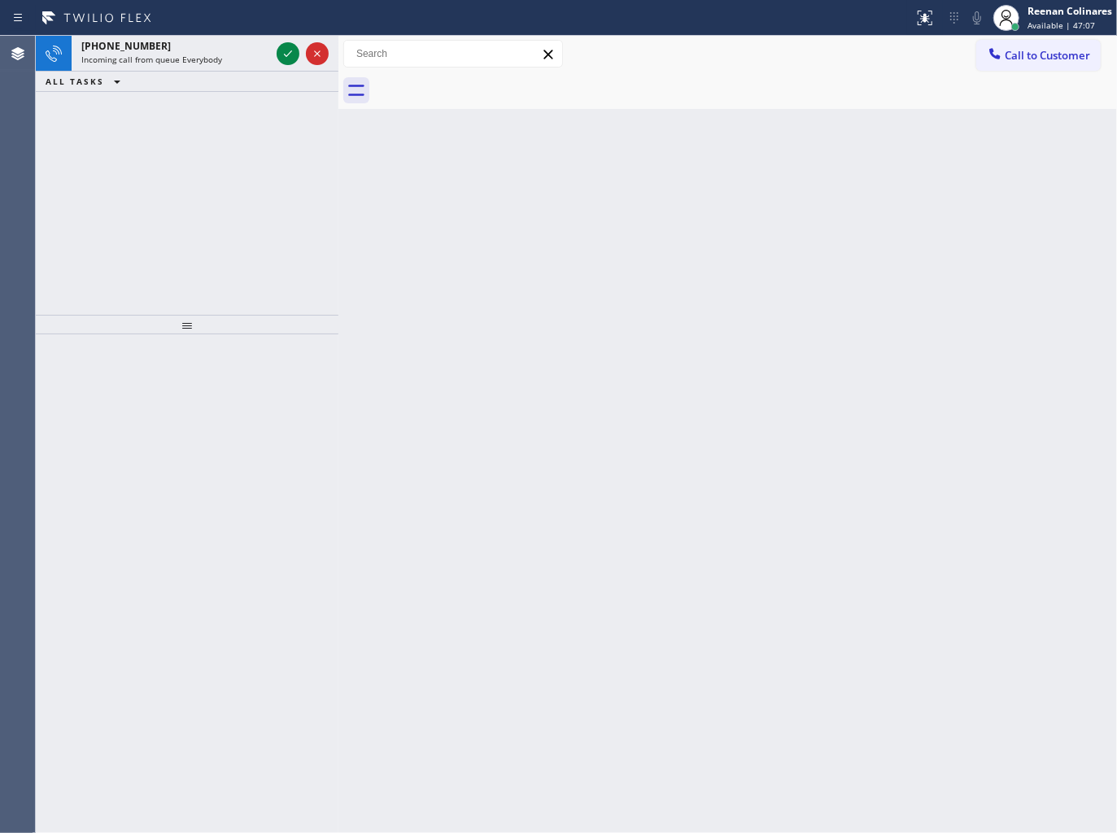
click at [205, 76] on div "ALL TASKS ALL TASKS ACTIVE TASKS TASKS IN WRAP UP" at bounding box center [187, 82] width 303 height 20
click at [208, 57] on span "Incoming call from queue Everybody" at bounding box center [151, 59] width 141 height 11
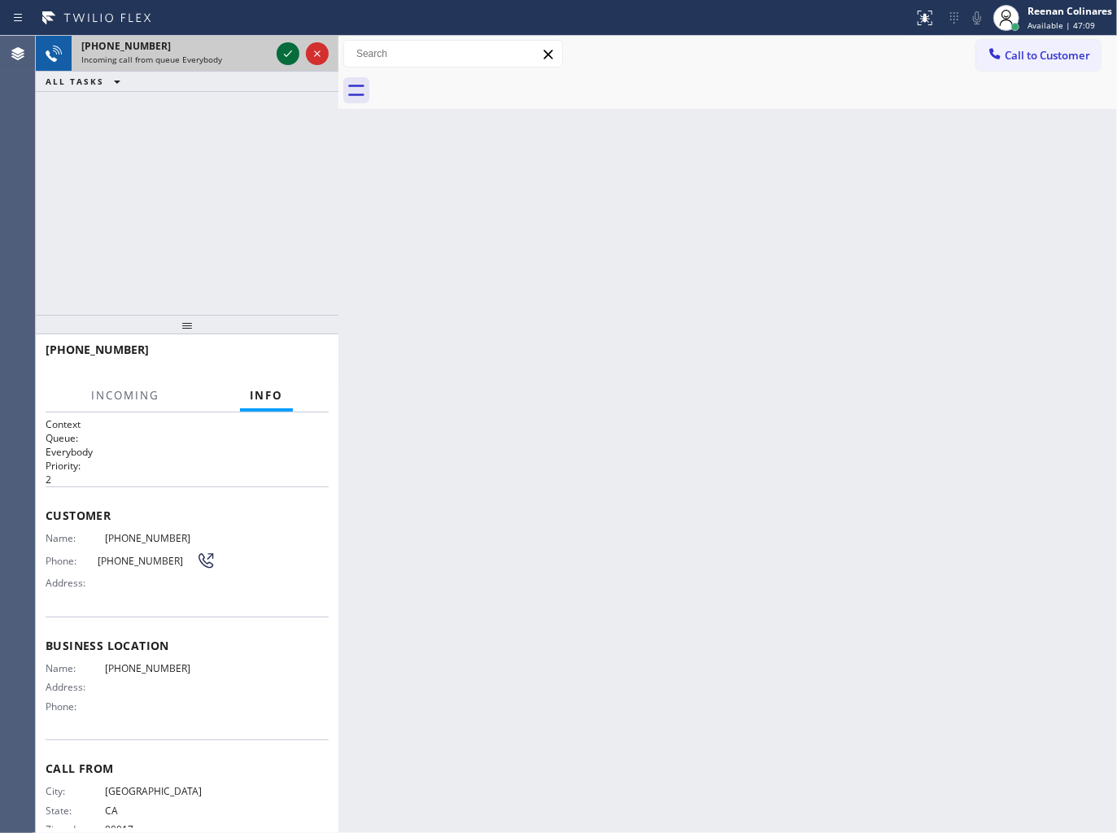
click at [279, 55] on icon at bounding box center [288, 54] width 20 height 20
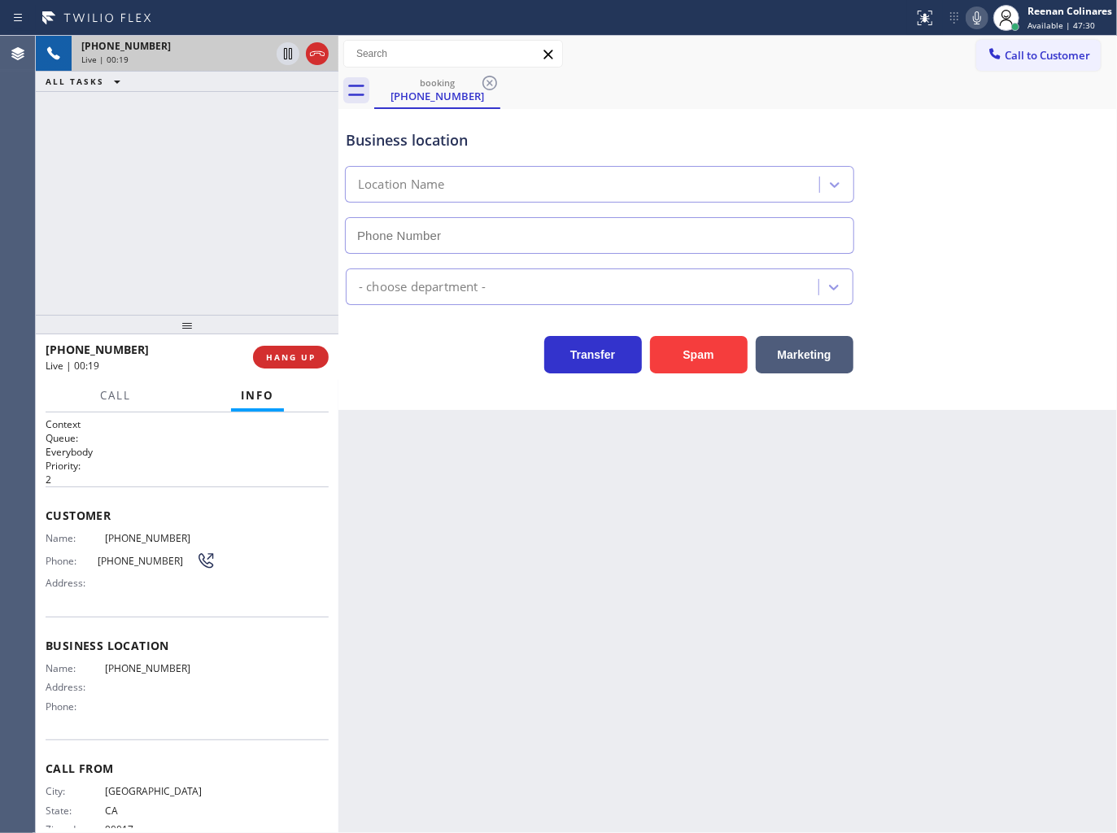
click at [974, 20] on icon at bounding box center [978, 18] width 20 height 20
click at [93, 399] on button "Call" at bounding box center [115, 396] width 50 height 32
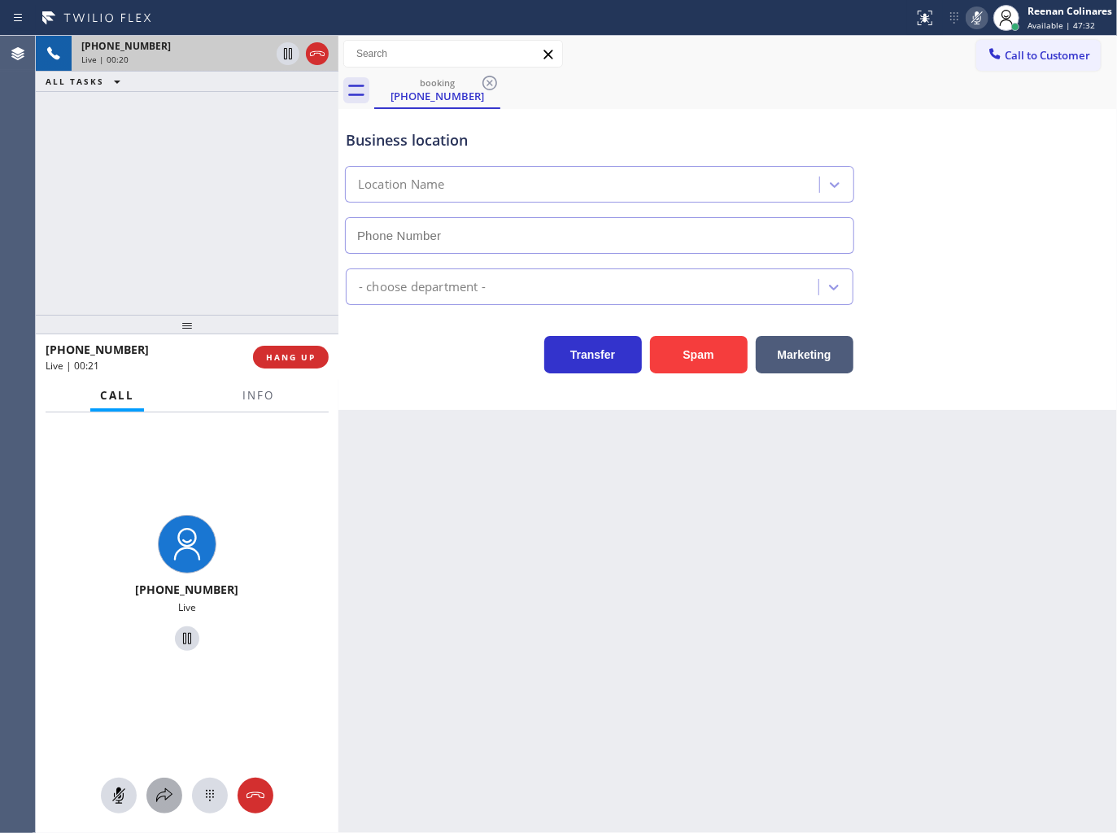
click at [156, 794] on icon at bounding box center [165, 796] width 20 height 20
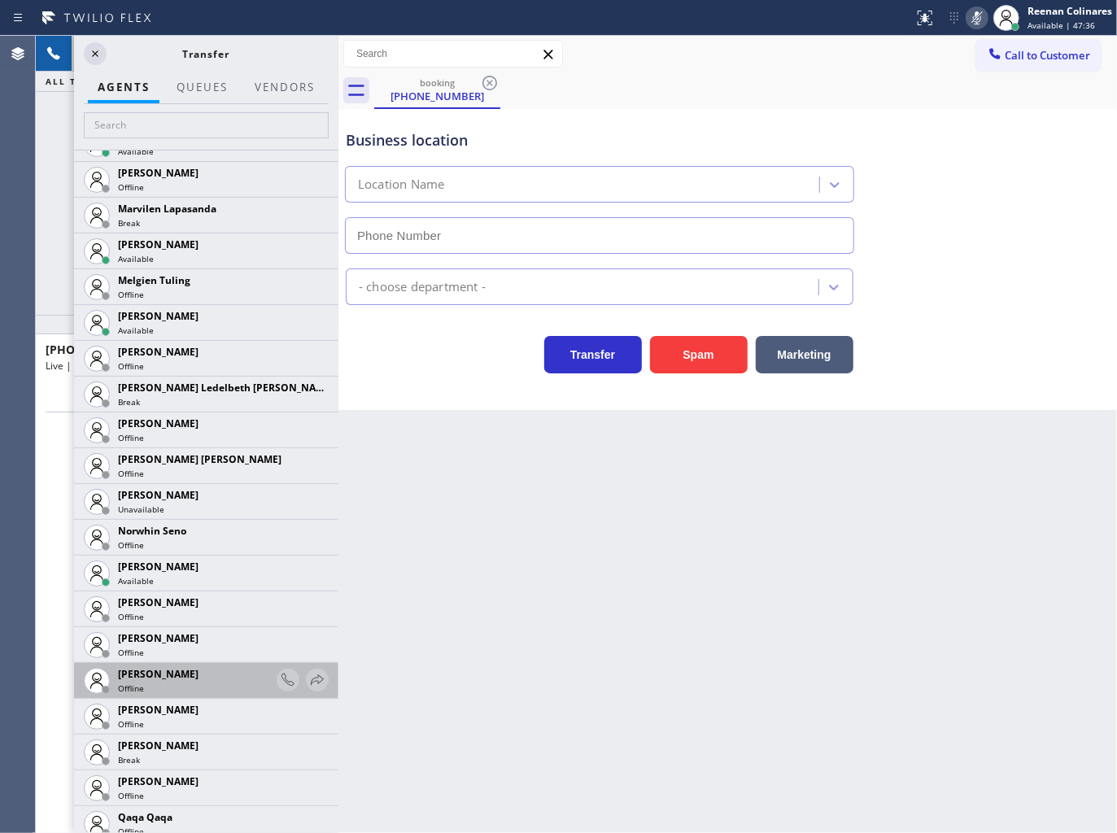
scroll to position [2708, 0]
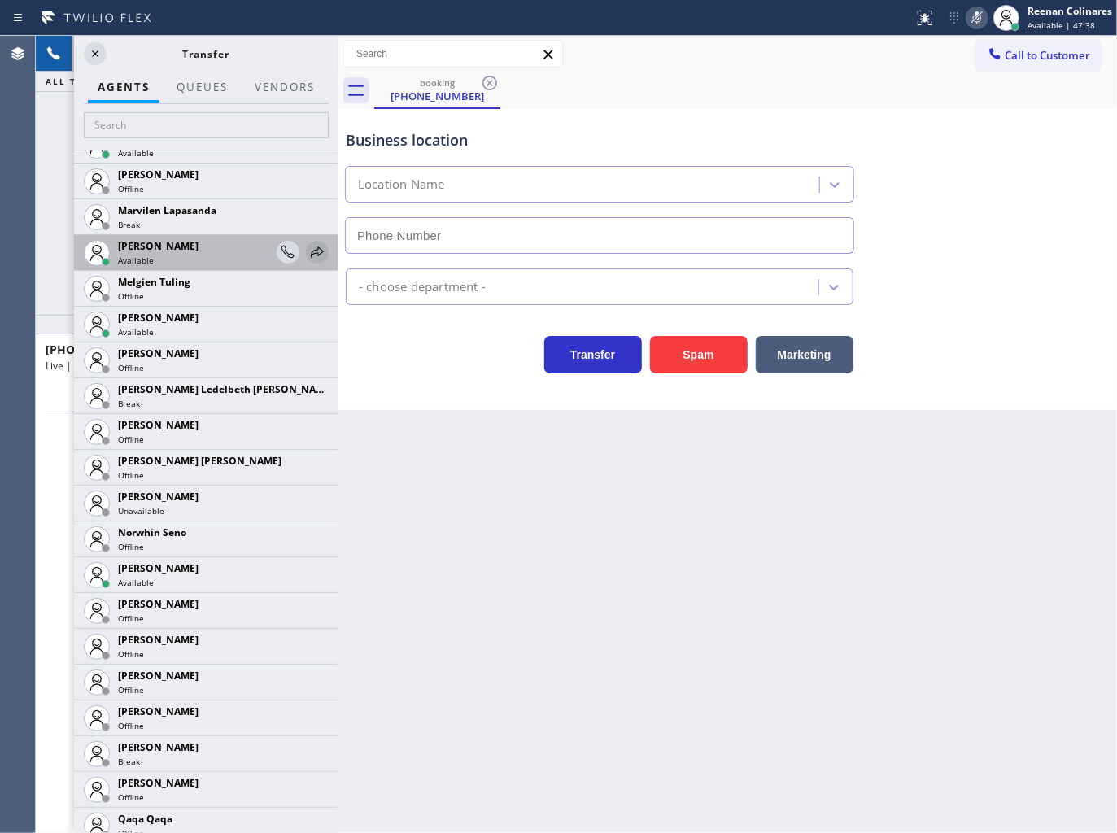
click at [308, 249] on icon at bounding box center [318, 253] width 20 height 20
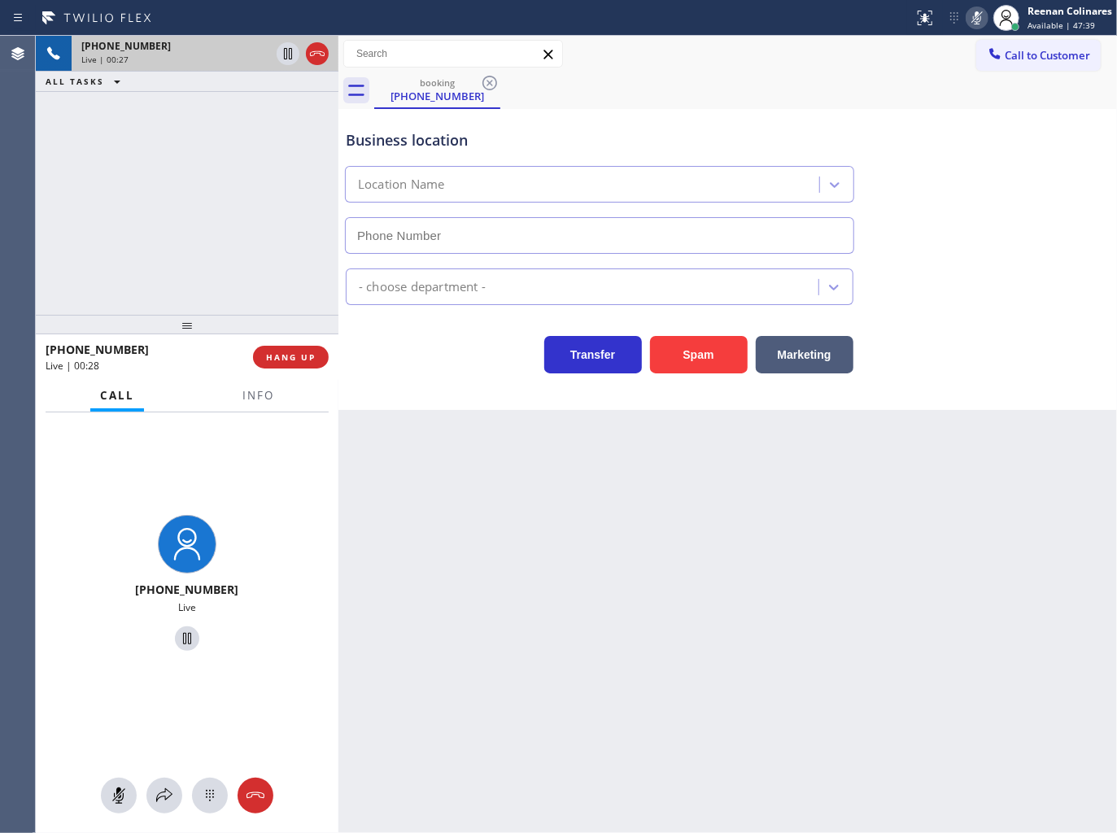
click at [171, 778] on div "[PHONE_NUMBER] Live" at bounding box center [187, 624] width 303 height 422
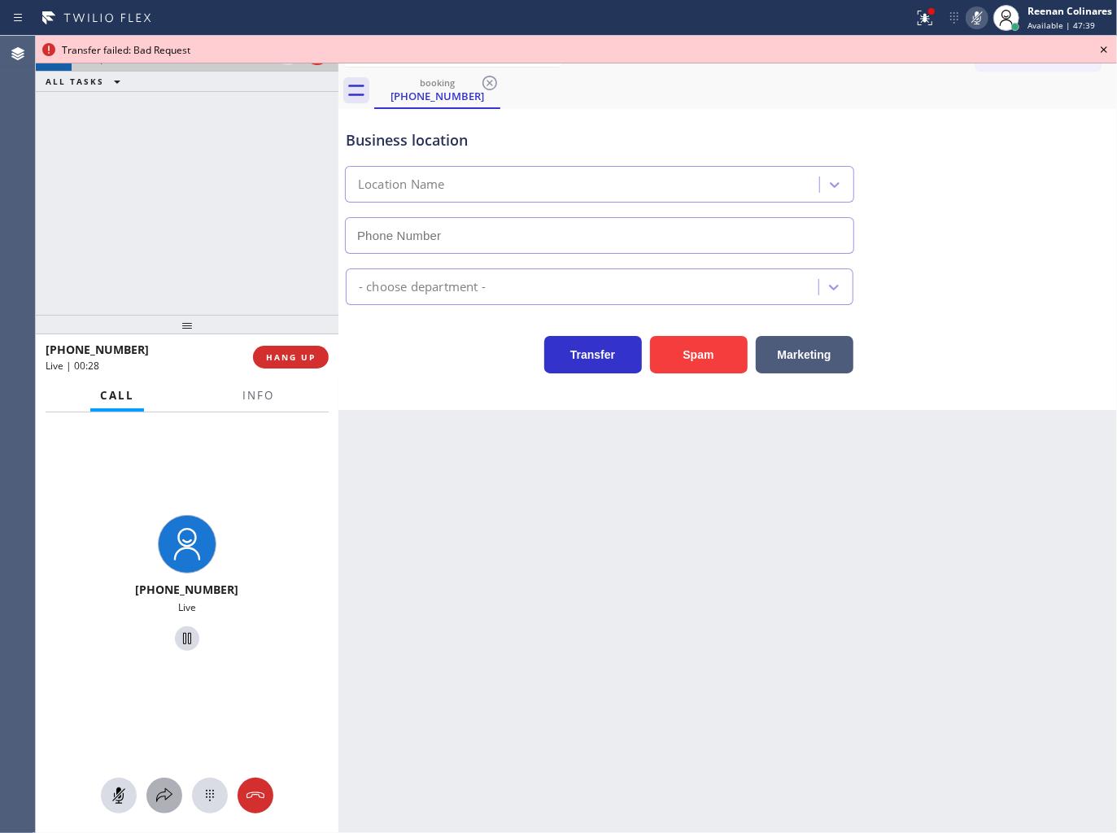
click at [168, 786] on icon at bounding box center [165, 796] width 20 height 20
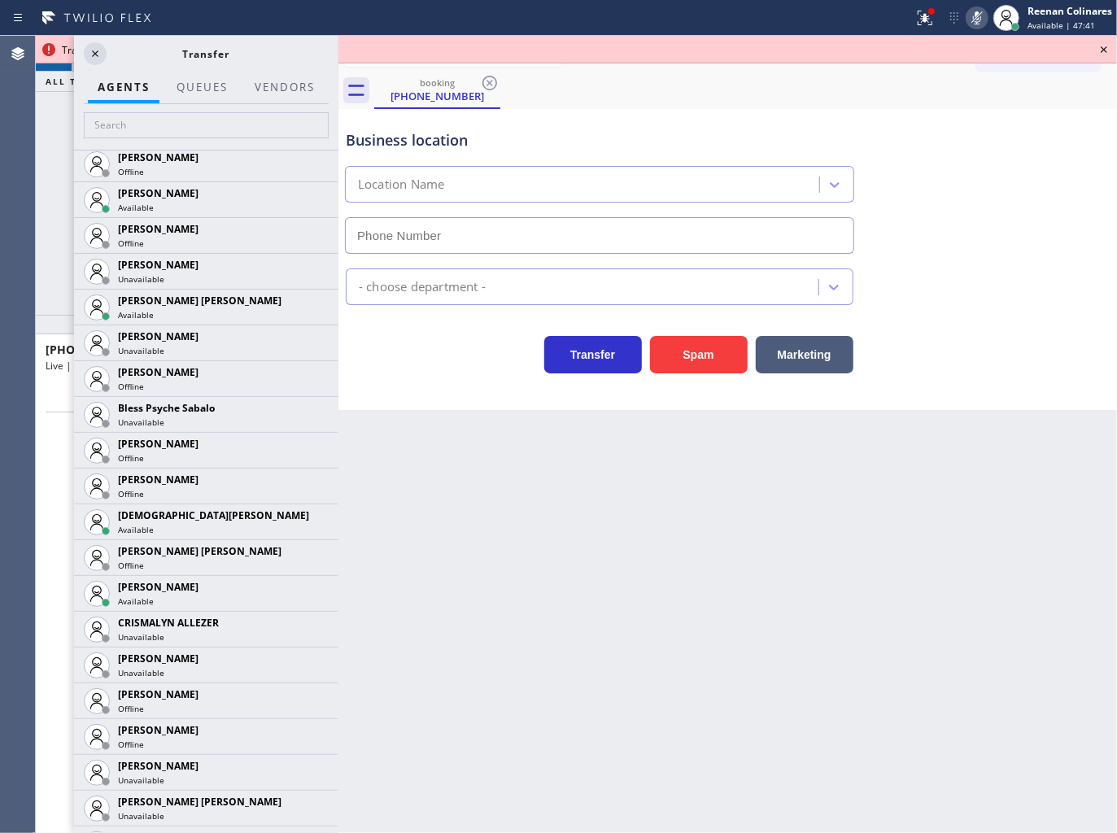
scroll to position [417, 0]
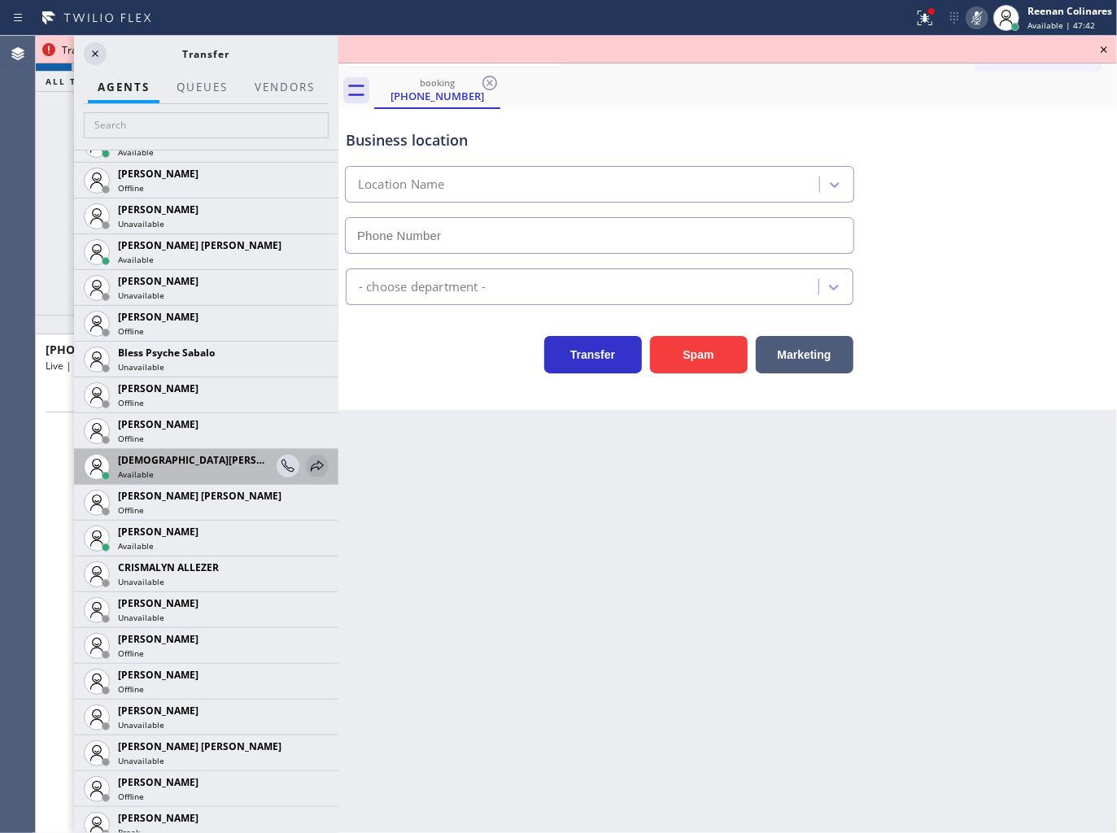
click at [308, 467] on icon at bounding box center [318, 467] width 20 height 20
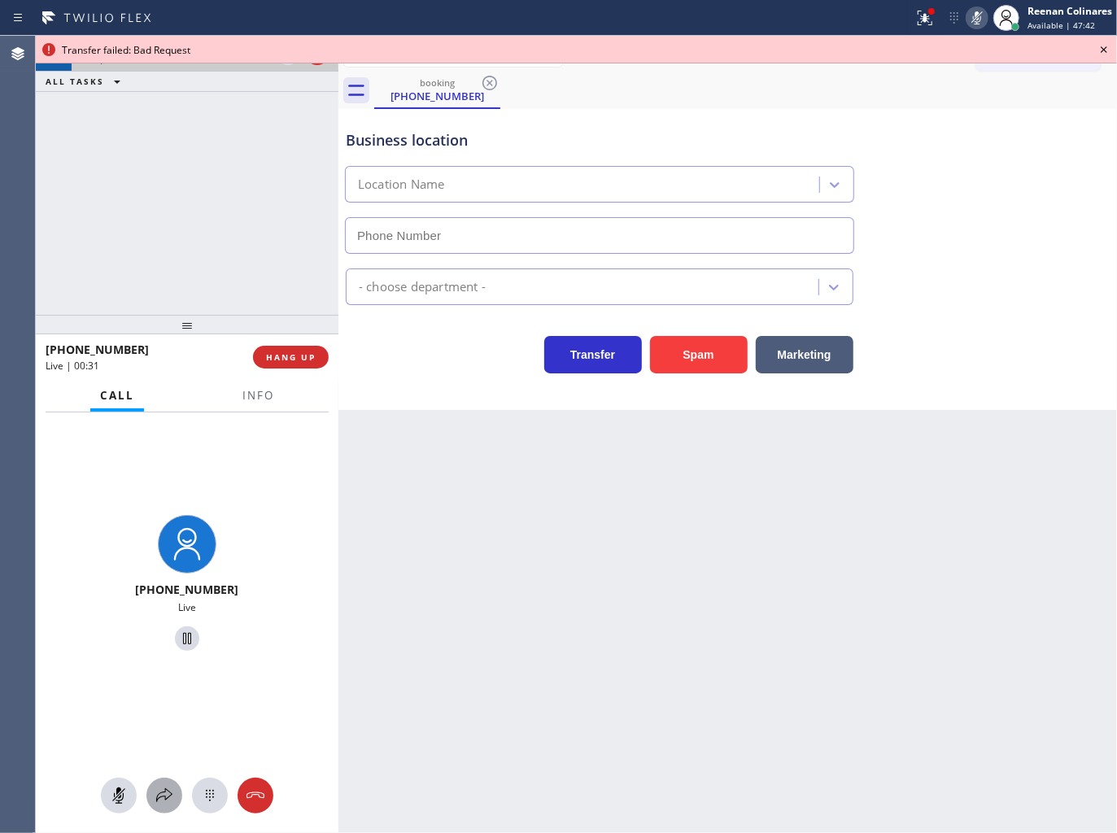
click at [165, 790] on icon at bounding box center [164, 796] width 16 height 14
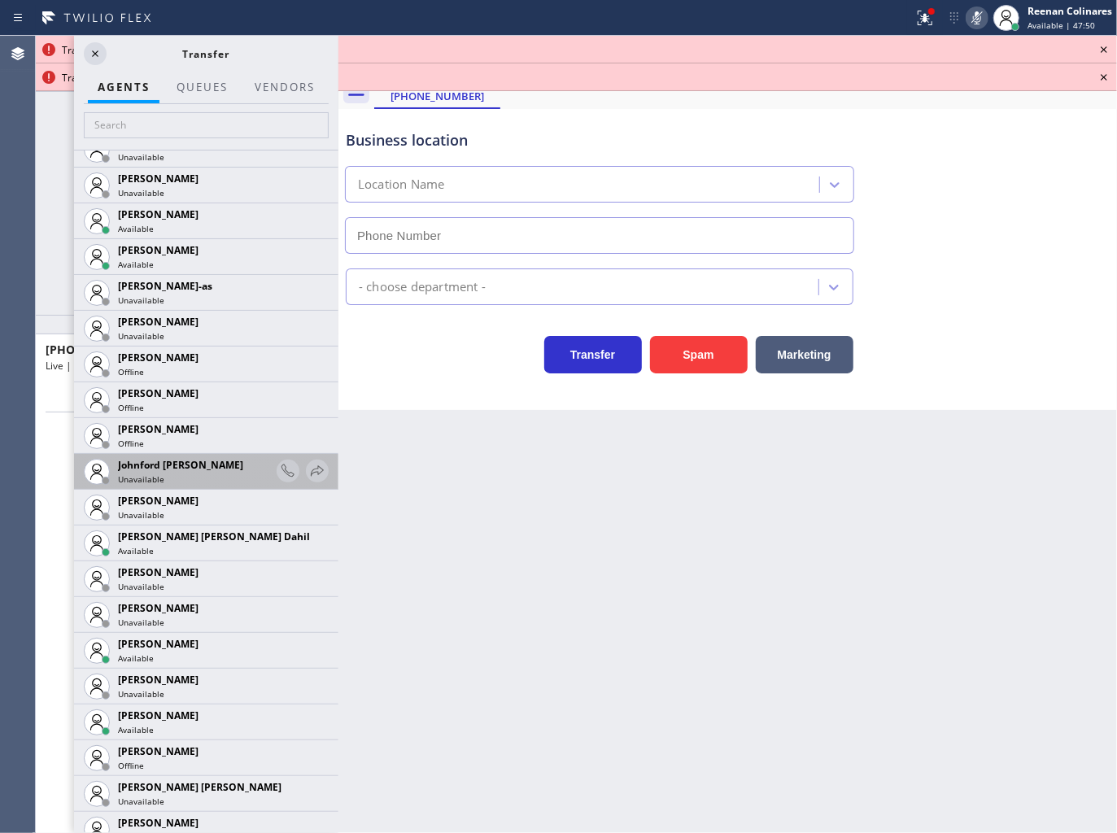
scroll to position [1624, 0]
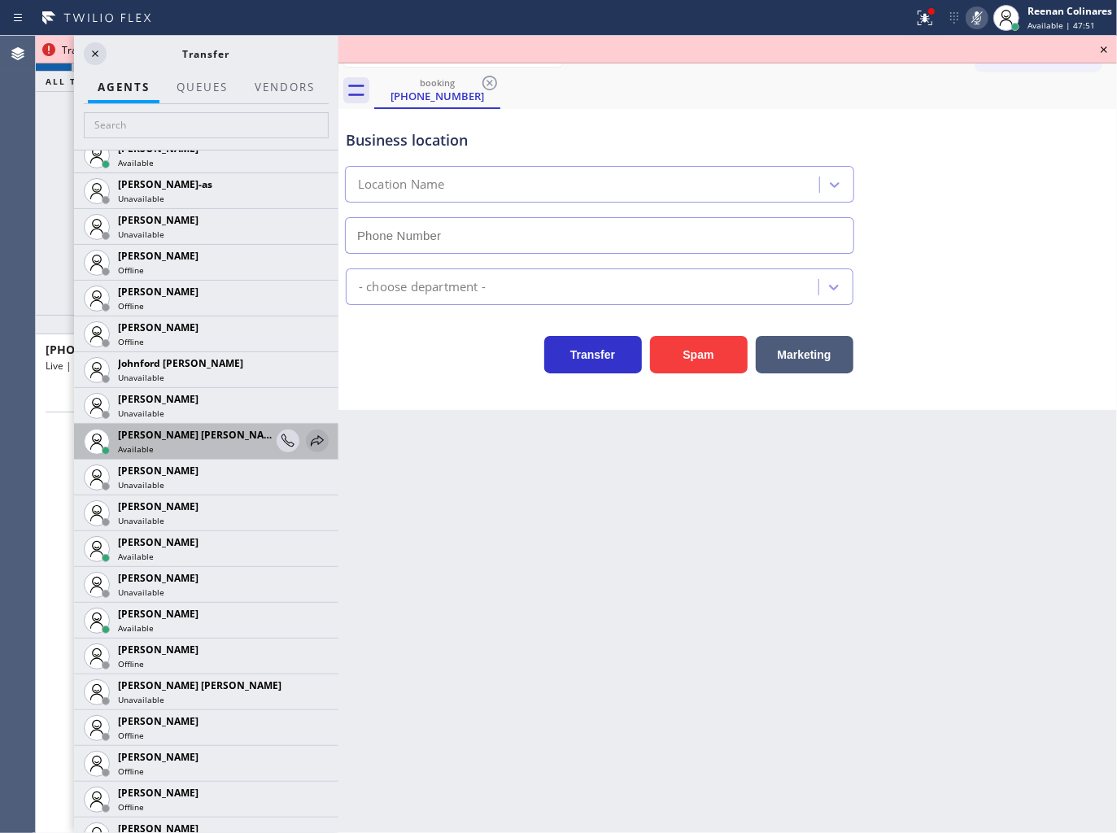
click at [308, 440] on icon at bounding box center [318, 441] width 20 height 20
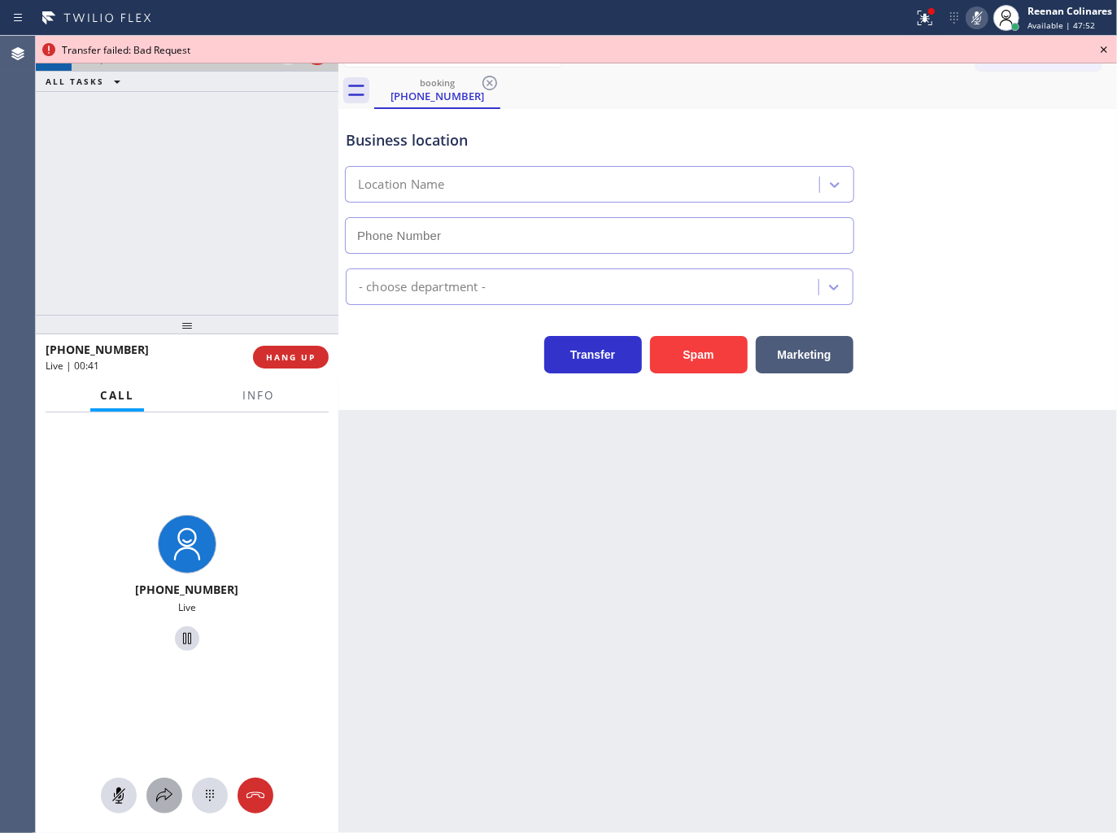
click at [168, 784] on button at bounding box center [164, 796] width 36 height 36
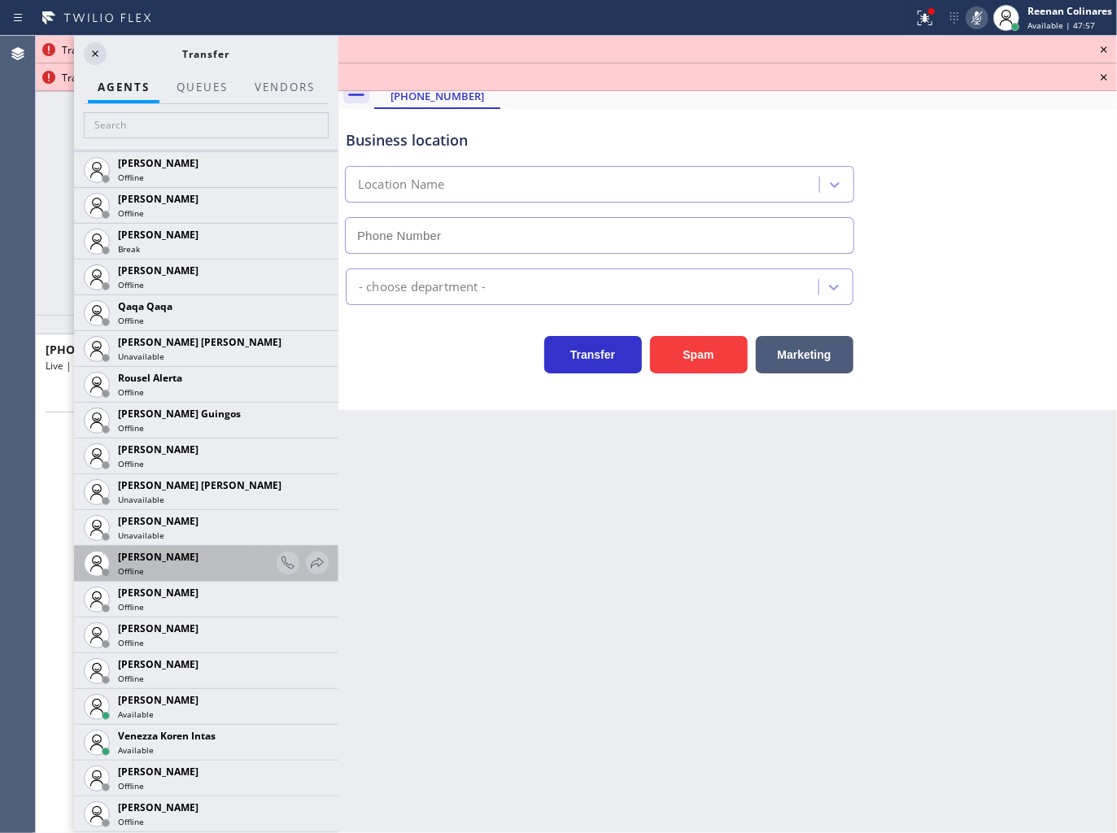
scroll to position [3310, 0]
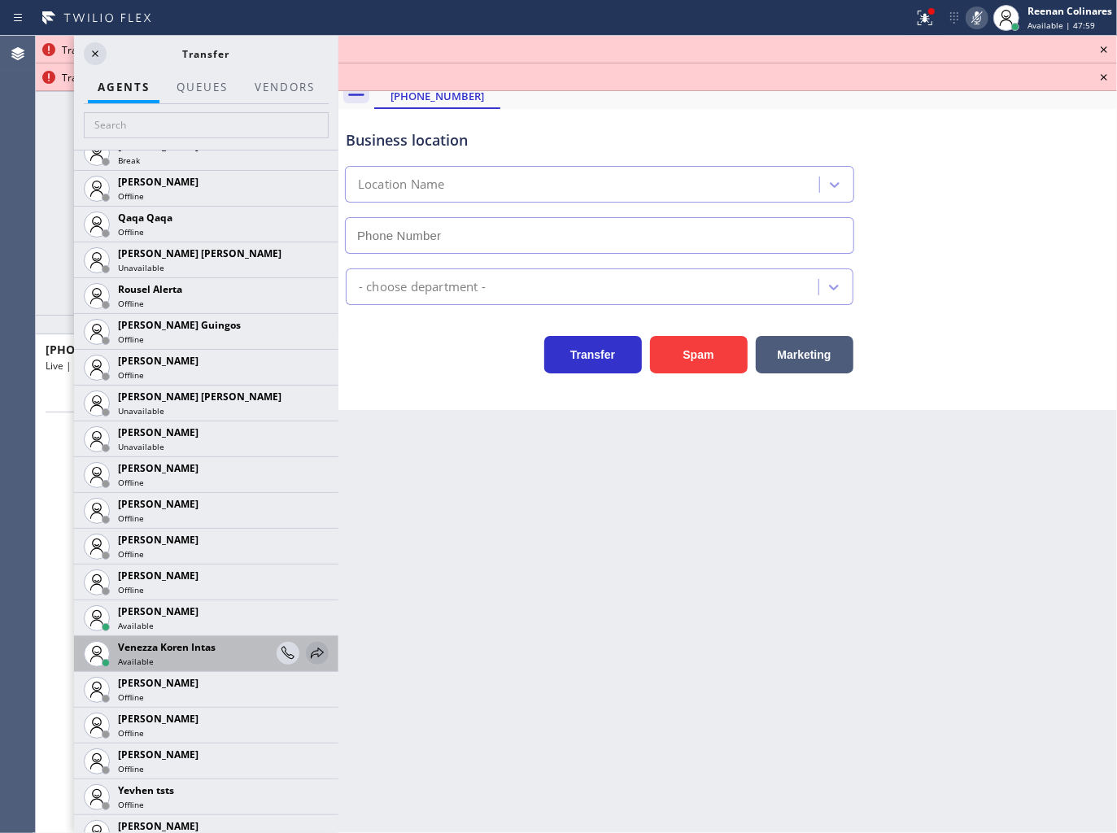
click at [308, 645] on icon at bounding box center [318, 654] width 20 height 20
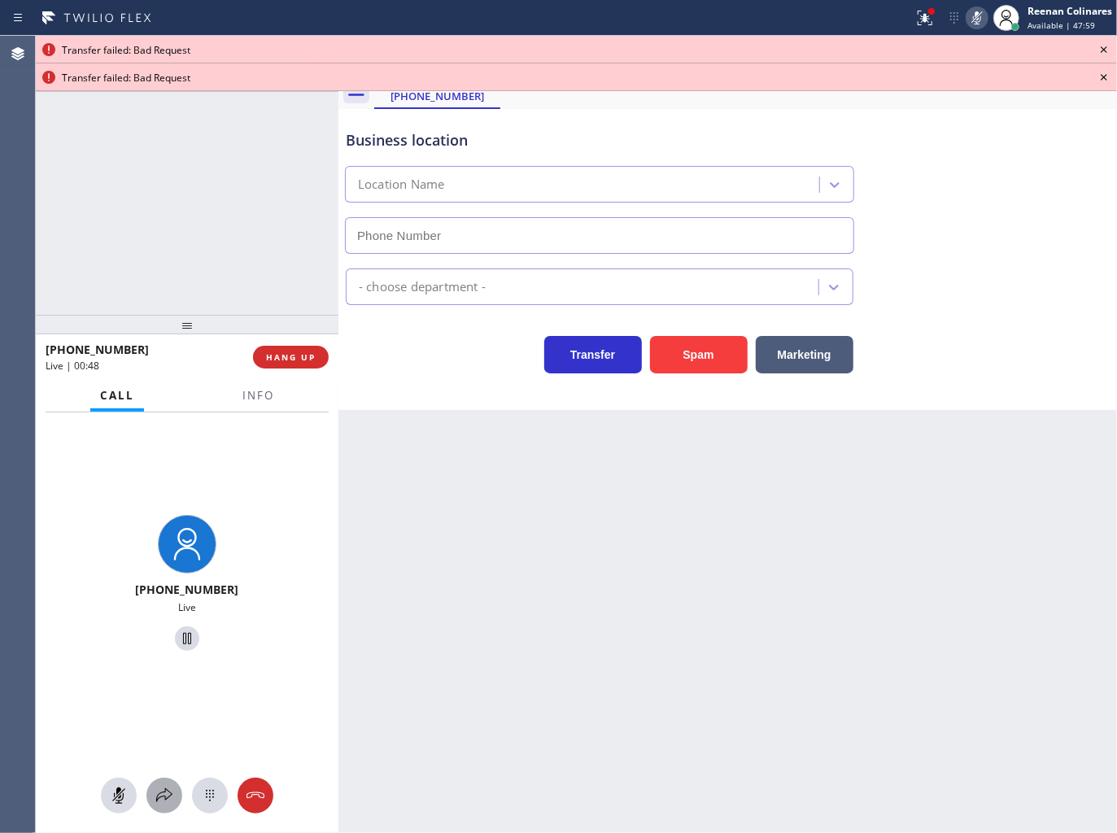
click at [168, 790] on icon at bounding box center [165, 796] width 20 height 20
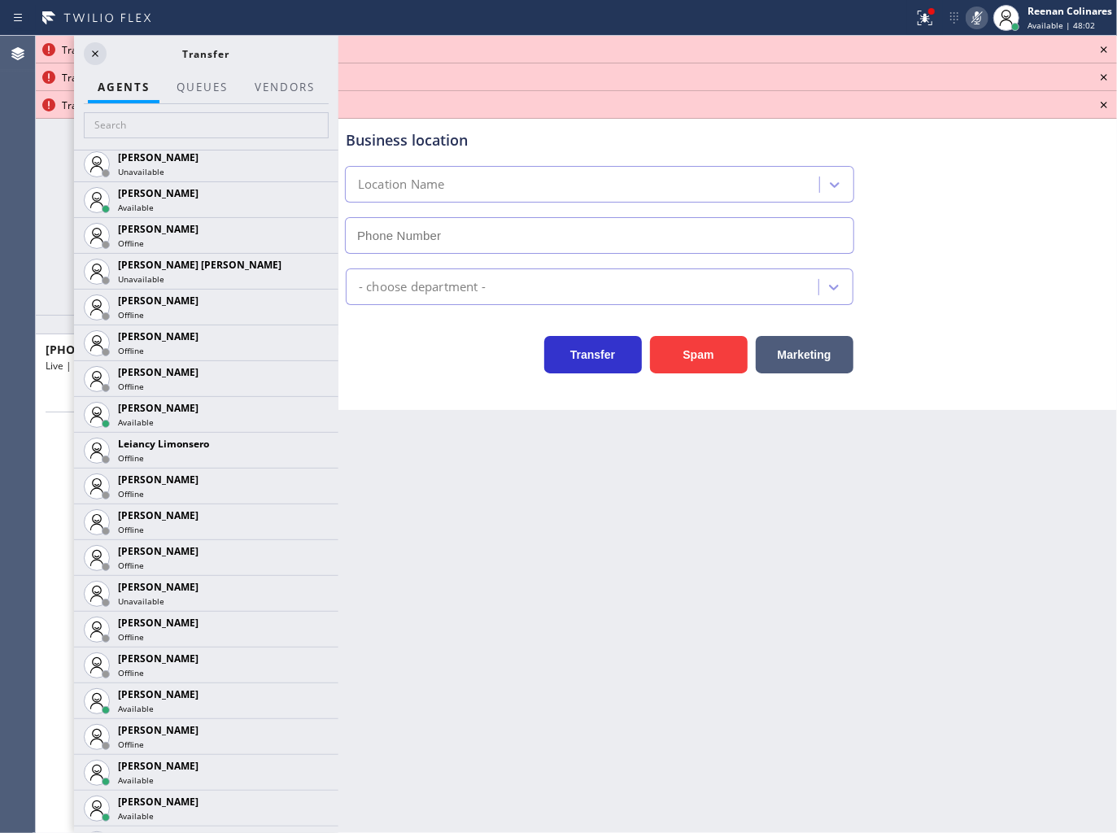
scroll to position [2101, 0]
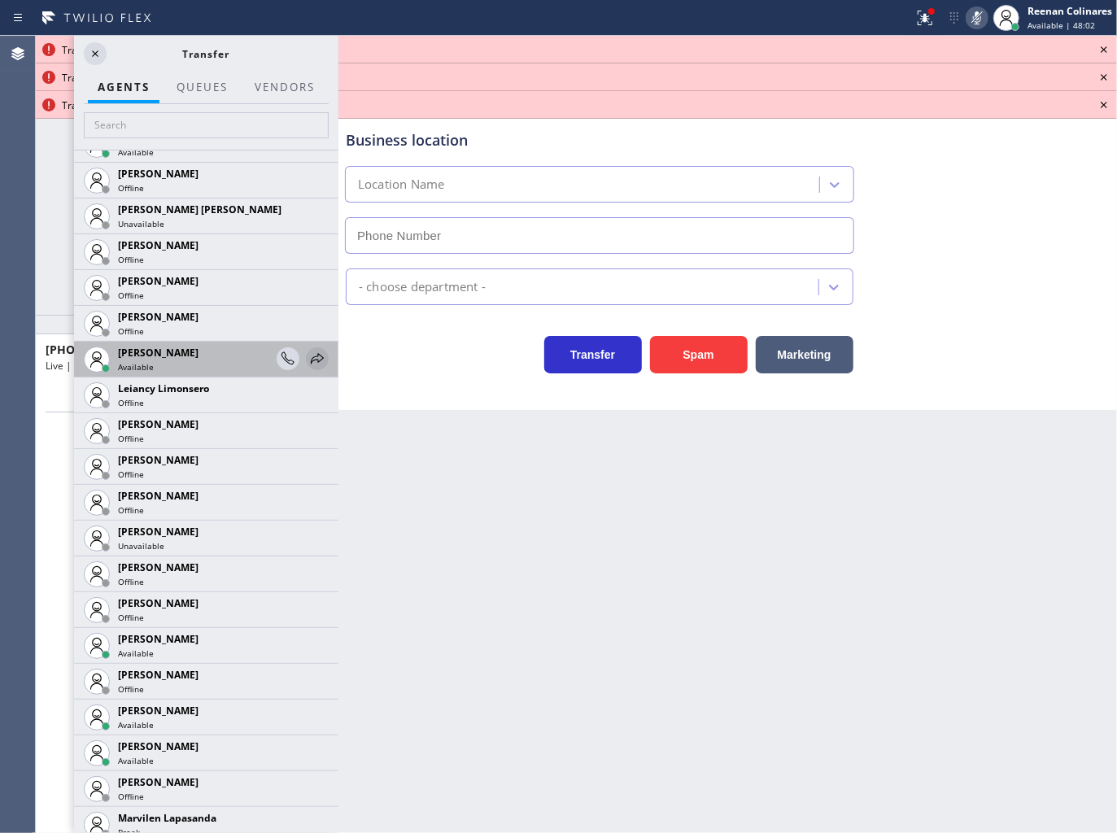
click at [308, 359] on icon at bounding box center [318, 359] width 20 height 20
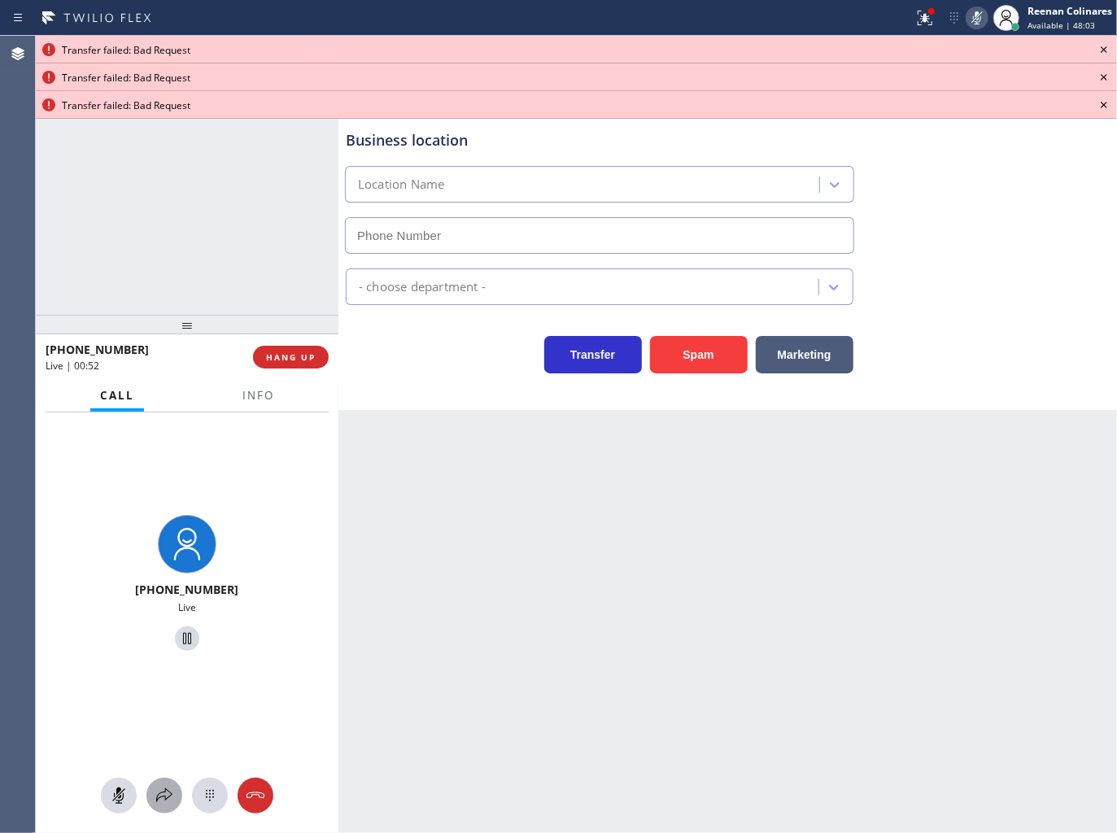
click at [163, 799] on icon at bounding box center [165, 796] width 20 height 20
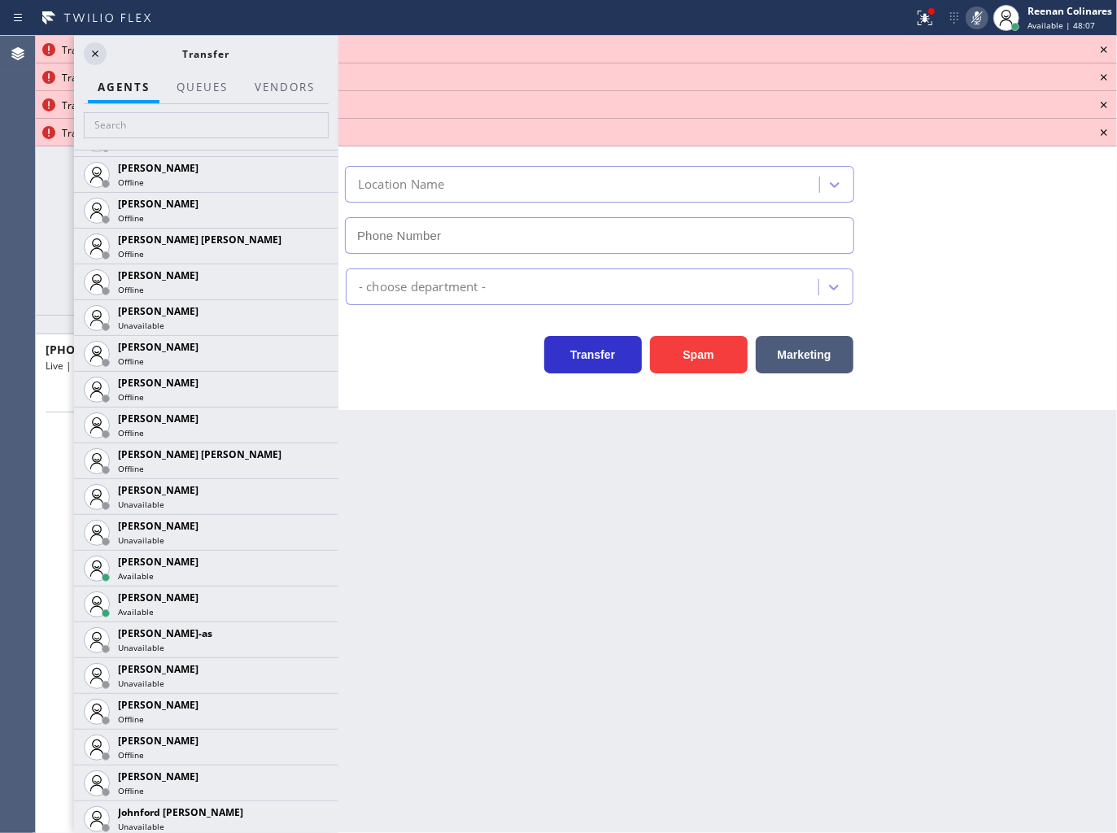
scroll to position [1226, 0]
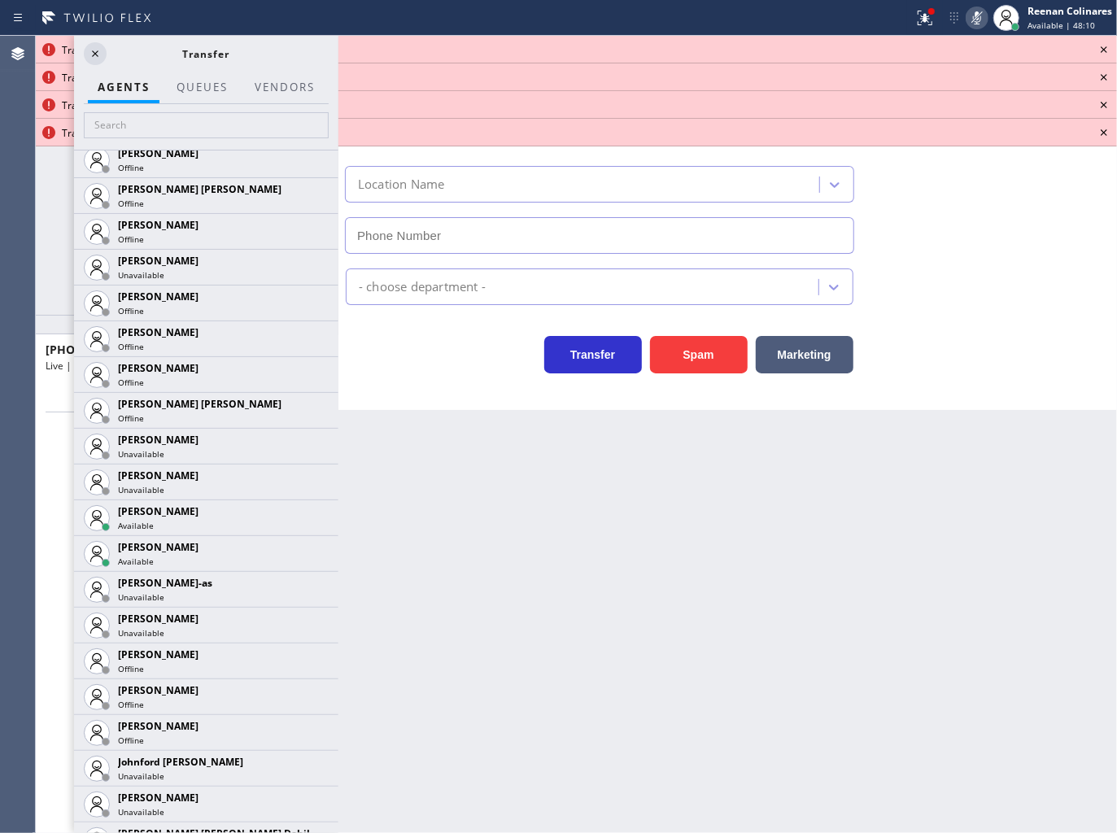
click at [0, 0] on icon at bounding box center [0, 0] width 0 height 0
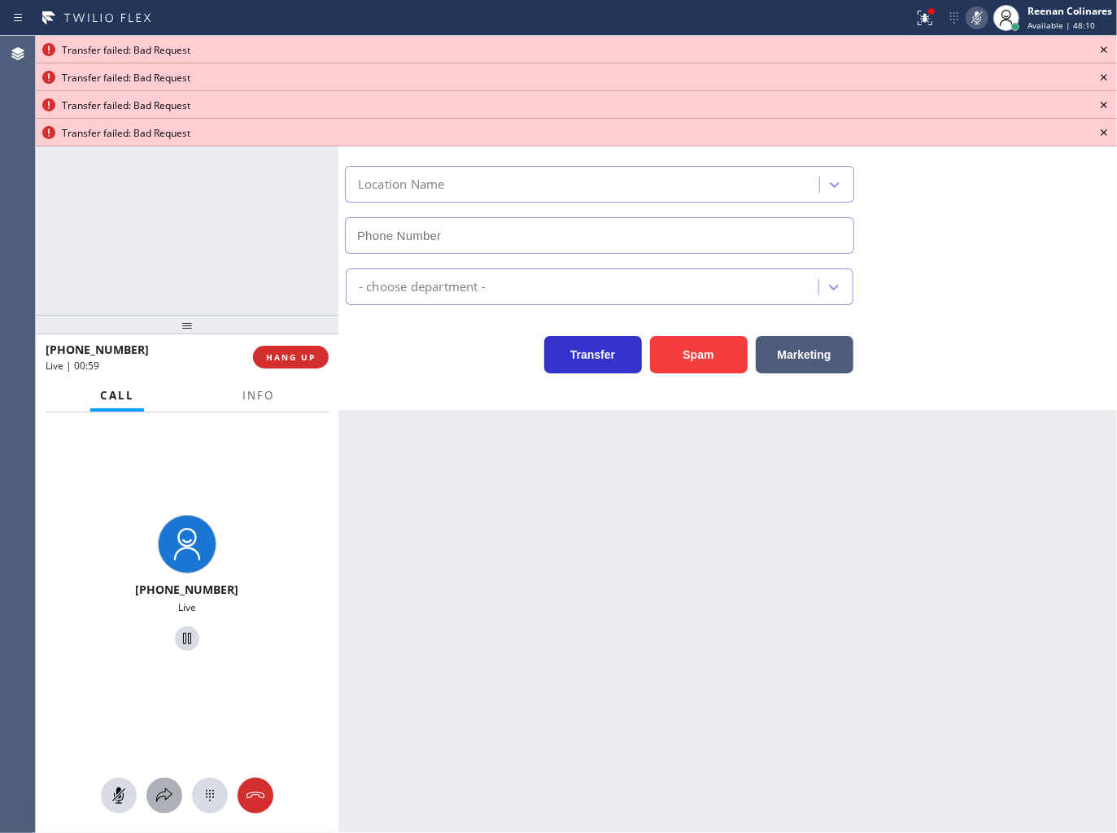
click at [155, 786] on icon at bounding box center [165, 796] width 20 height 20
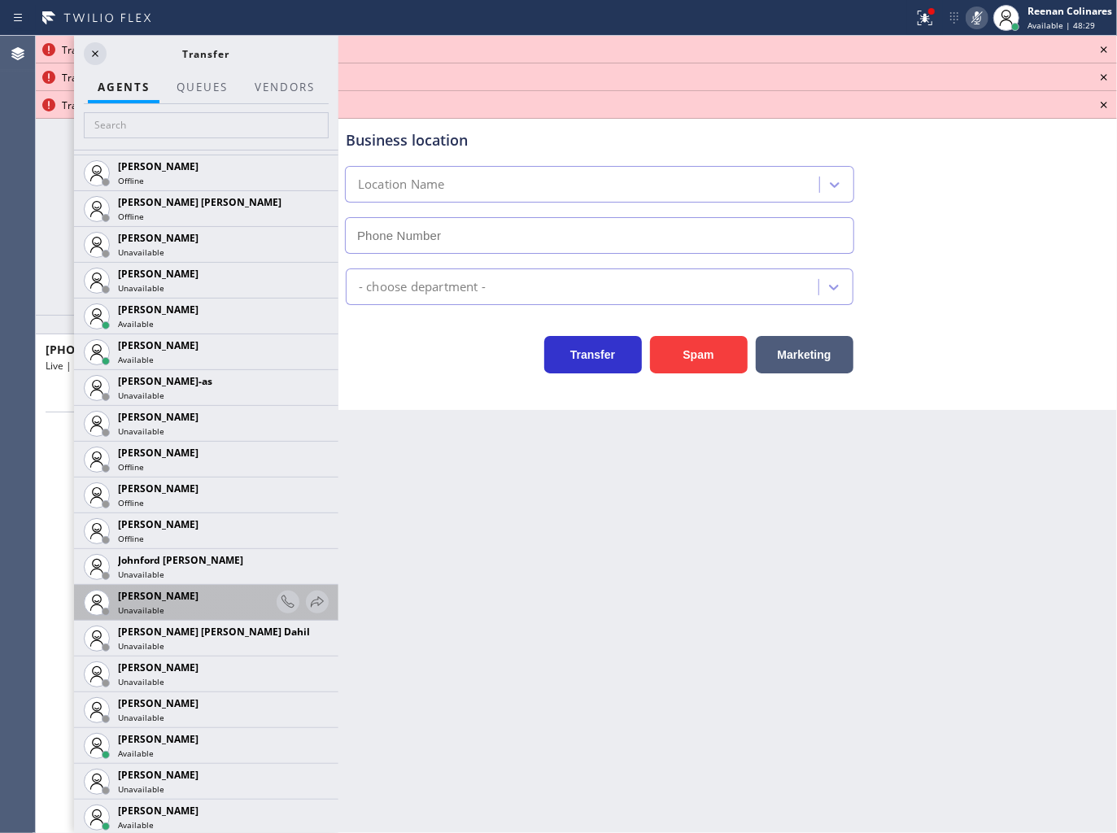
scroll to position [1880, 0]
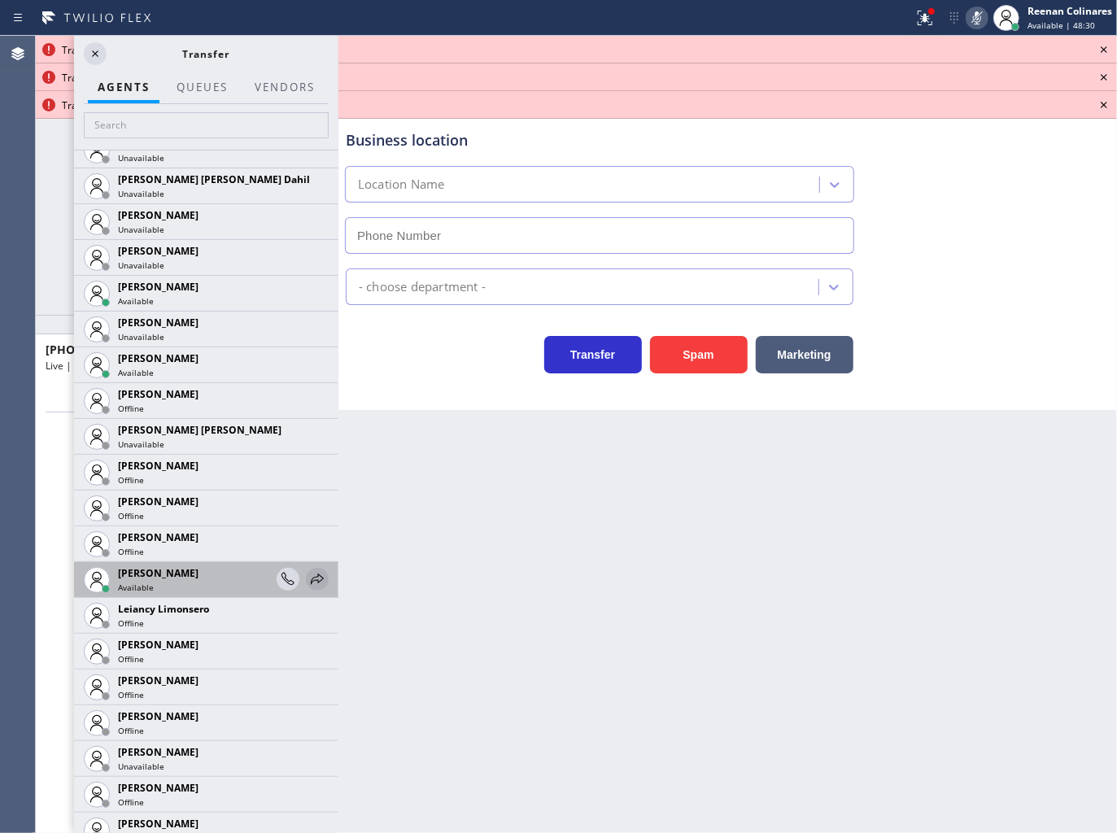
click at [308, 573] on icon at bounding box center [318, 580] width 20 height 20
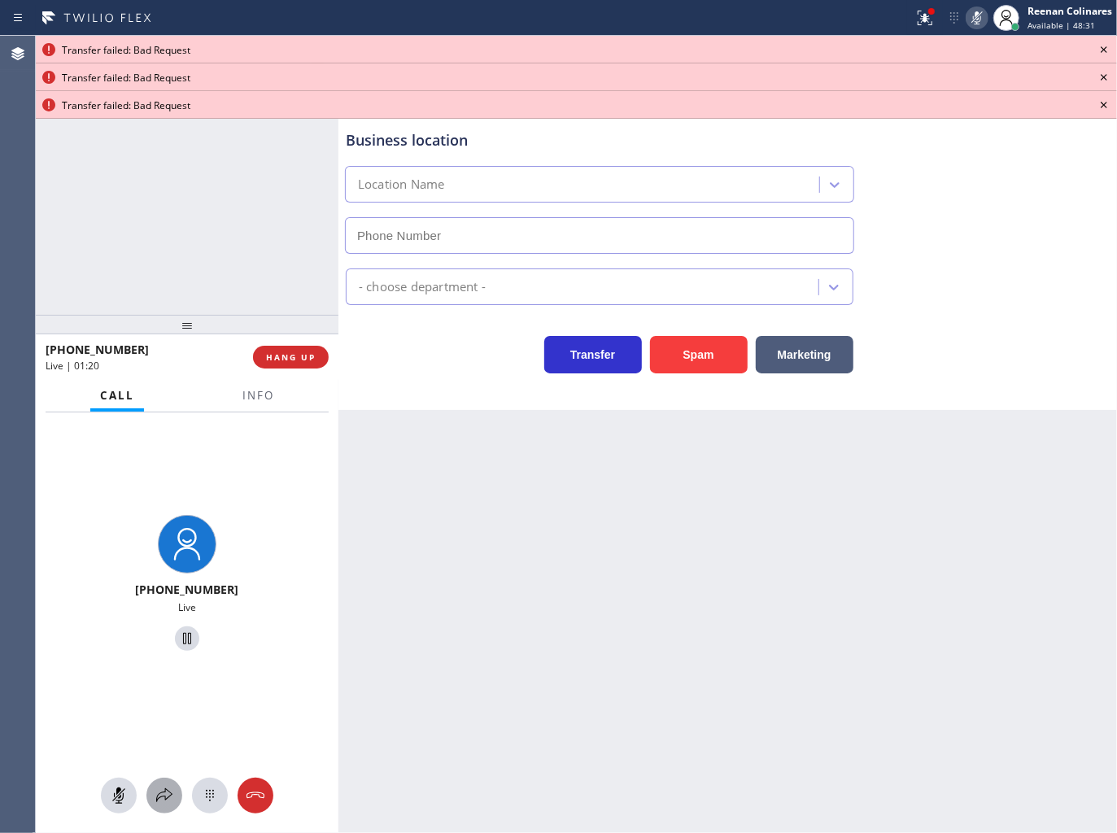
click at [152, 787] on div at bounding box center [164, 796] width 36 height 20
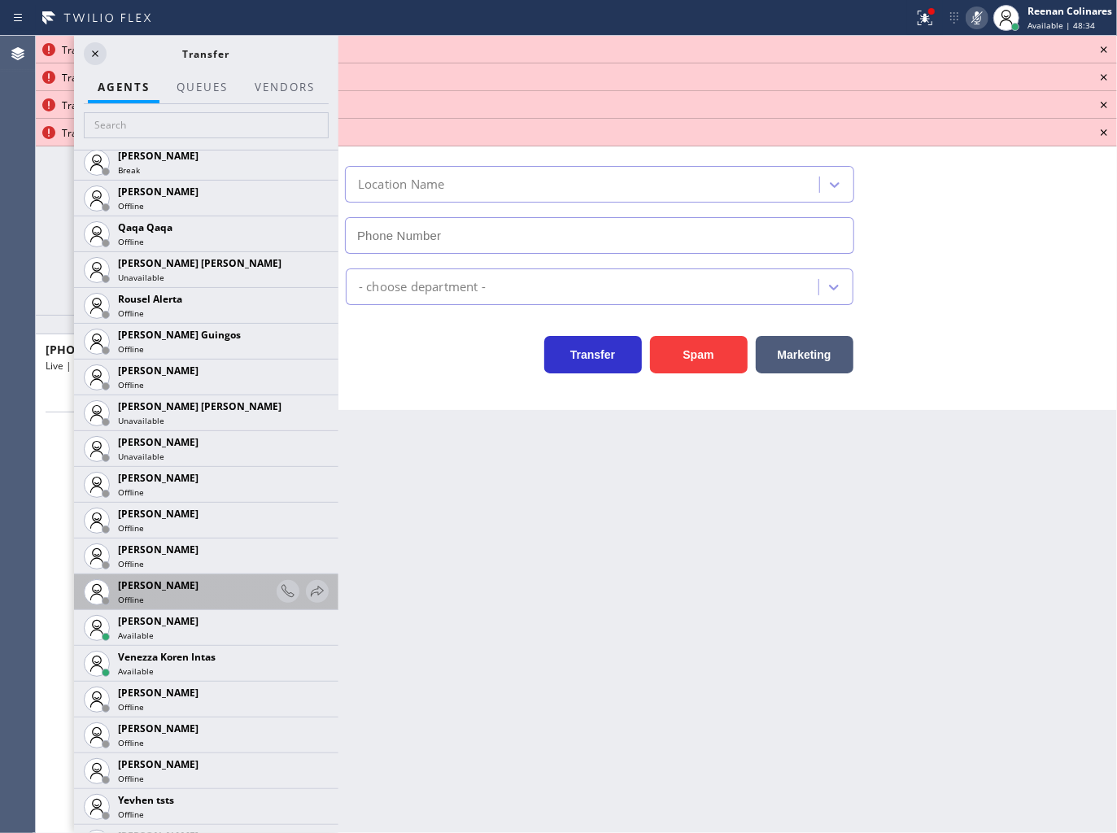
scroll to position [3326, 0]
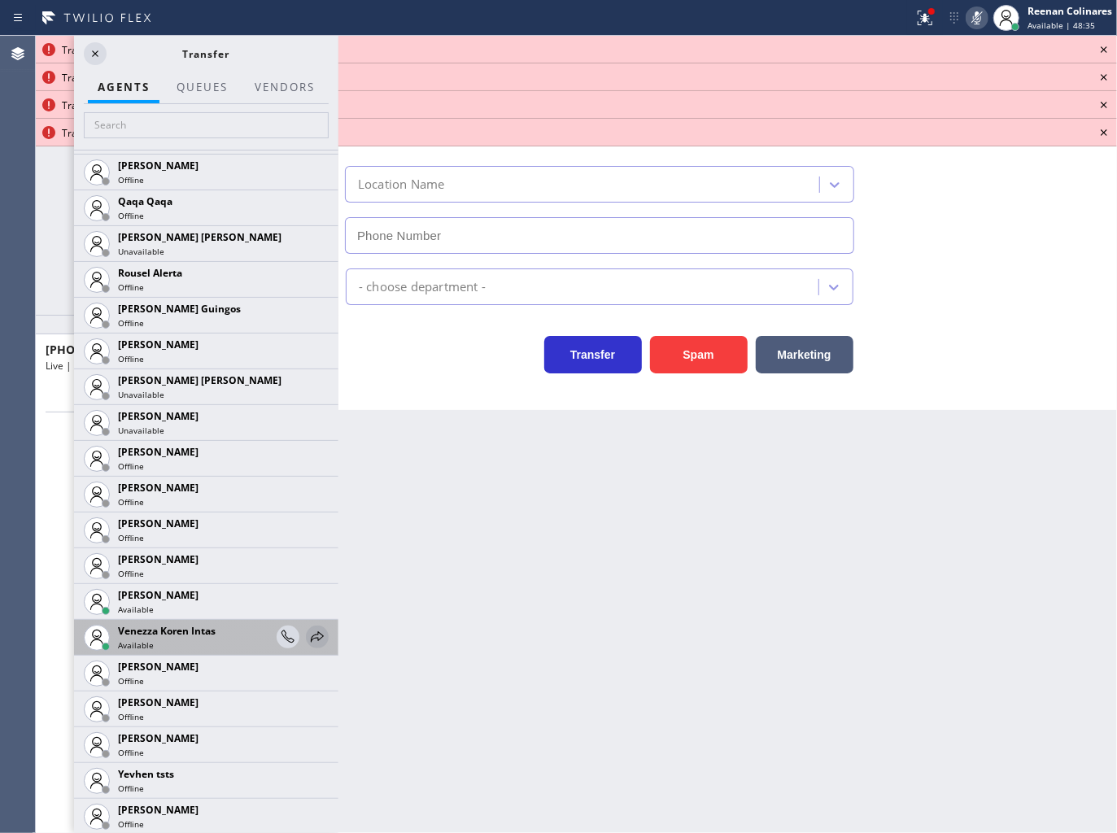
click at [308, 632] on icon at bounding box center [318, 637] width 20 height 20
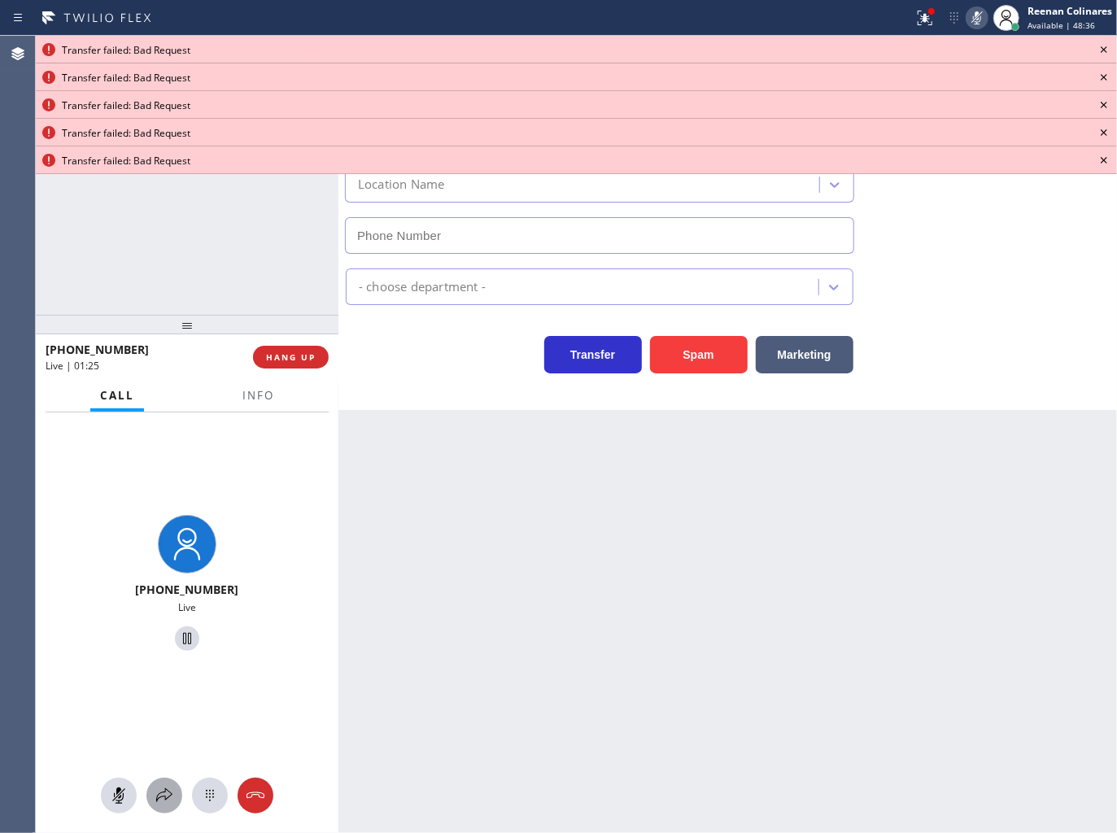
click at [168, 787] on icon at bounding box center [165, 796] width 20 height 20
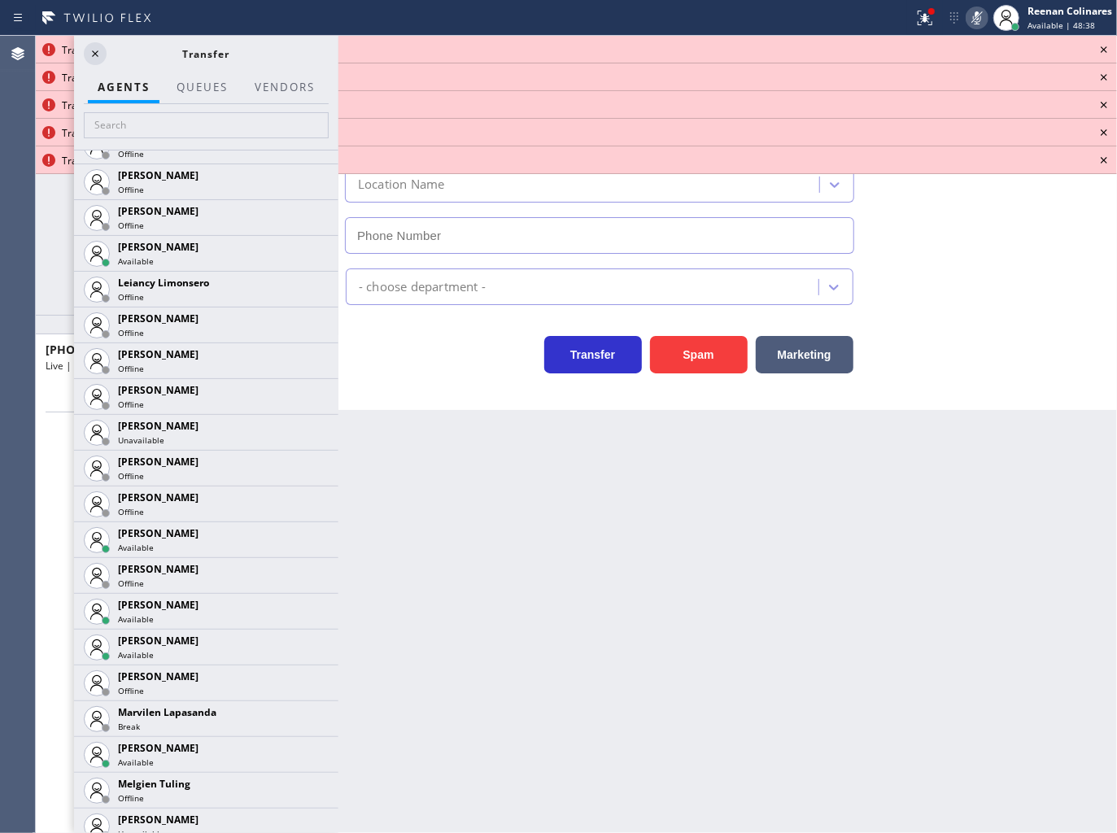
scroll to position [2257, 0]
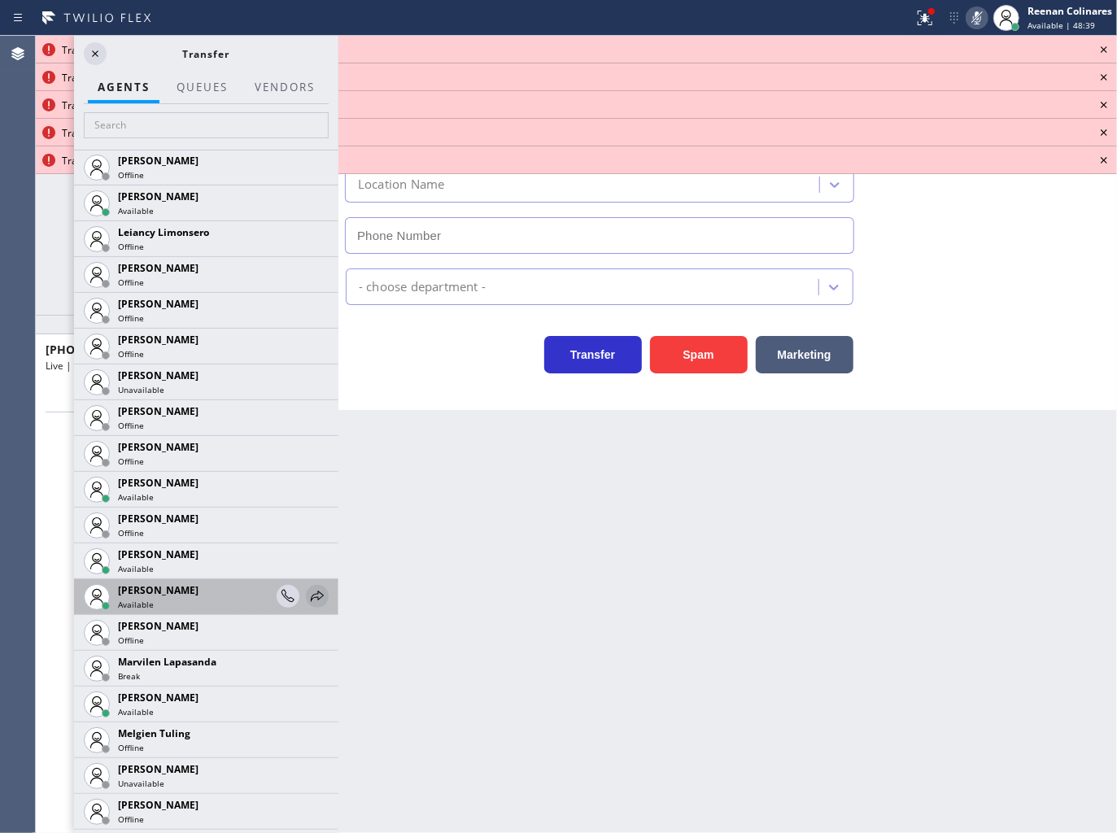
click at [308, 589] on icon at bounding box center [318, 597] width 20 height 20
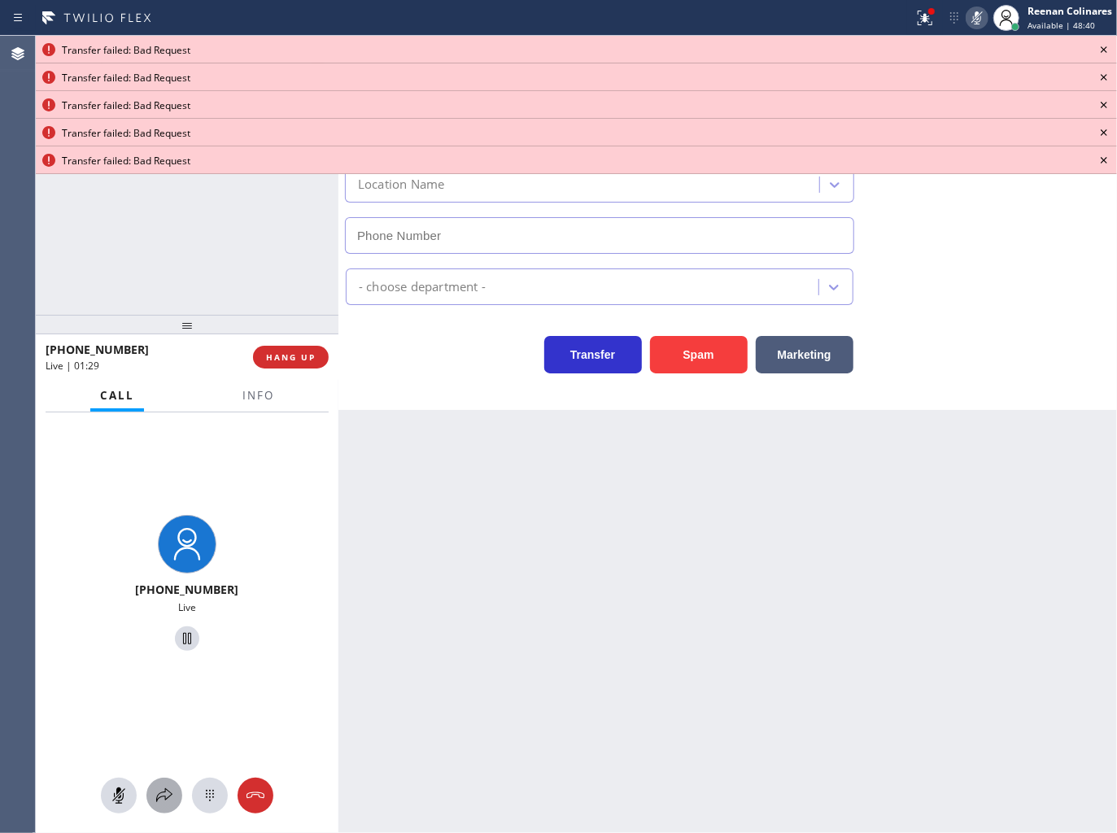
click at [163, 792] on icon at bounding box center [165, 796] width 20 height 20
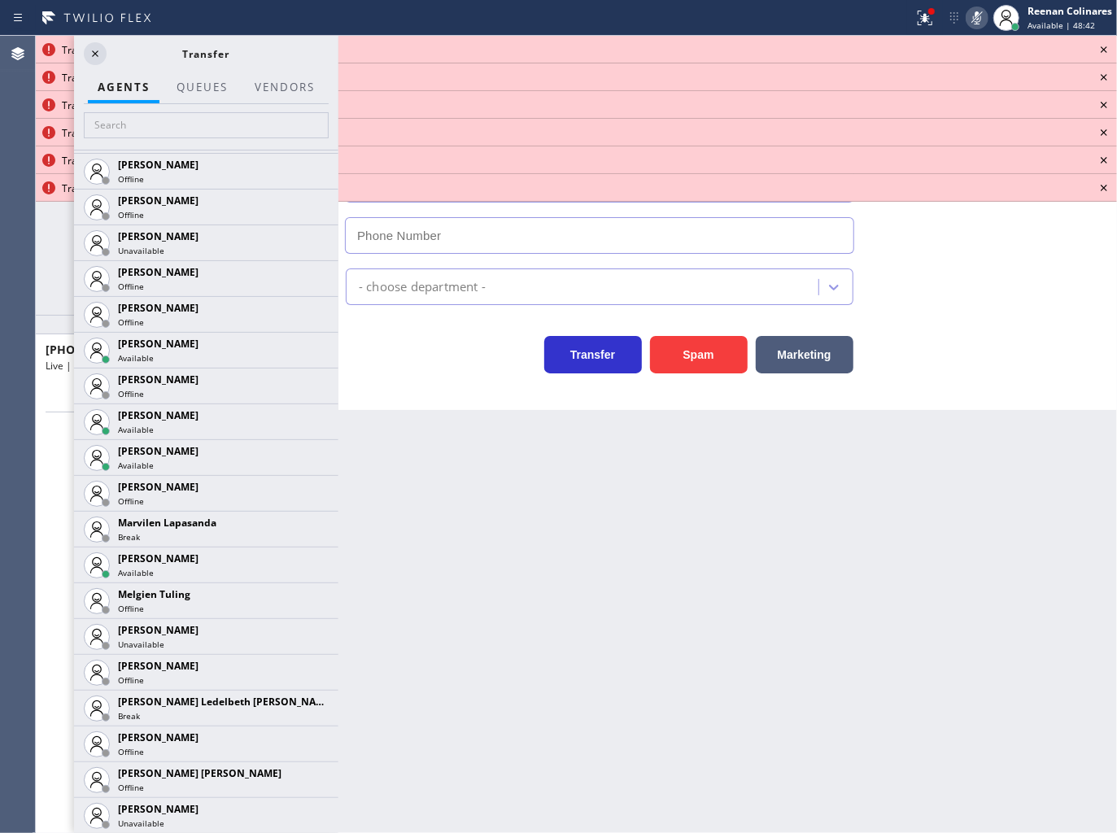
scroll to position [2463, 0]
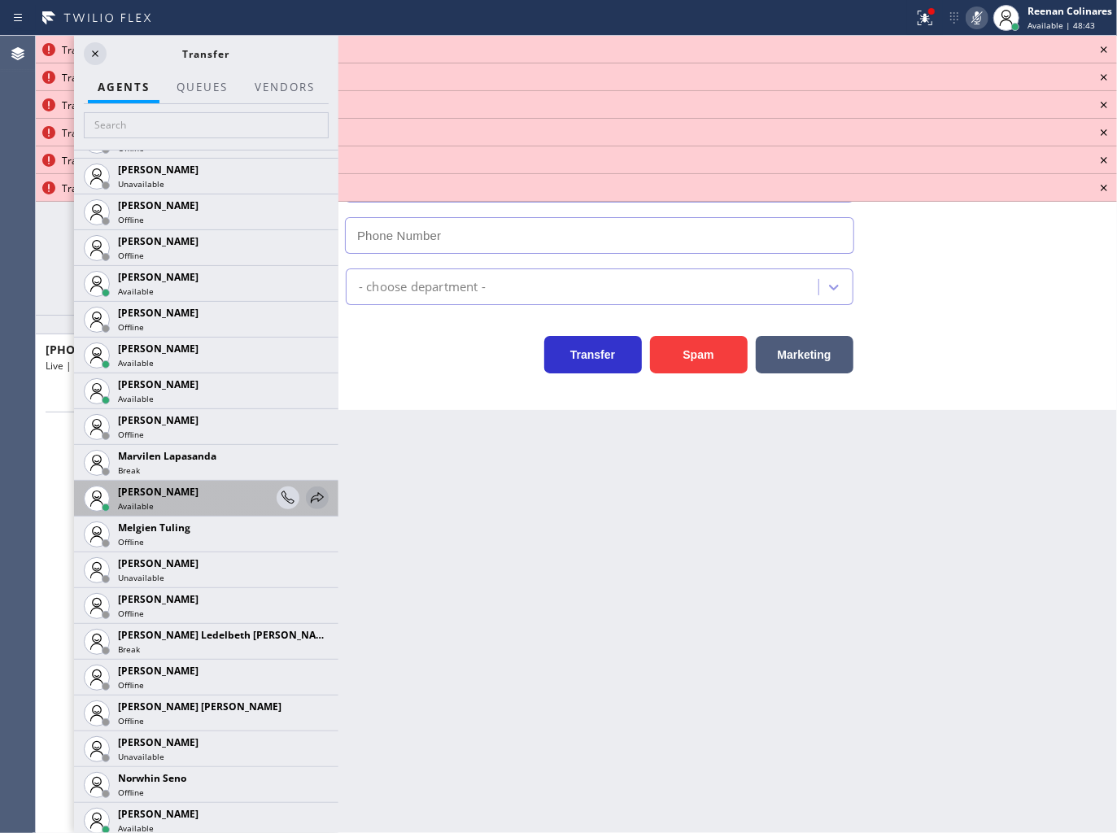
click at [308, 498] on icon at bounding box center [318, 498] width 20 height 20
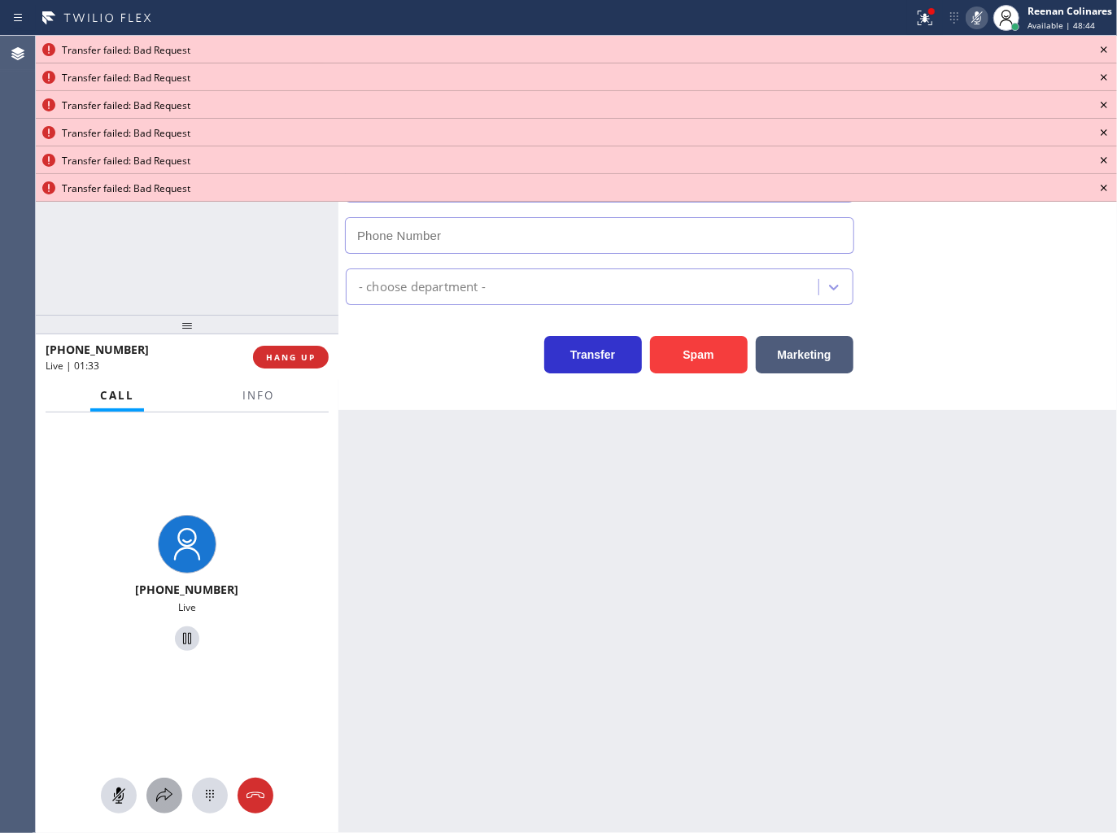
click at [161, 787] on icon at bounding box center [165, 796] width 20 height 20
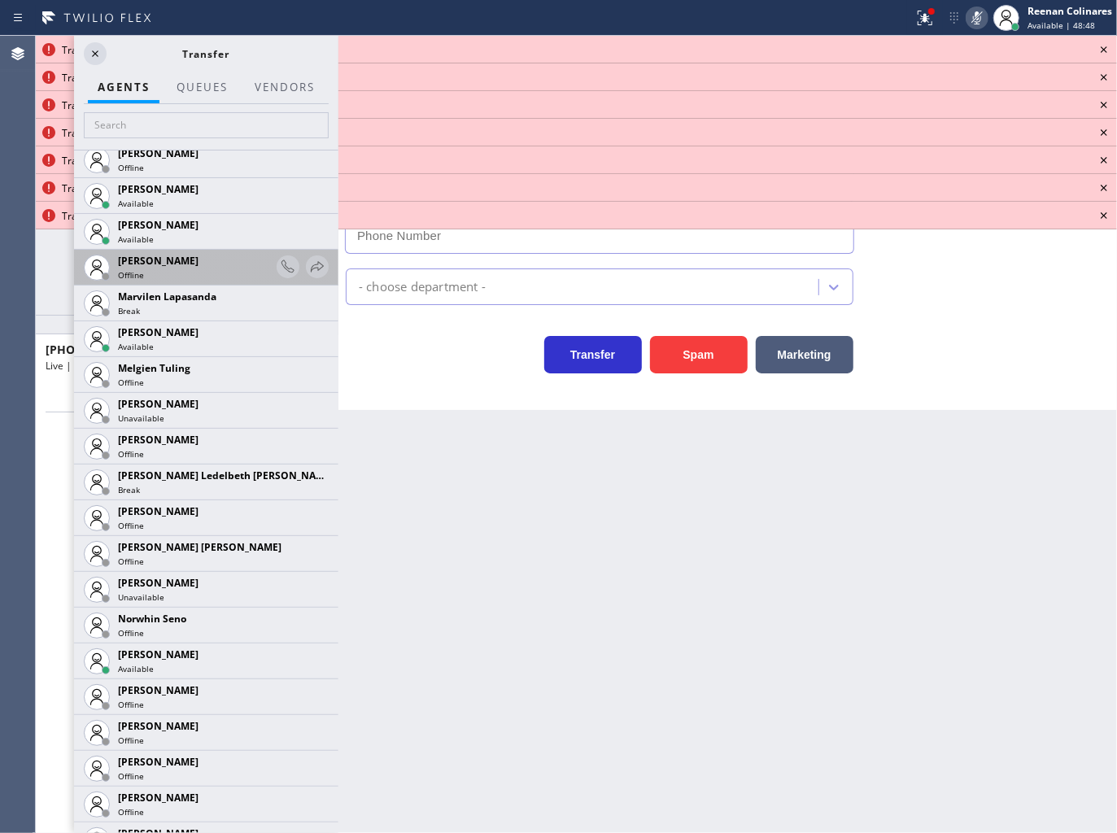
scroll to position [2590, 0]
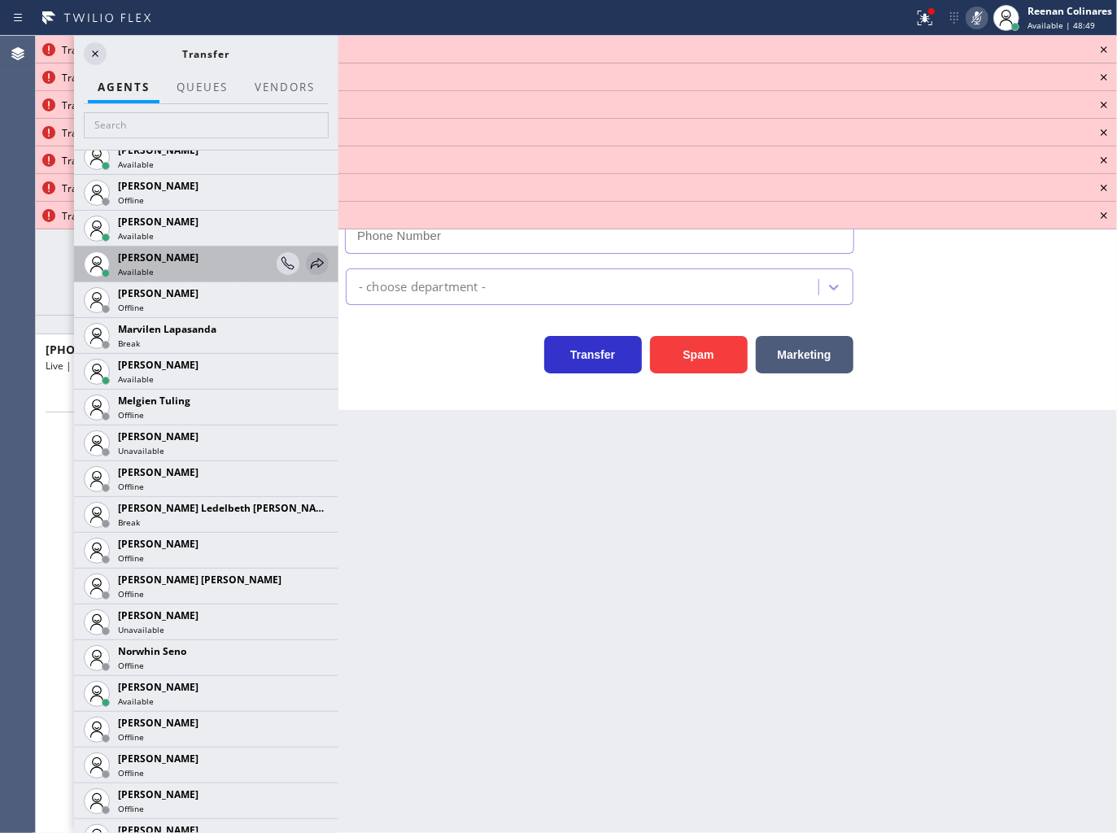
click at [308, 257] on icon at bounding box center [318, 264] width 20 height 20
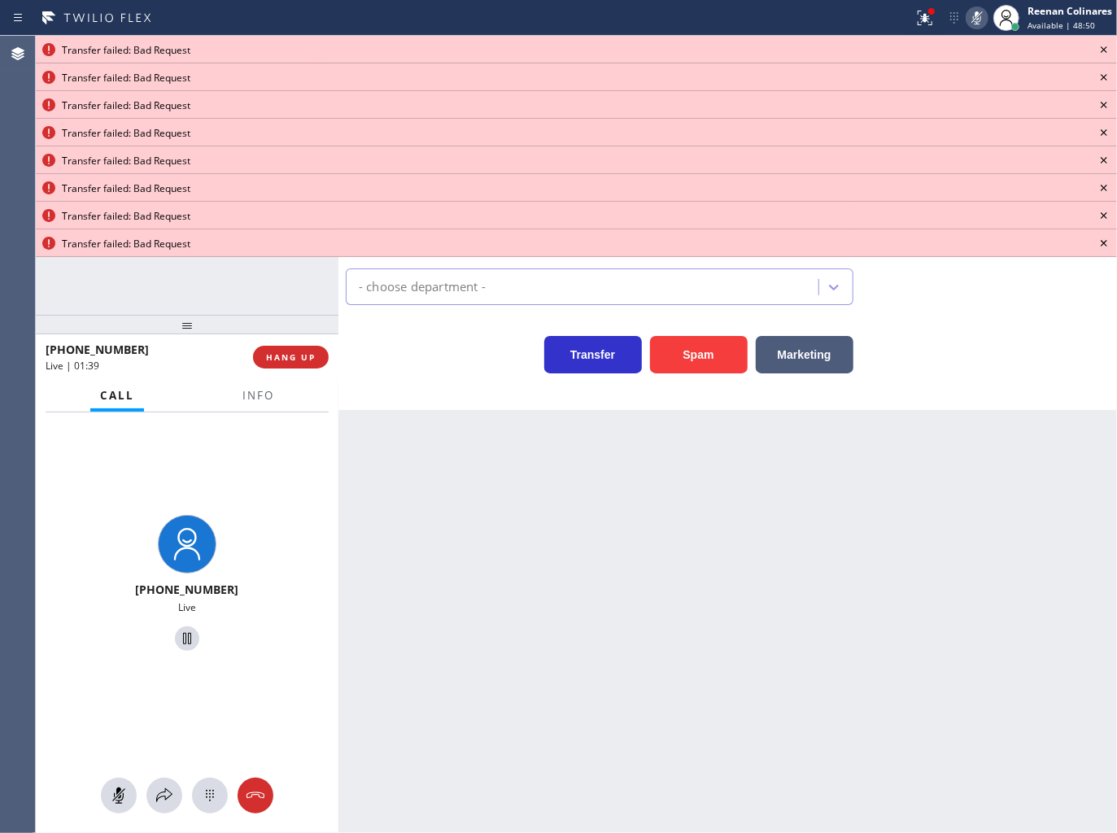
drag, startPoint x: 164, startPoint y: 785, endPoint x: 193, endPoint y: 701, distance: 89.6
click at [168, 776] on div "[PHONE_NUMBER] Live" at bounding box center [187, 624] width 303 height 422
click at [168, 803] on icon at bounding box center [165, 796] width 20 height 20
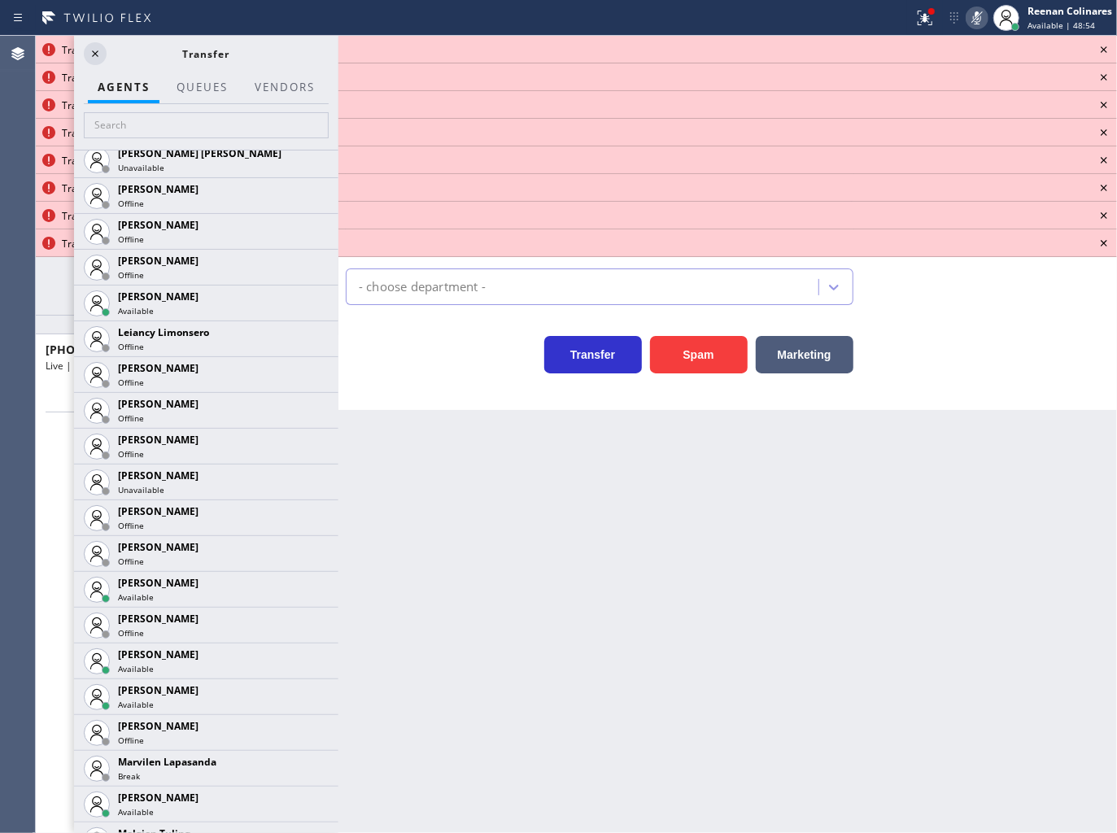
scroll to position [2240, 0]
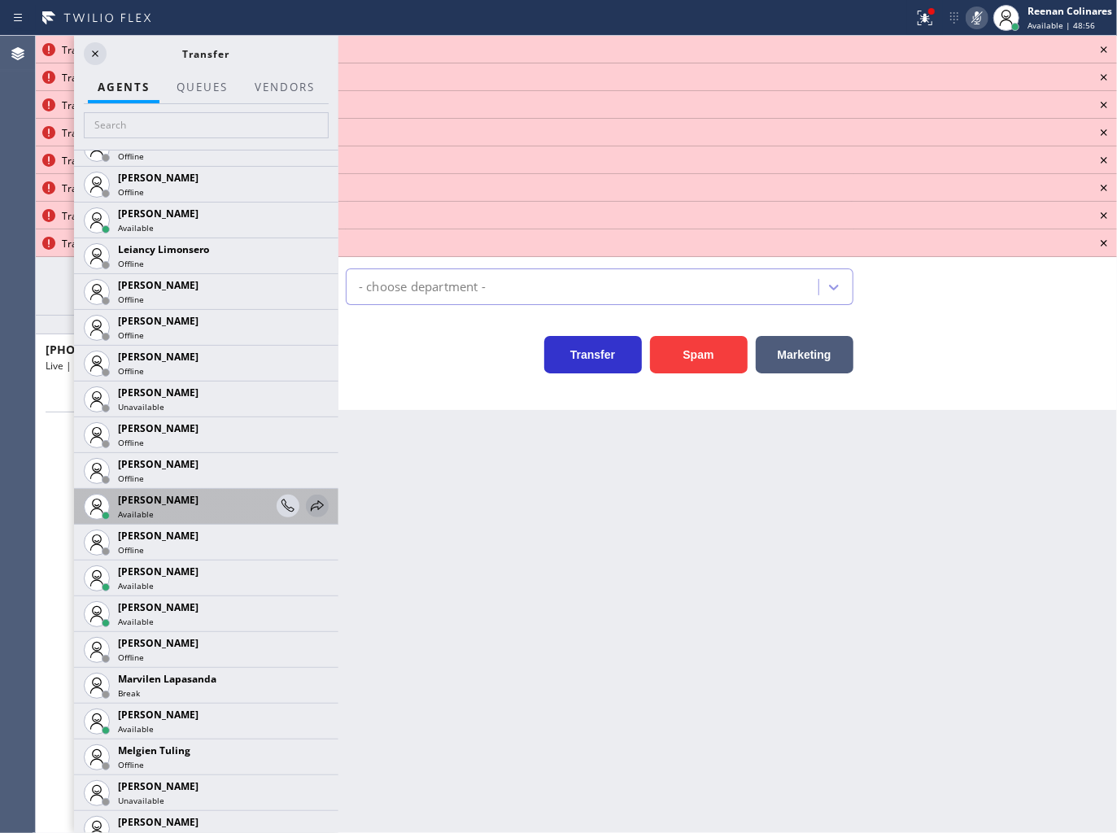
click at [313, 501] on icon at bounding box center [318, 506] width 20 height 20
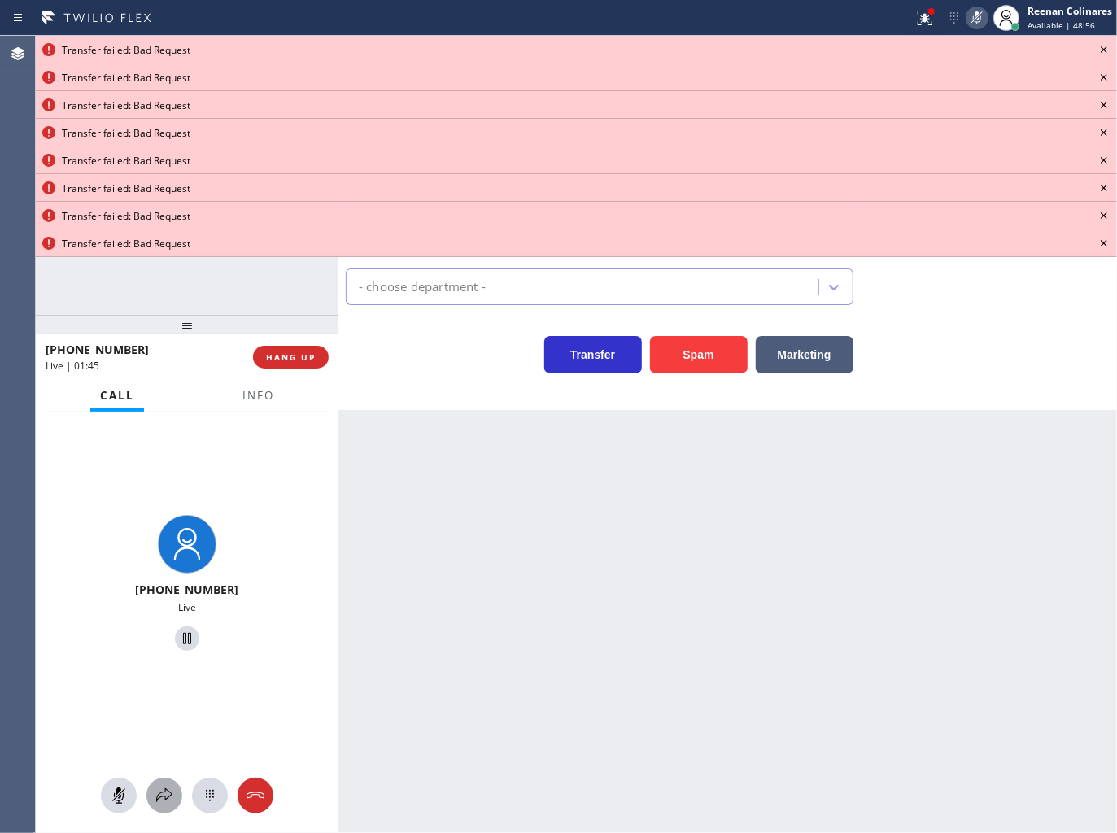
click at [173, 807] on button at bounding box center [164, 796] width 36 height 36
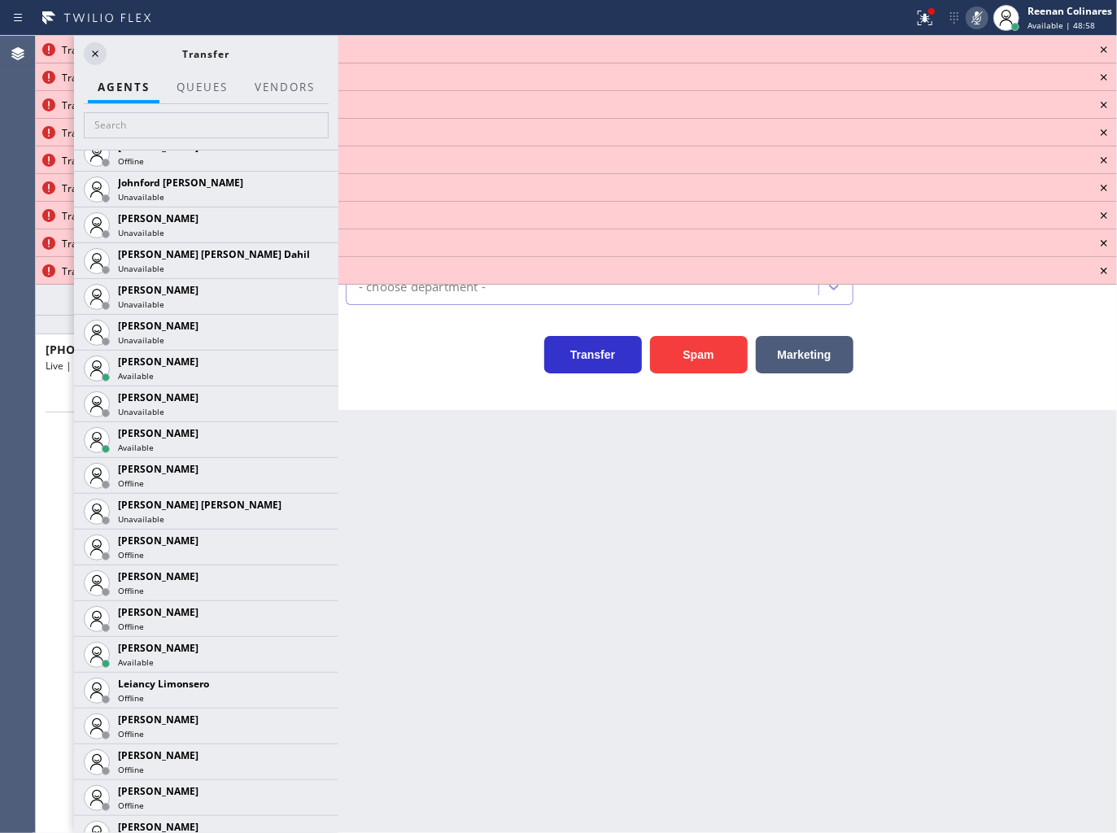
scroll to position [2072, 0]
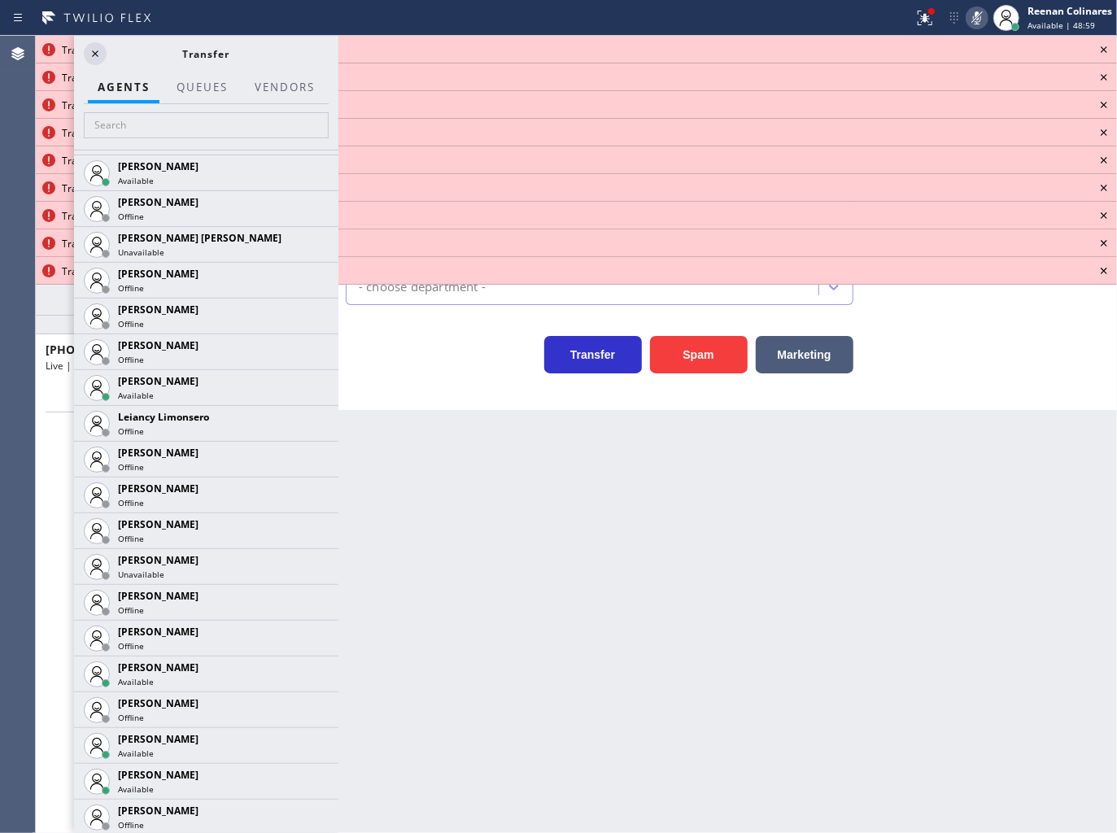
click at [0, 0] on icon at bounding box center [0, 0] width 0 height 0
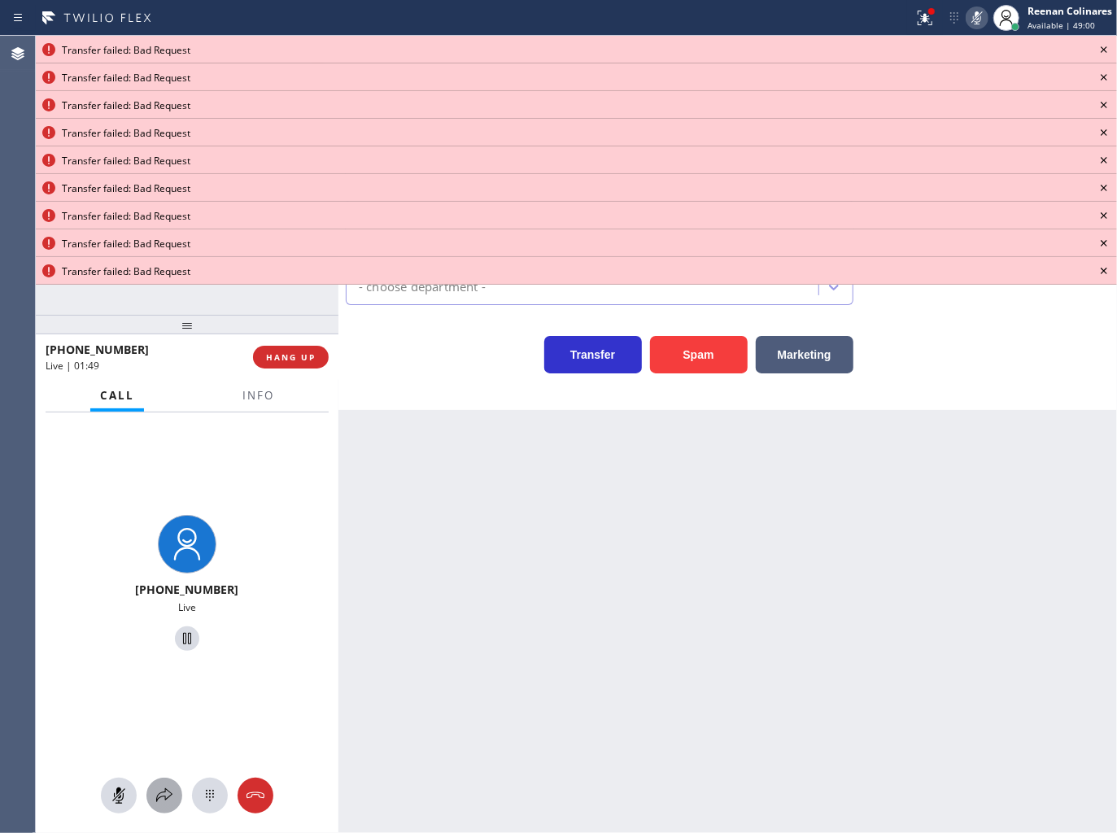
click at [155, 790] on icon at bounding box center [165, 796] width 20 height 20
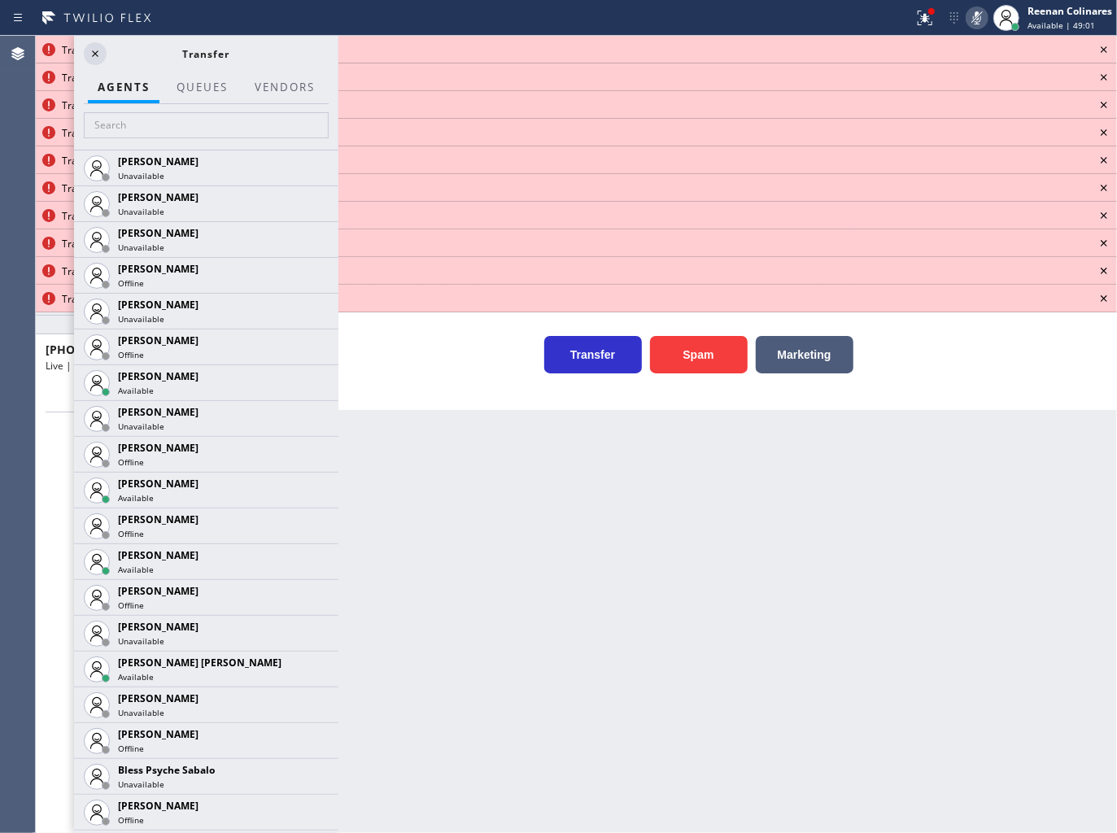
scroll to position [3326, 0]
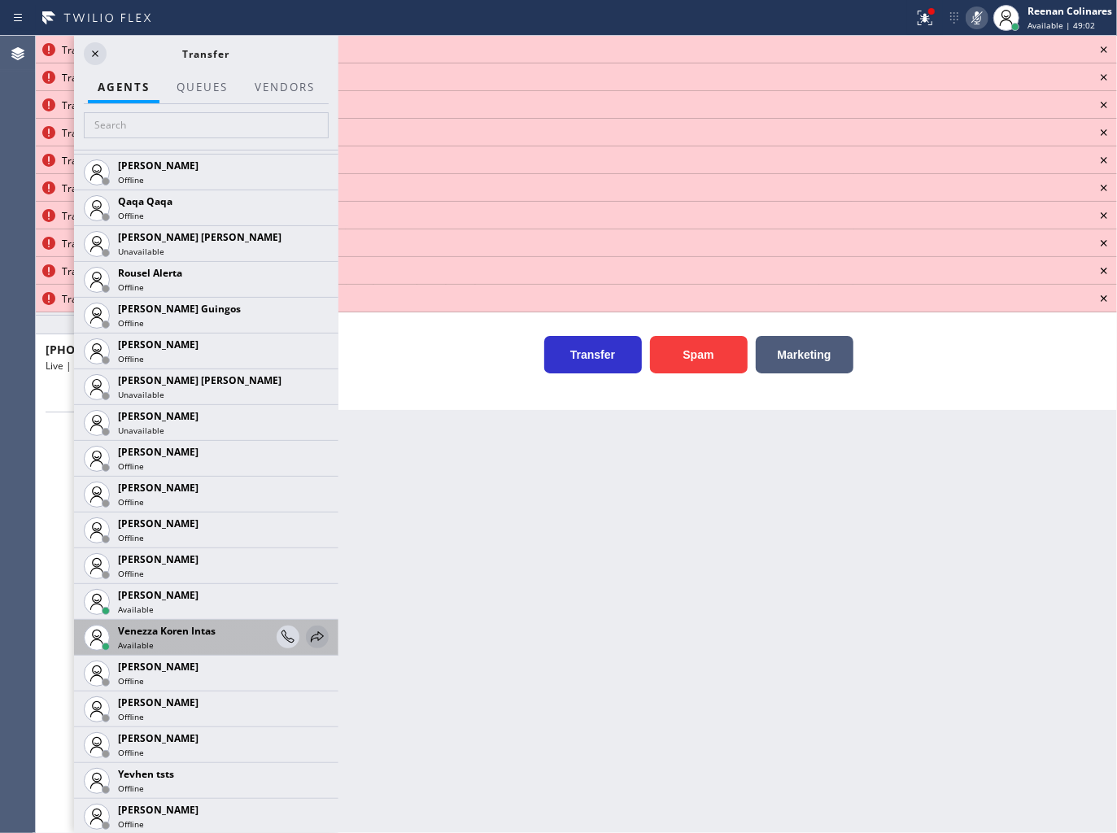
click at [308, 631] on icon at bounding box center [318, 637] width 20 height 20
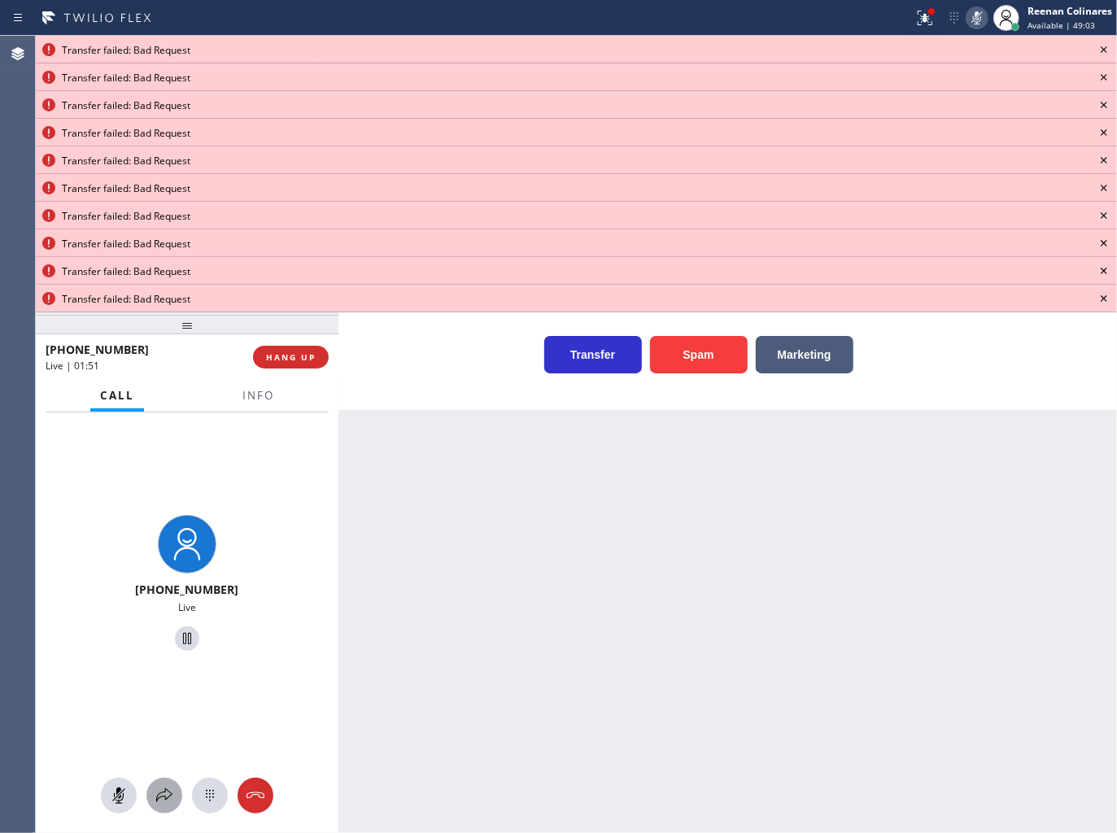
click at [166, 798] on icon at bounding box center [165, 796] width 20 height 20
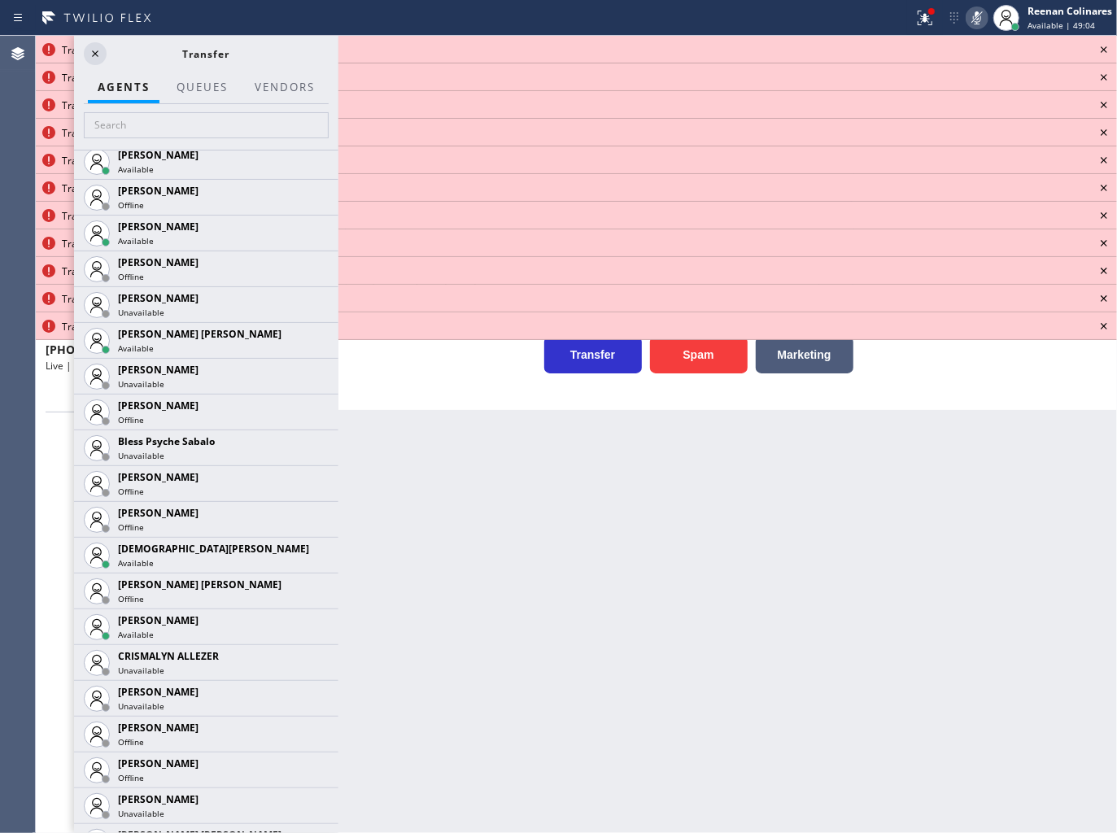
scroll to position [423, 0]
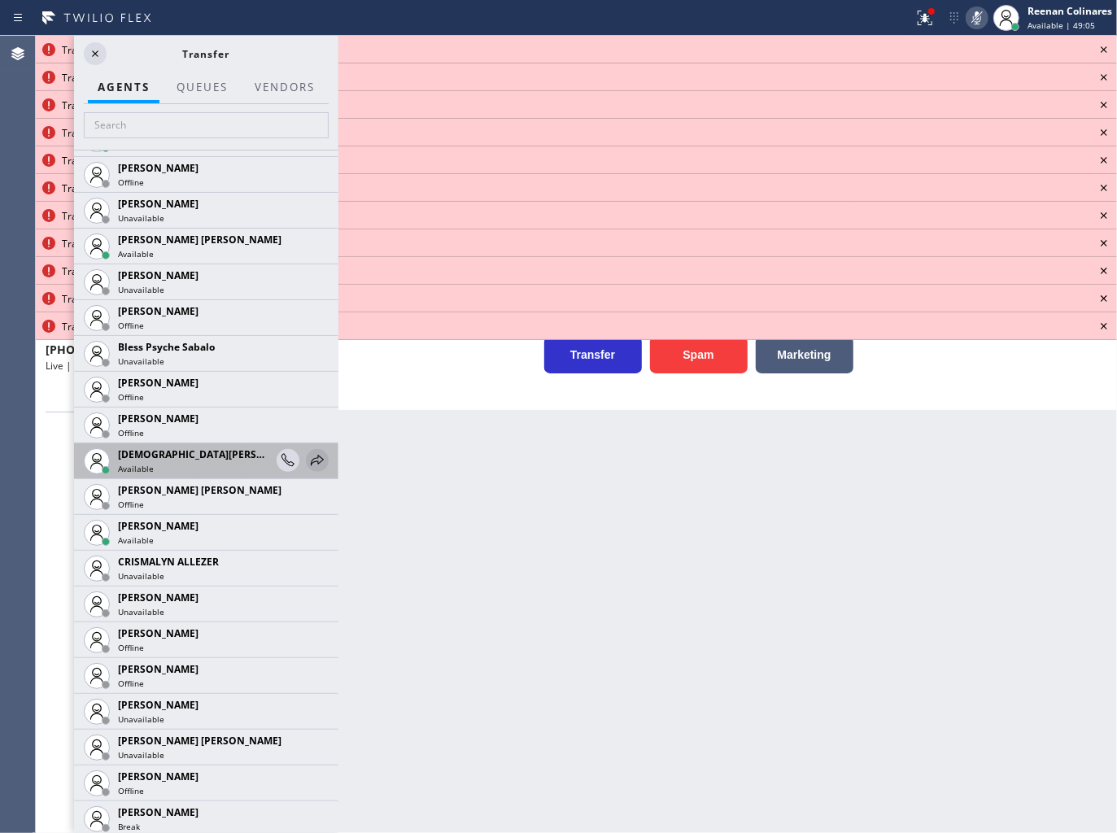
click at [308, 457] on icon at bounding box center [318, 461] width 20 height 20
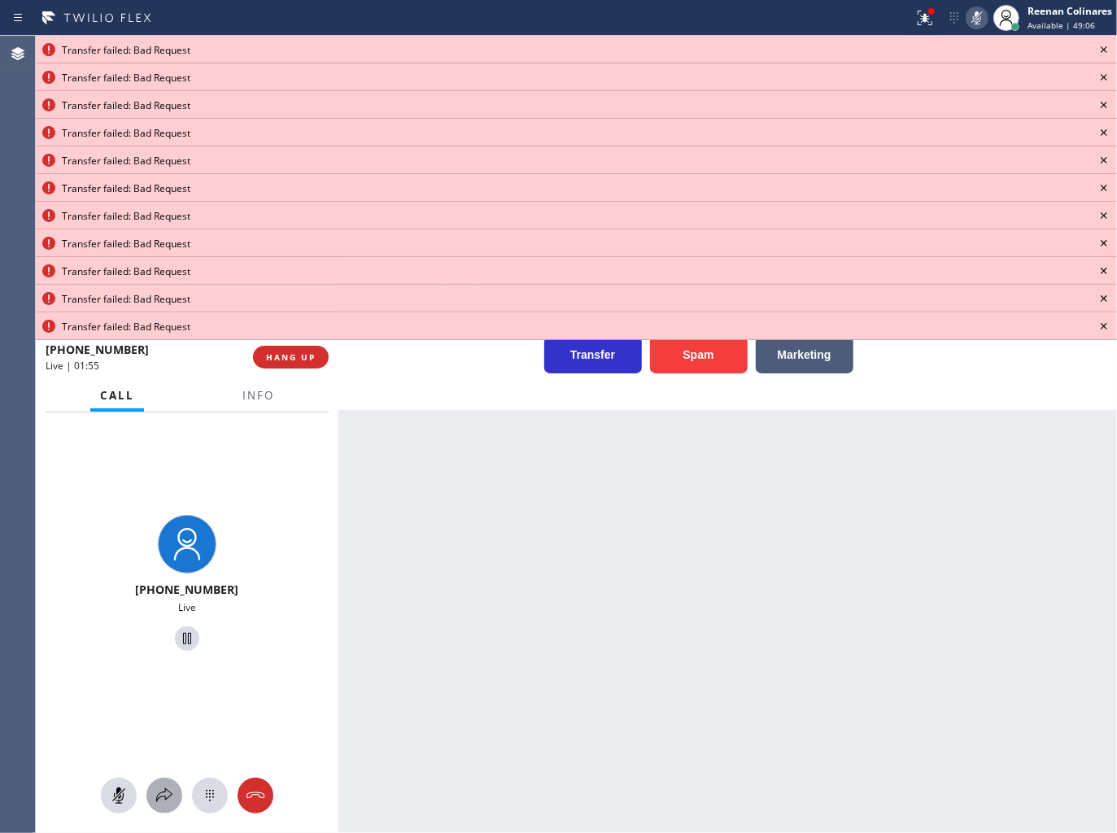
click at [168, 793] on icon at bounding box center [165, 796] width 20 height 20
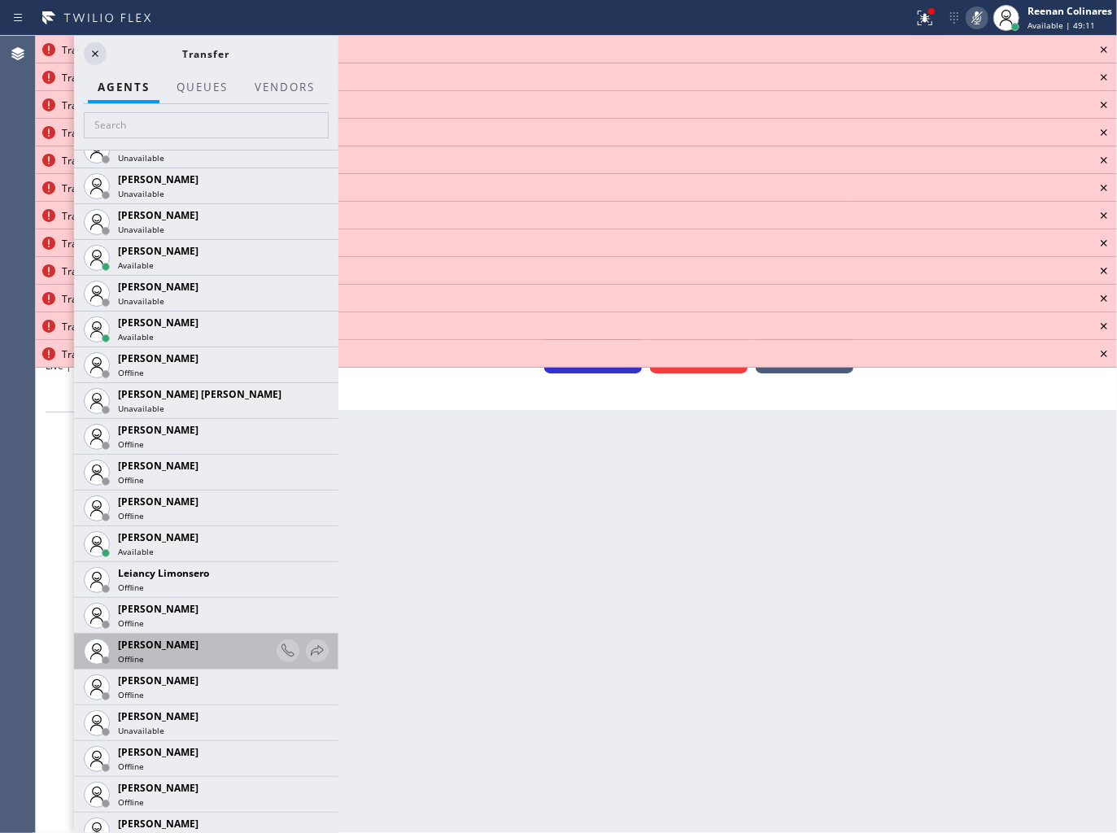
scroll to position [2277, 0]
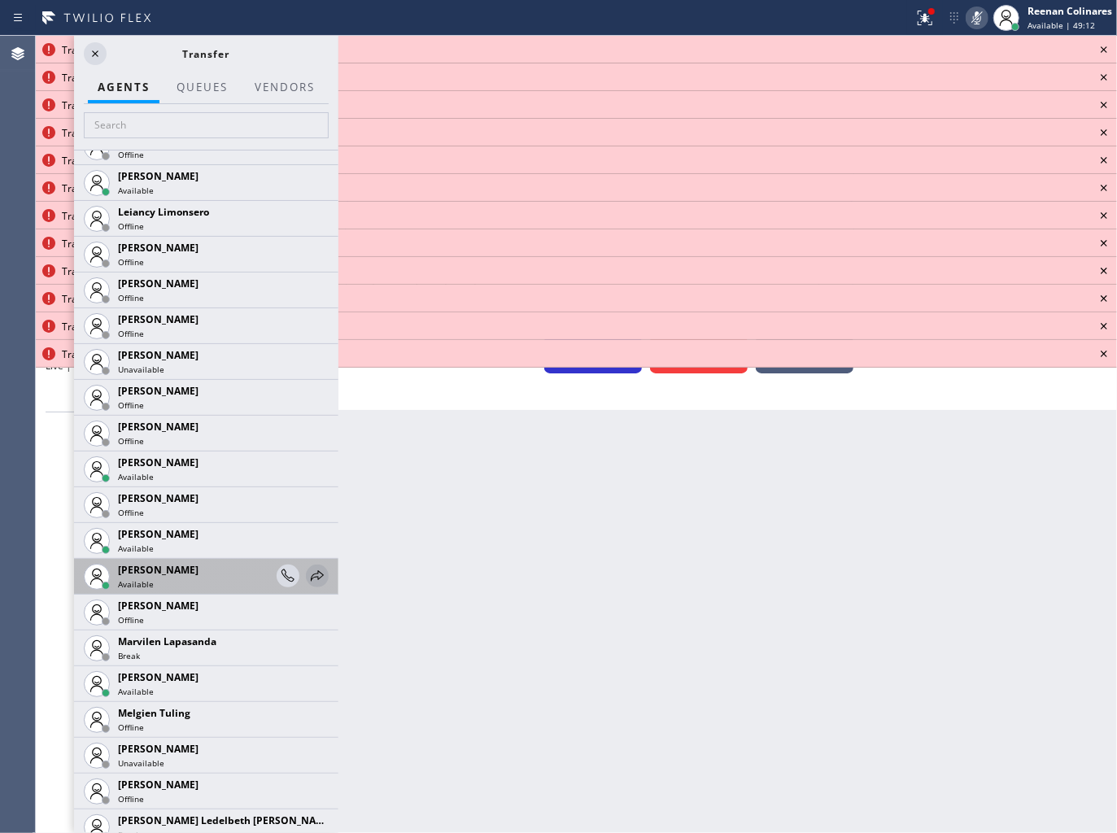
click at [308, 572] on icon at bounding box center [318, 576] width 20 height 20
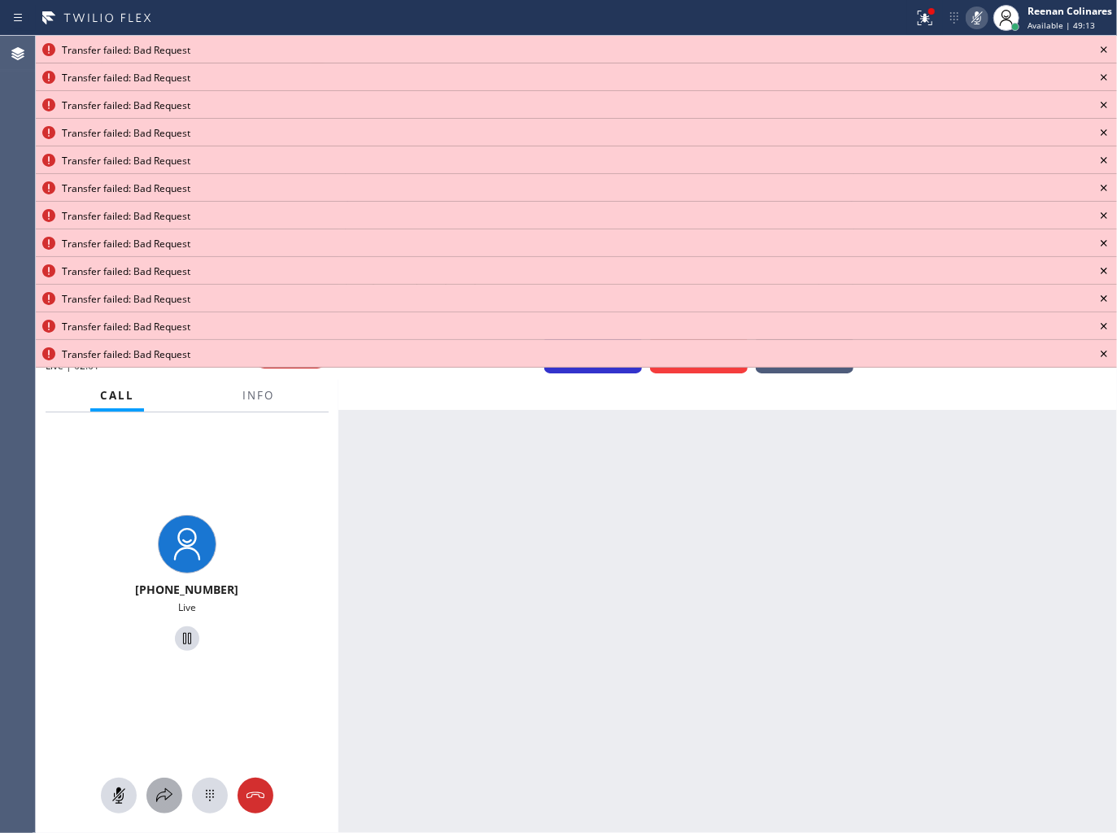
click at [168, 786] on icon at bounding box center [165, 796] width 20 height 20
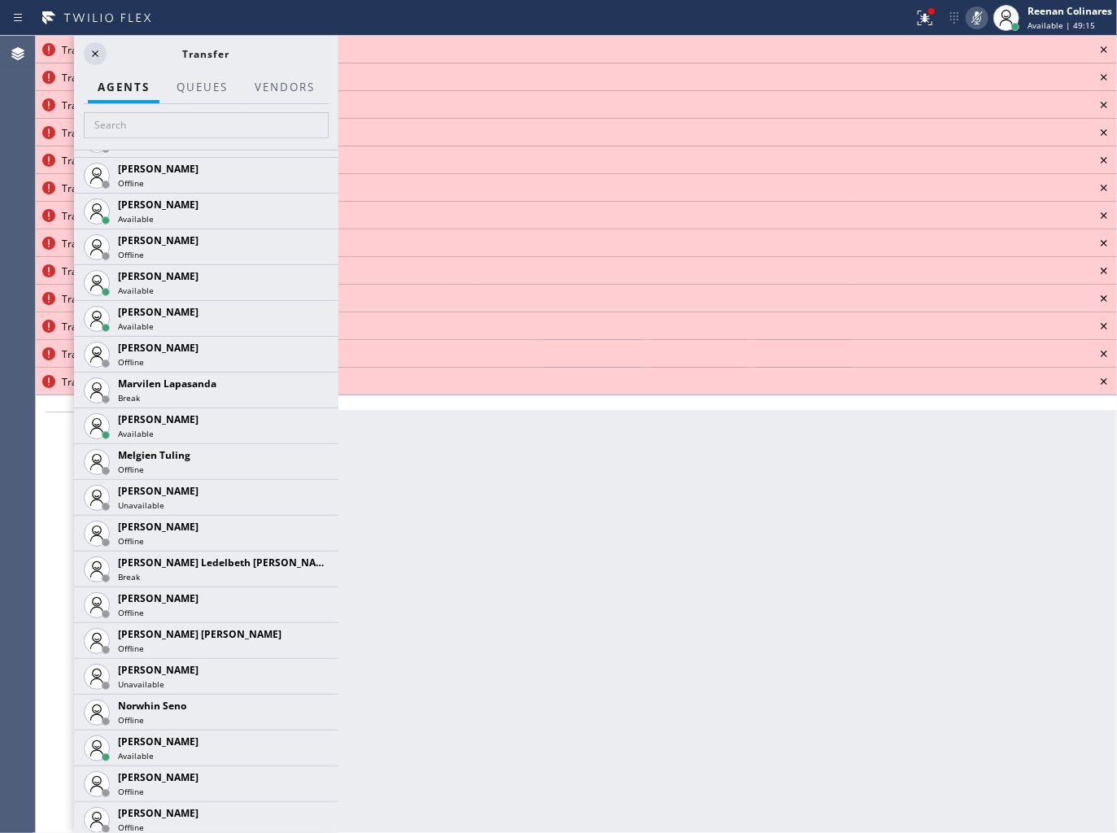
scroll to position [2525, 0]
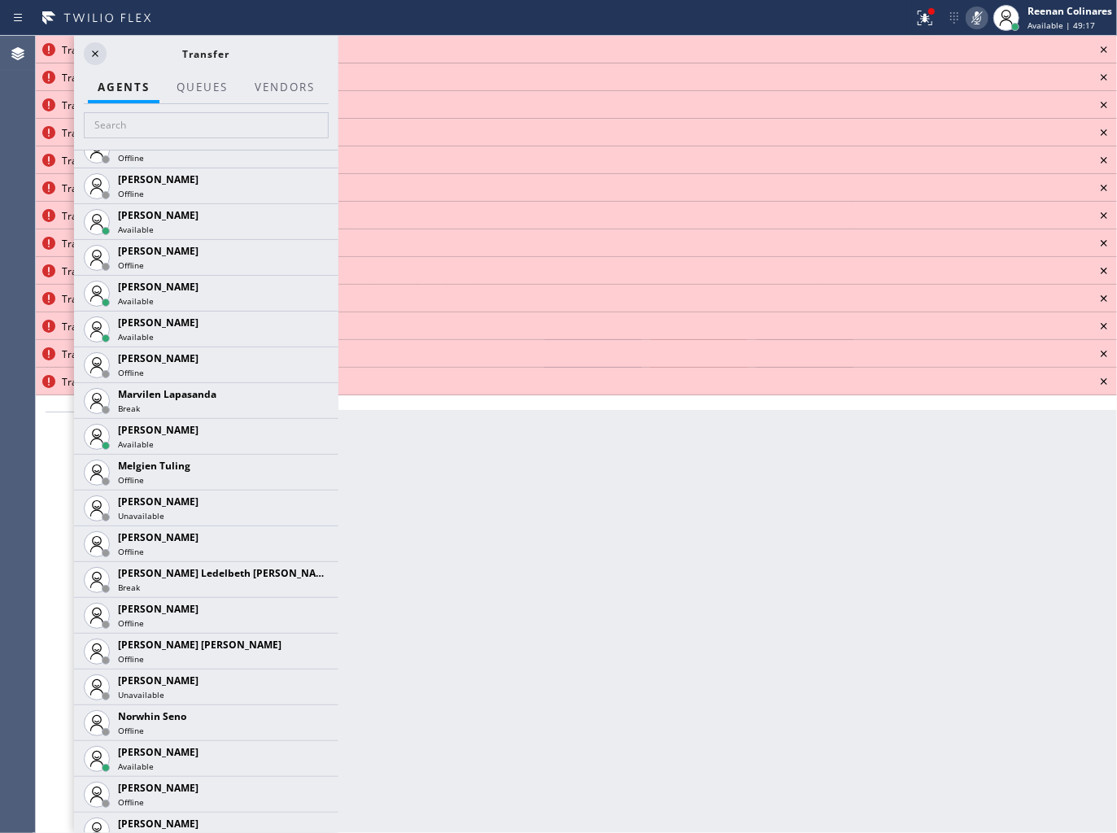
click at [0, 0] on icon at bounding box center [0, 0] width 0 height 0
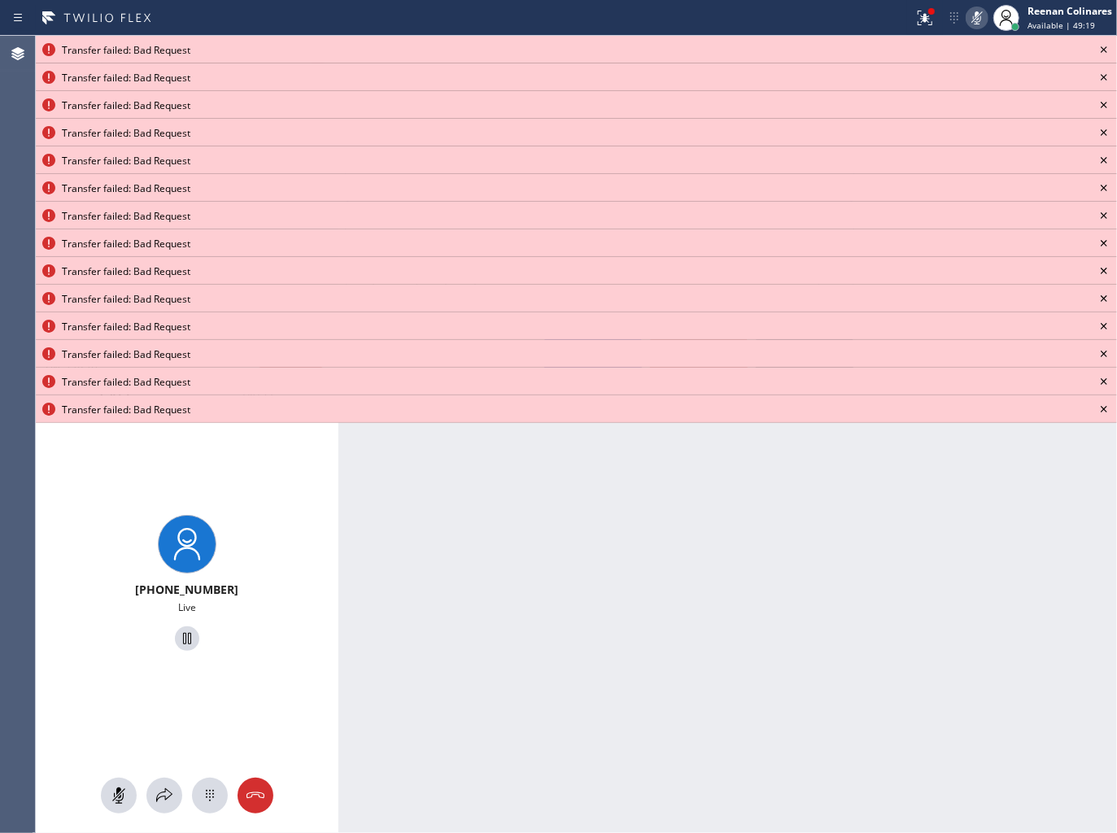
click at [1107, 51] on icon at bounding box center [1104, 49] width 7 height 7
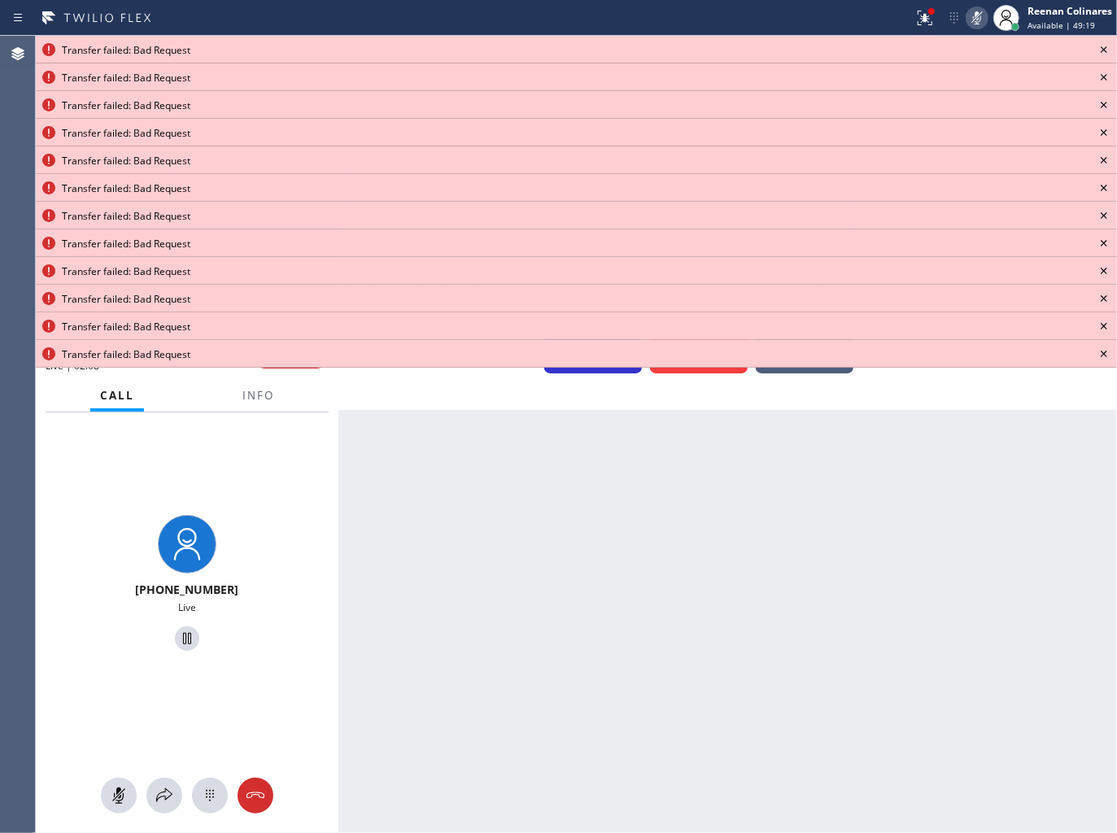
click at [1107, 51] on icon at bounding box center [1104, 49] width 7 height 7
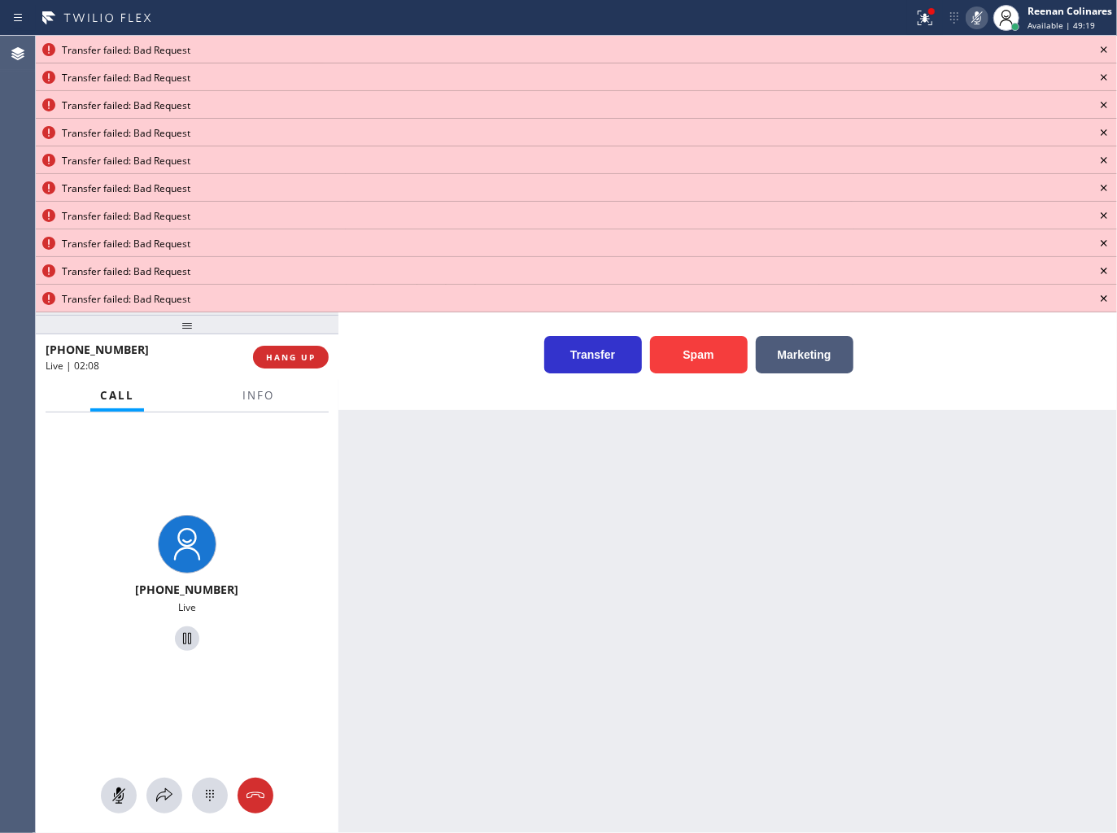
click at [1107, 51] on icon at bounding box center [1104, 49] width 7 height 7
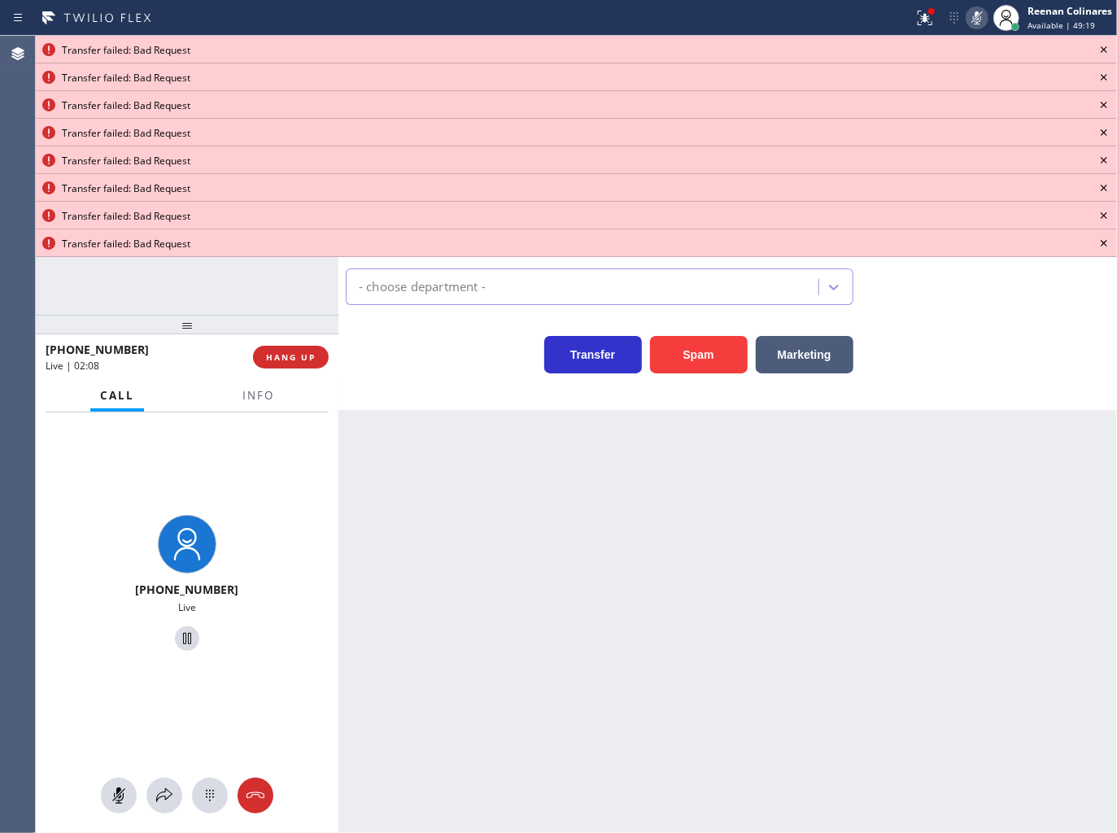
click at [1107, 51] on icon at bounding box center [1104, 49] width 7 height 7
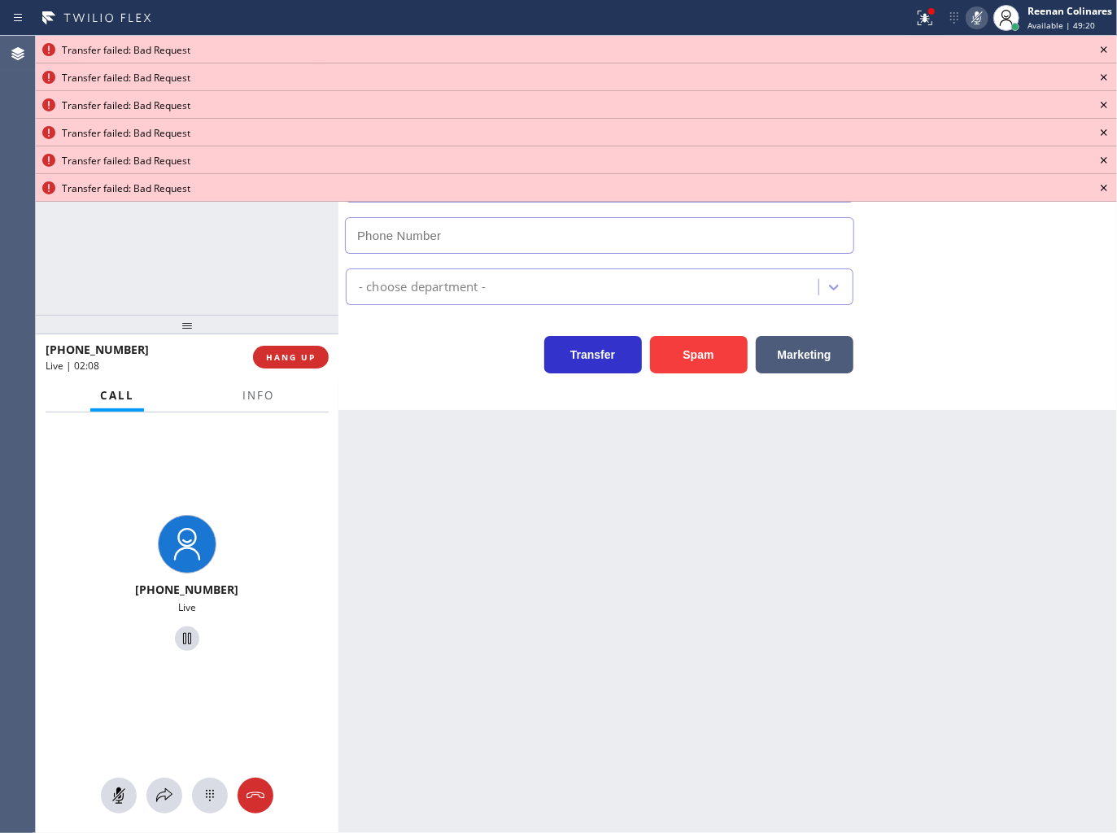
click at [1107, 51] on icon at bounding box center [1104, 49] width 7 height 7
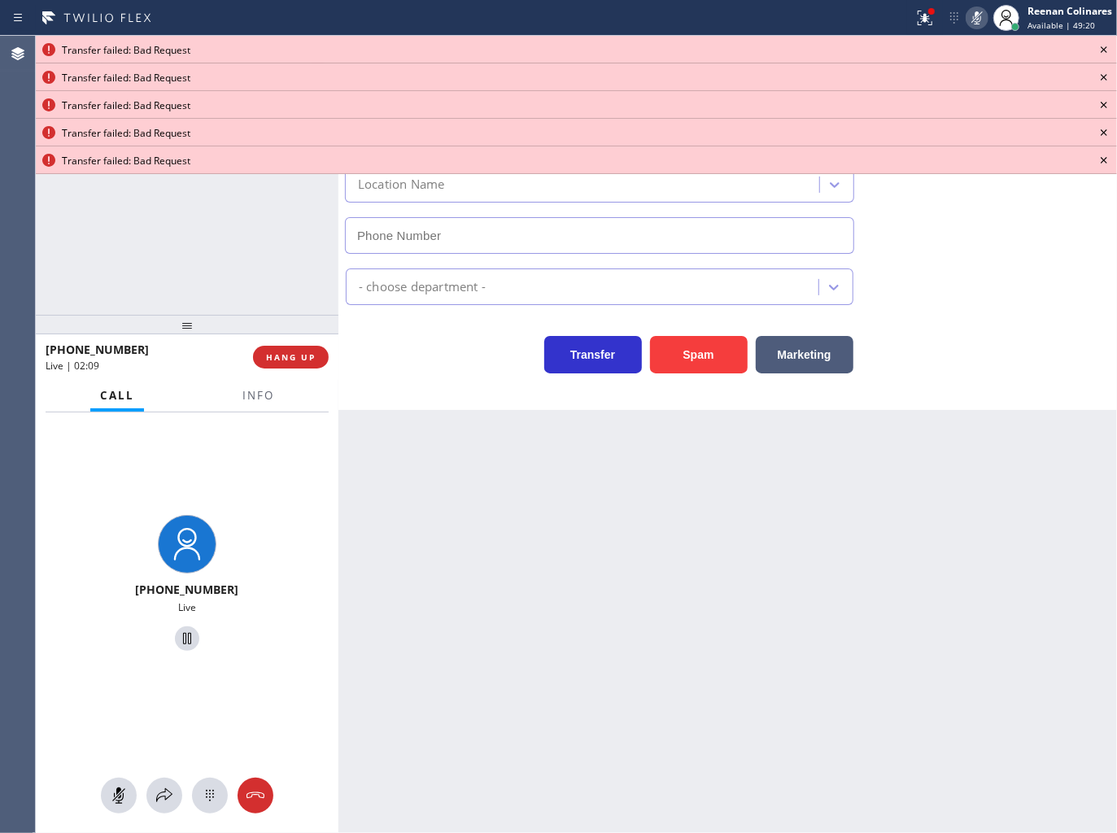
click at [1107, 51] on icon at bounding box center [1104, 49] width 7 height 7
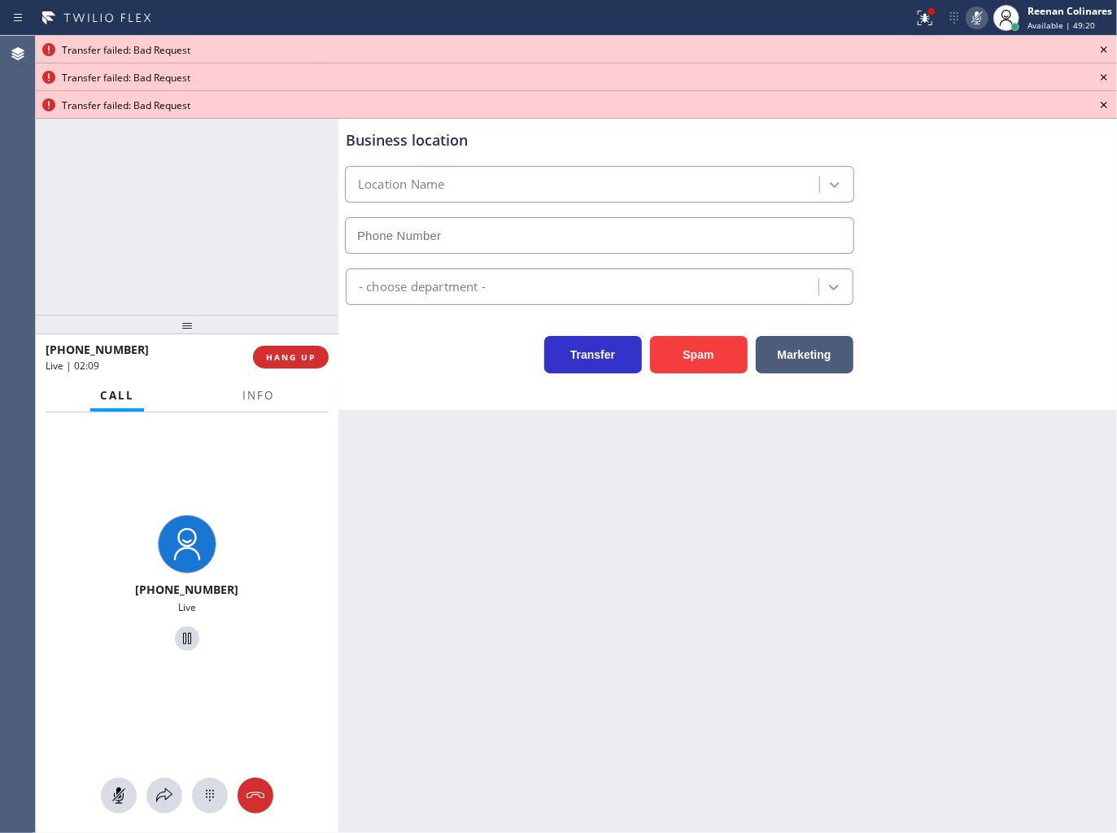
click at [1107, 51] on icon at bounding box center [1104, 49] width 7 height 7
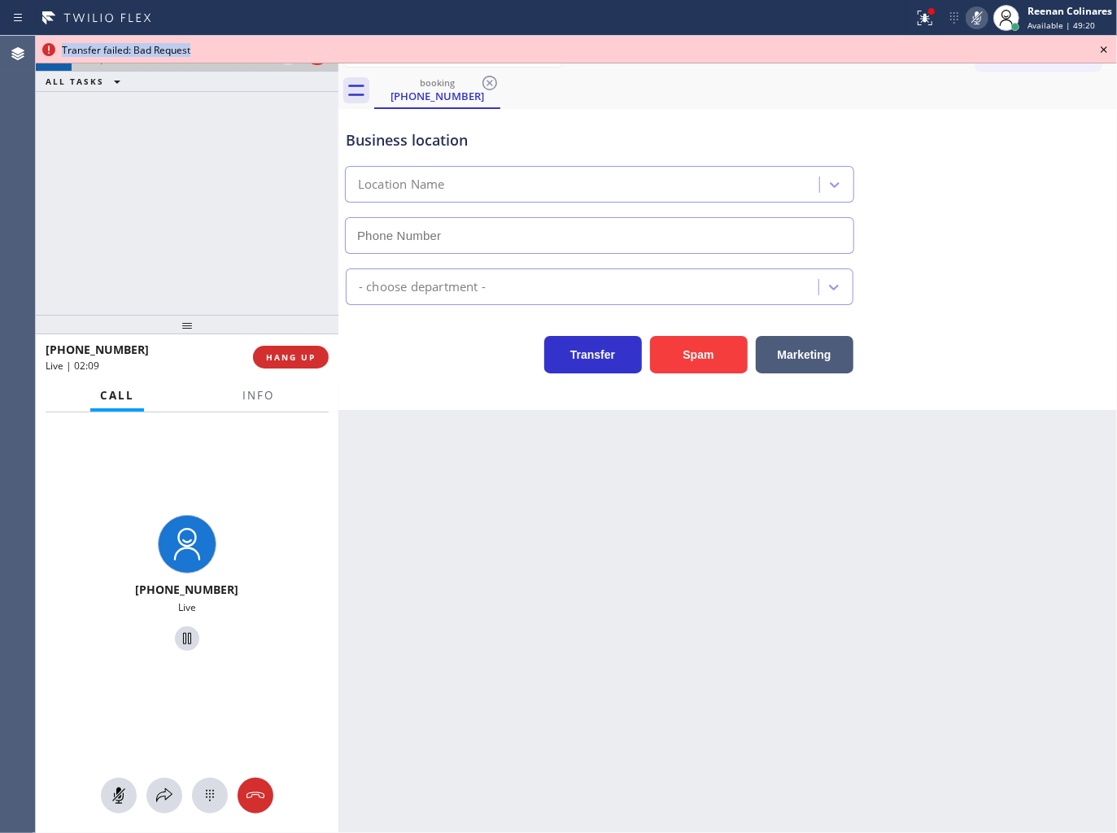
click at [1107, 51] on icon at bounding box center [1104, 49] width 7 height 7
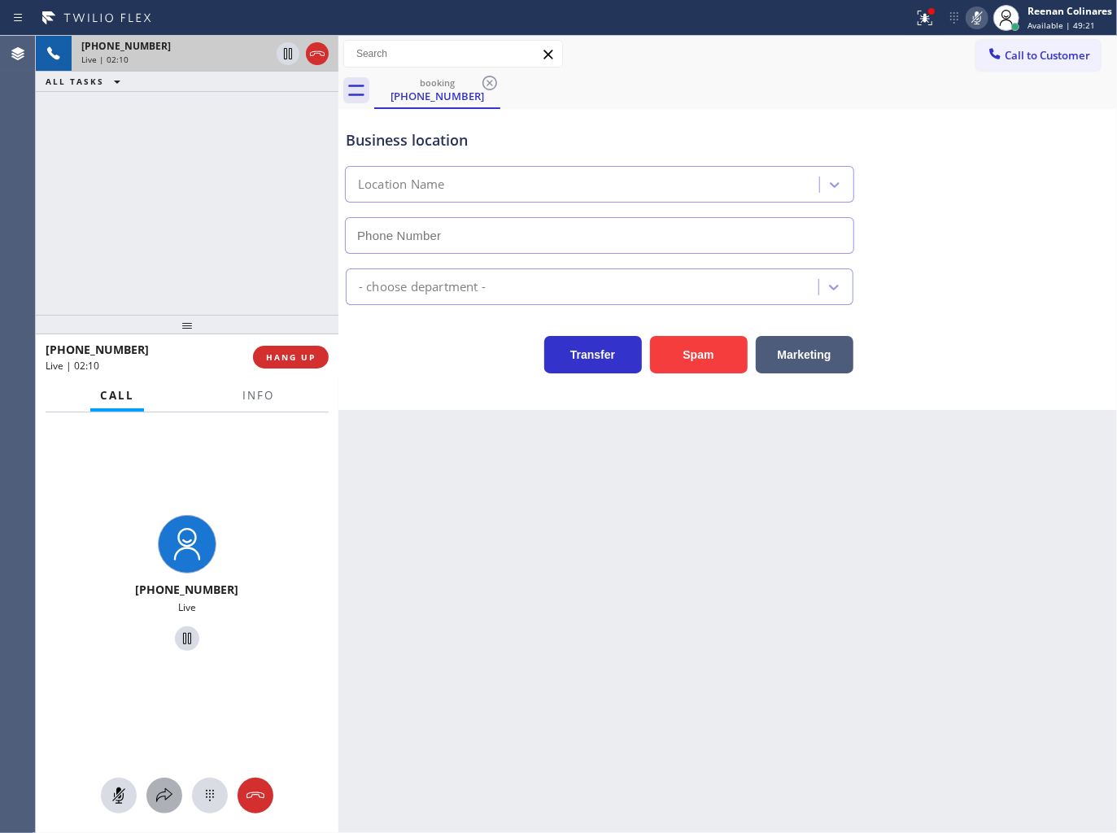
click at [155, 790] on div at bounding box center [164, 796] width 36 height 20
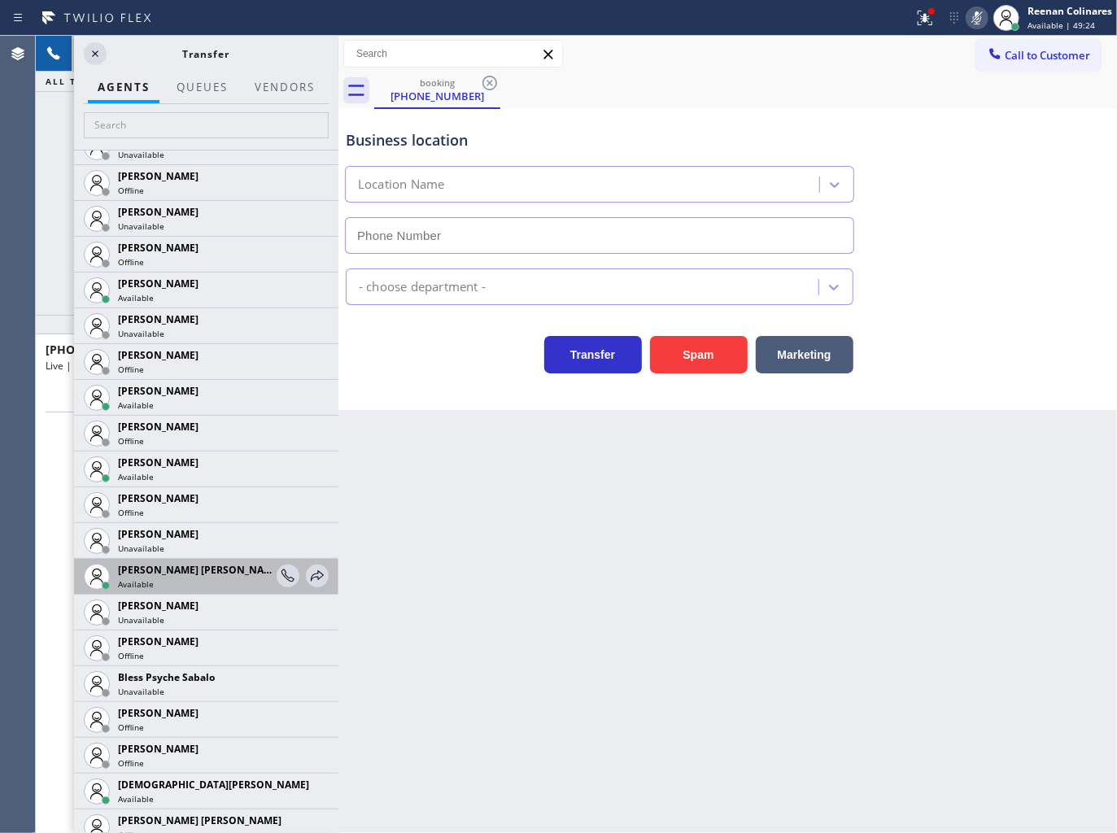
scroll to position [181, 0]
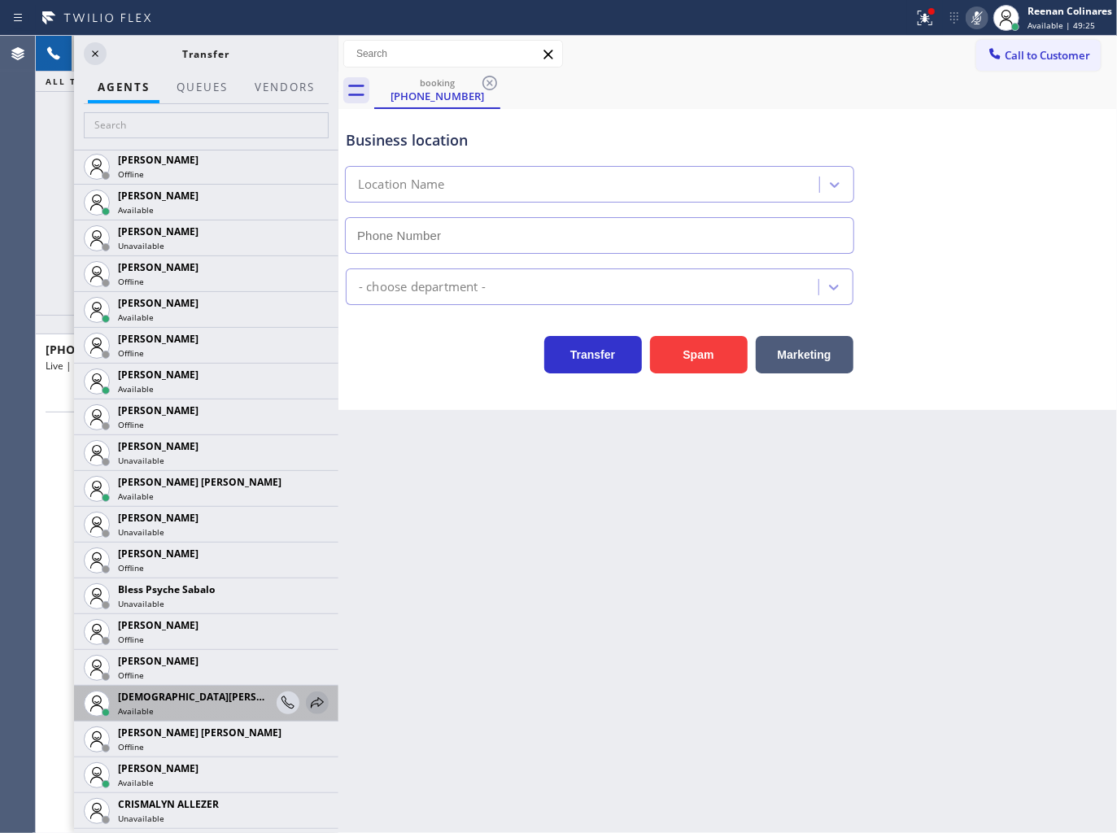
click at [311, 702] on icon at bounding box center [317, 702] width 13 height 11
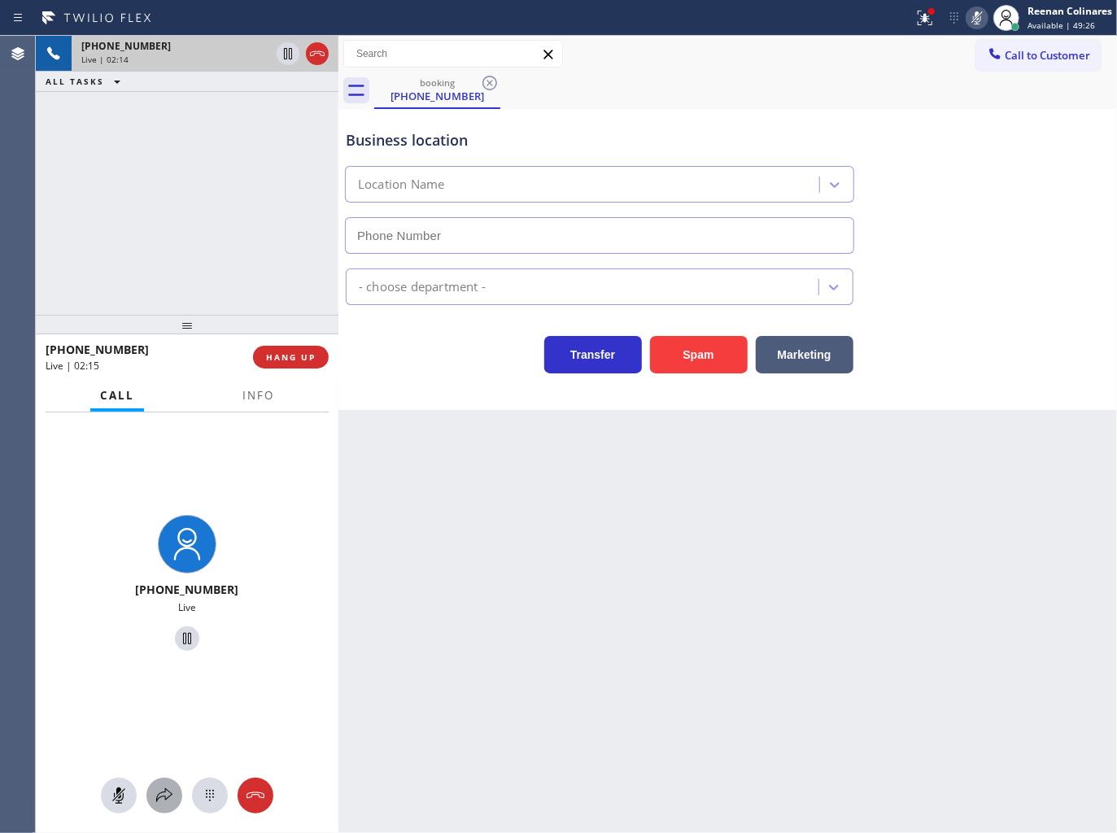
click at [168, 785] on button at bounding box center [164, 796] width 36 height 36
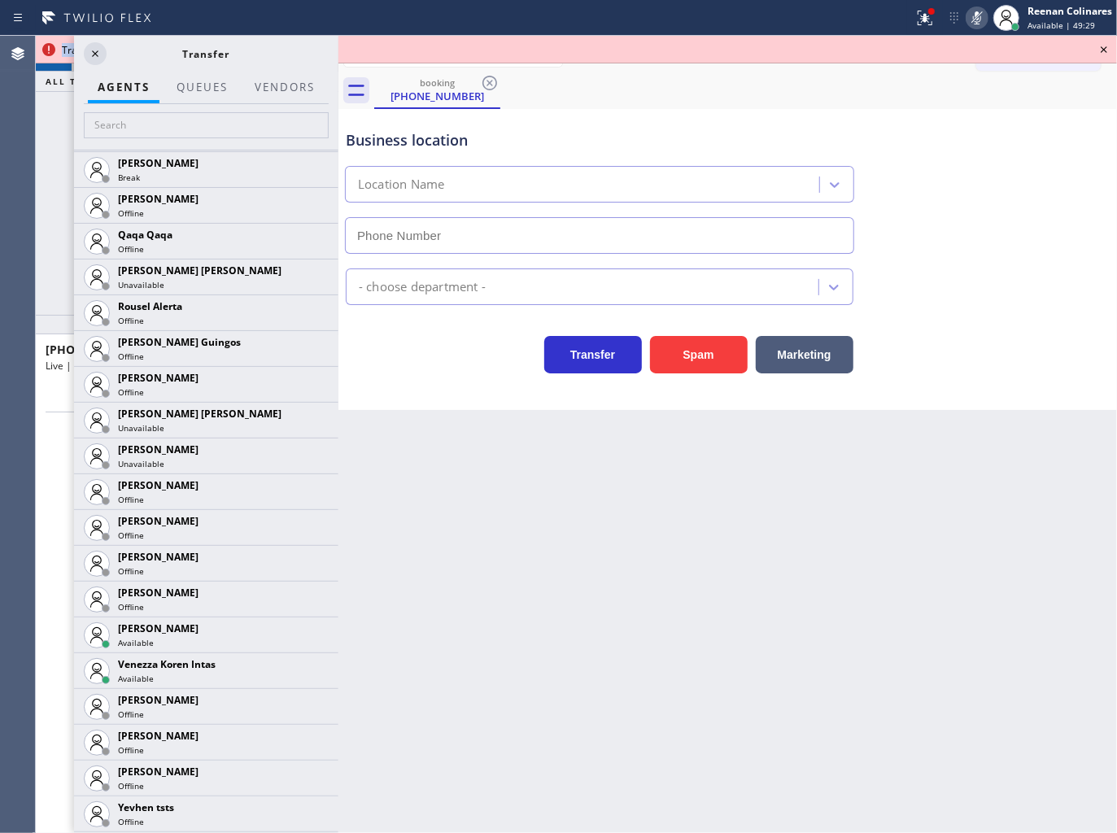
scroll to position [3326, 0]
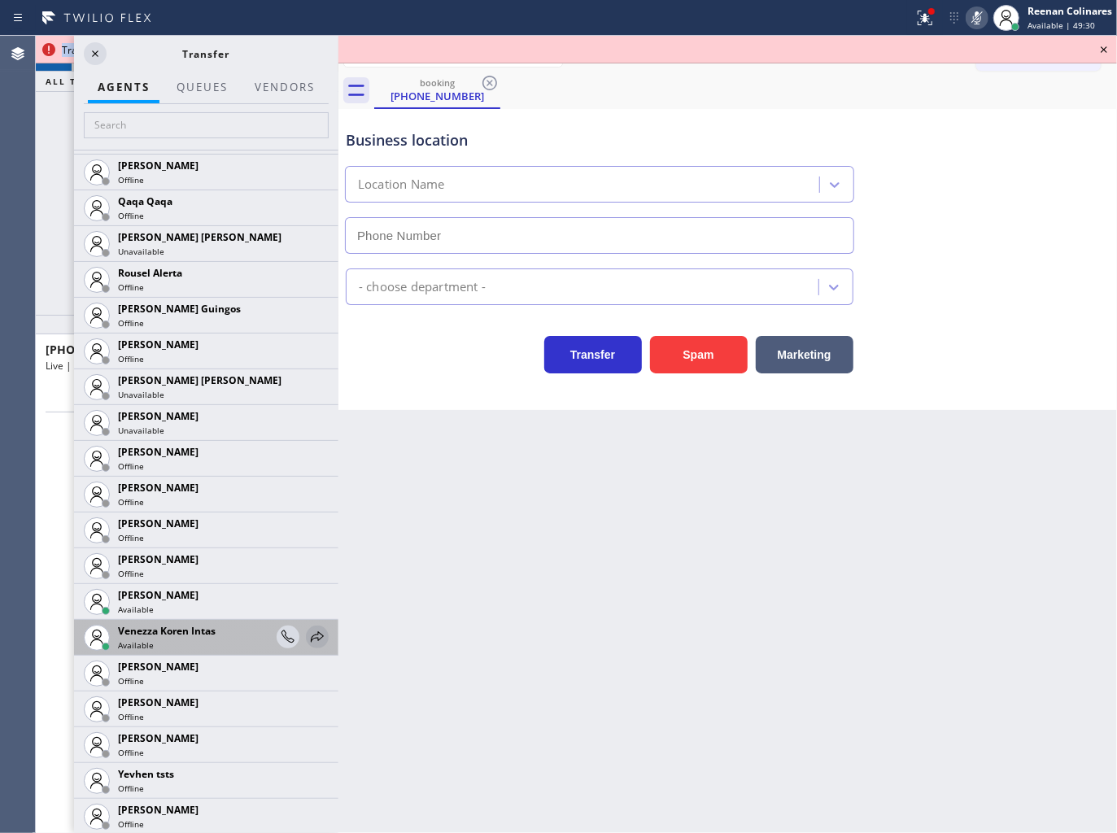
click at [308, 638] on icon at bounding box center [318, 637] width 20 height 20
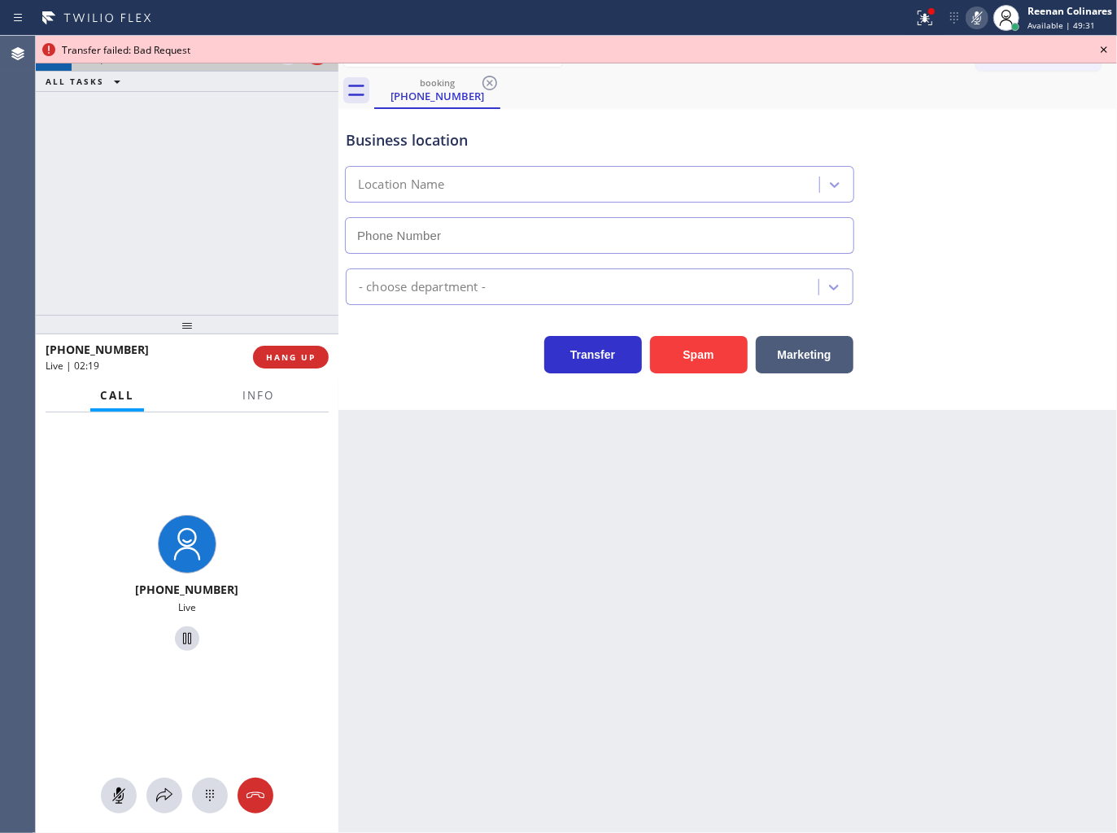
click at [174, 761] on div "[PHONE_NUMBER] Live" at bounding box center [187, 624] width 303 height 422
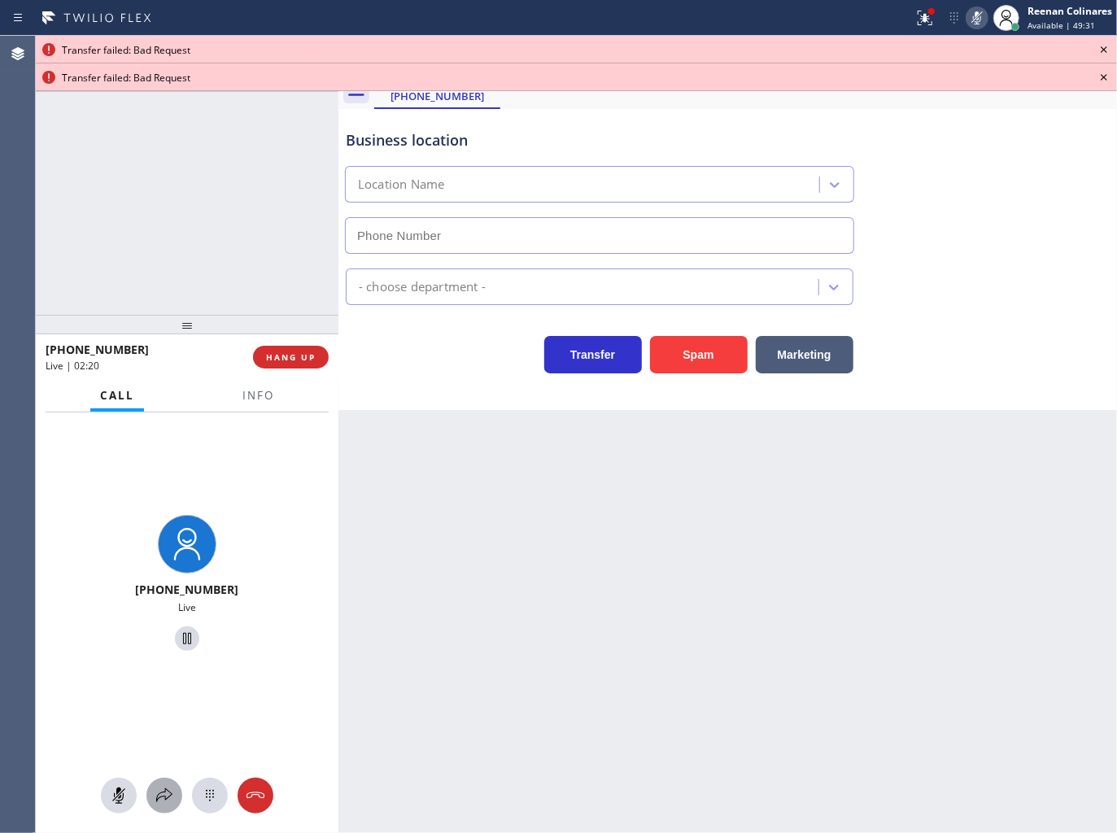
click at [166, 785] on button at bounding box center [164, 796] width 36 height 36
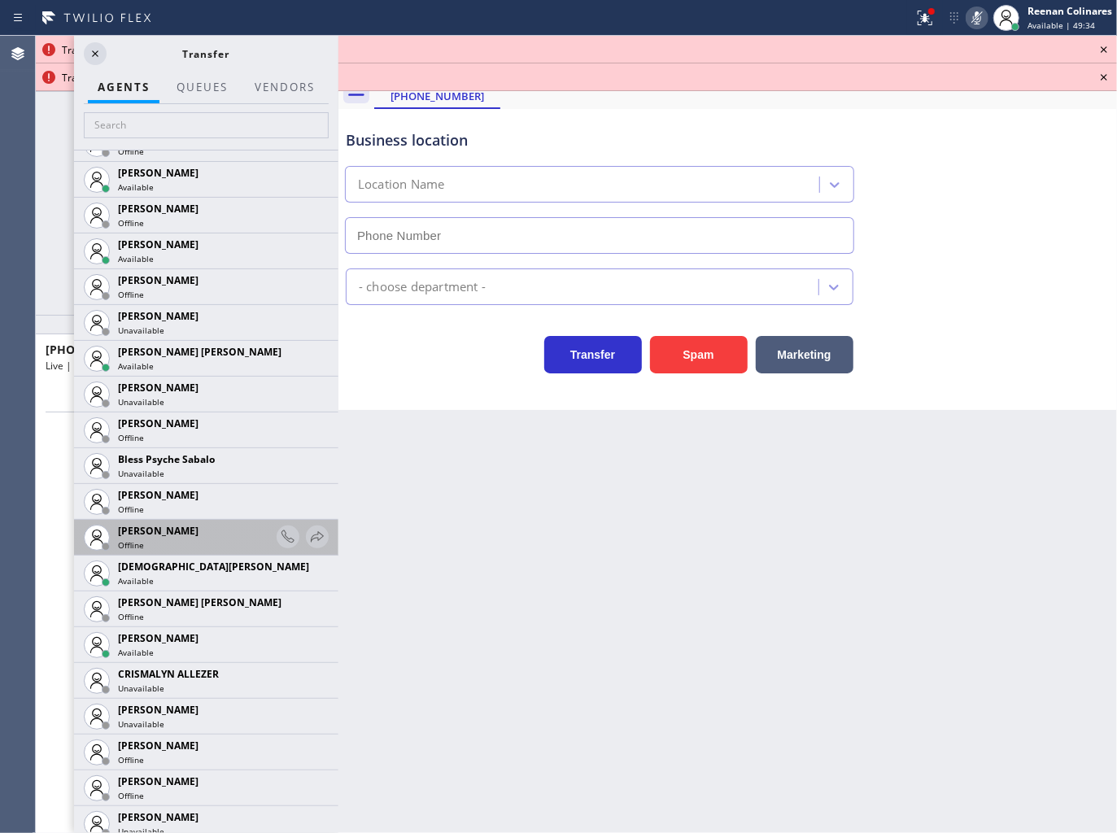
scroll to position [477, 0]
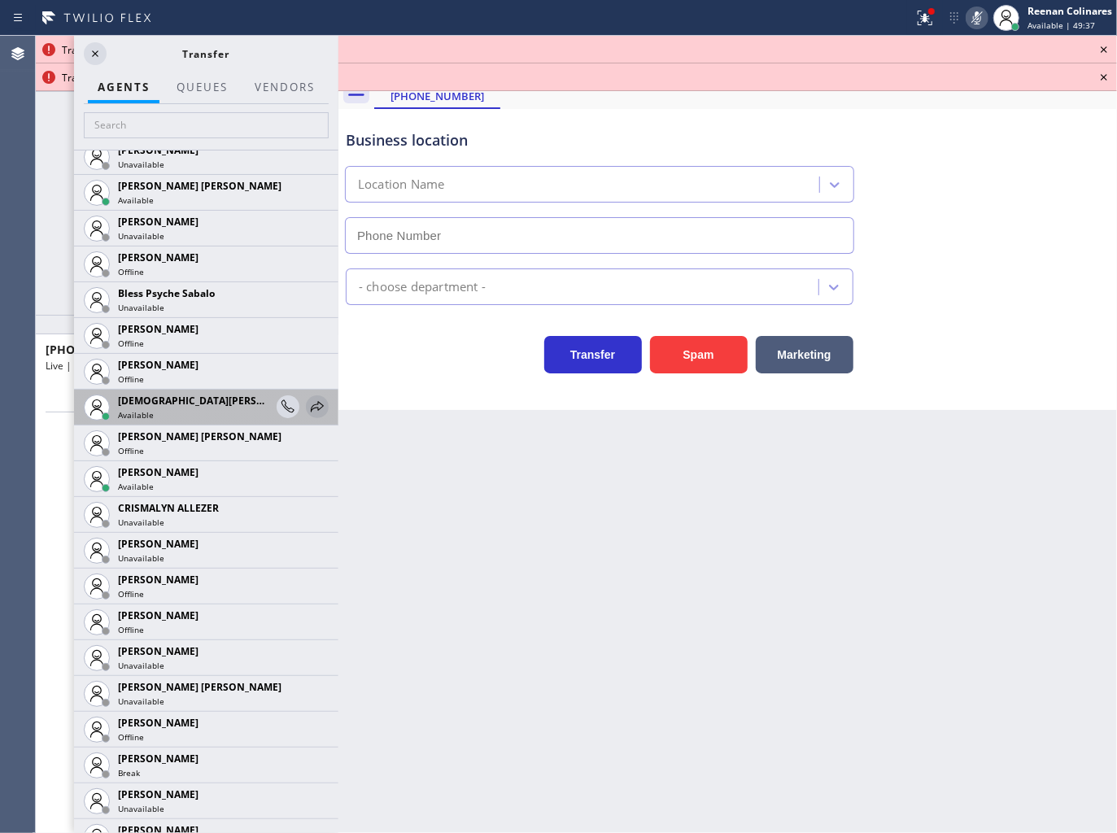
click at [308, 405] on icon at bounding box center [318, 407] width 20 height 20
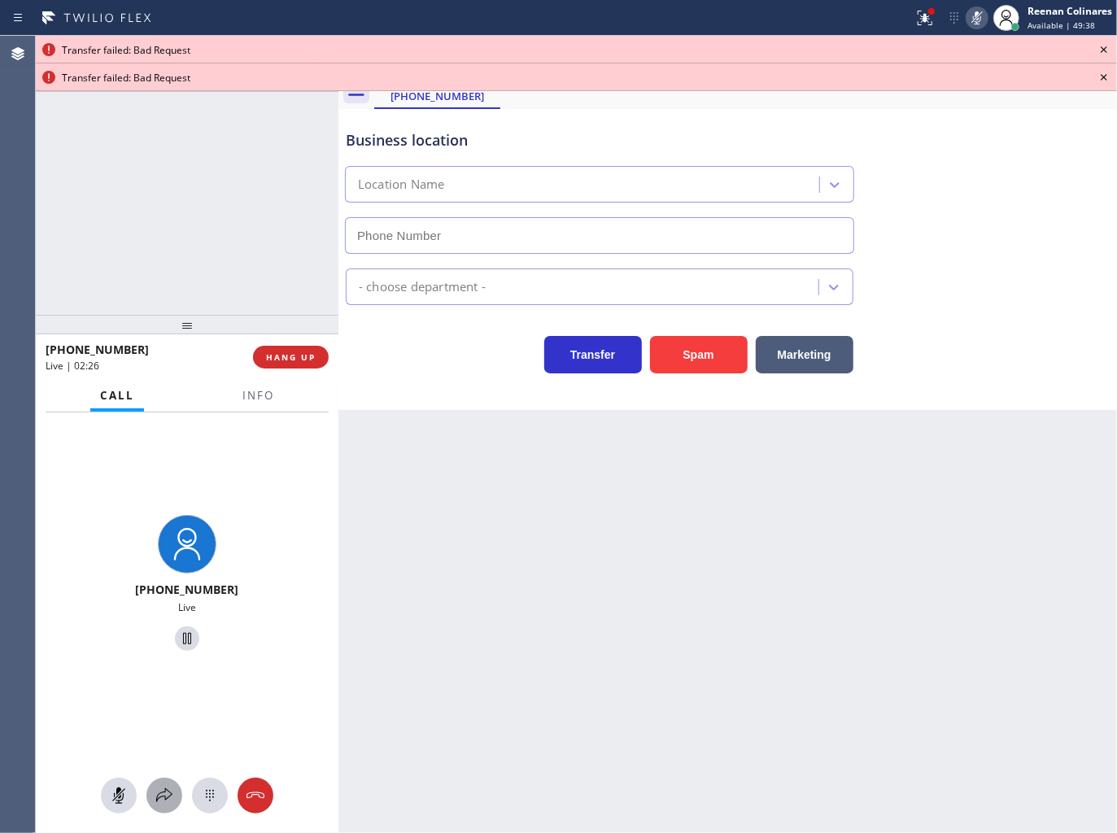
click at [159, 801] on icon at bounding box center [165, 796] width 20 height 20
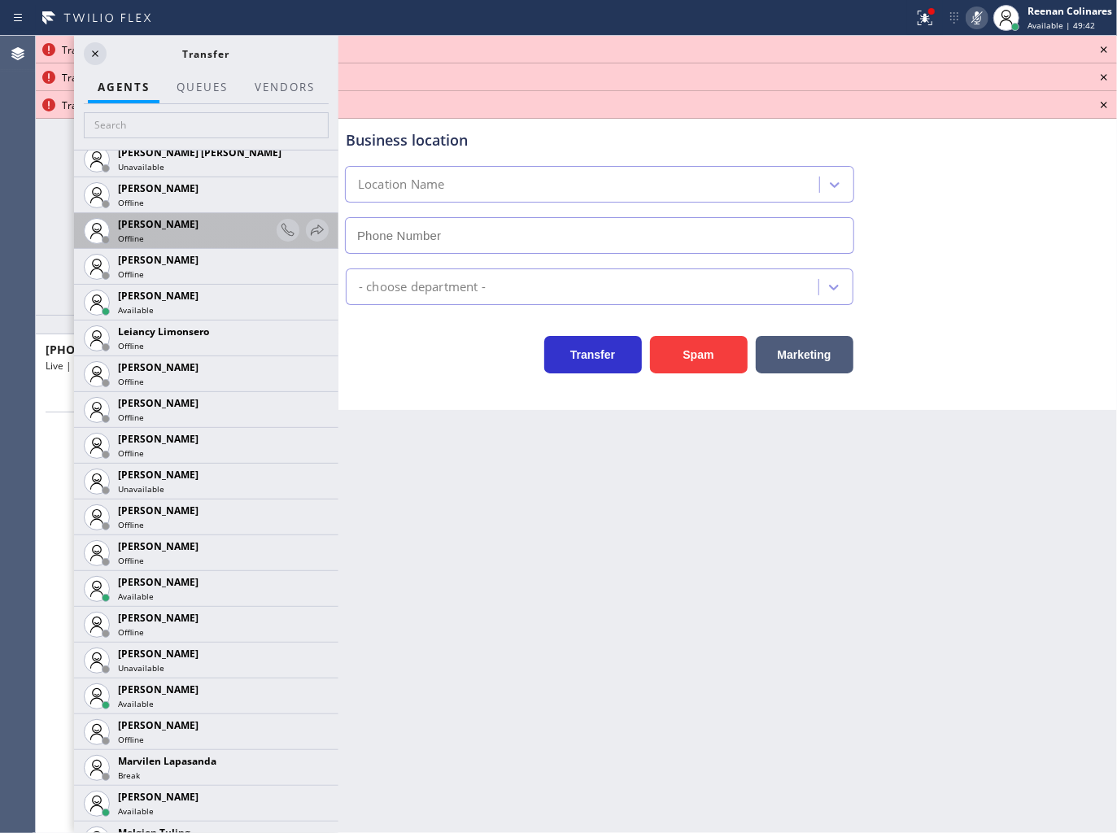
scroll to position [2197, 0]
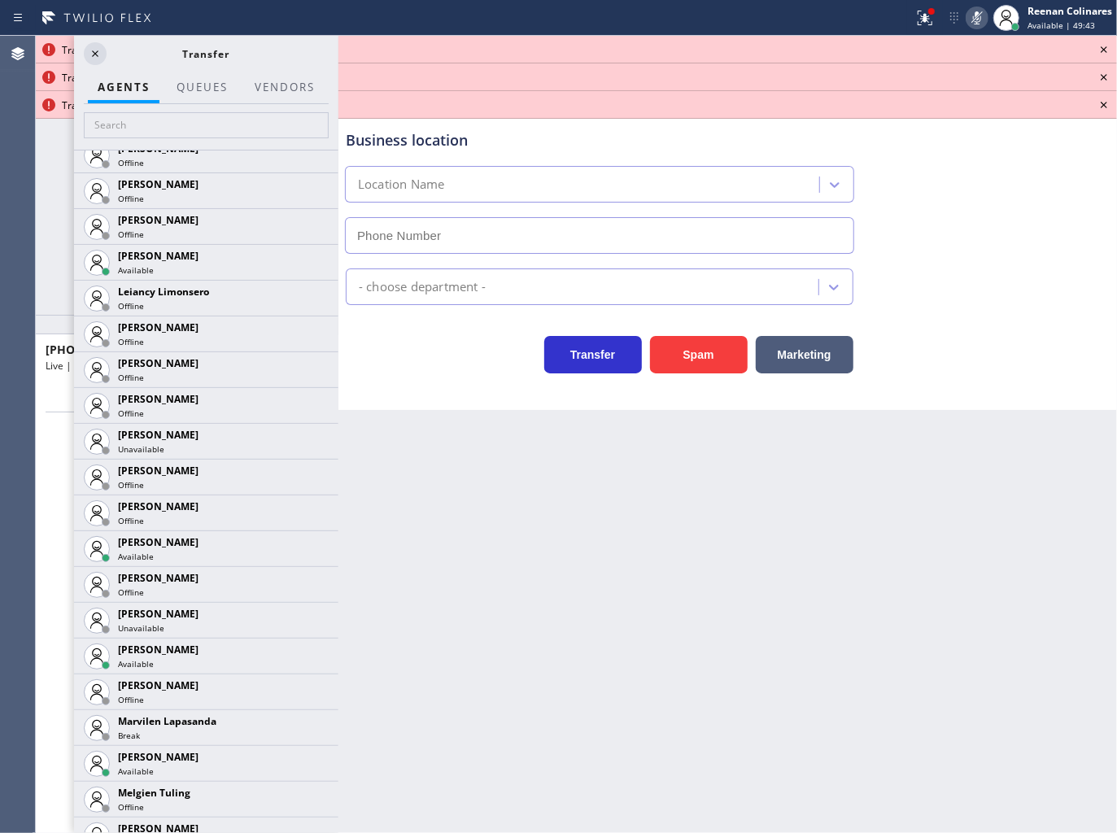
click at [0, 0] on icon at bounding box center [0, 0] width 0 height 0
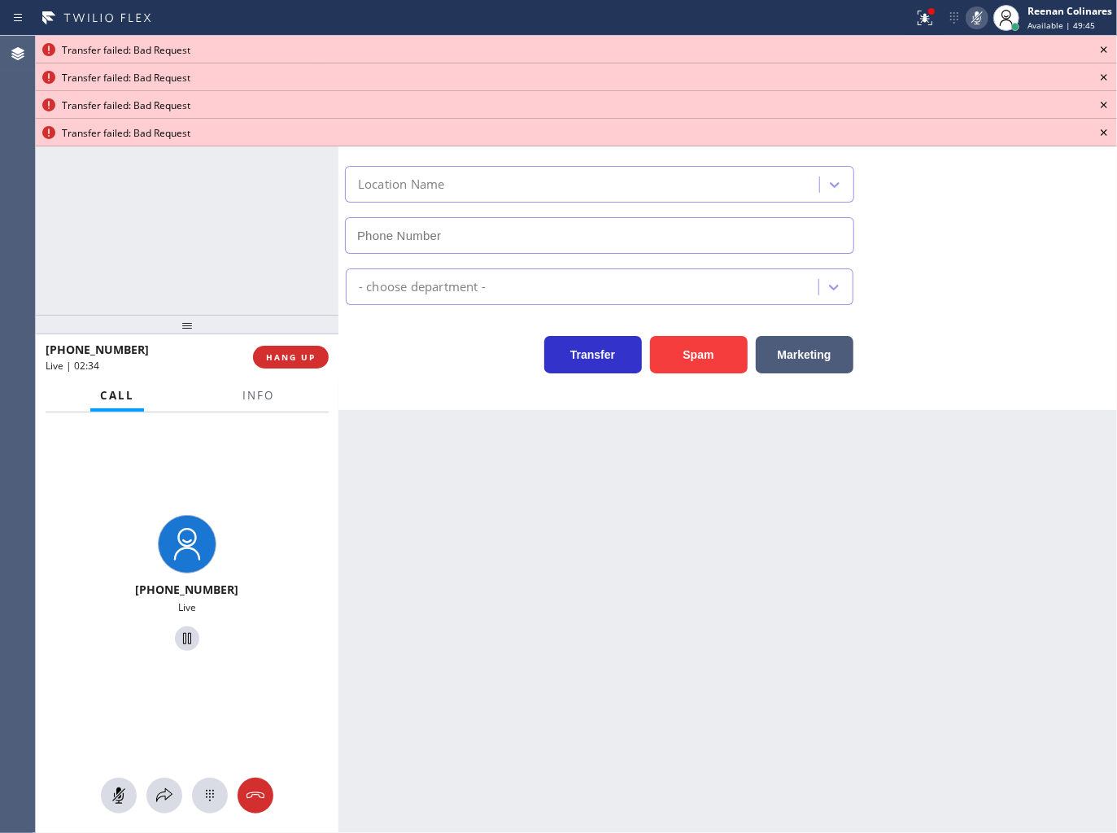
click at [1107, 47] on icon at bounding box center [1104, 49] width 7 height 7
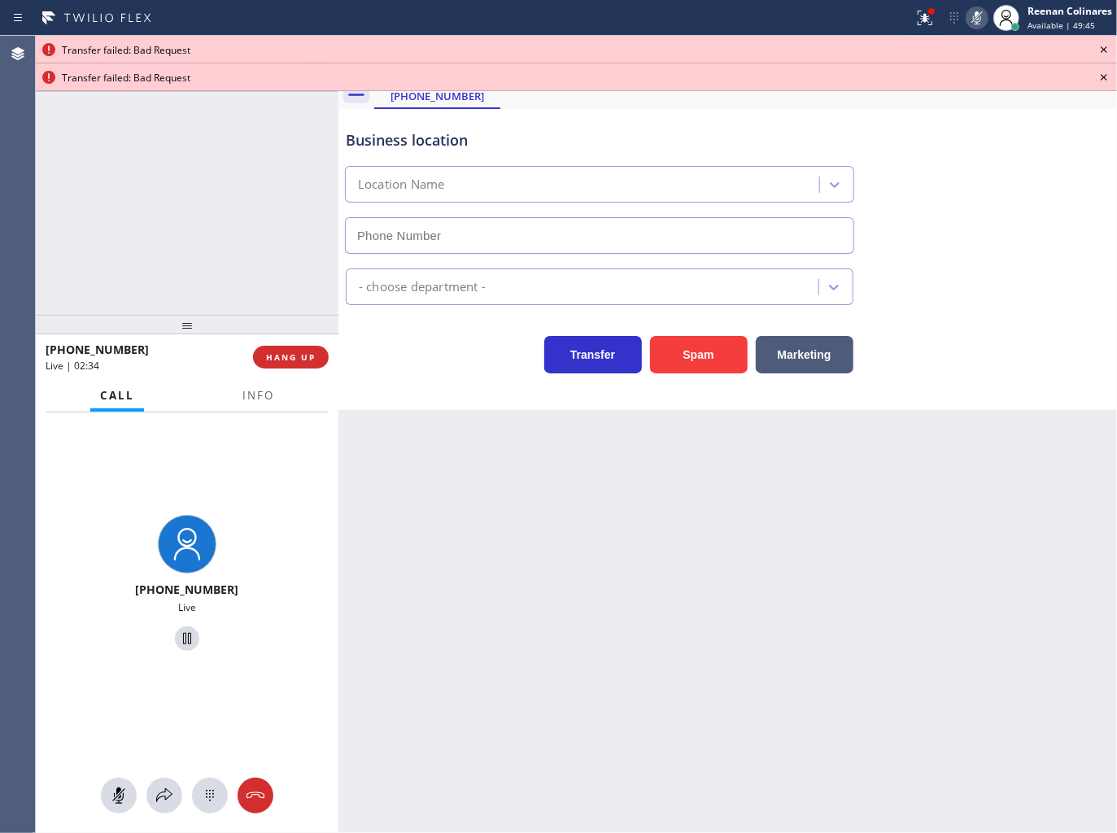
click at [1107, 47] on icon at bounding box center [1104, 49] width 7 height 7
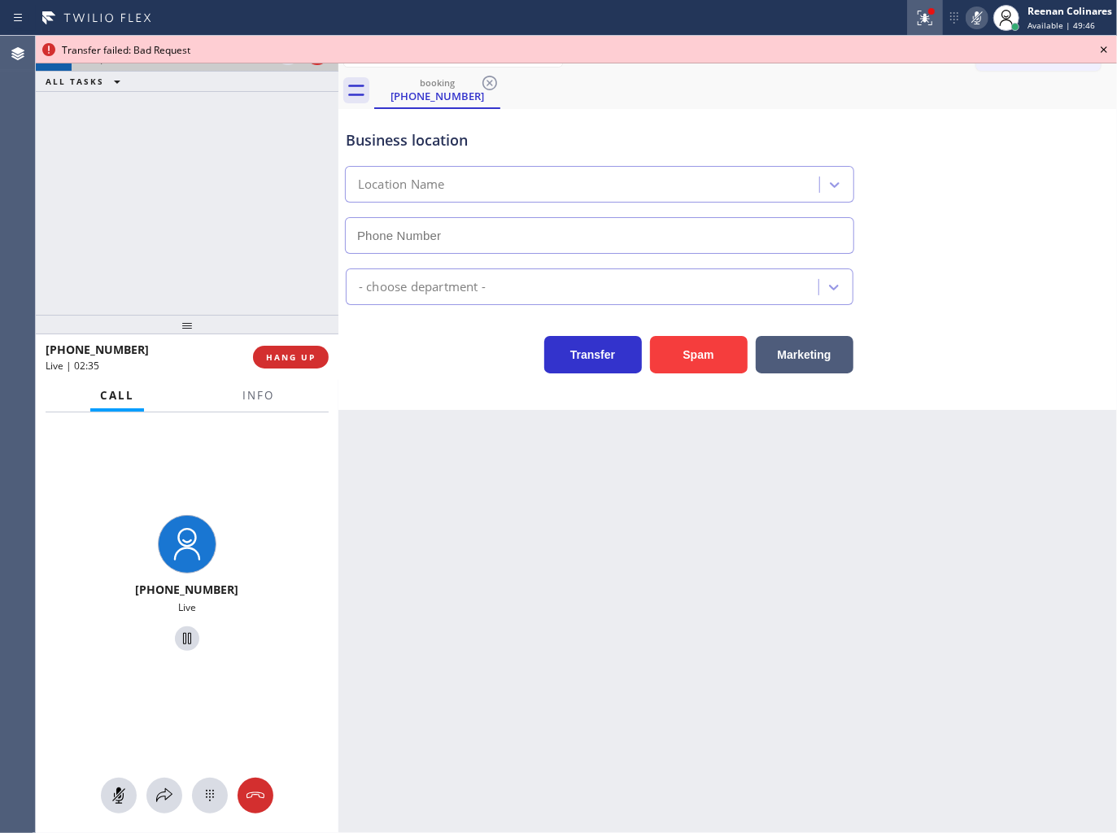
click at [920, 25] on icon at bounding box center [926, 18] width 20 height 20
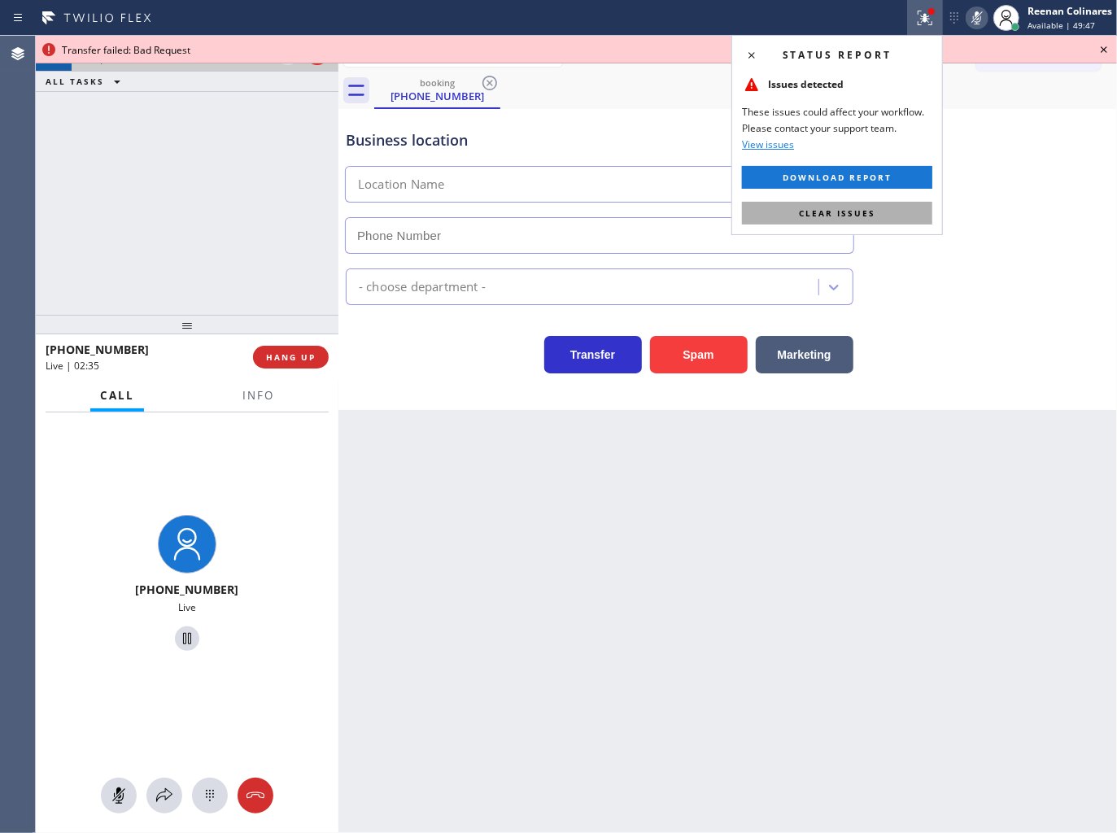
click at [874, 208] on span "Clear issues" at bounding box center [837, 213] width 77 height 11
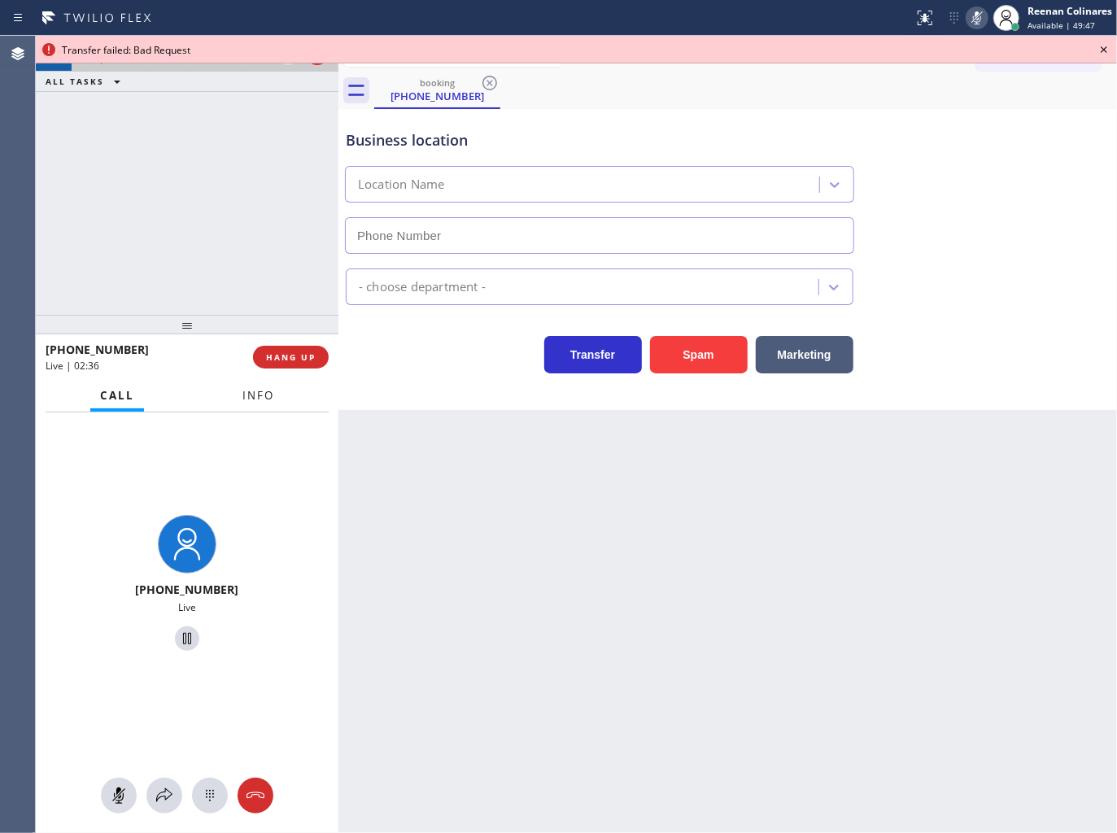
click at [261, 396] on span "Info" at bounding box center [259, 395] width 32 height 15
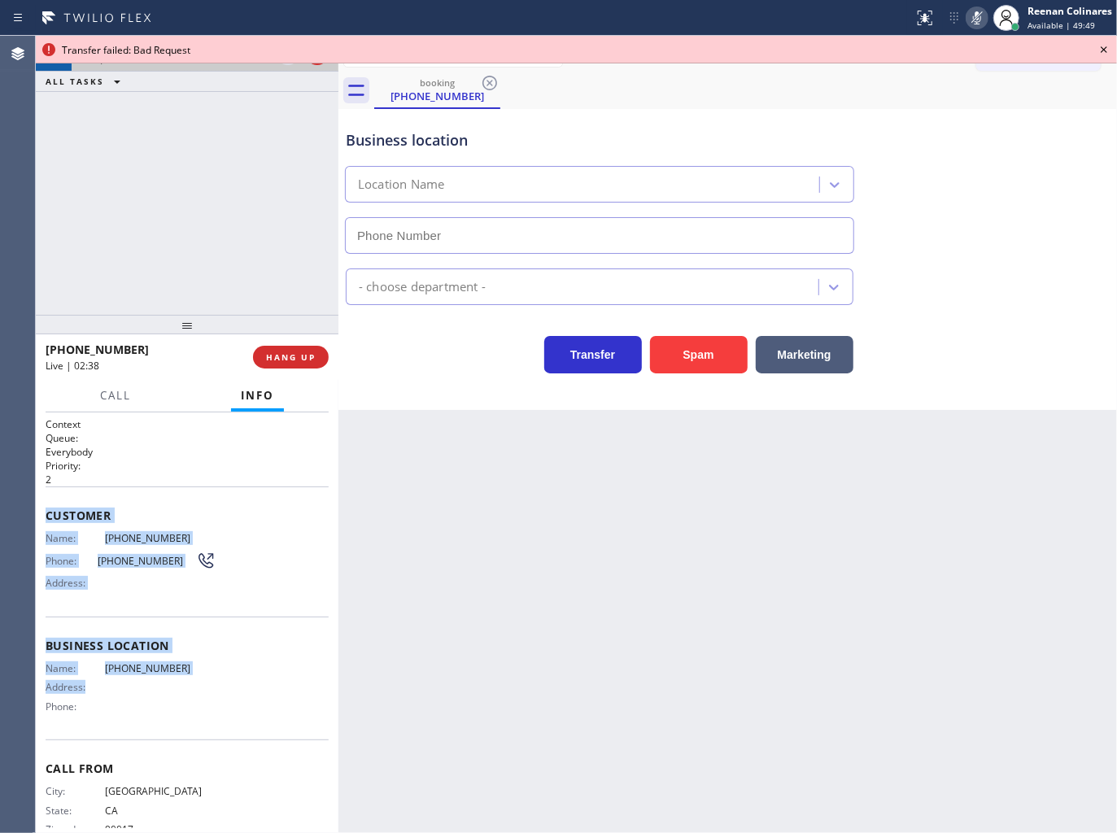
drag, startPoint x: 142, startPoint y: 651, endPoint x: 222, endPoint y: 688, distance: 88.5
click at [222, 688] on div "Context Queue: Everybody Priority: 2 Customer Name: [PHONE_NUMBER] Phone: [PHON…" at bounding box center [187, 624] width 303 height 422
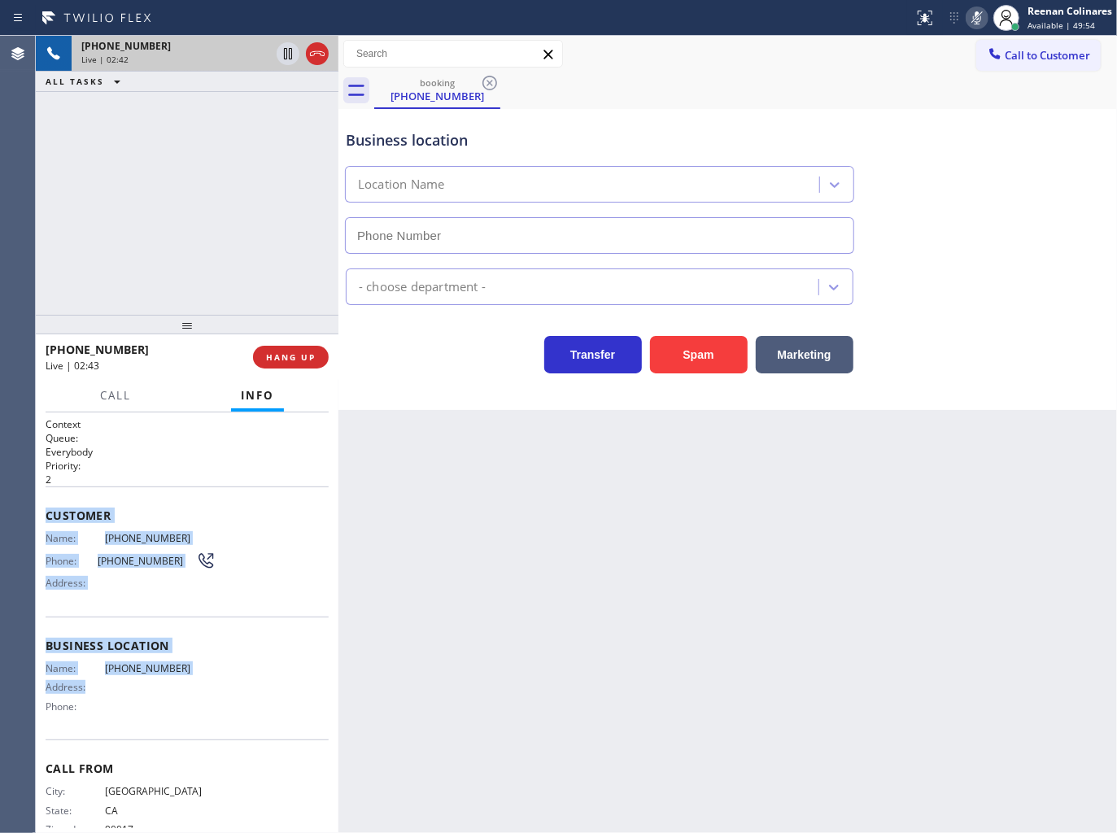
click at [973, 20] on rect at bounding box center [977, 16] width 11 height 11
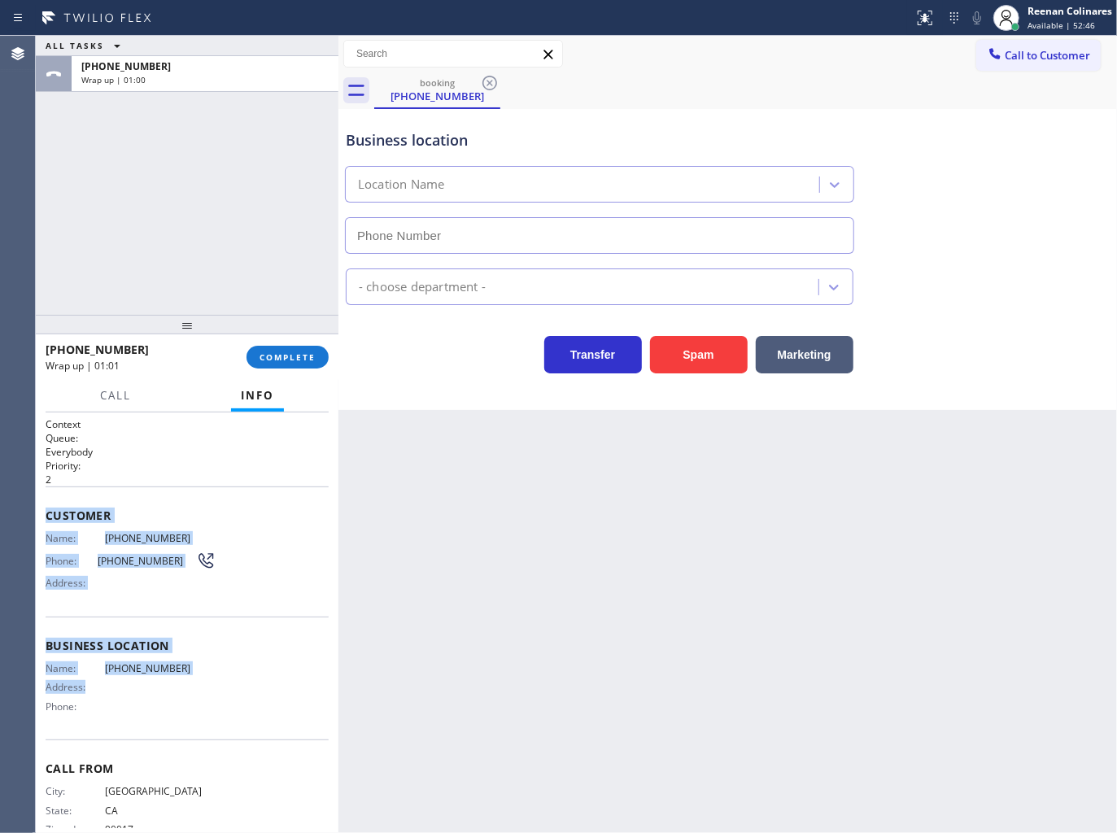
click at [90, 497] on div "Customer Name: [PHONE_NUMBER] Phone: [PHONE_NUMBER] Address:" at bounding box center [187, 552] width 283 height 130
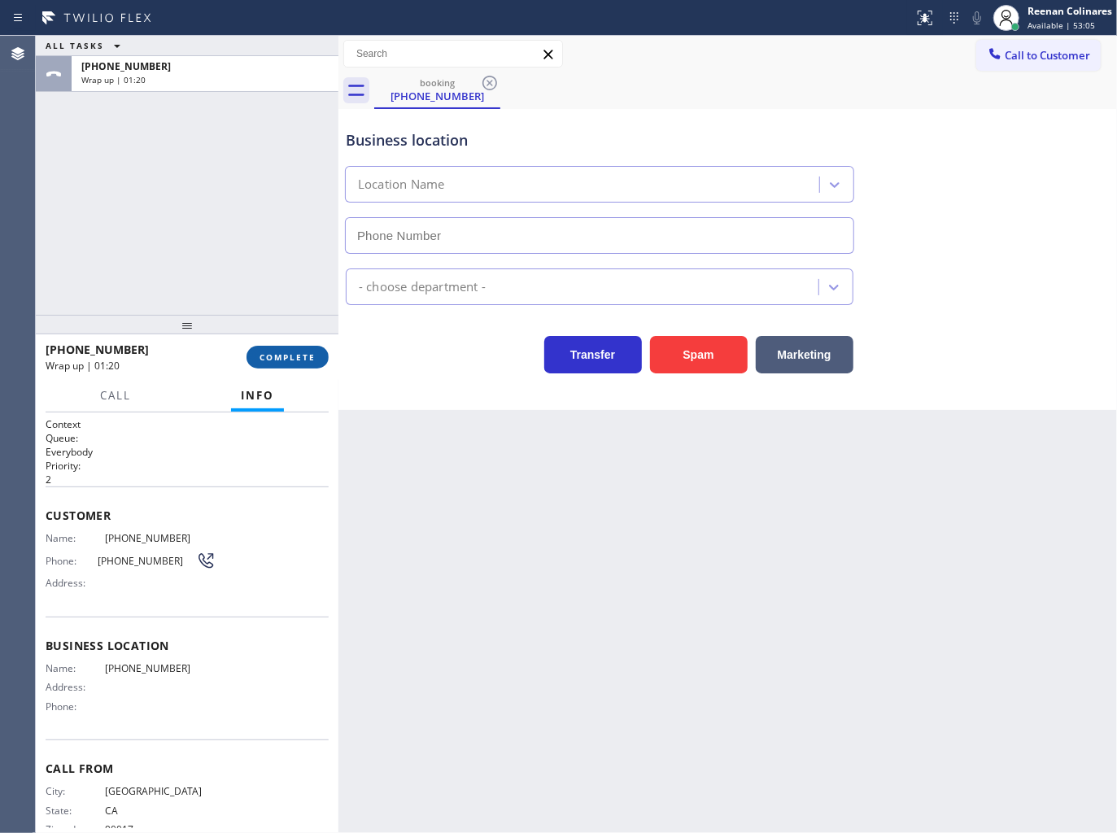
click at [314, 350] on button "COMPLETE" at bounding box center [288, 357] width 82 height 23
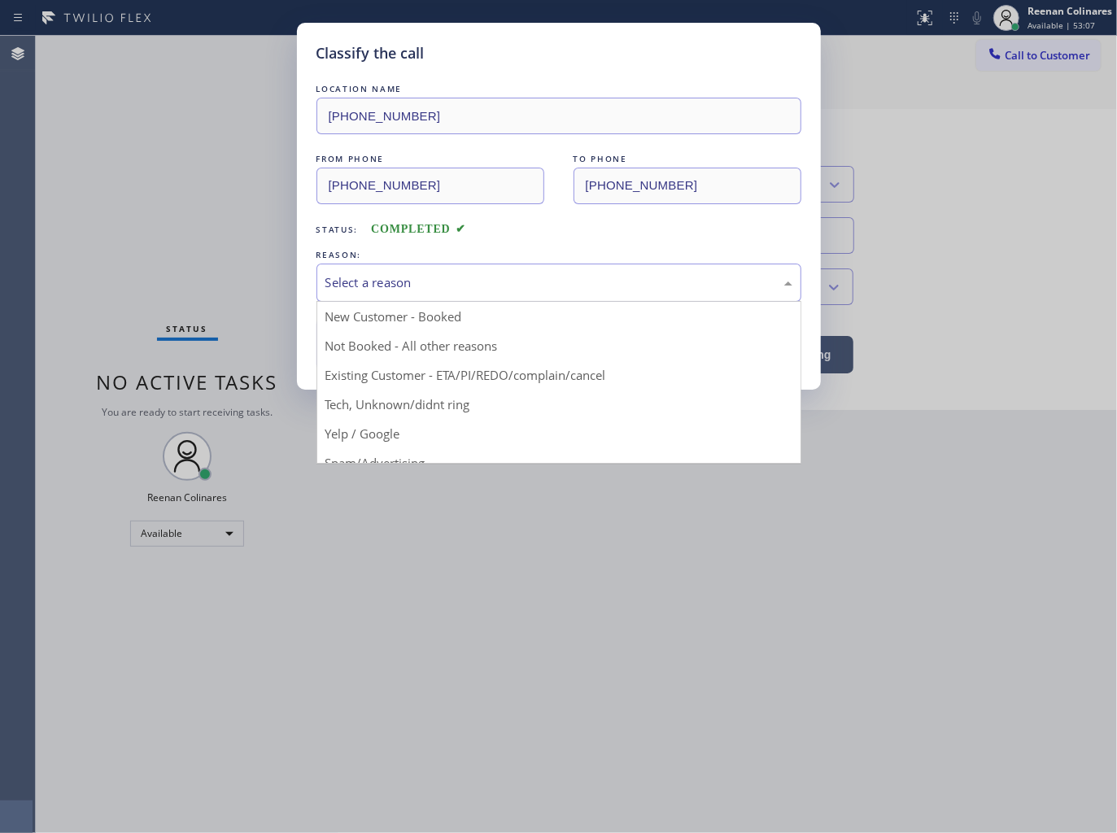
click at [424, 277] on div "Select a reason" at bounding box center [559, 282] width 467 height 19
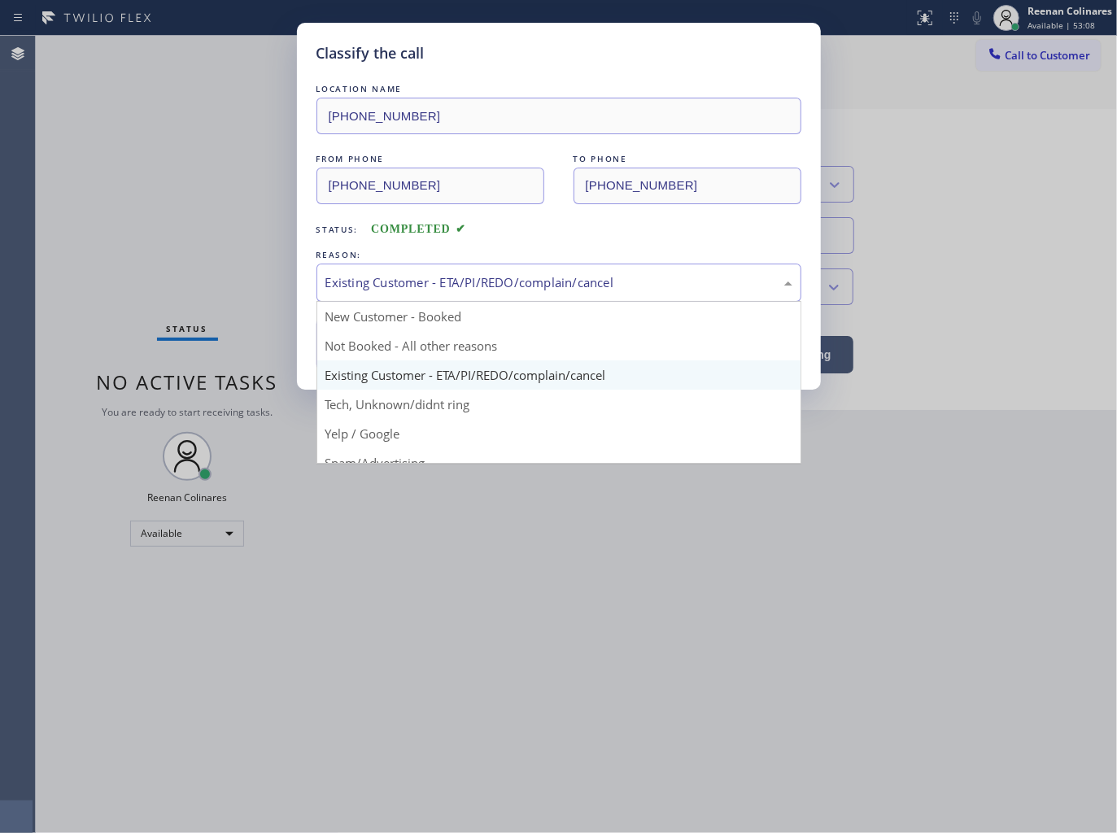
click at [384, 285] on div "Existing Customer - ETA/PI/REDO/complain/cancel" at bounding box center [559, 282] width 467 height 19
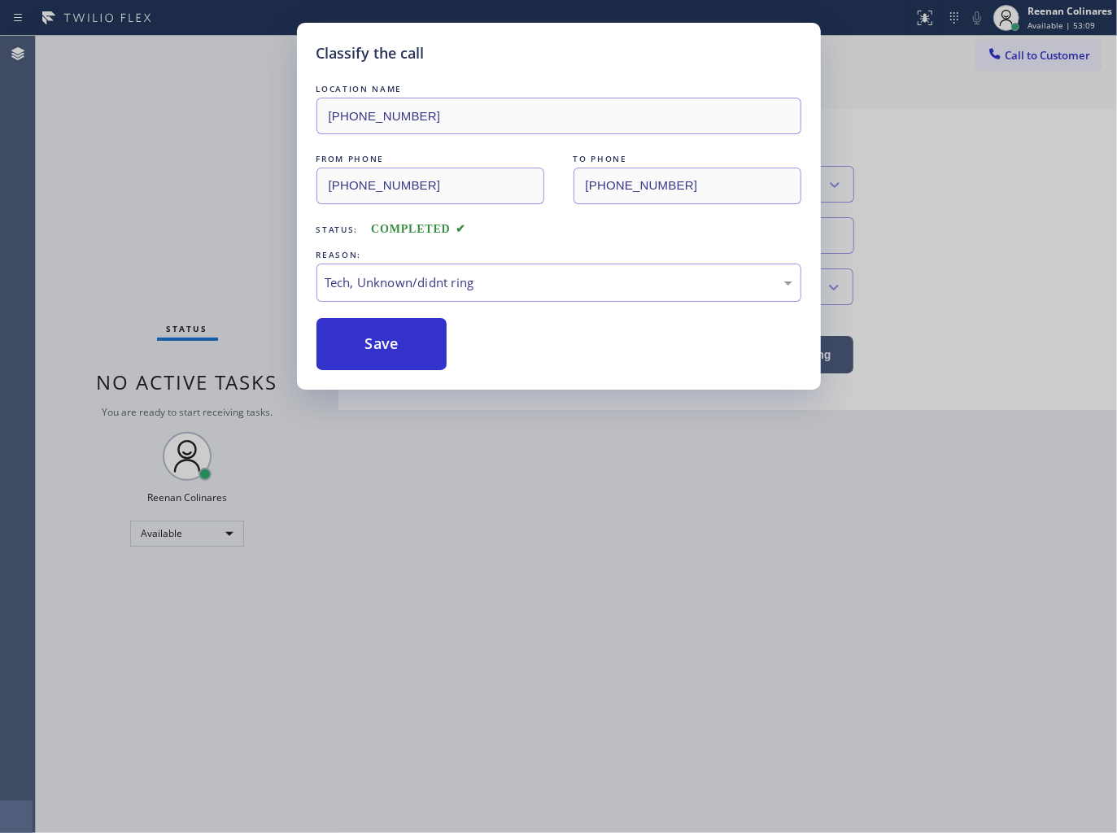
click at [363, 370] on div "Classify the call LOCATION NAME [PHONE_NUMBER] FROM PHONE [PHONE_NUMBER] TO PHO…" at bounding box center [559, 206] width 524 height 367
drag, startPoint x: 319, startPoint y: 324, endPoint x: 670, endPoint y: 215, distance: 367.3
click at [323, 324] on button "Save" at bounding box center [382, 344] width 131 height 52
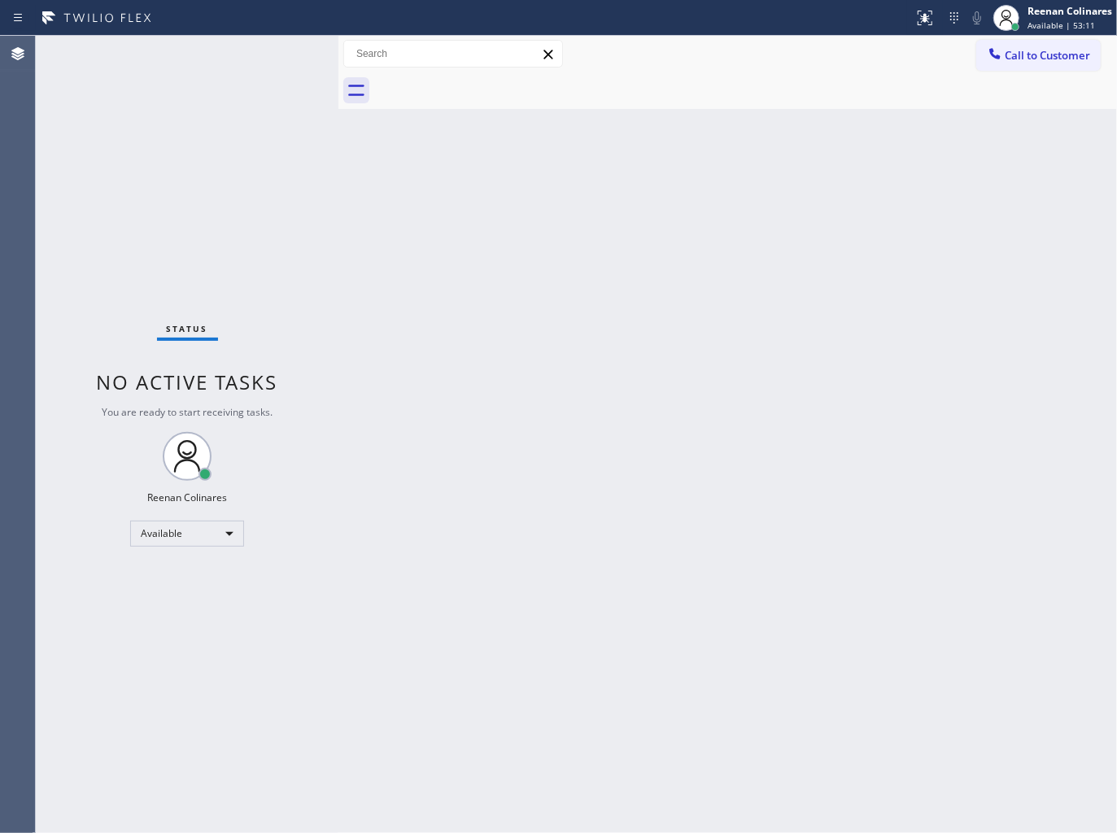
click at [545, 514] on div "Back to Dashboard Change Sender ID Customers Technicians Select a contact Outbo…" at bounding box center [728, 435] width 779 height 798
click at [689, 192] on div "Back to Dashboard Change Sender ID Customers Technicians Select a contact Outbo…" at bounding box center [728, 435] width 779 height 798
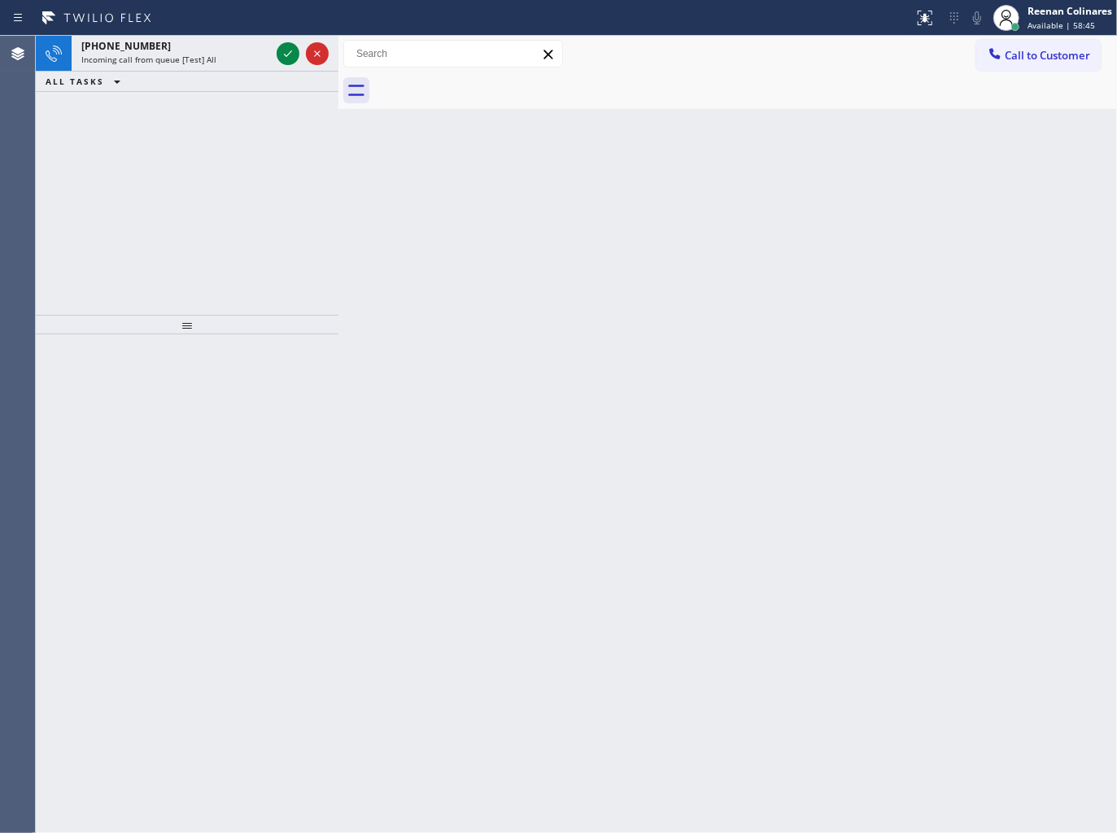
click at [204, 68] on div "[PHONE_NUMBER] Incoming call from queue [Test] All" at bounding box center [173, 54] width 202 height 36
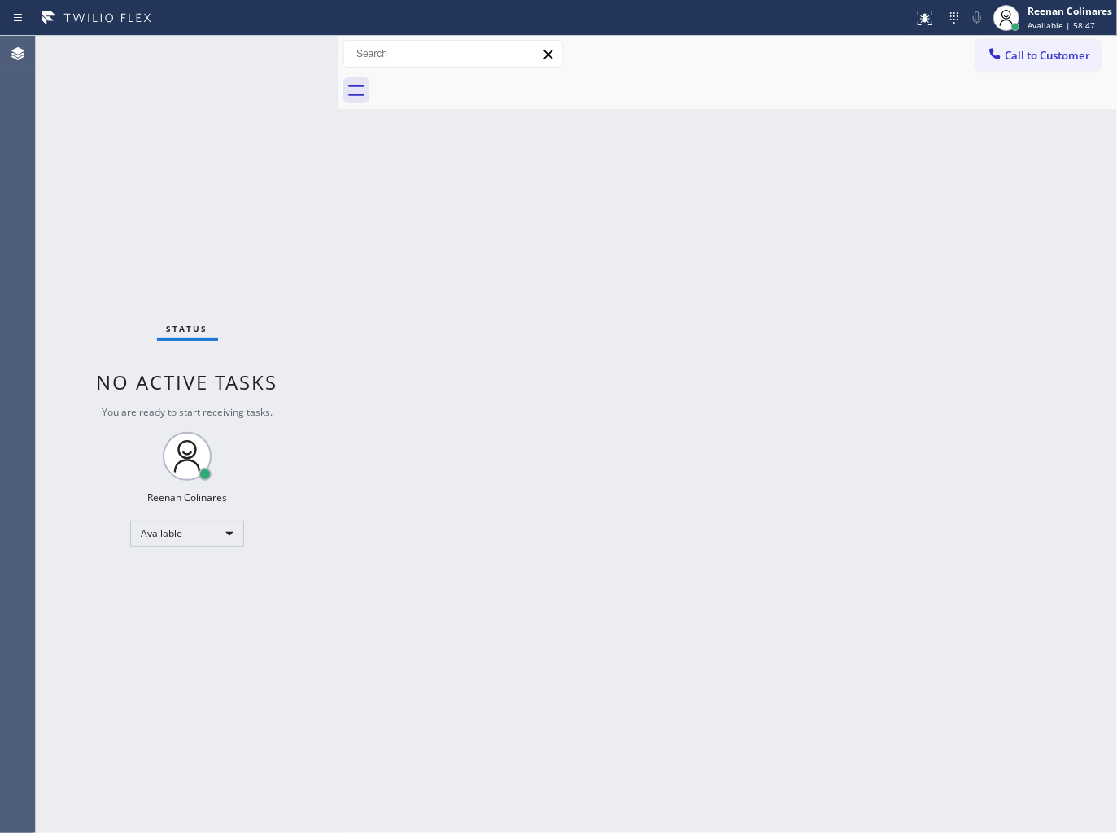
click at [221, 59] on div "Status No active tasks You are ready to start receiving tasks. Reenan Colinares…" at bounding box center [187, 435] width 303 height 798
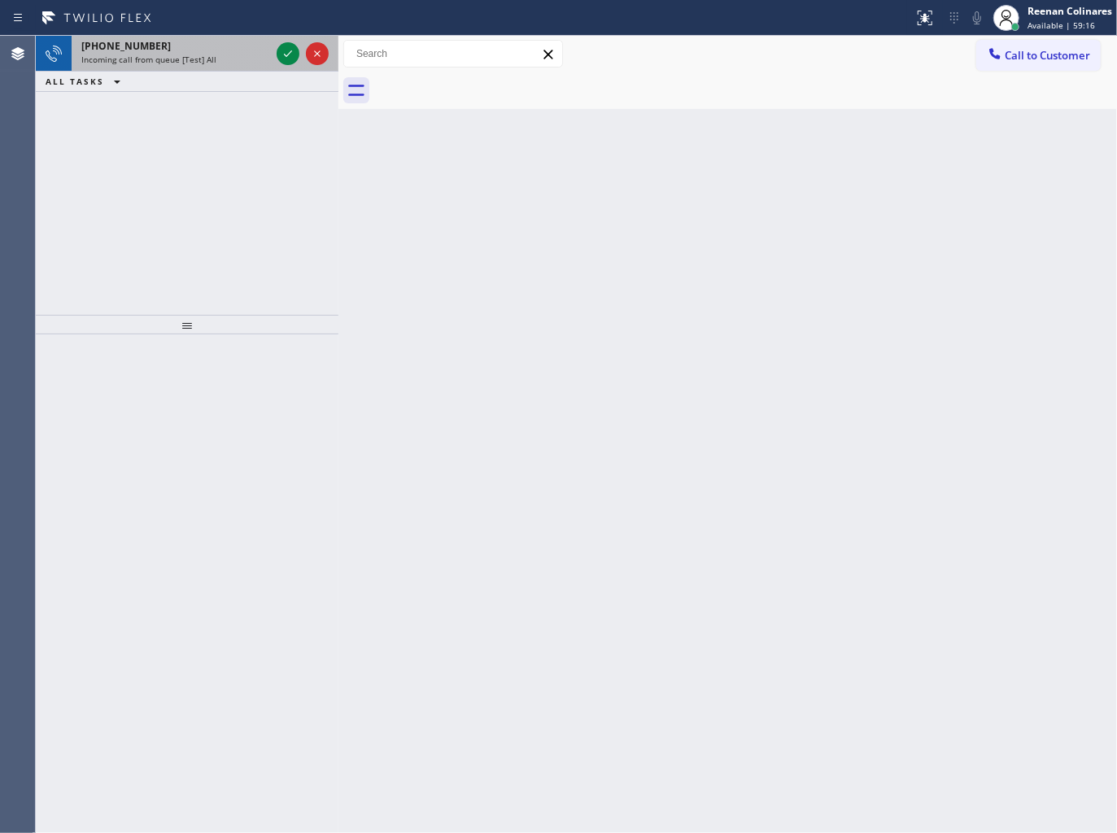
click at [216, 54] on div "Incoming call from queue [Test] All" at bounding box center [175, 59] width 189 height 11
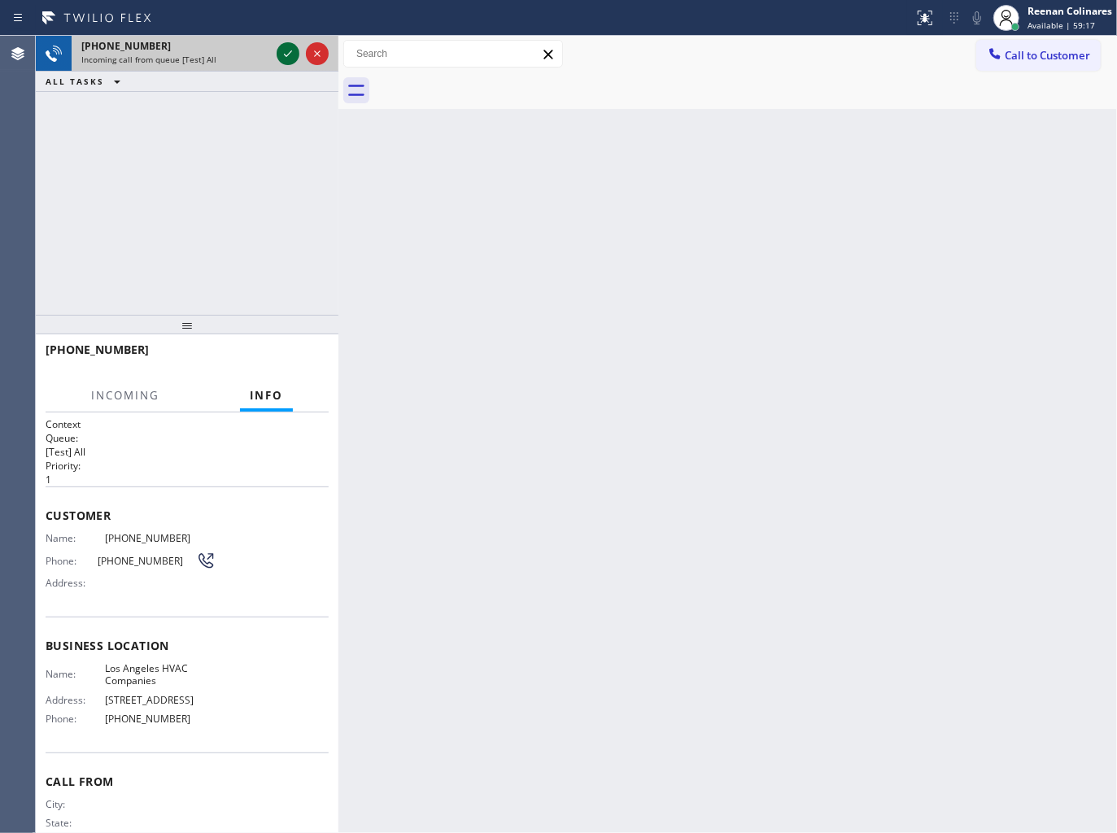
click at [285, 60] on icon at bounding box center [288, 54] width 20 height 20
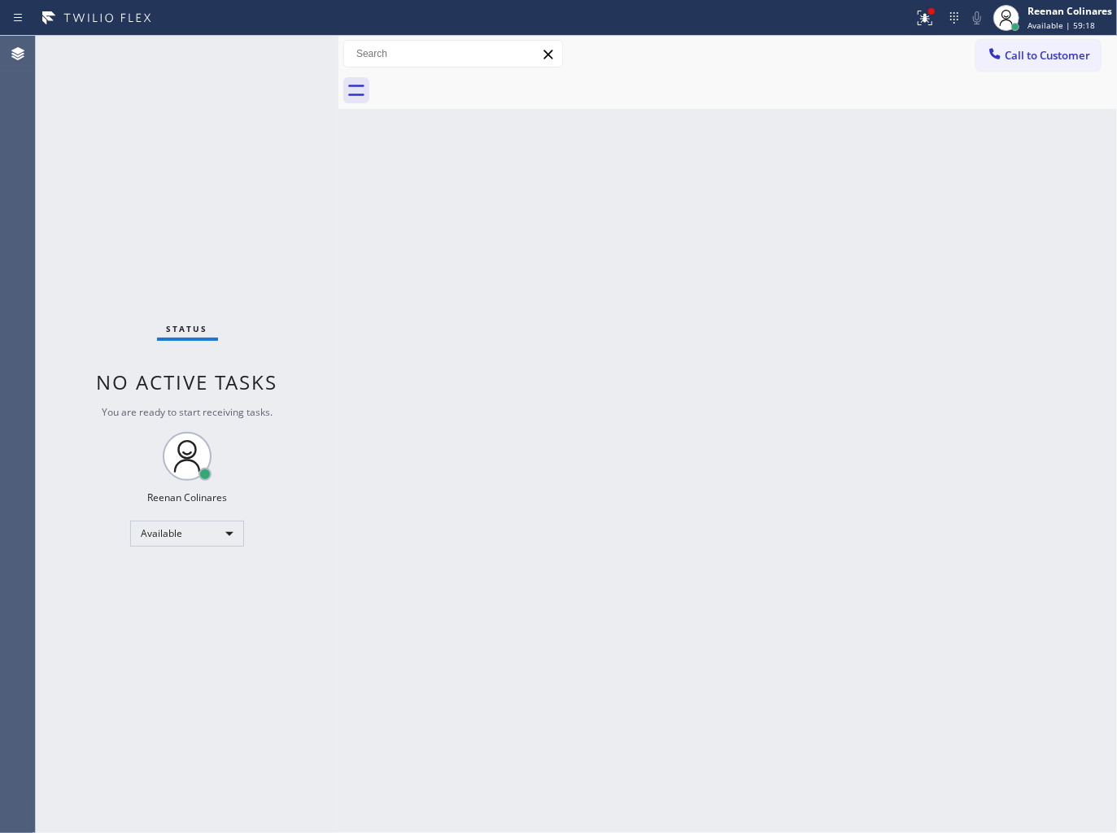
click at [567, 481] on div "Back to Dashboard Change Sender ID Customers Technicians Select a contact Outbo…" at bounding box center [728, 435] width 779 height 798
click at [200, 50] on div "Status No active tasks You are ready to start receiving tasks. Reenan Colinares…" at bounding box center [187, 435] width 303 height 798
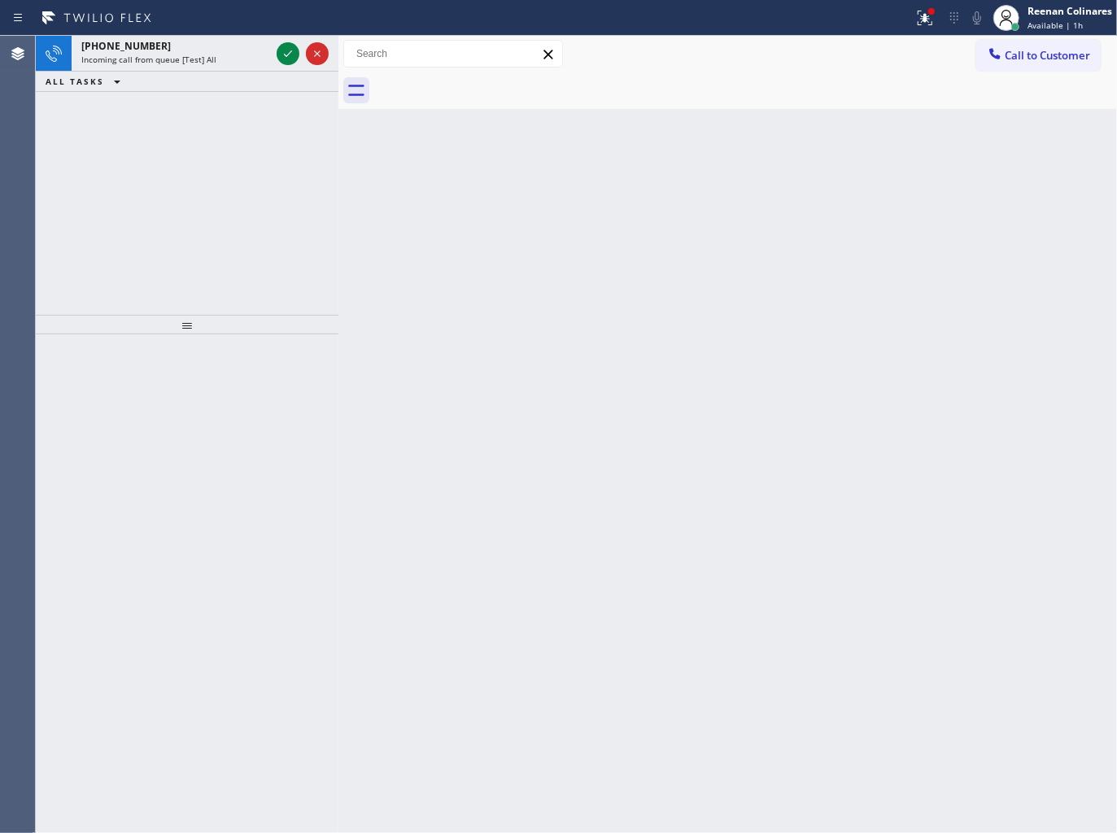
click at [200, 50] on div "[PHONE_NUMBER]" at bounding box center [175, 46] width 189 height 14
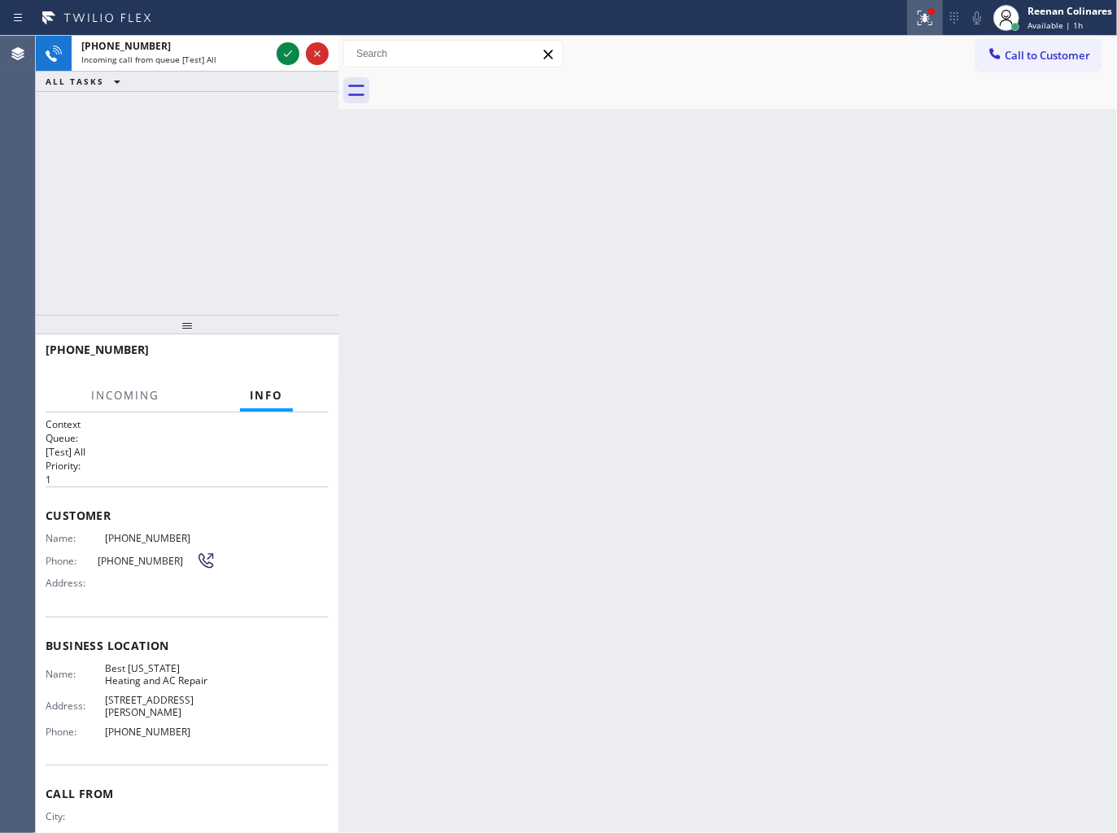
click at [920, 16] on icon at bounding box center [926, 18] width 20 height 20
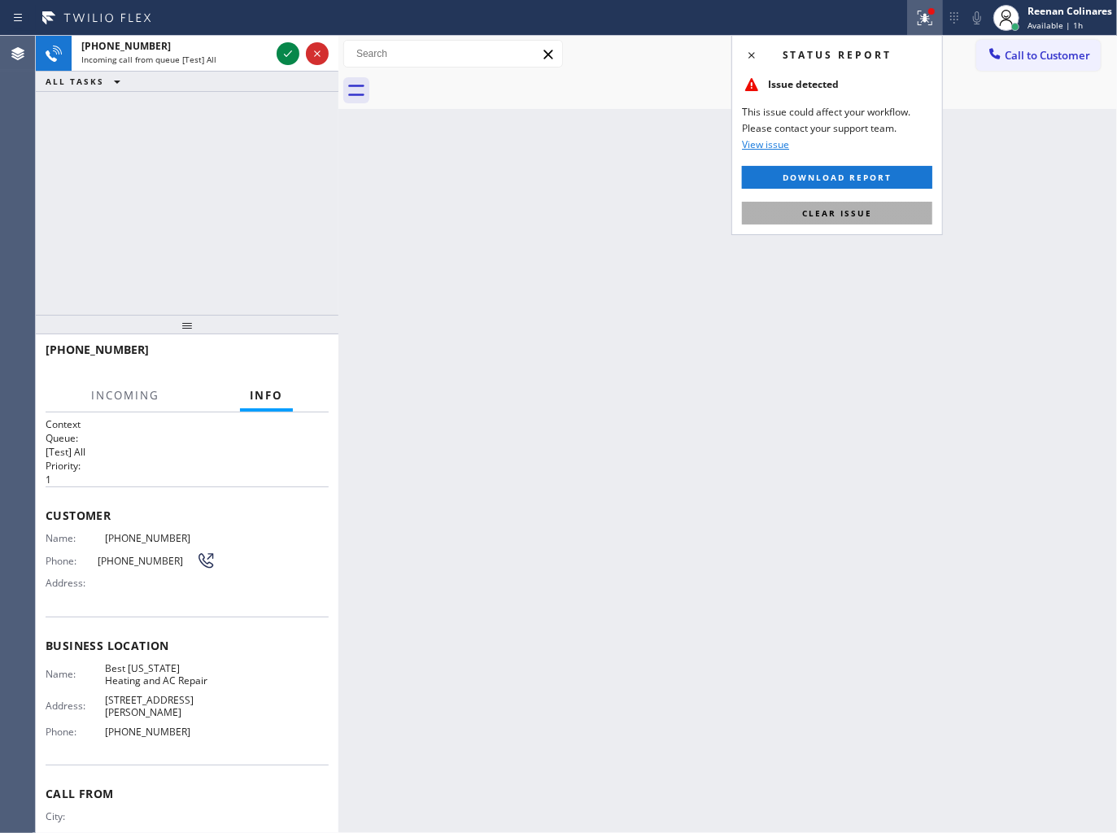
click at [852, 213] on span "Clear issue" at bounding box center [837, 213] width 70 height 11
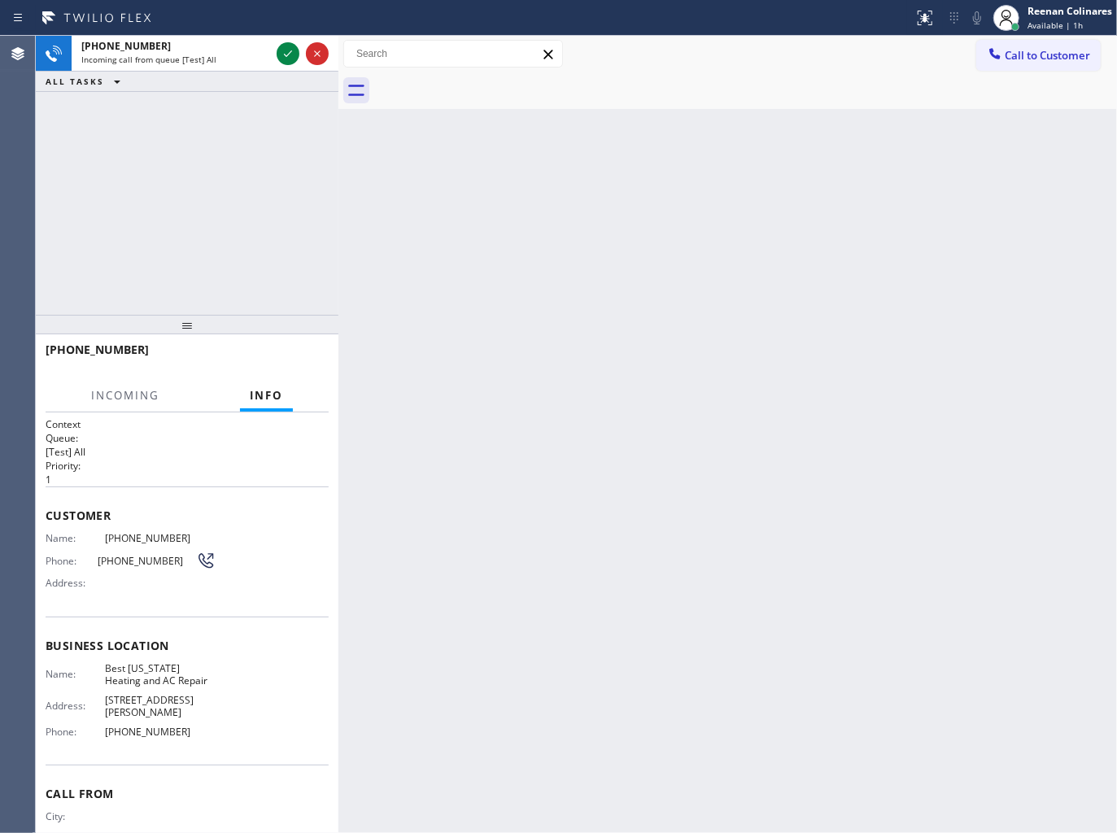
click at [544, 194] on div "Back to Dashboard Change Sender ID Customers Technicians Select a contact Outbo…" at bounding box center [728, 435] width 779 height 798
drag, startPoint x: 1046, startPoint y: 20, endPoint x: 1036, endPoint y: 22, distance: 9.9
click at [1045, 20] on span "Available | 1h" at bounding box center [1055, 25] width 55 height 11
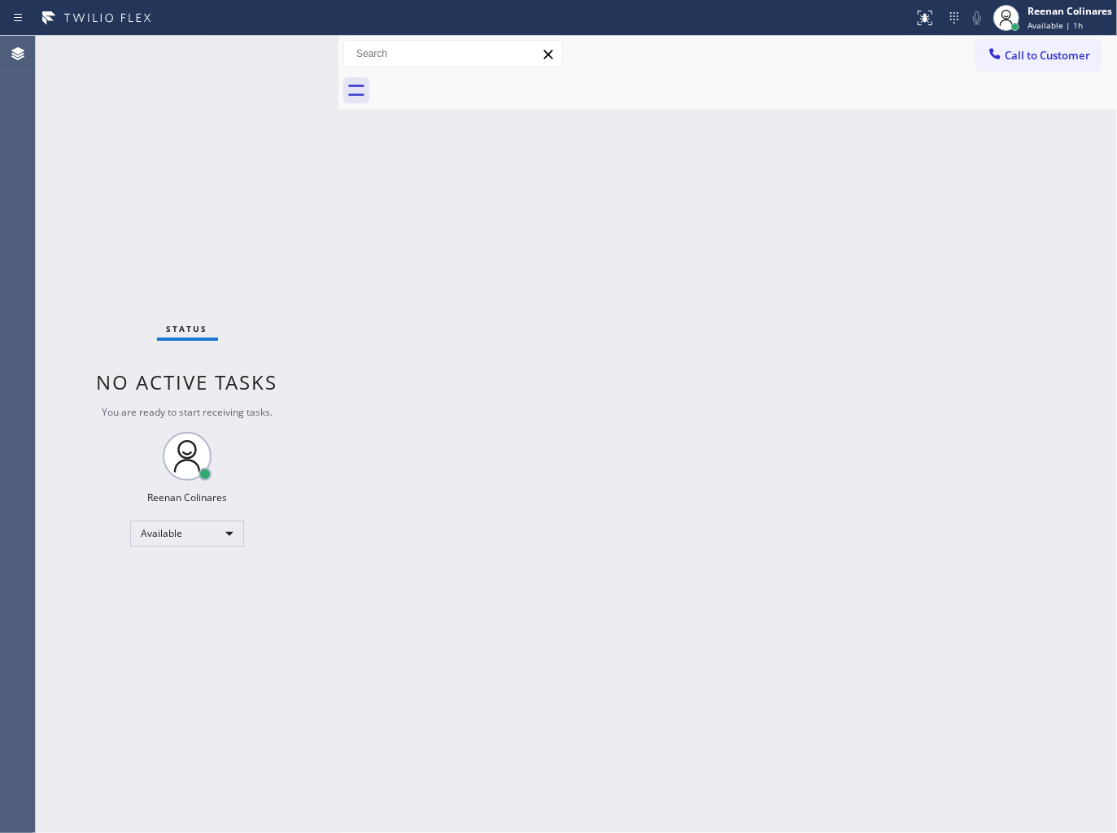
click at [473, 160] on div "Back to Dashboard Change Sender ID Customers Technicians Select a contact Outbo…" at bounding box center [728, 435] width 779 height 798
click at [597, 236] on div "Back to Dashboard Change Sender ID Customers Technicians Select a contact Outbo…" at bounding box center [728, 435] width 779 height 798
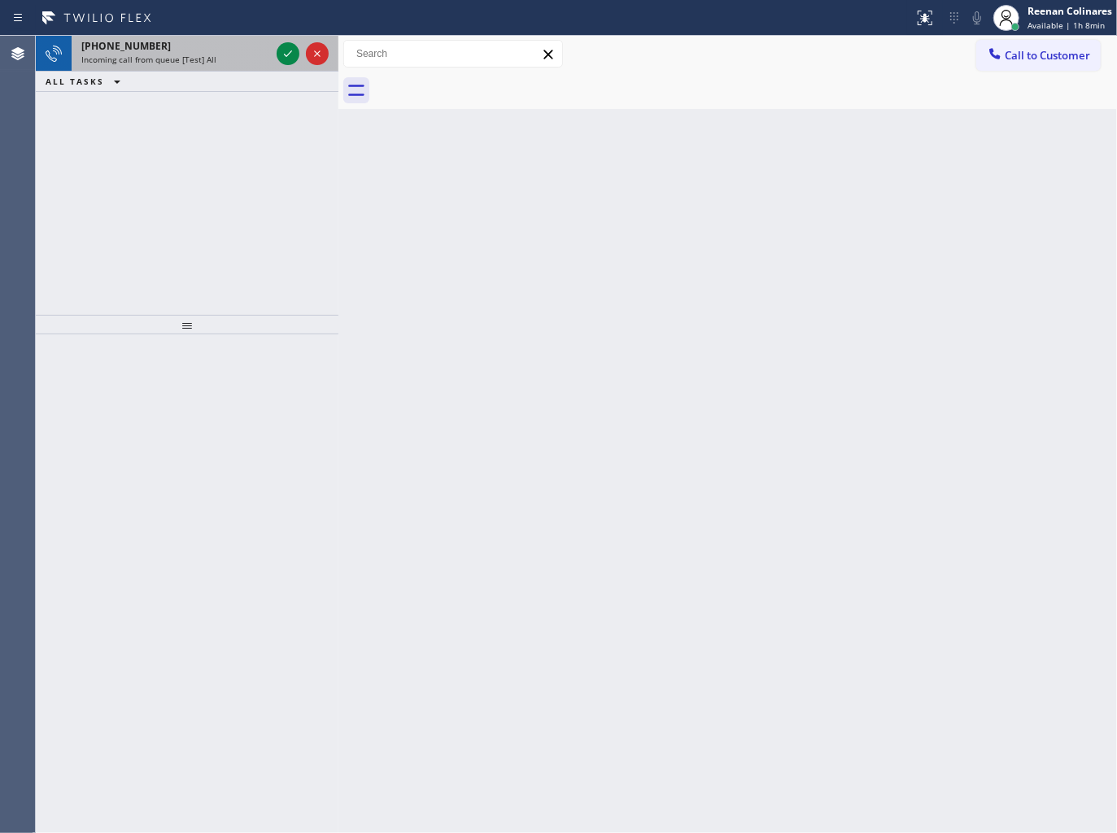
click at [223, 59] on div "Incoming call from queue [Test] All" at bounding box center [175, 59] width 189 height 11
click at [281, 55] on icon at bounding box center [288, 54] width 20 height 20
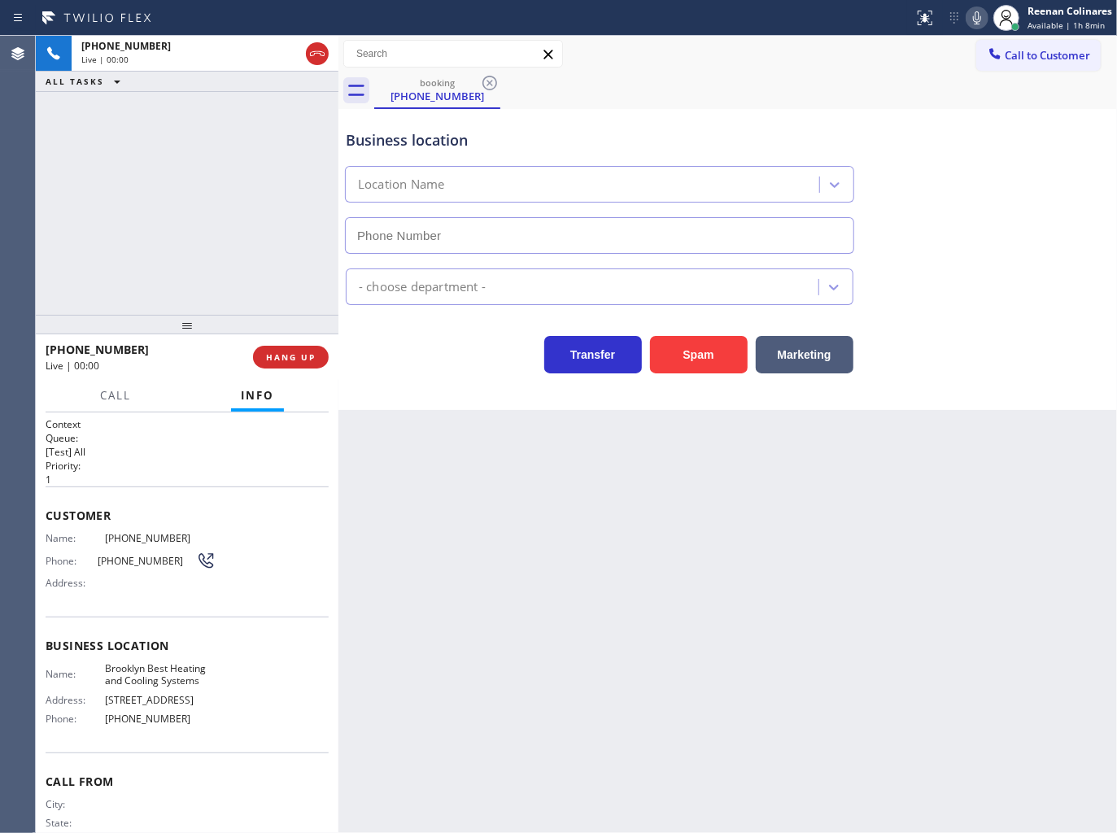
type input "[PHONE_NUMBER]"
click at [703, 347] on button "Spam" at bounding box center [699, 354] width 98 height 37
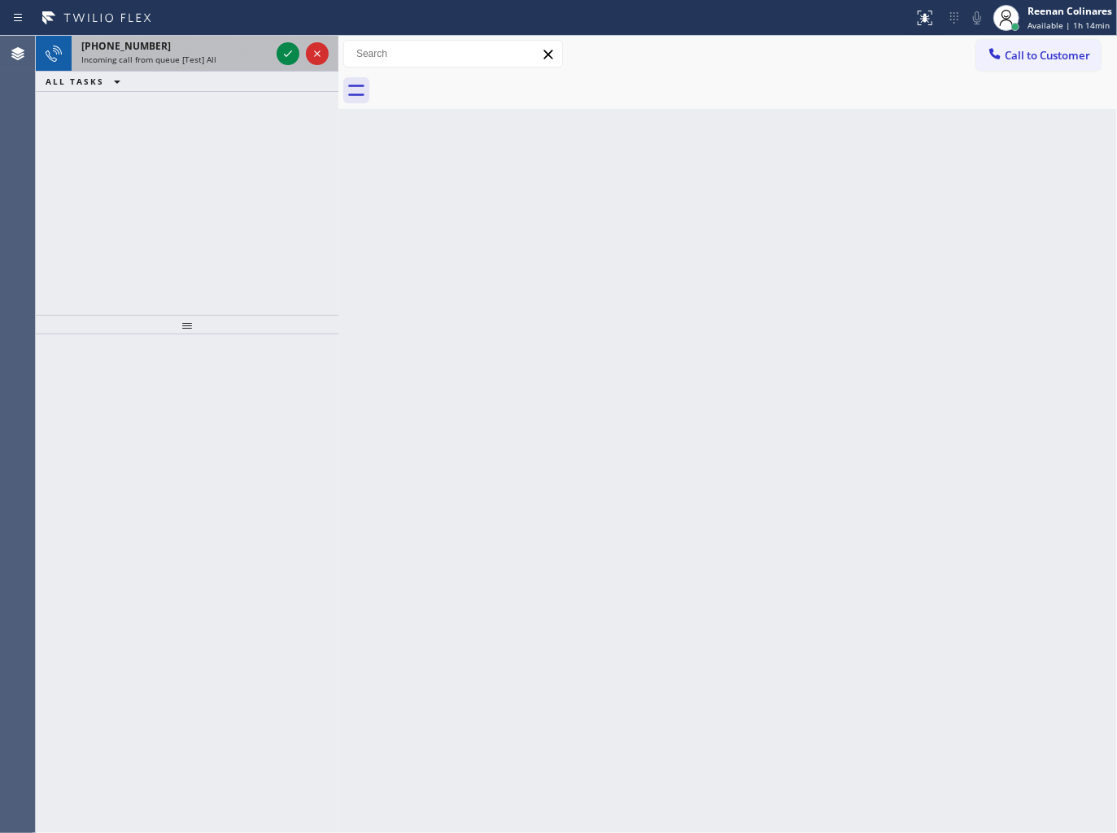
click at [207, 50] on div "[PHONE_NUMBER]" at bounding box center [175, 46] width 189 height 14
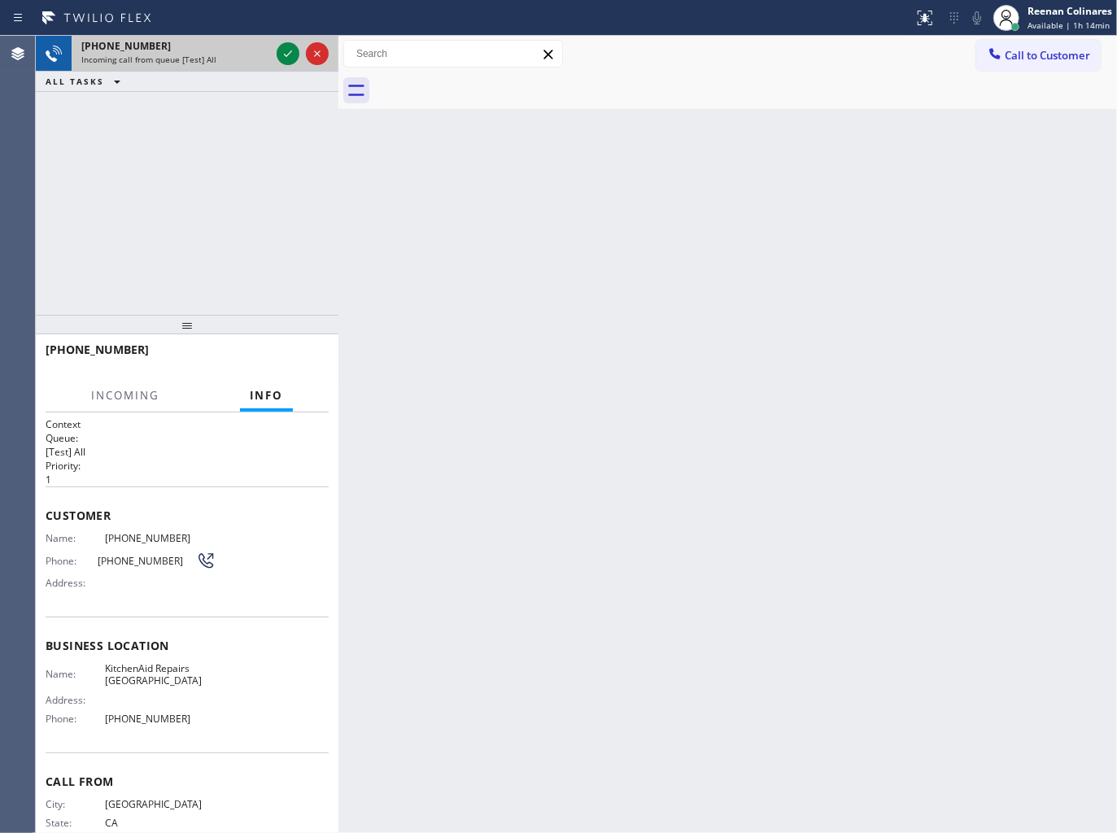
click at [174, 57] on span "Incoming call from queue [Test] All" at bounding box center [148, 59] width 135 height 11
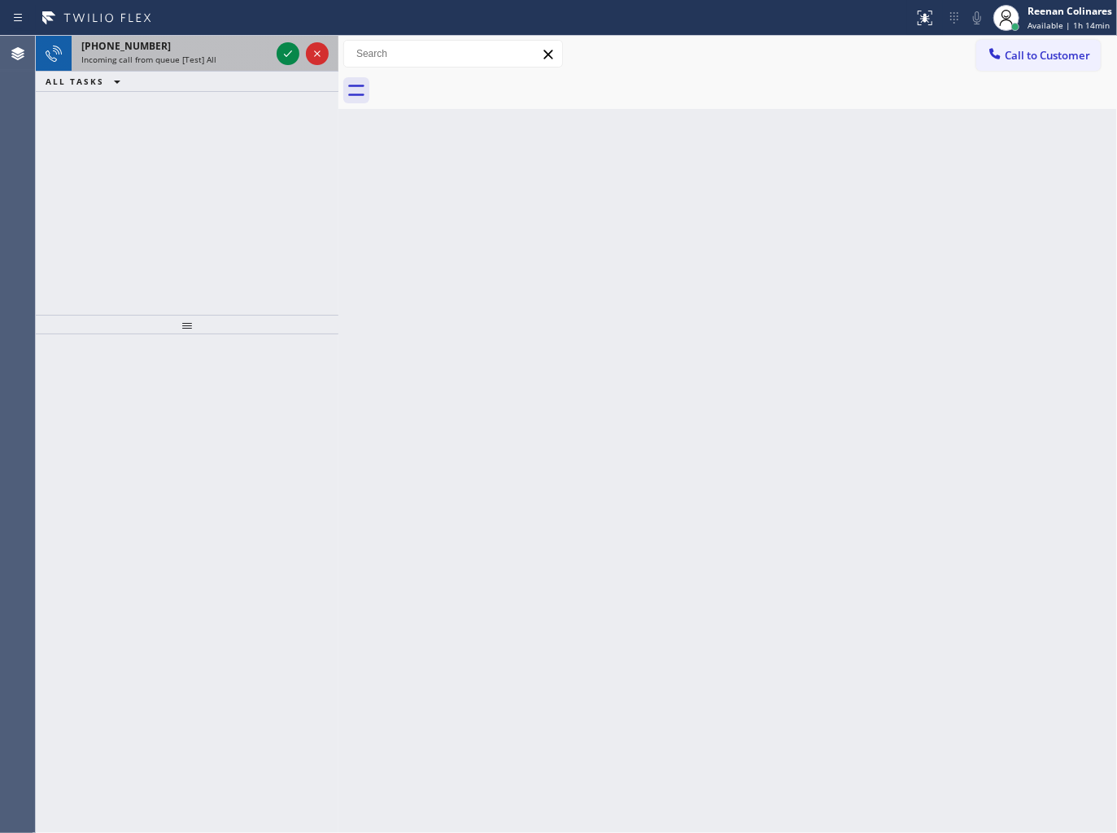
click at [232, 55] on div "Incoming call from queue [Test] All" at bounding box center [175, 59] width 189 height 11
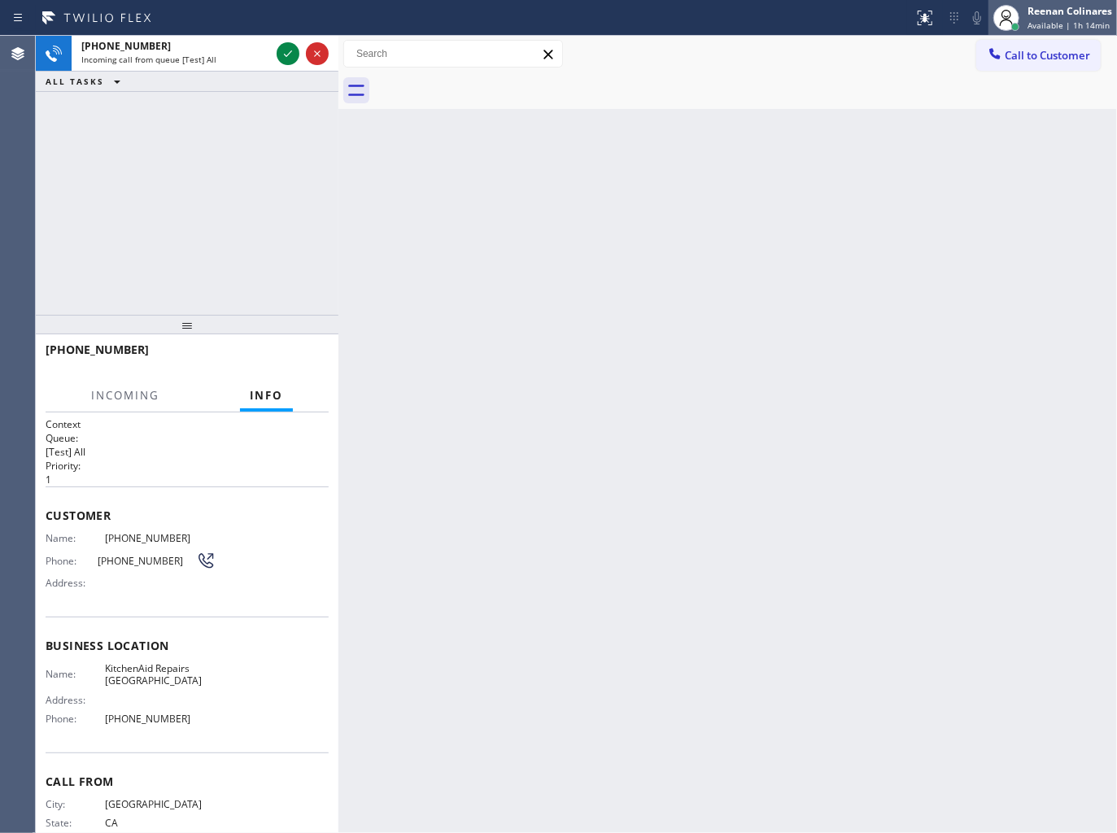
drag, startPoint x: 1032, startPoint y: 9, endPoint x: 1029, endPoint y: 20, distance: 11.8
click at [1034, 9] on div "Reenan Colinares" at bounding box center [1070, 11] width 85 height 14
drag, startPoint x: 988, startPoint y: 102, endPoint x: 1029, endPoint y: 31, distance: 81.7
click at [987, 102] on button "Unavailable" at bounding box center [1036, 107] width 163 height 21
click at [1067, 11] on div "Reenan Colinares" at bounding box center [1070, 11] width 85 height 14
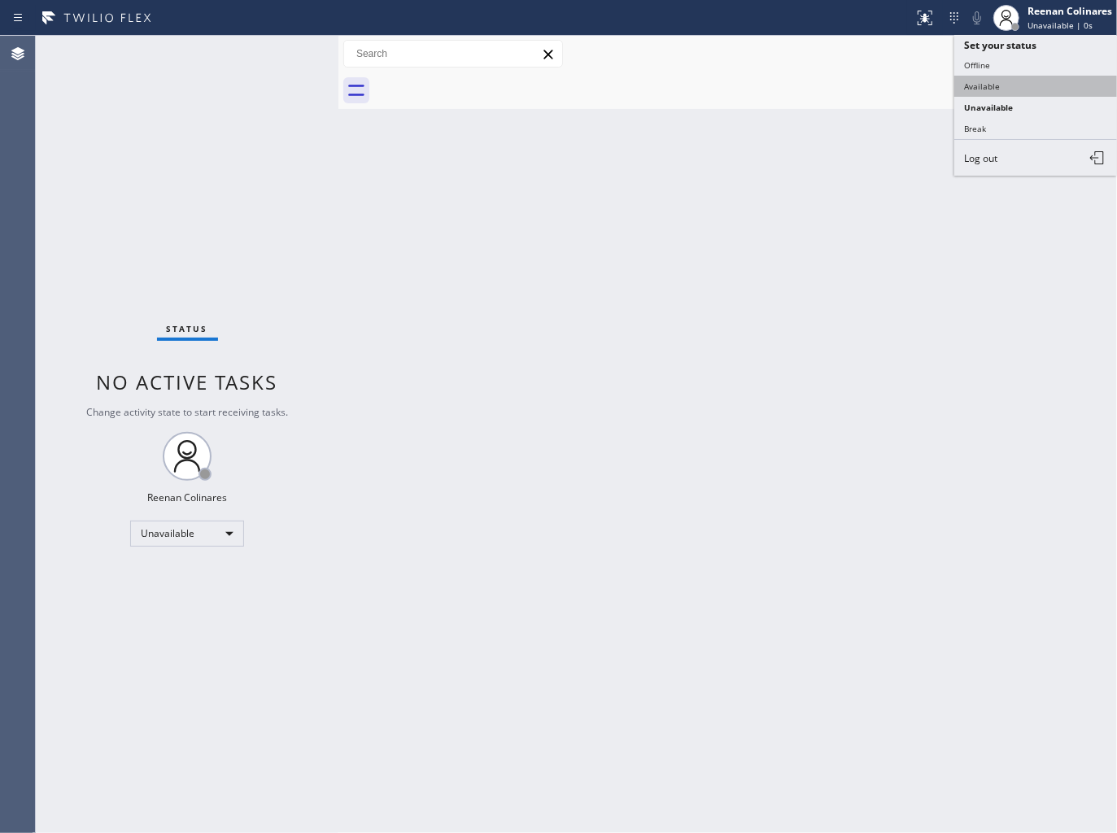
drag, startPoint x: 986, startPoint y: 83, endPoint x: 629, endPoint y: 157, distance: 364.9
click at [980, 83] on button "Available" at bounding box center [1036, 86] width 163 height 21
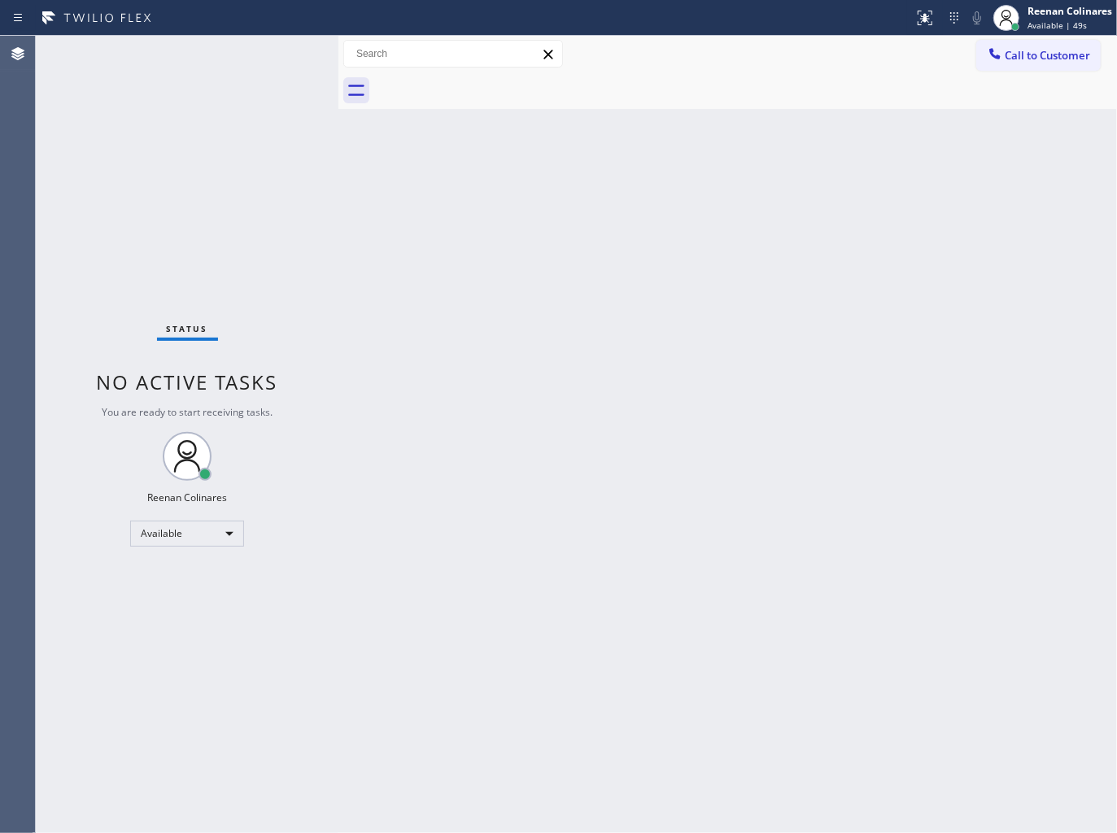
click at [784, 177] on div "Back to Dashboard Change Sender ID Customers Technicians Select a contact Outbo…" at bounding box center [728, 435] width 779 height 798
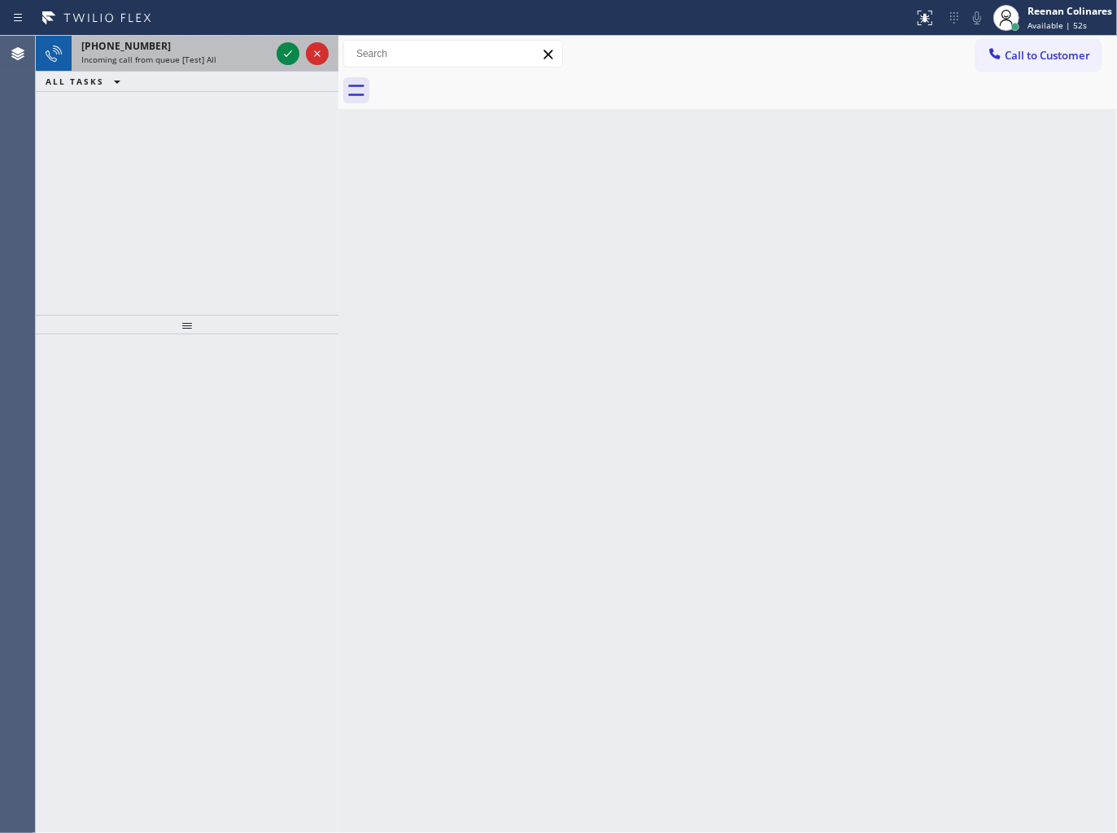
click at [203, 46] on div "[PHONE_NUMBER]" at bounding box center [175, 46] width 189 height 14
click at [216, 54] on div "Incoming call from queue [Test] All" at bounding box center [175, 59] width 189 height 11
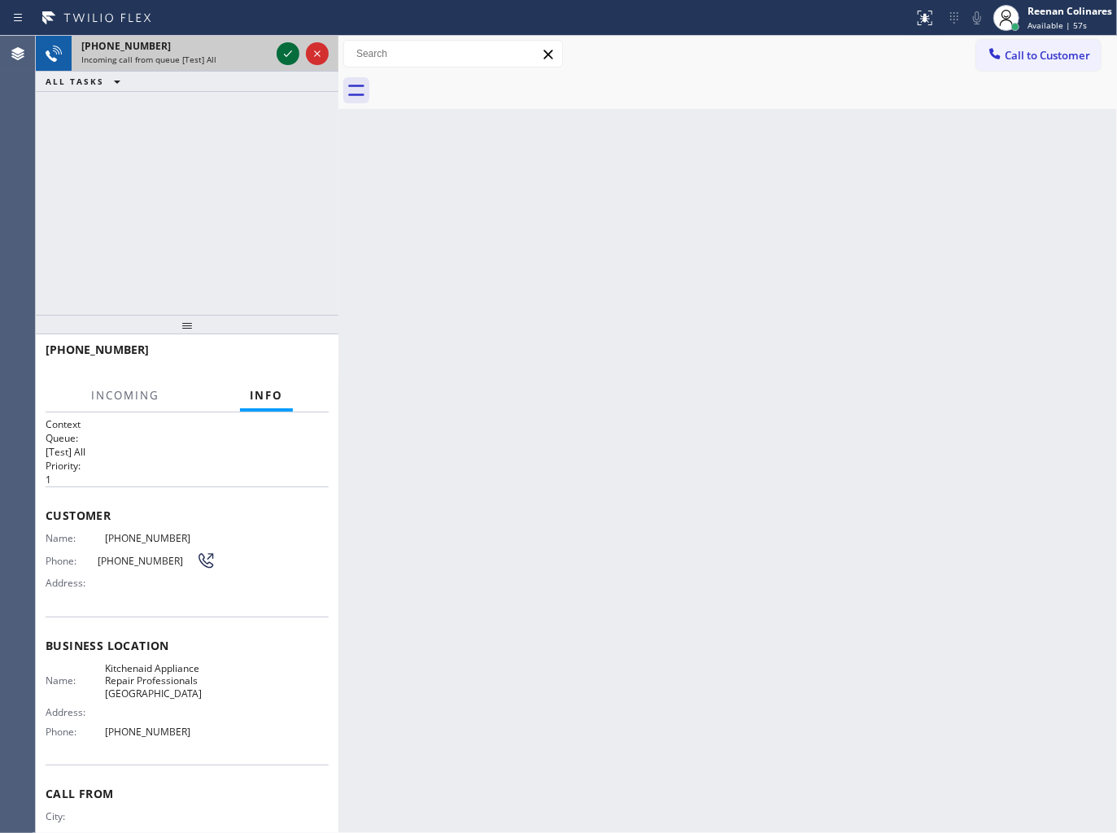
click at [286, 52] on icon at bounding box center [288, 54] width 20 height 20
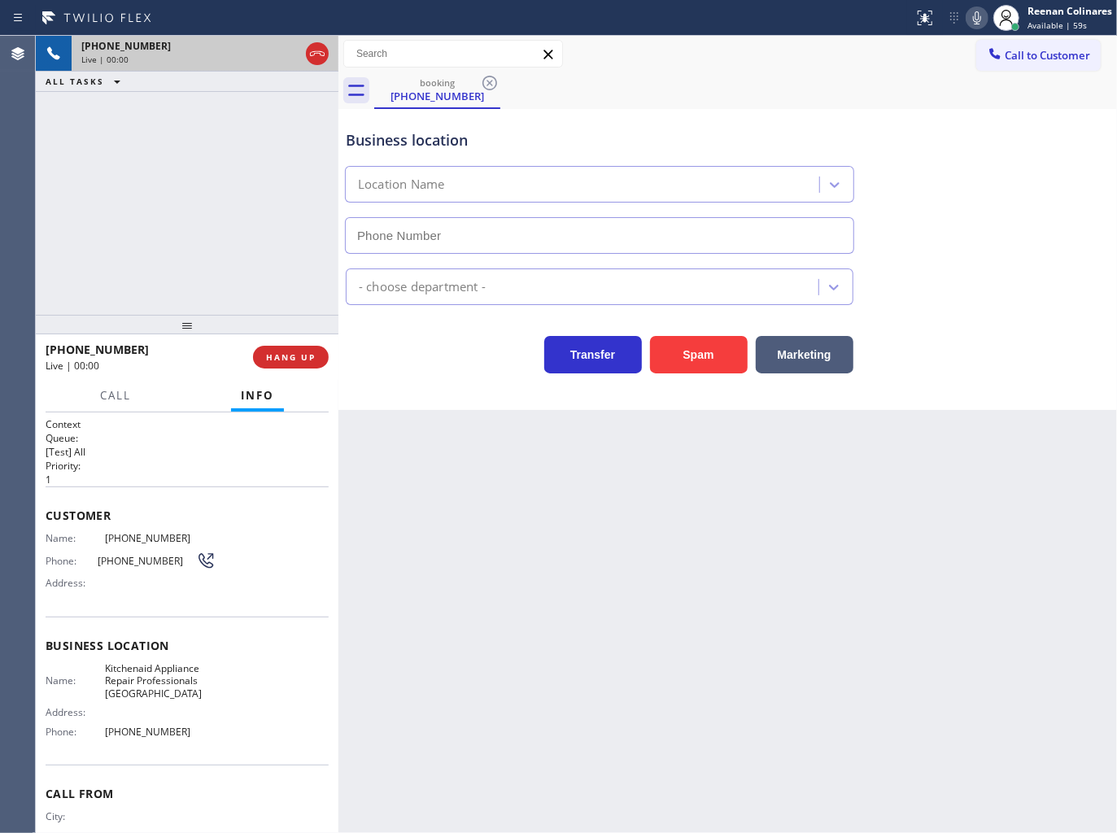
type input "[PHONE_NUMBER]"
drag, startPoint x: 977, startPoint y: 20, endPoint x: 578, endPoint y: 180, distance: 430.3
click at [977, 20] on icon at bounding box center [978, 18] width 20 height 20
click at [132, 392] on button "Call" at bounding box center [115, 396] width 50 height 32
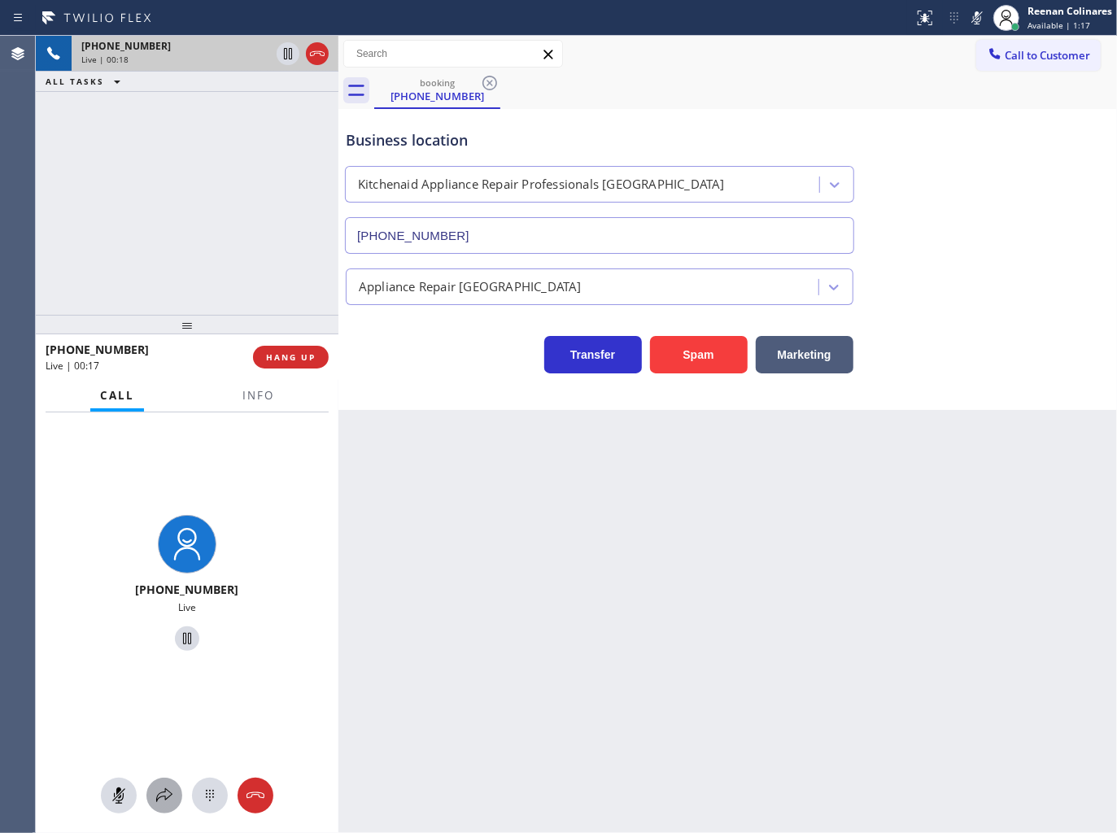
click at [166, 799] on icon at bounding box center [165, 796] width 20 height 20
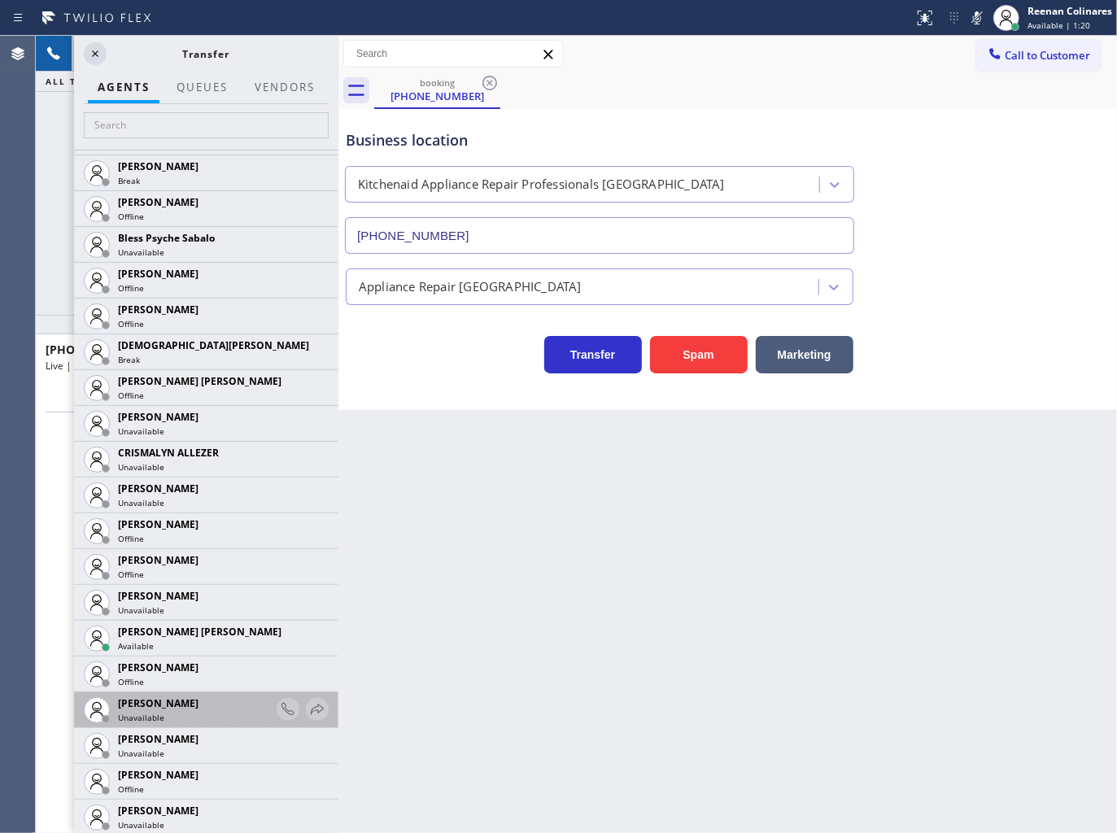
scroll to position [632, 0]
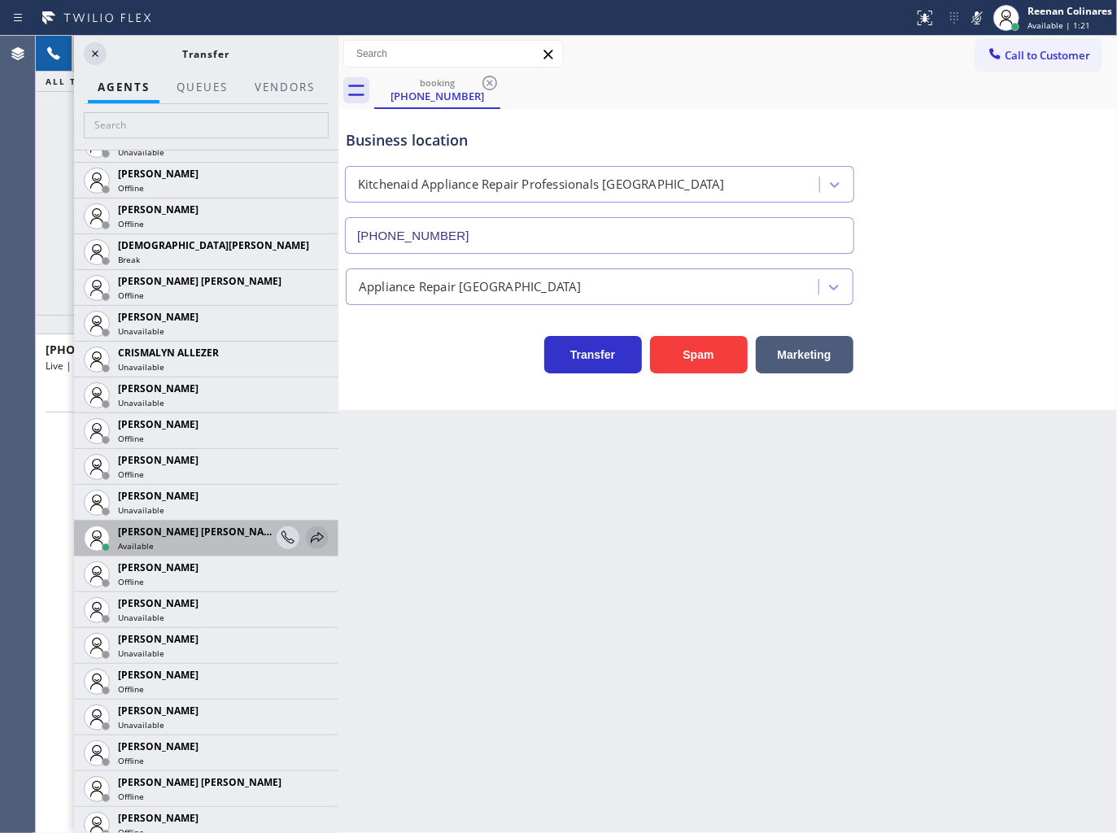
click at [308, 538] on icon at bounding box center [318, 538] width 20 height 20
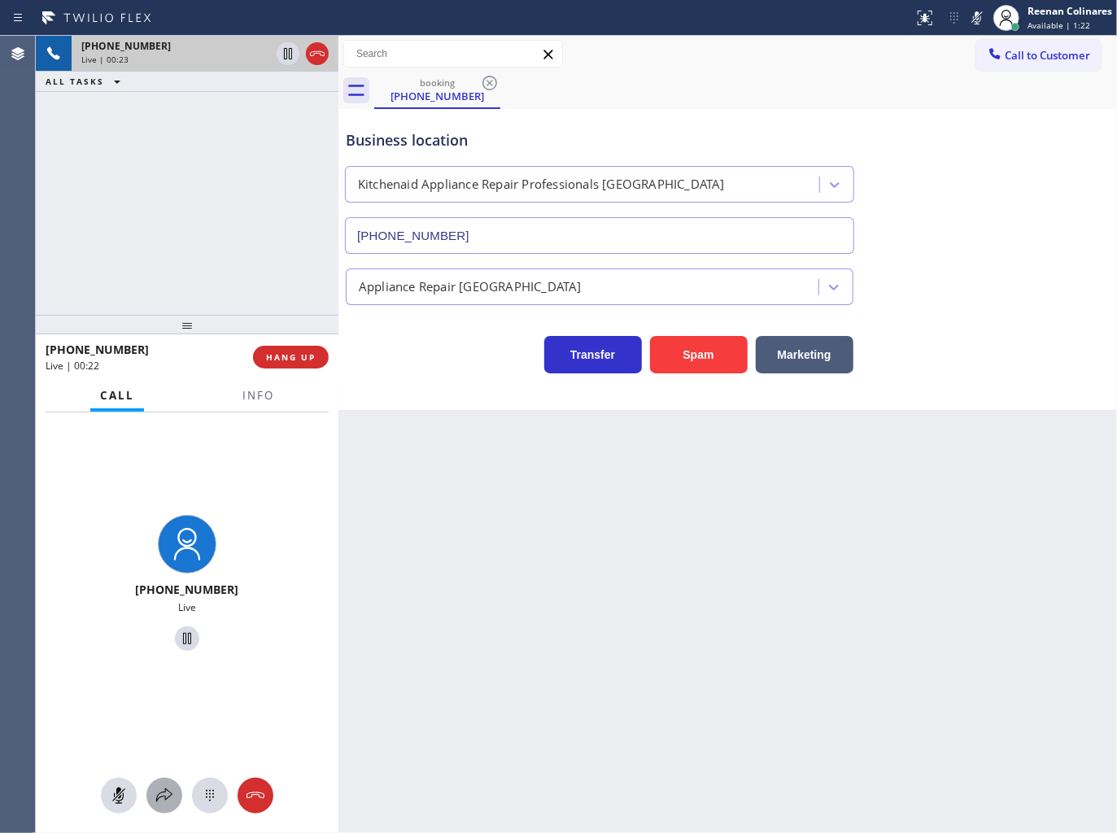
click at [152, 800] on div at bounding box center [164, 796] width 36 height 20
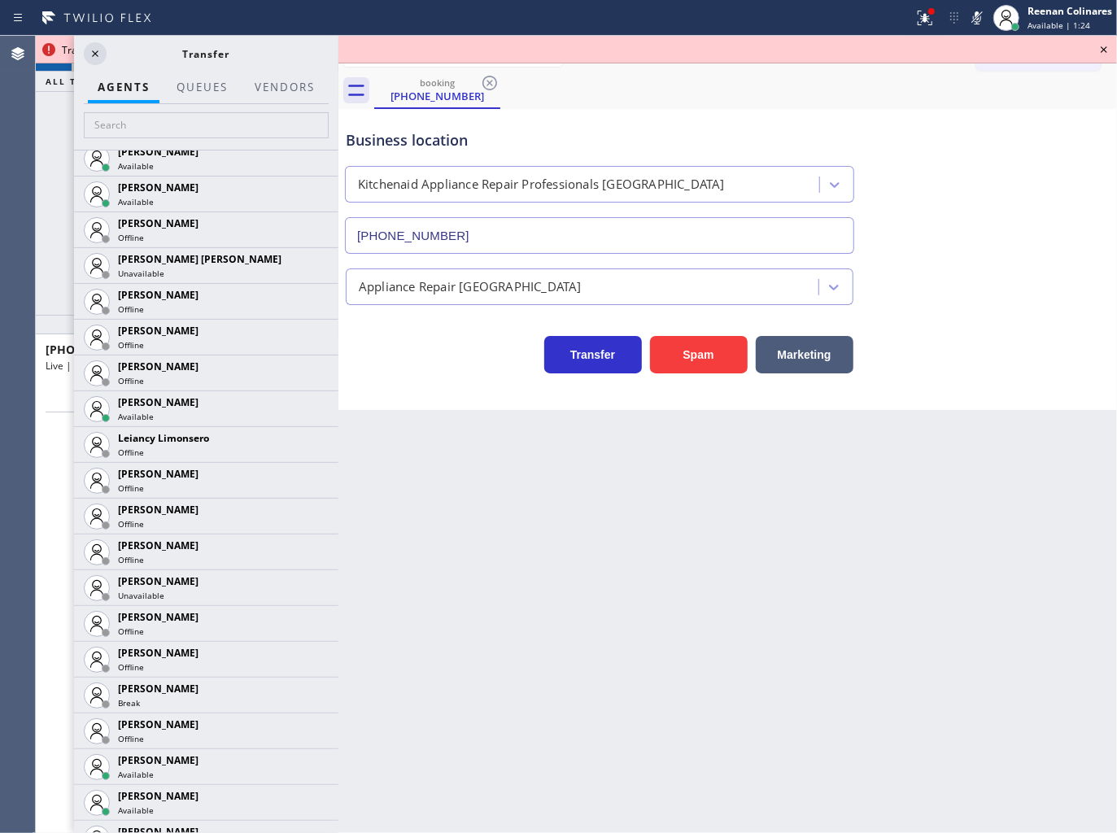
scroll to position [2385, 0]
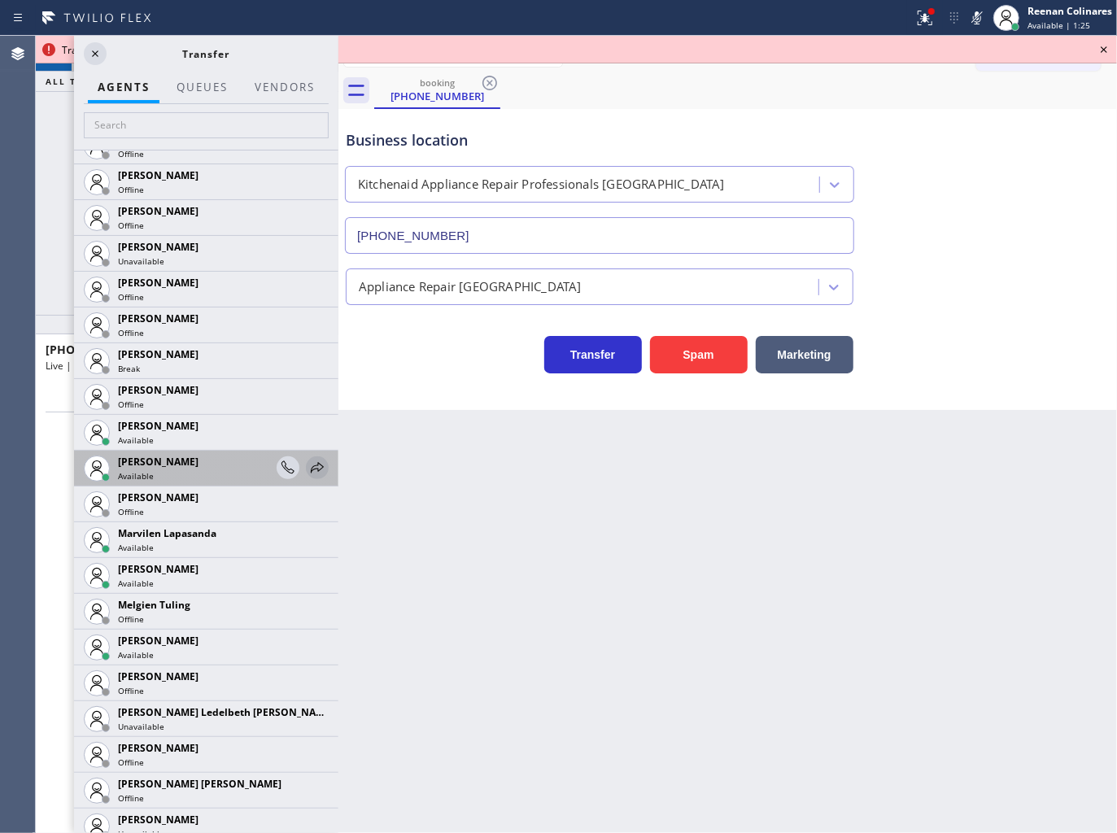
click at [308, 466] on icon at bounding box center [318, 468] width 20 height 20
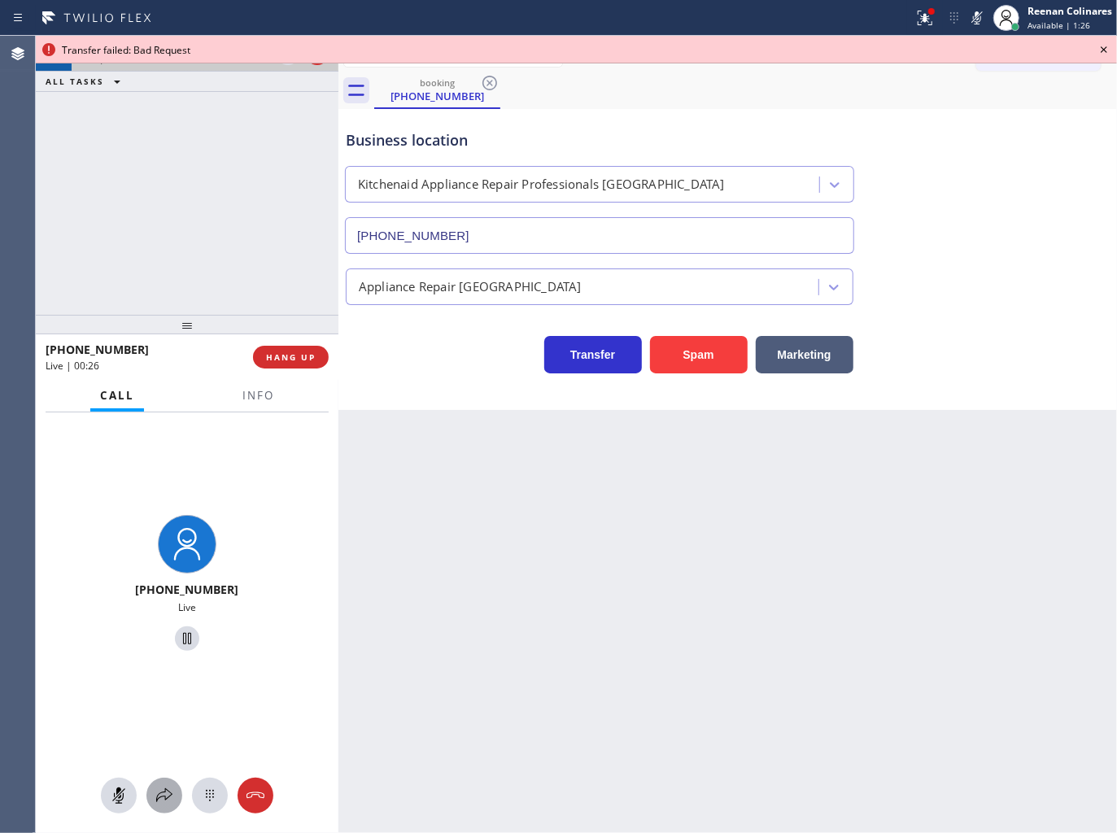
click at [163, 798] on icon at bounding box center [165, 796] width 20 height 20
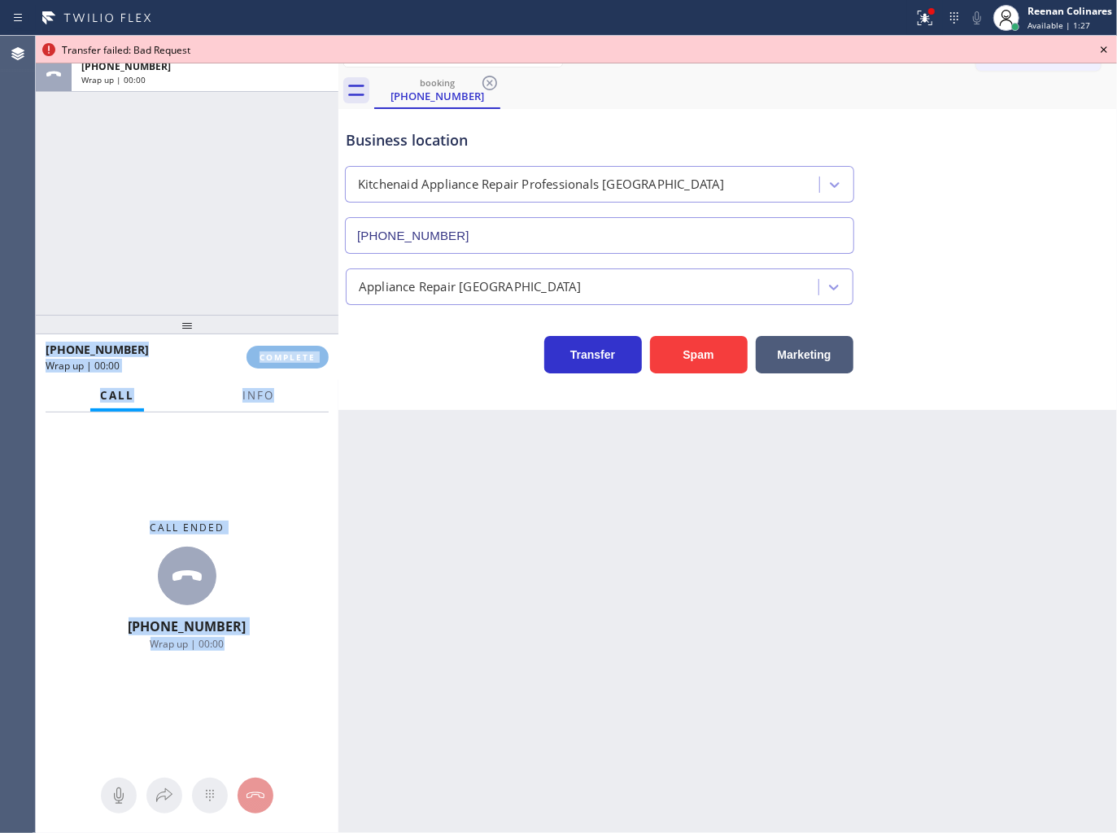
click at [339, 294] on div "ALL TASKS ALL TASKS ACTIVE TASKS TASKS IN WRAP UP [PHONE_NUMBER] Wrap up | 00:0…" at bounding box center [577, 435] width 1082 height 798
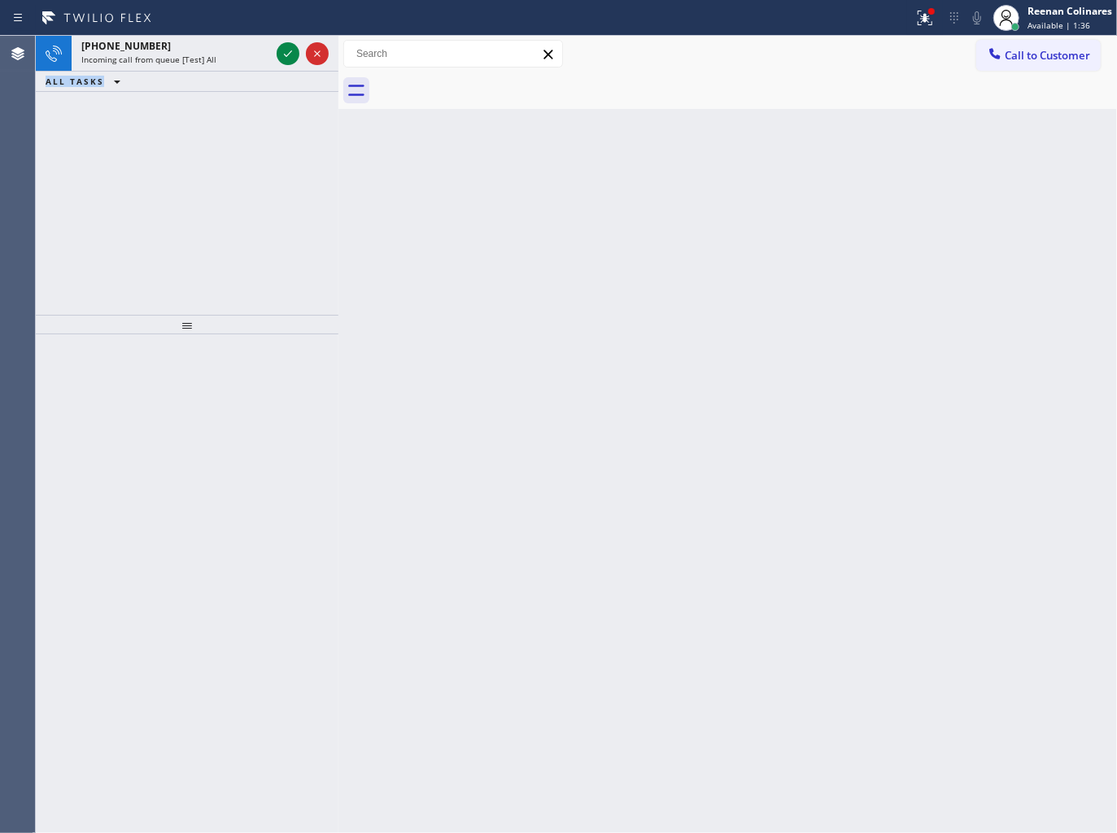
drag, startPoint x: 934, startPoint y: 3, endPoint x: 917, endPoint y: 57, distance: 56.4
click at [934, 3] on button at bounding box center [925, 18] width 36 height 36
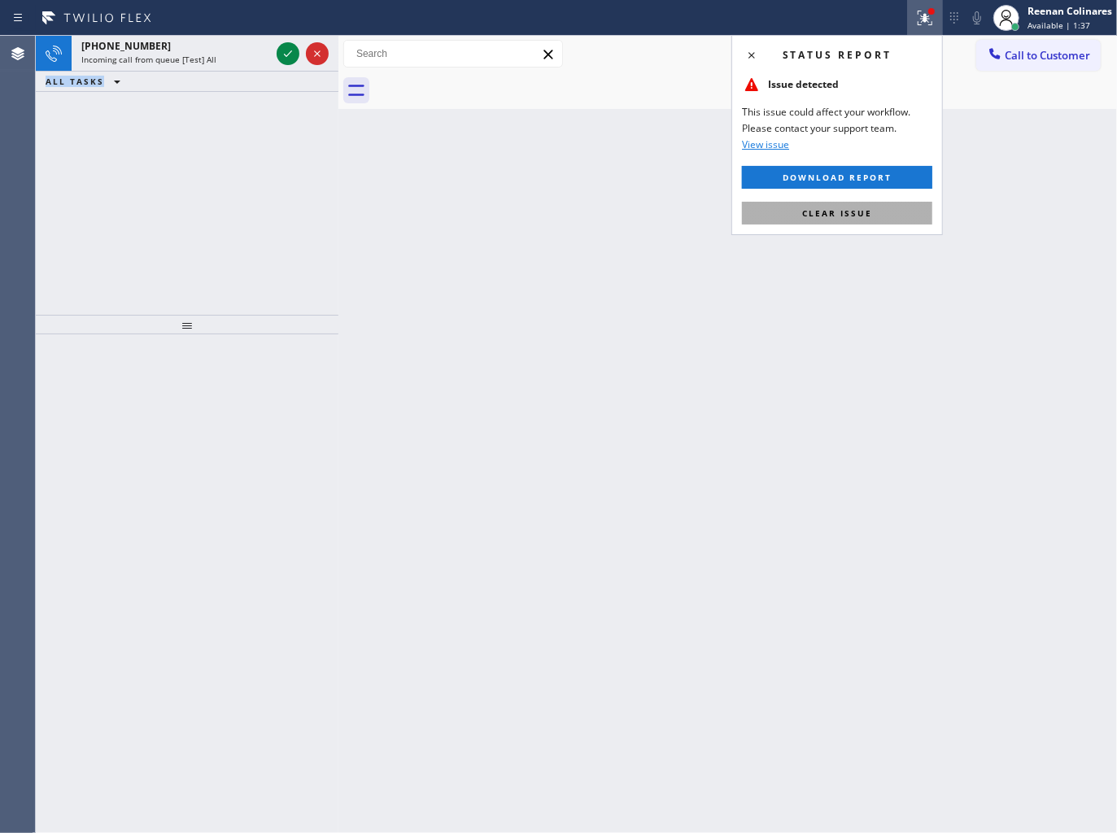
click at [845, 222] on button "Clear issue" at bounding box center [837, 213] width 190 height 23
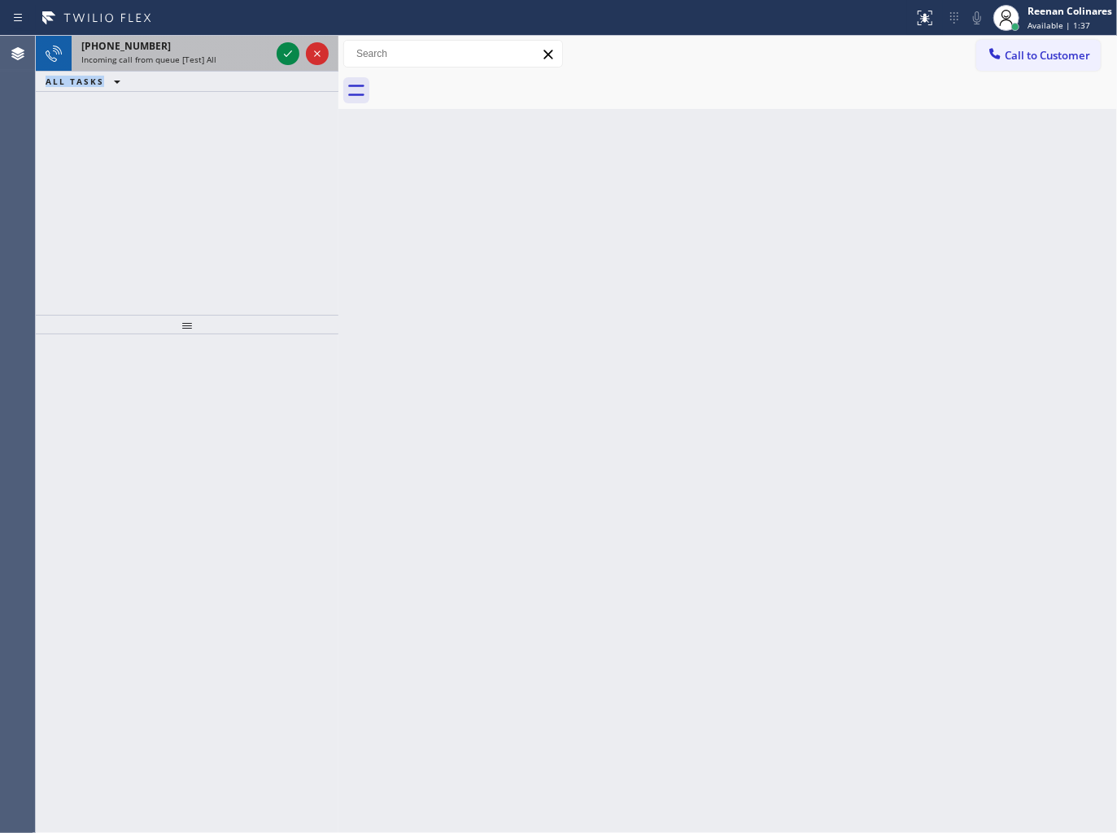
click at [203, 67] on div "[PHONE_NUMBER] Incoming call from queue [Test] All" at bounding box center [173, 54] width 202 height 36
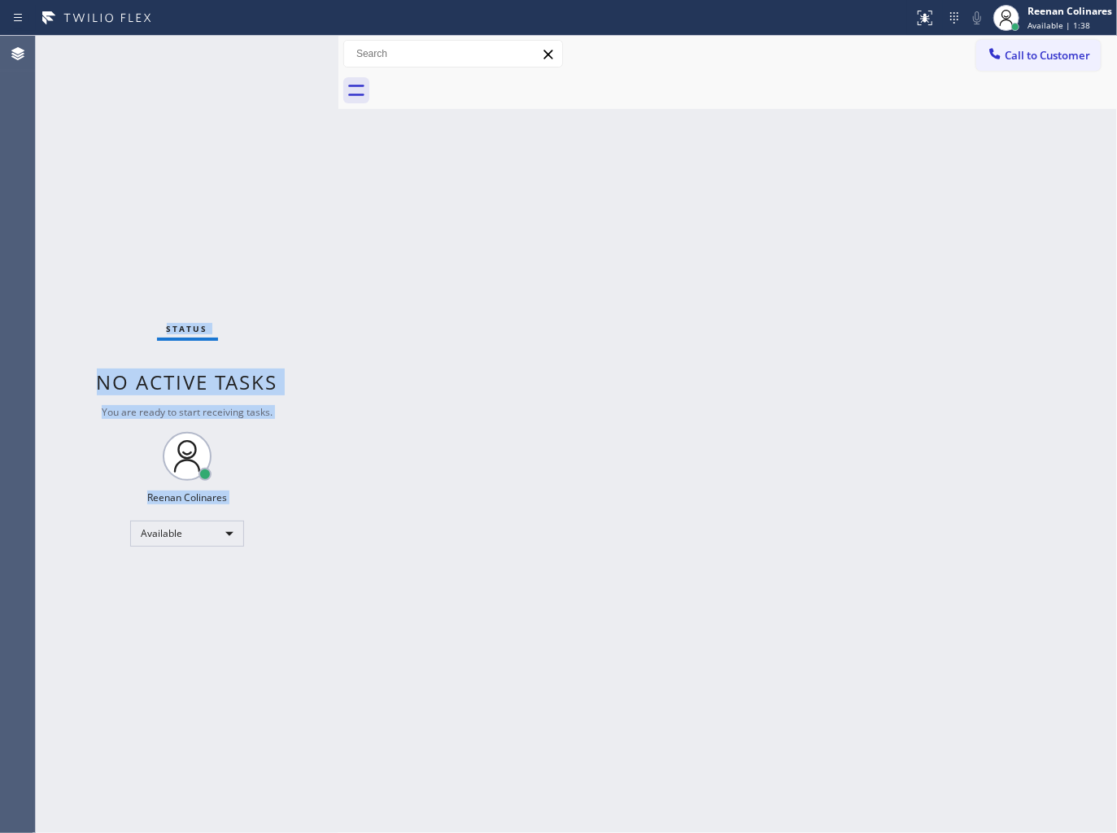
click at [210, 203] on div "Status No active tasks You are ready to start receiving tasks. Reenan Colinares…" at bounding box center [187, 435] width 303 height 798
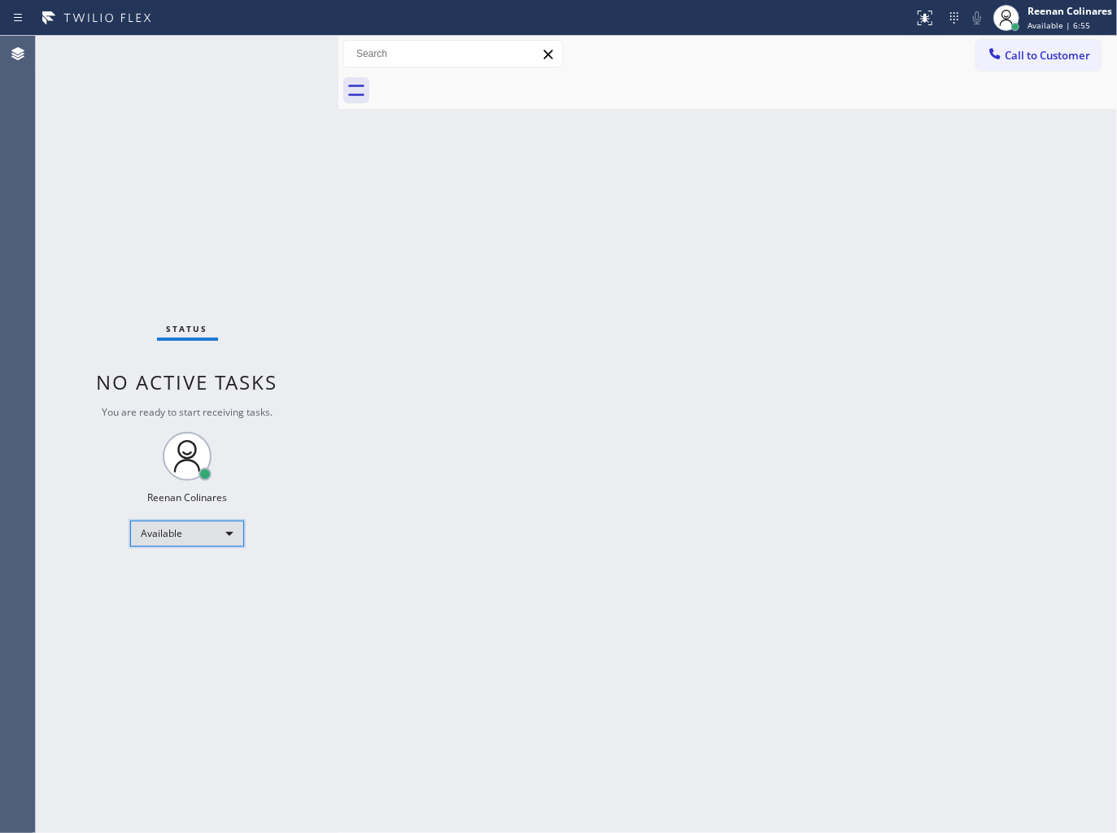
click at [167, 531] on div "Available" at bounding box center [187, 534] width 114 height 26
click at [157, 615] on li "Break" at bounding box center [186, 617] width 111 height 20
click at [702, 161] on div "Back to Dashboard Change Sender ID Customers Technicians Select a contact Outbo…" at bounding box center [728, 435] width 779 height 798
